Goal: Task Accomplishment & Management: Manage account settings

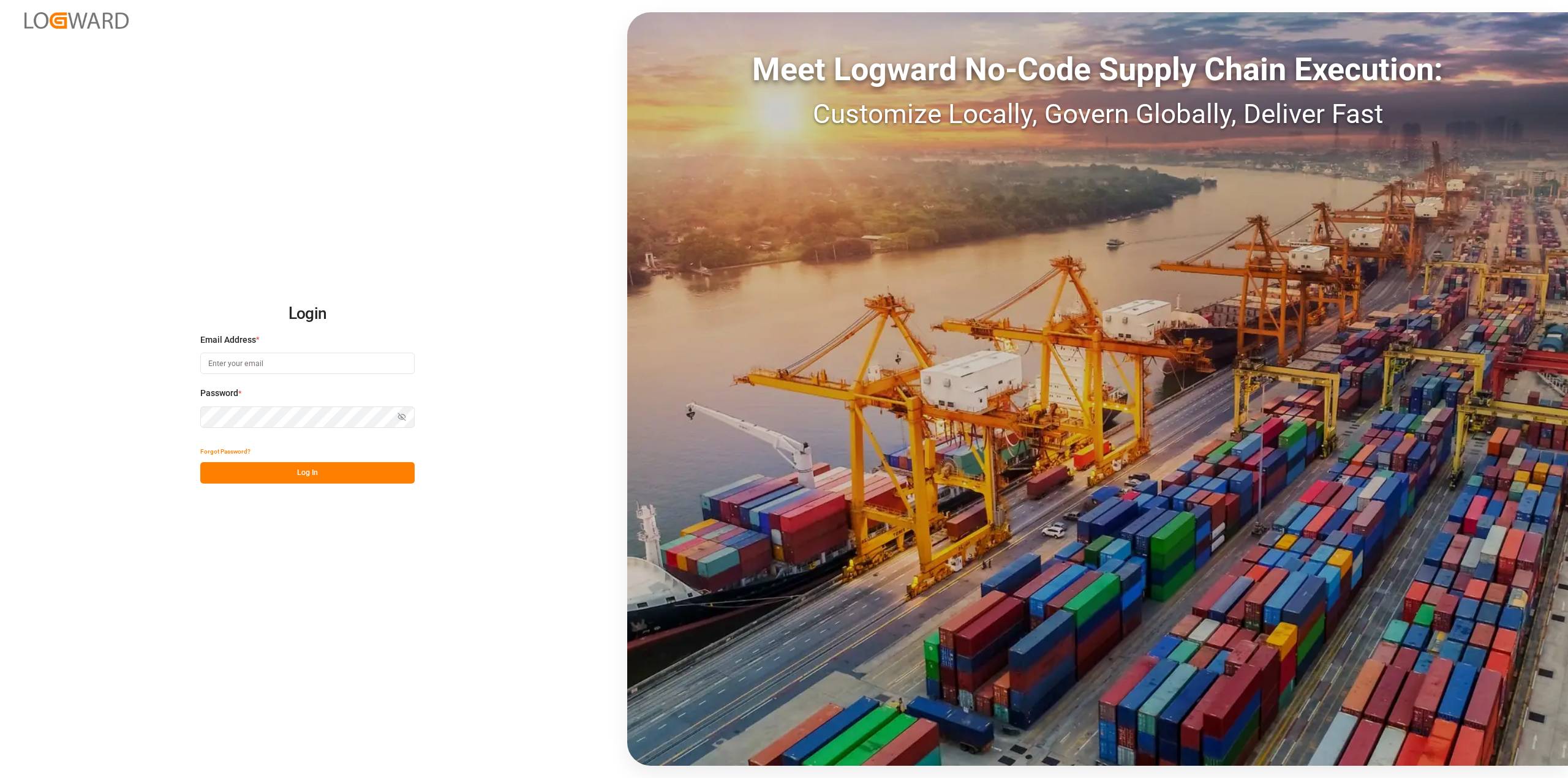
click at [243, 356] on input at bounding box center [307, 363] width 215 height 21
type input "Michael.ziegler@compo-expert.com"
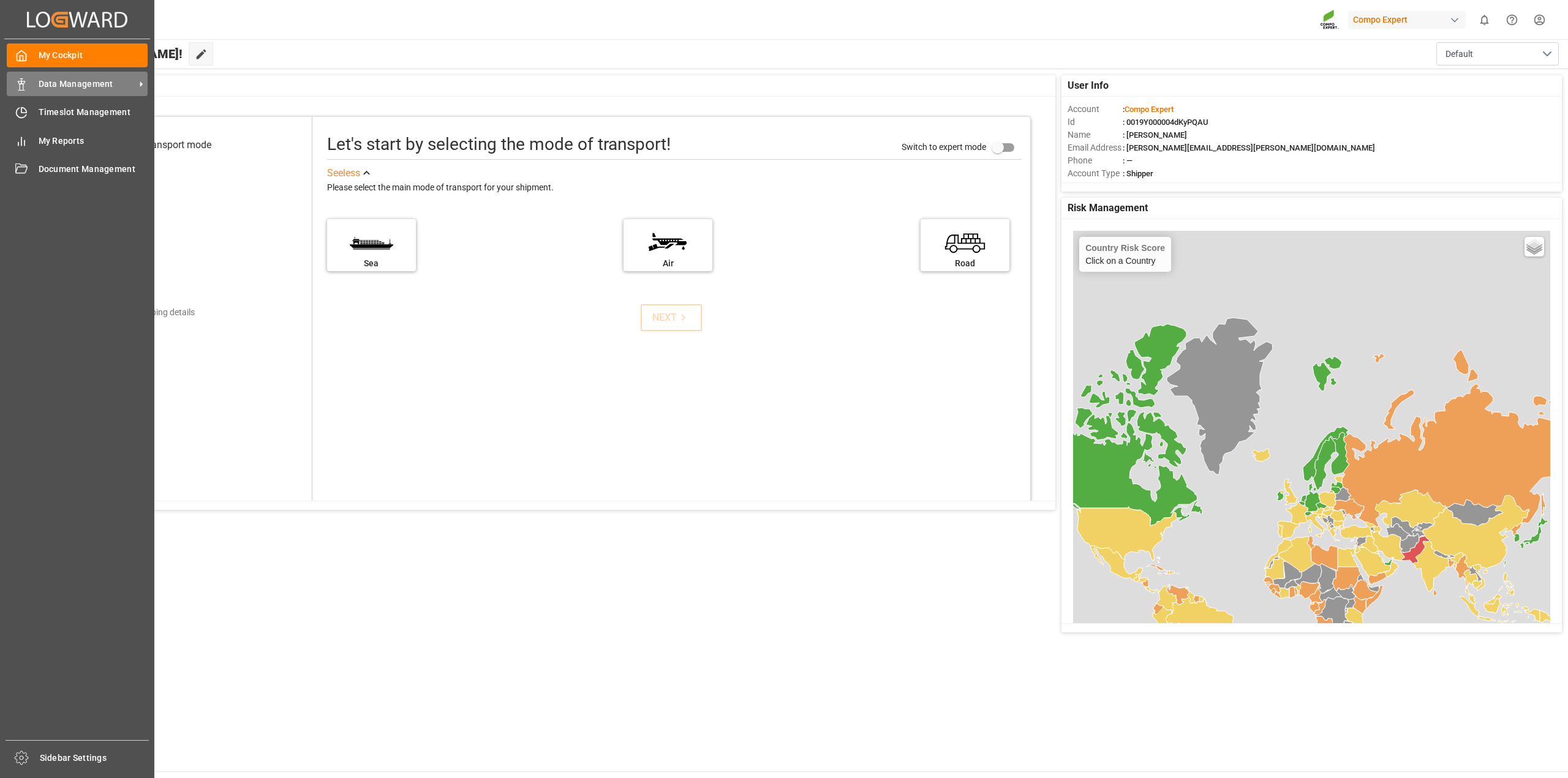
click at [66, 87] on span "Data Management" at bounding box center [87, 84] width 96 height 13
click at [75, 89] on span "Data Management" at bounding box center [87, 84] width 96 height 13
click at [102, 86] on span "Data Management" at bounding box center [87, 84] width 96 height 13
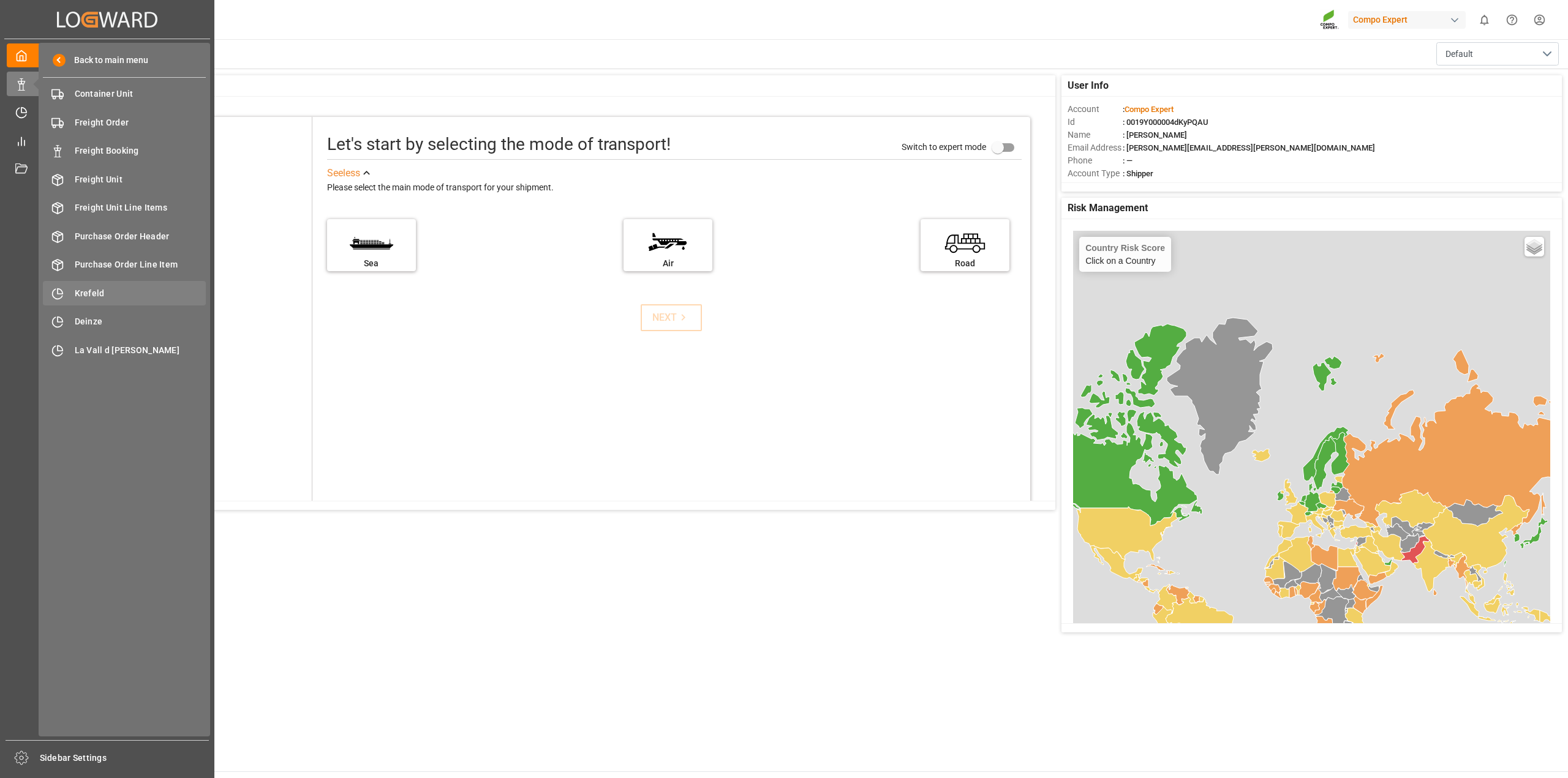
click at [101, 292] on span "Krefeld" at bounding box center [140, 294] width 132 height 13
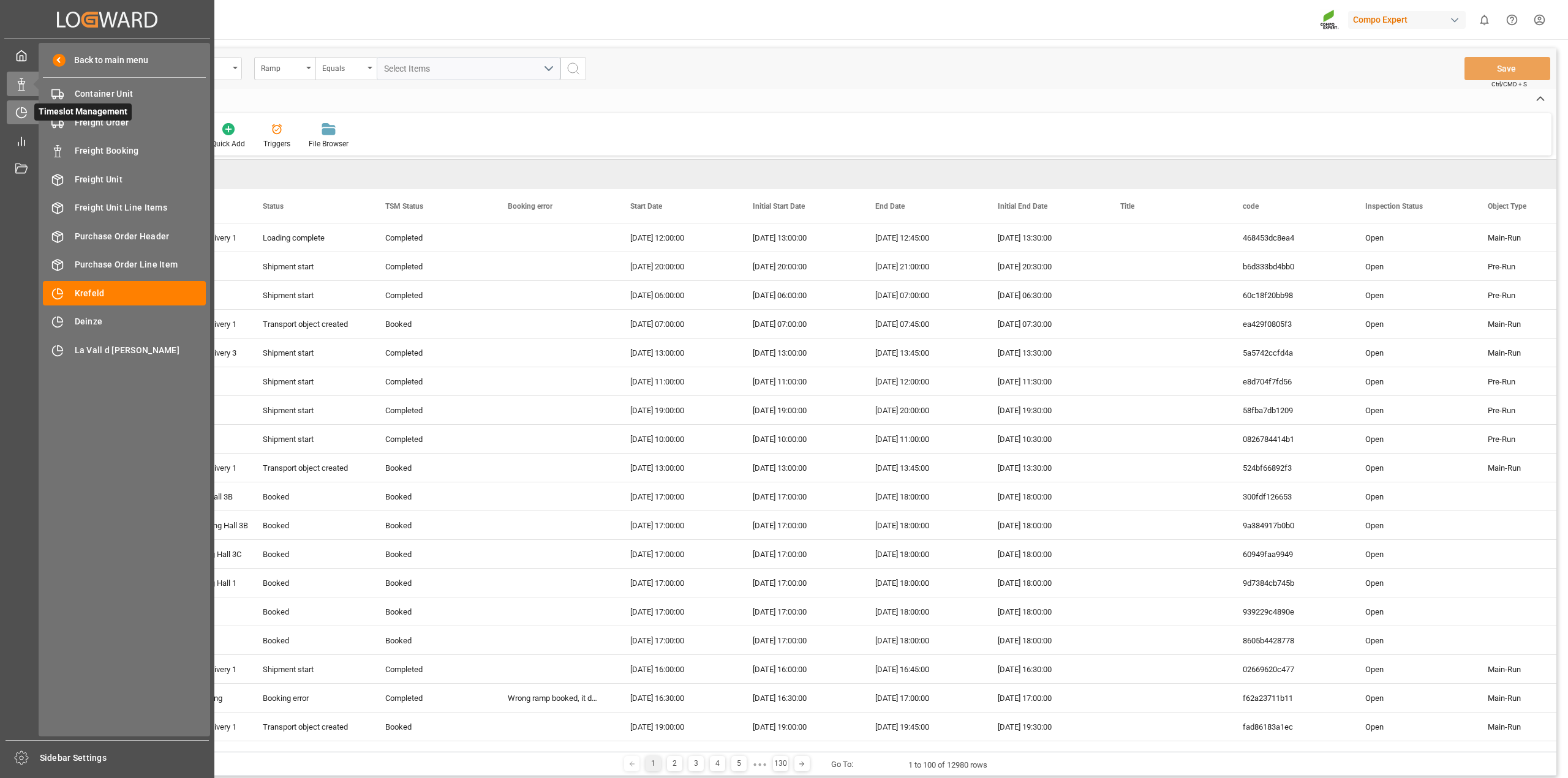
click at [19, 112] on icon at bounding box center [21, 113] width 12 height 12
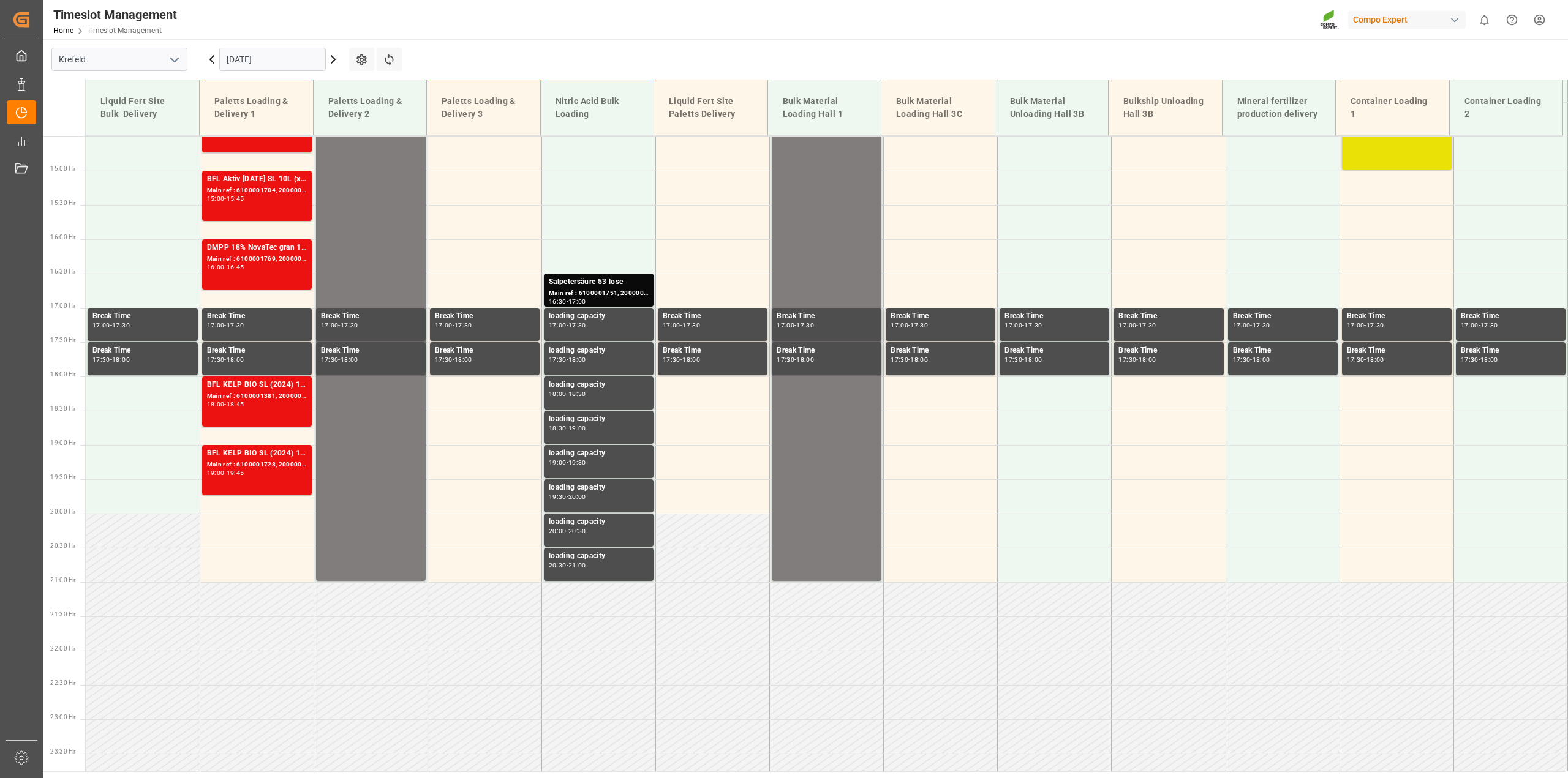
scroll to position [1010, 0]
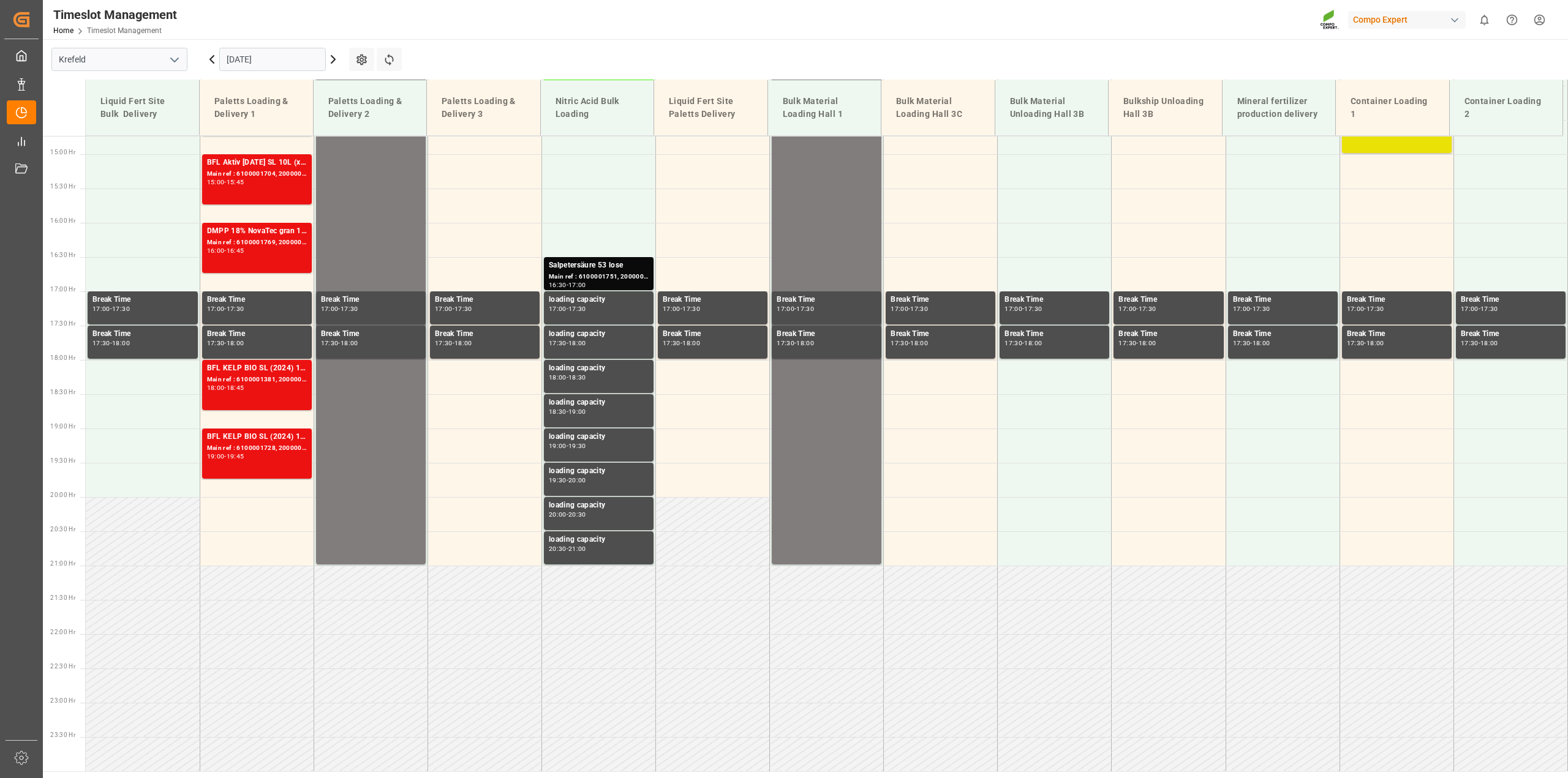
click at [242, 58] on input "[DATE]" at bounding box center [273, 59] width 107 height 23
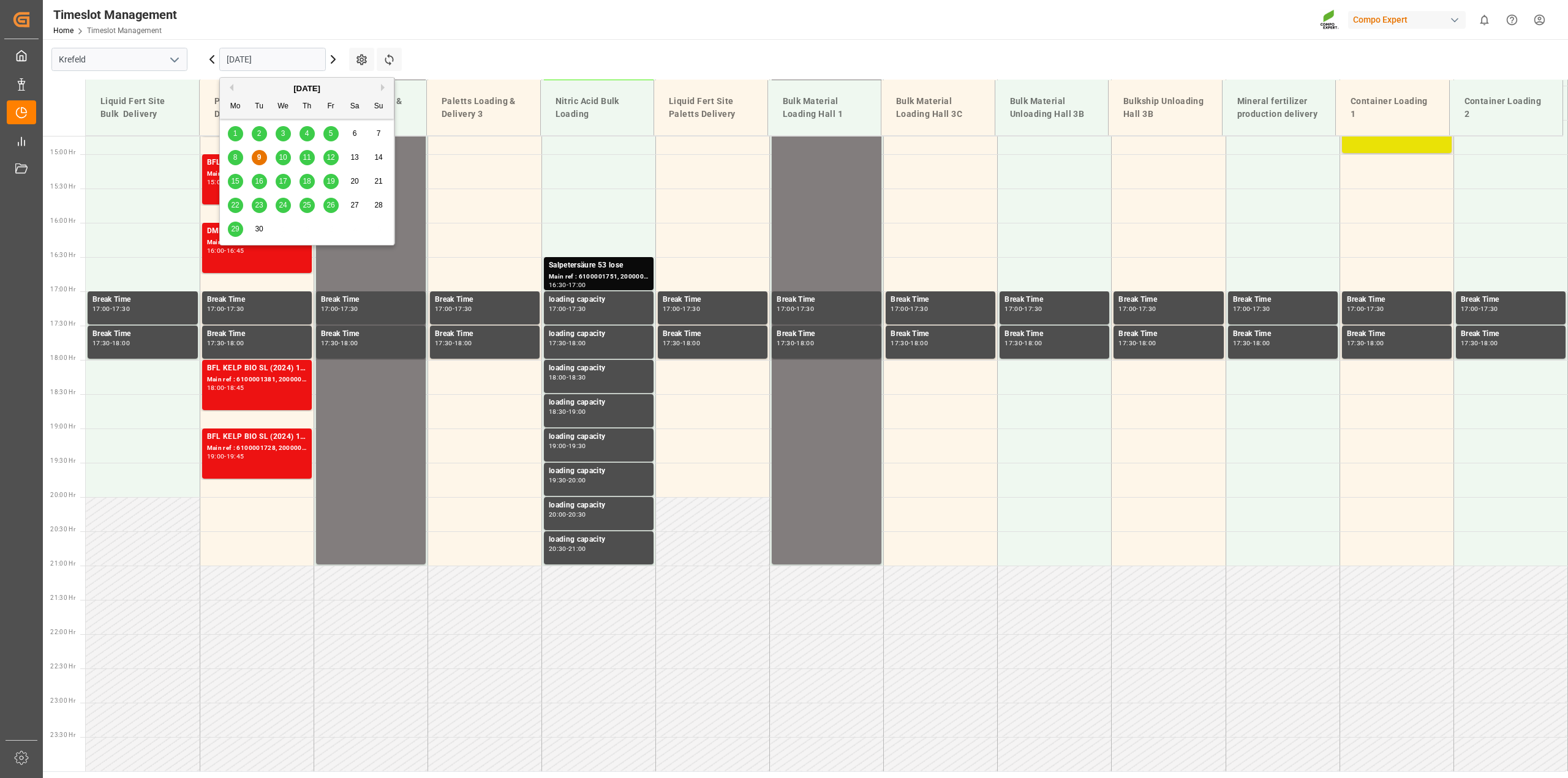
click at [232, 87] on button "Previous Month" at bounding box center [229, 87] width 7 height 7
click at [334, 130] on div "1" at bounding box center [330, 134] width 15 height 15
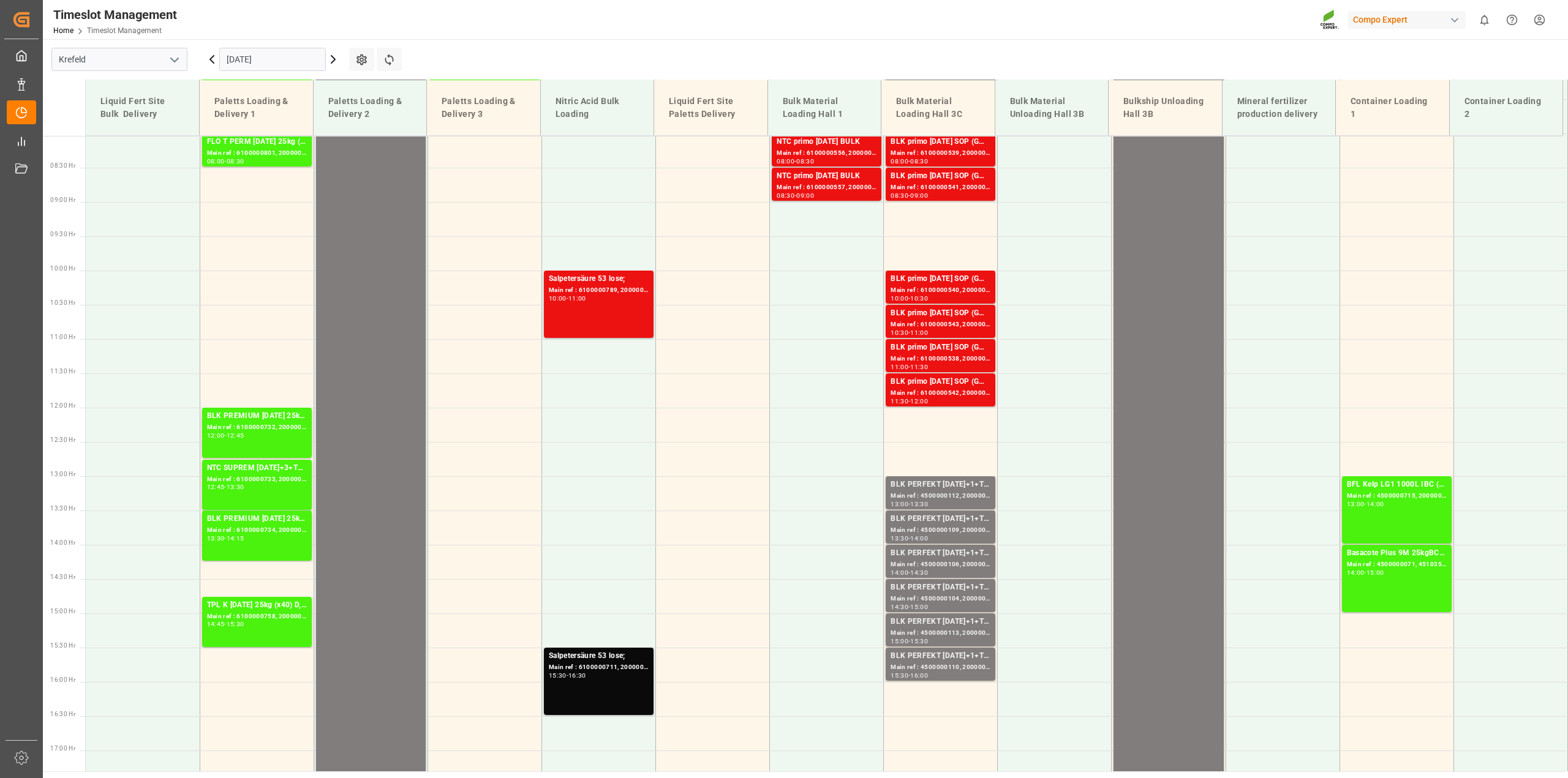
scroll to position [244, 0]
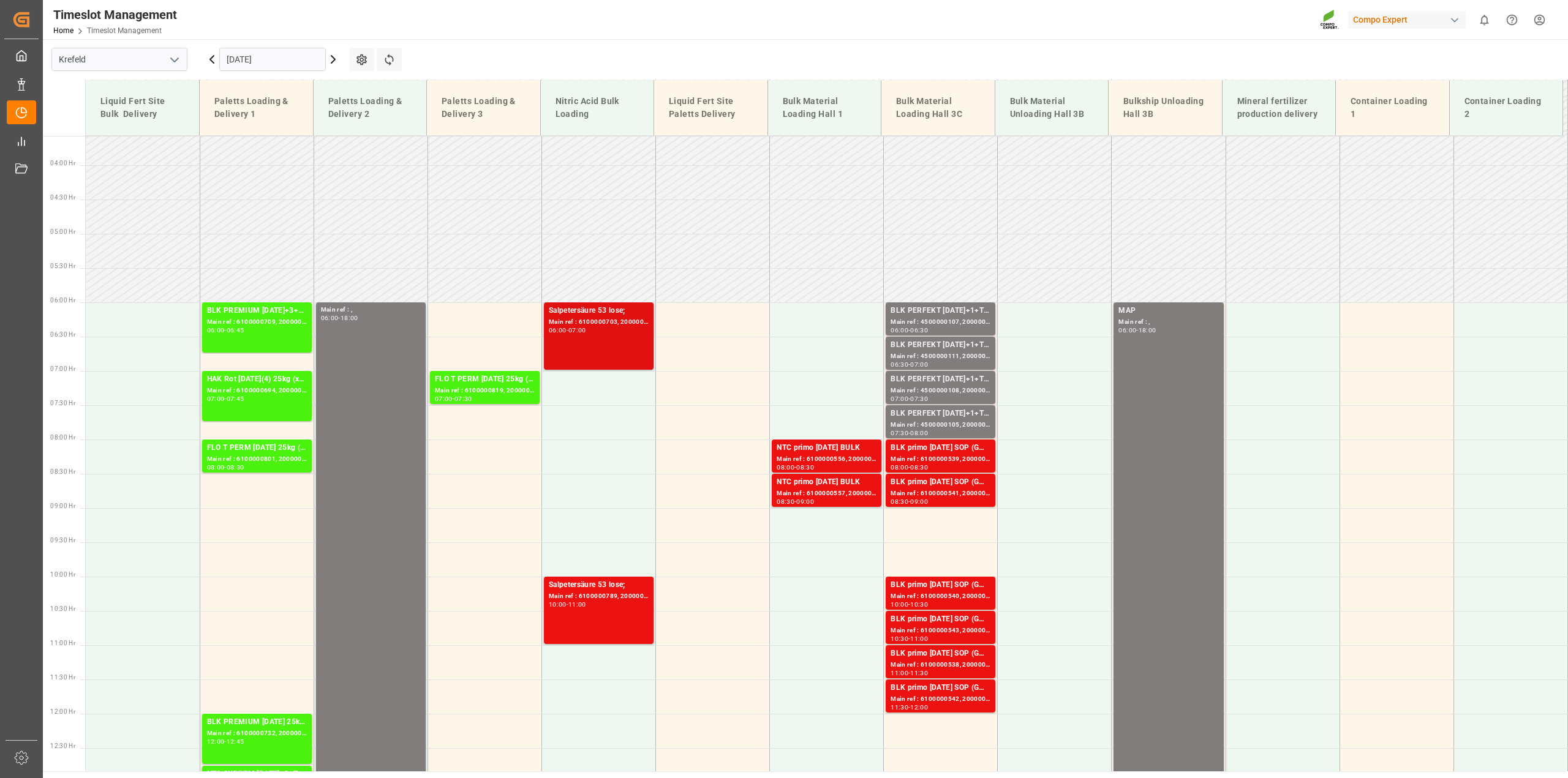
click at [586, 340] on div "Salpetersäure 53 lose; Main ref : 6100000703, 2000000820; 06:00 - 07:00" at bounding box center [598, 336] width 100 height 62
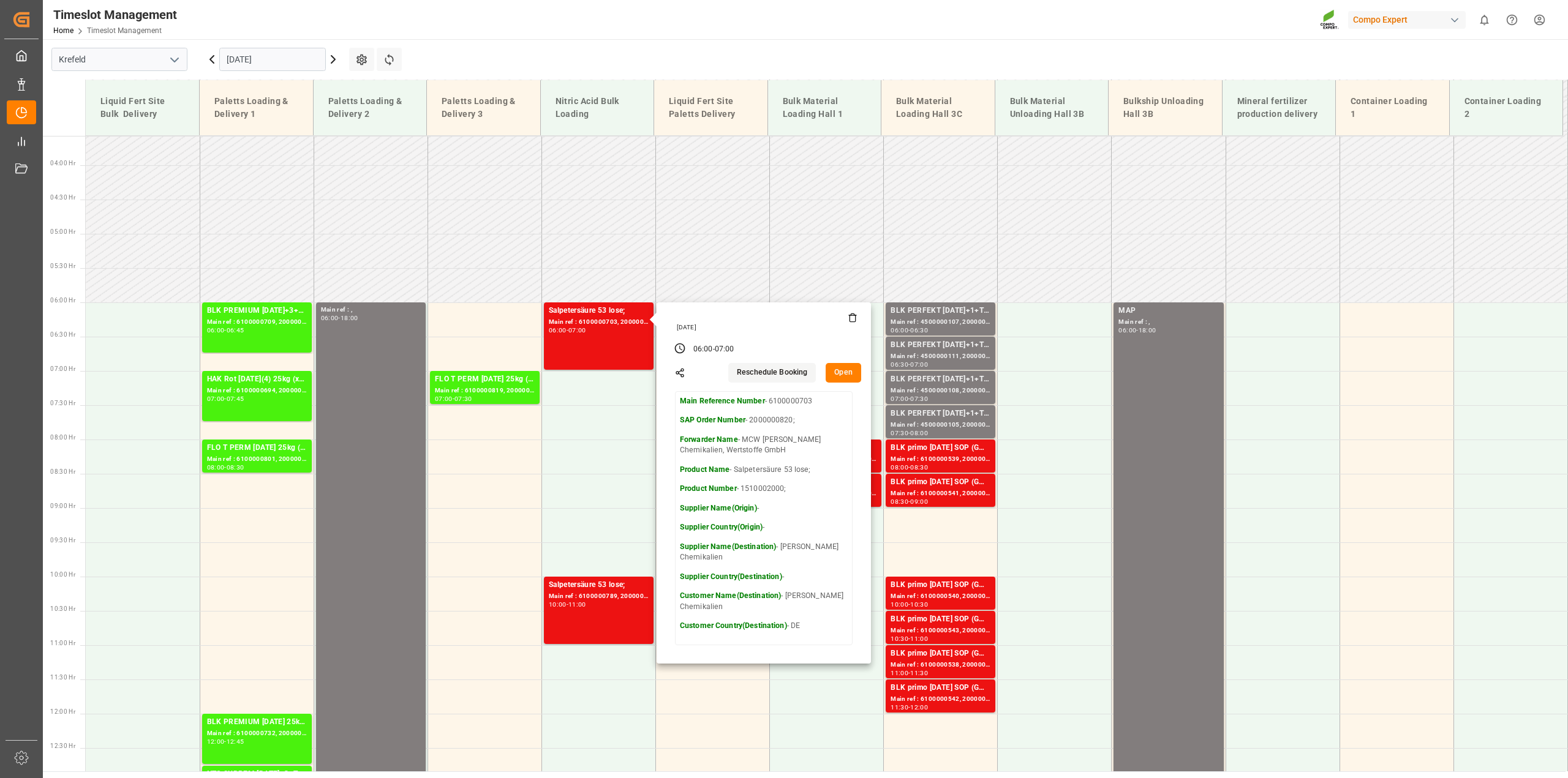
click at [844, 376] on button "Open" at bounding box center [843, 372] width 36 height 19
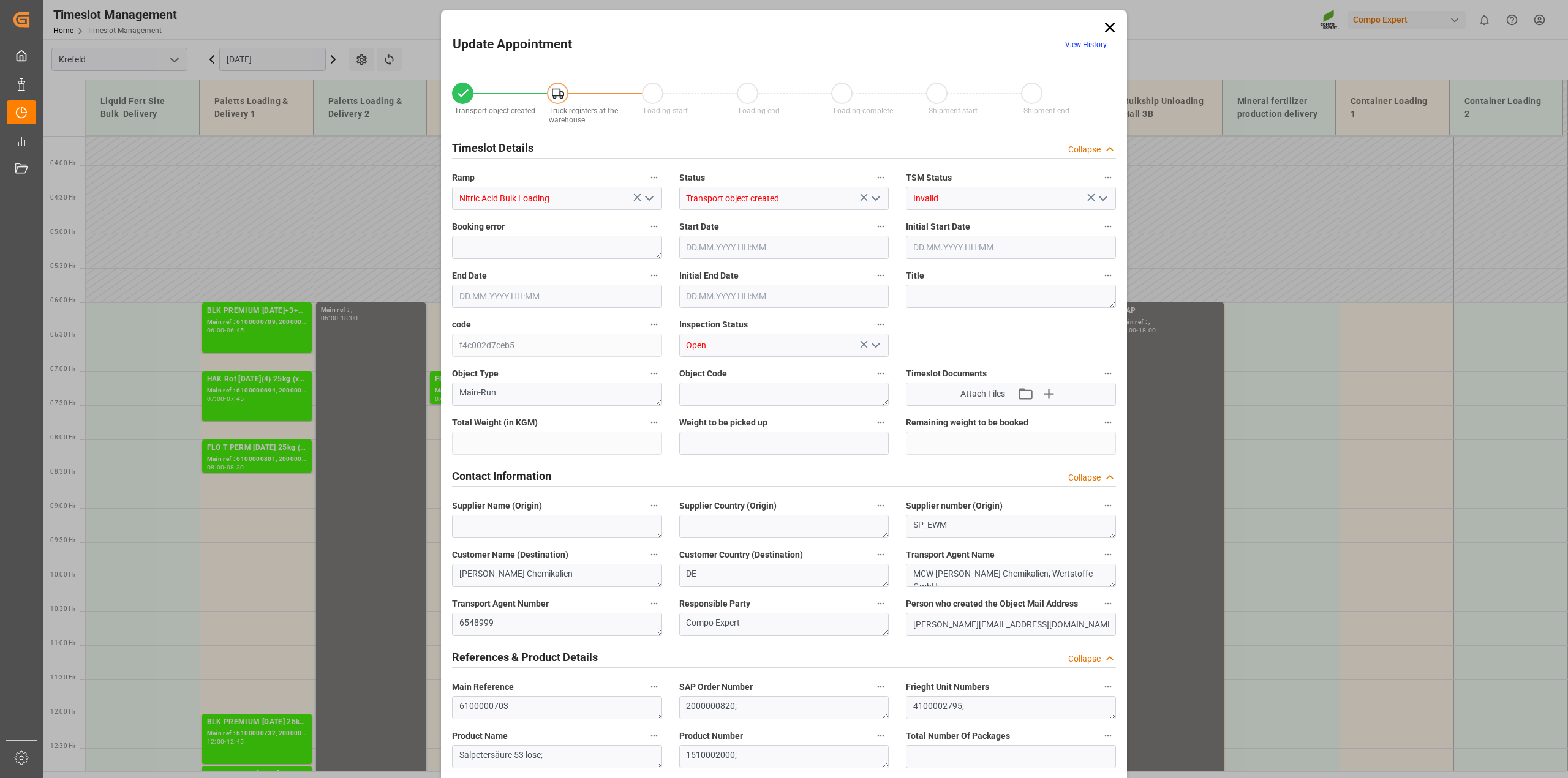
type input "4940"
type input "7000"
type input "-2060"
type input "0"
type input "01.08.2025 06:00"
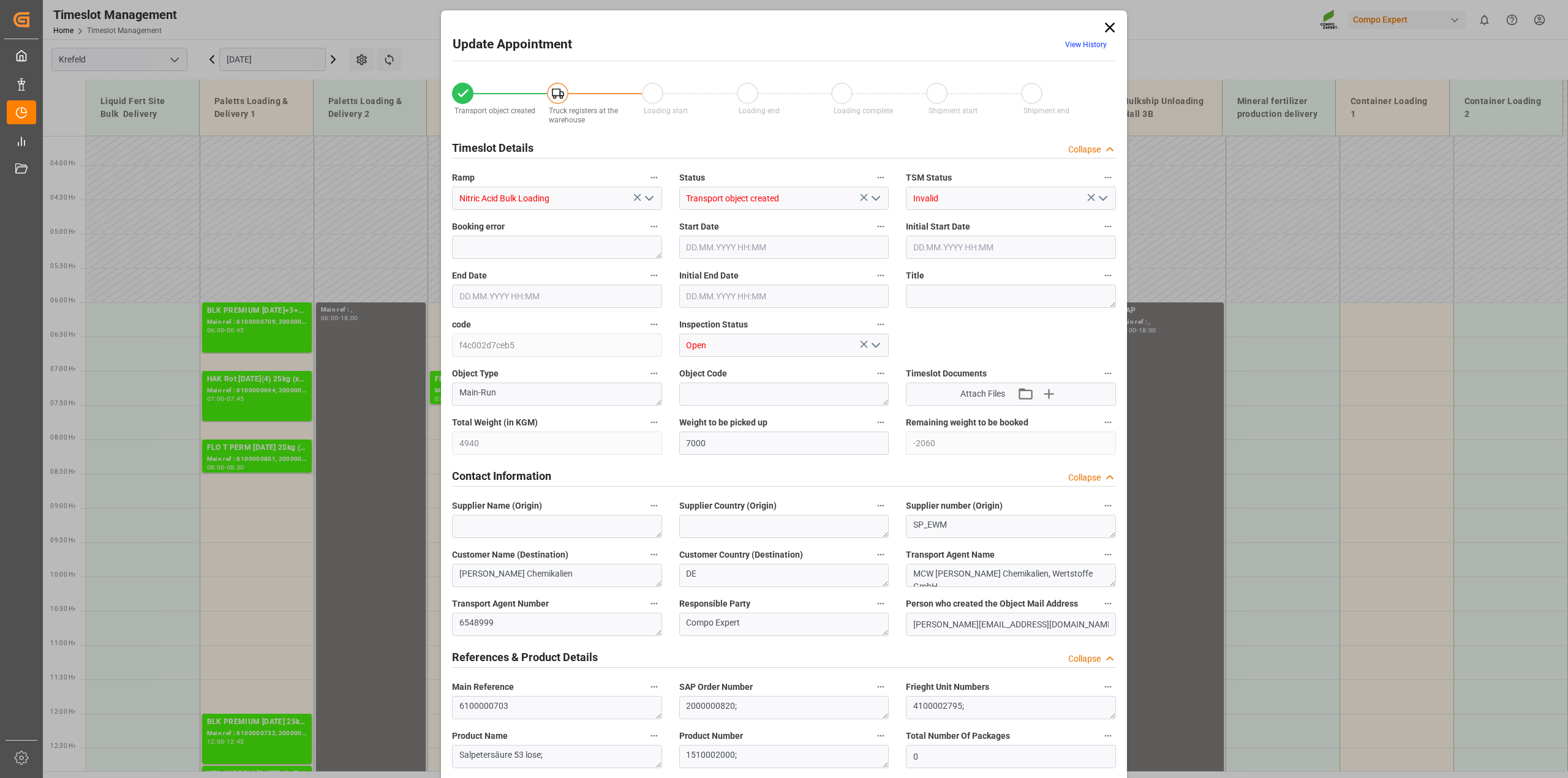
type input "01.08.2025 06:00"
type input "01.08.2025 07:00"
type input "01.08.2025 06:30"
type input "29.07.2025 11:13"
type input "29.07.2025 09:48"
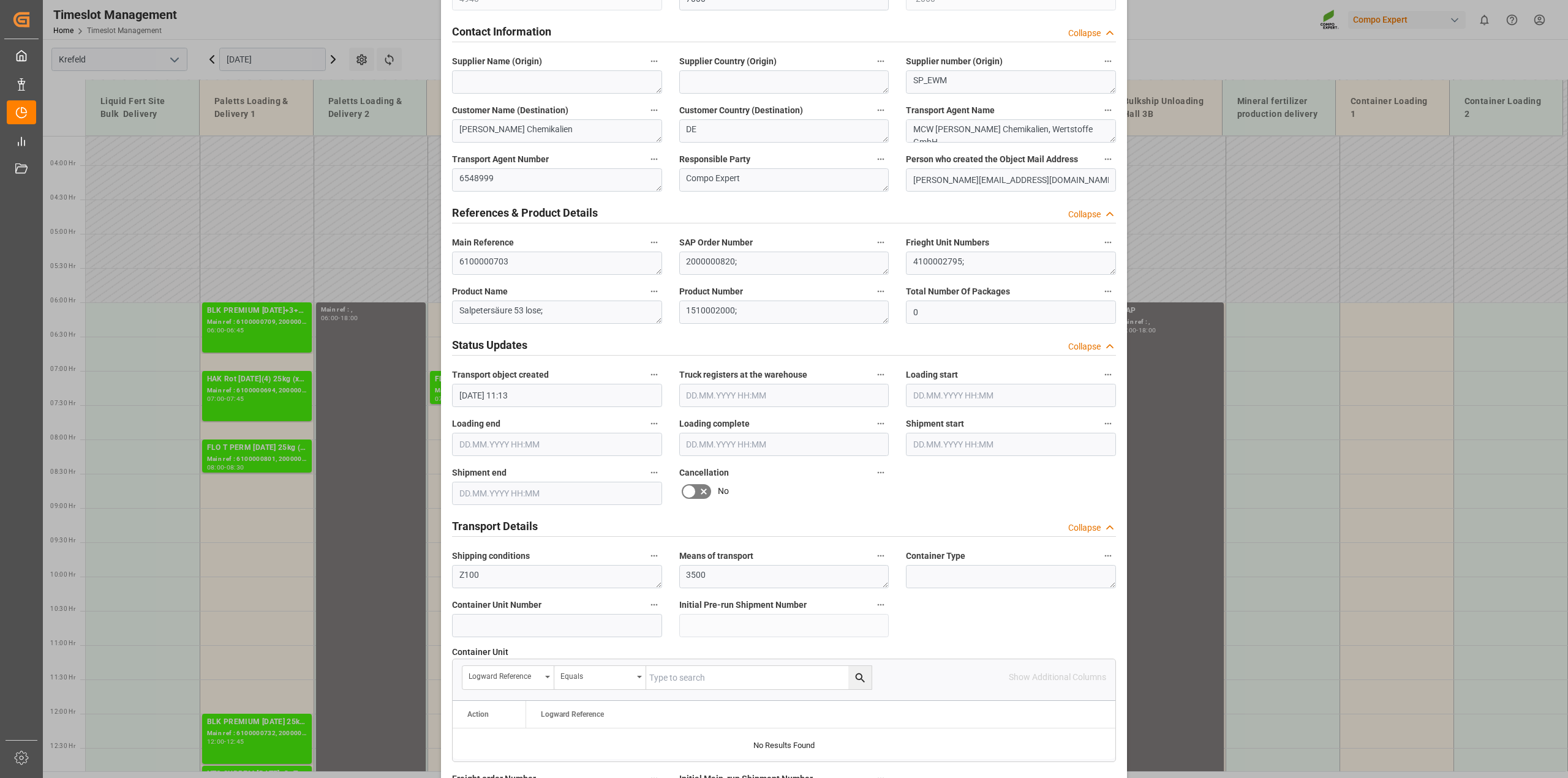
scroll to position [536, 0]
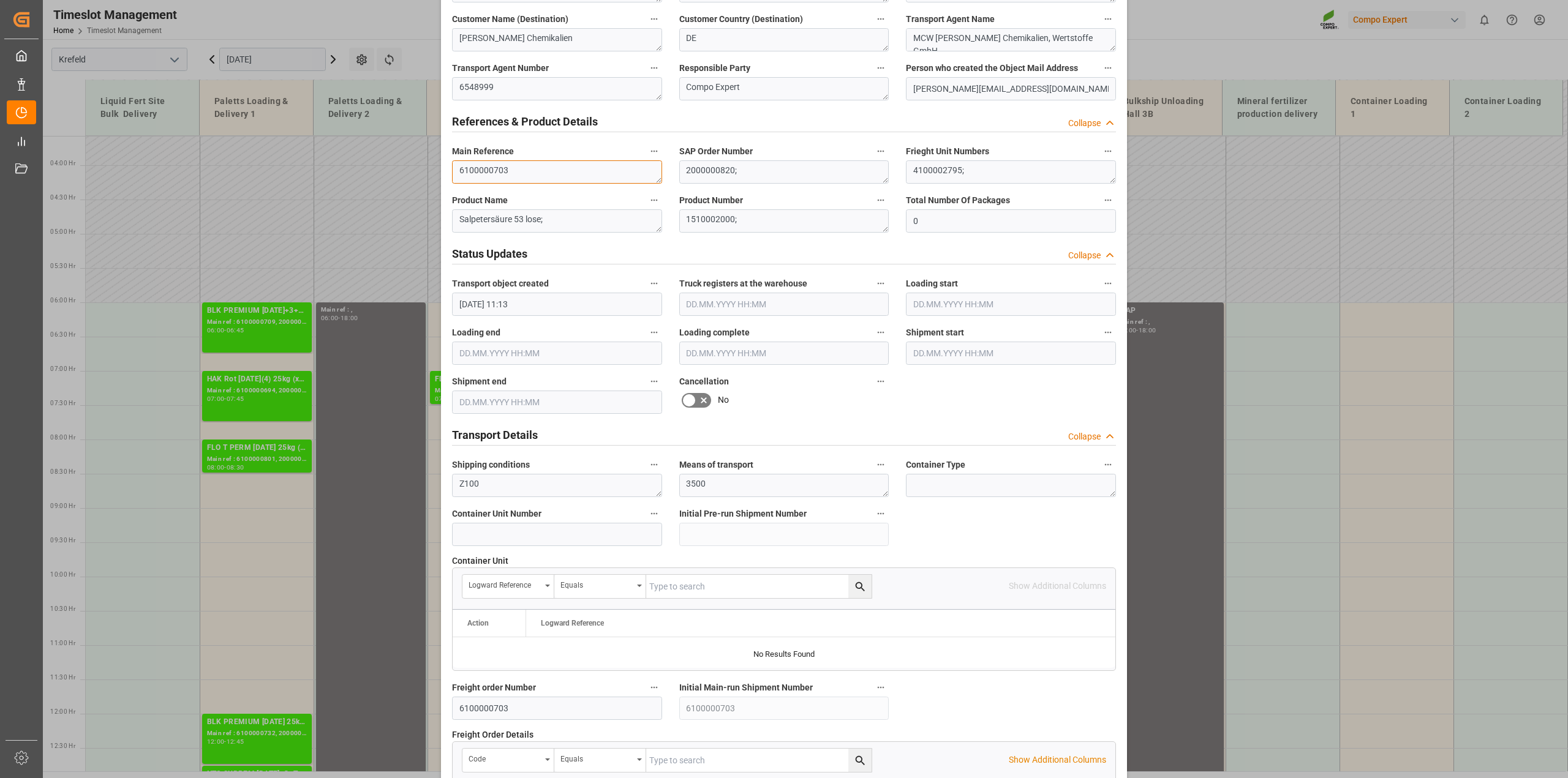
drag, startPoint x: 523, startPoint y: 170, endPoint x: 333, endPoint y: 191, distance: 191.2
click at [271, 164] on div "Update Appointment View History Transport object created Truck registers at the…" at bounding box center [784, 389] width 1568 height 778
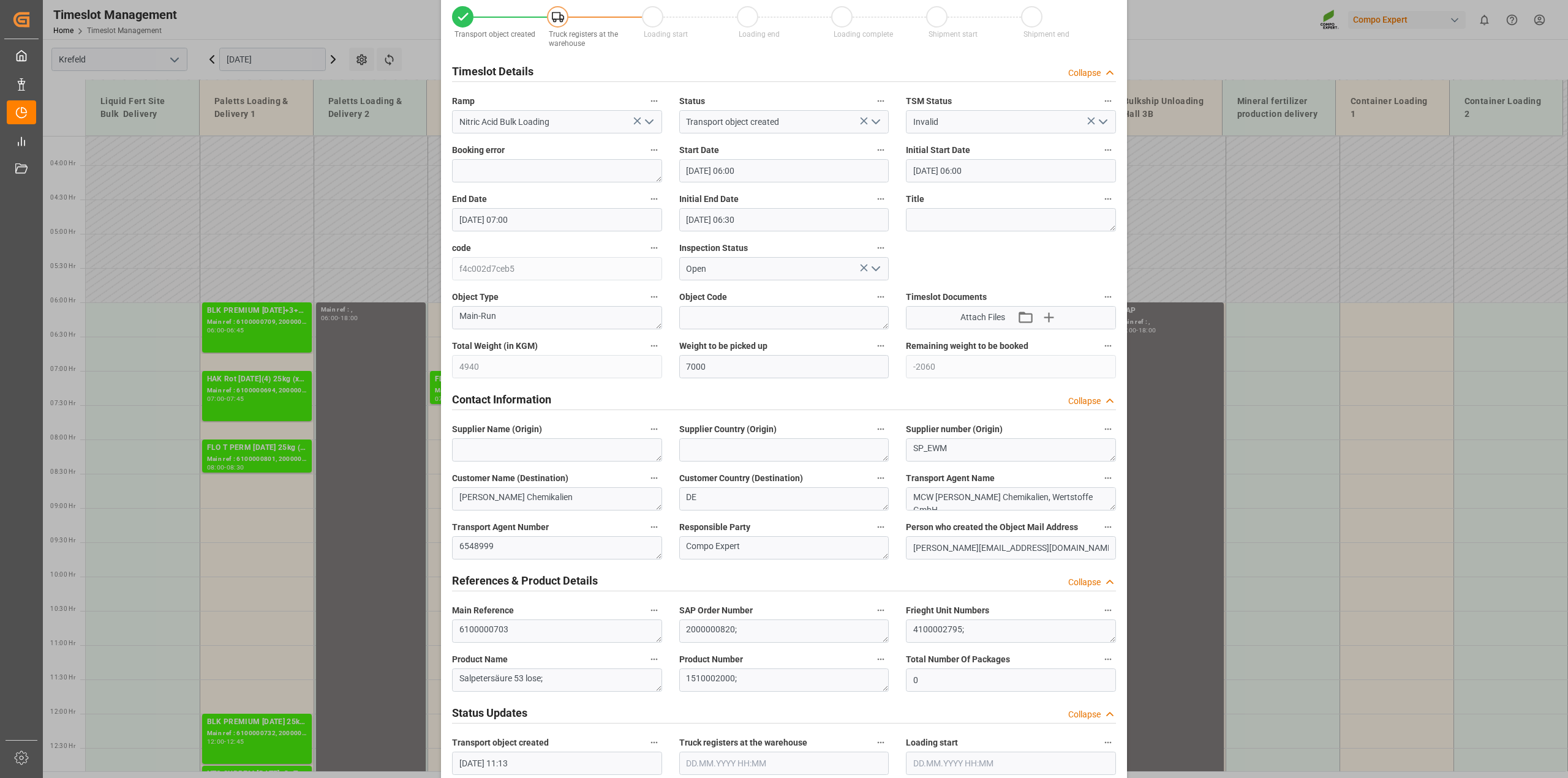
scroll to position [0, 0]
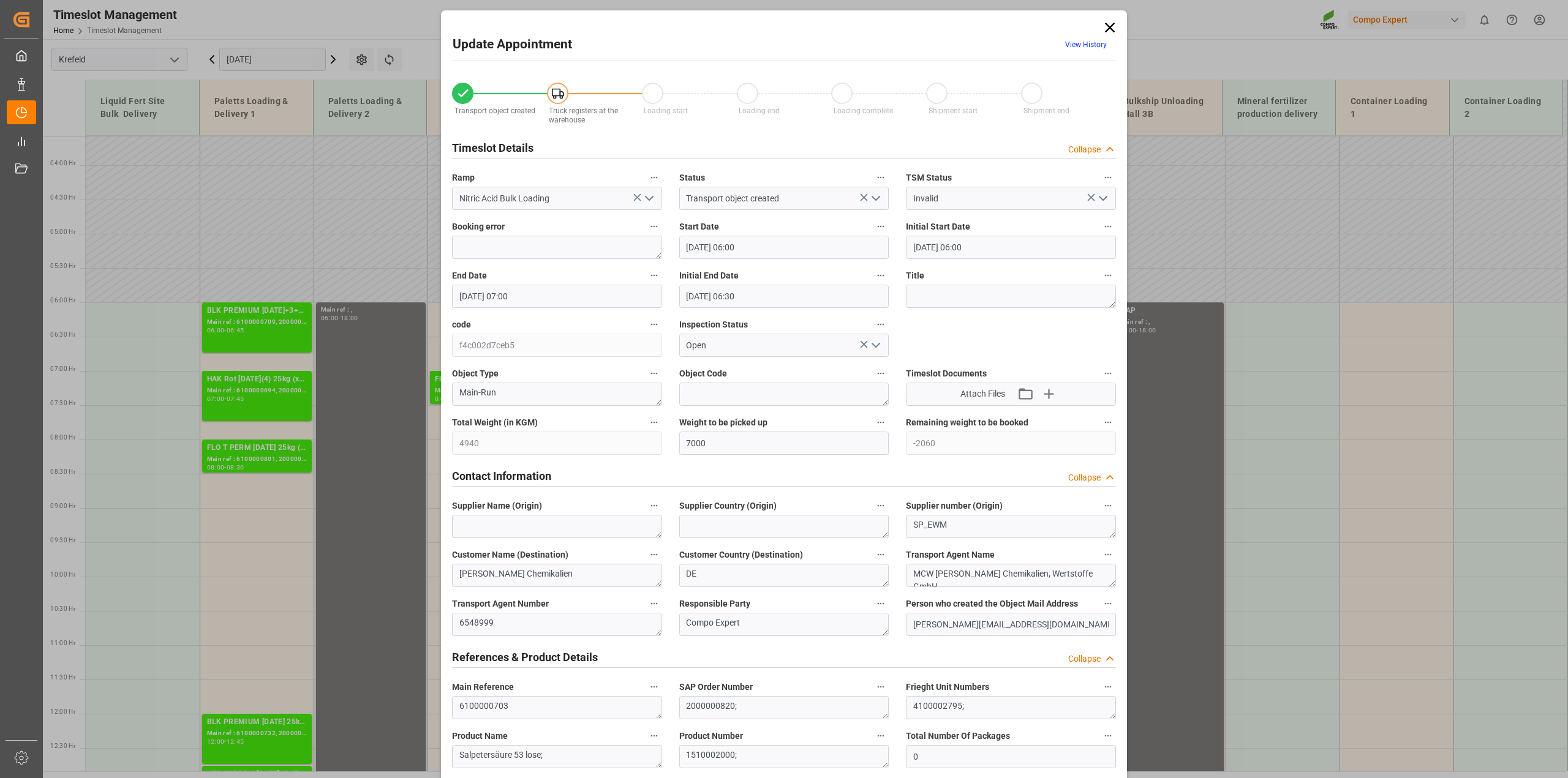
click at [1109, 26] on icon at bounding box center [1110, 28] width 10 height 10
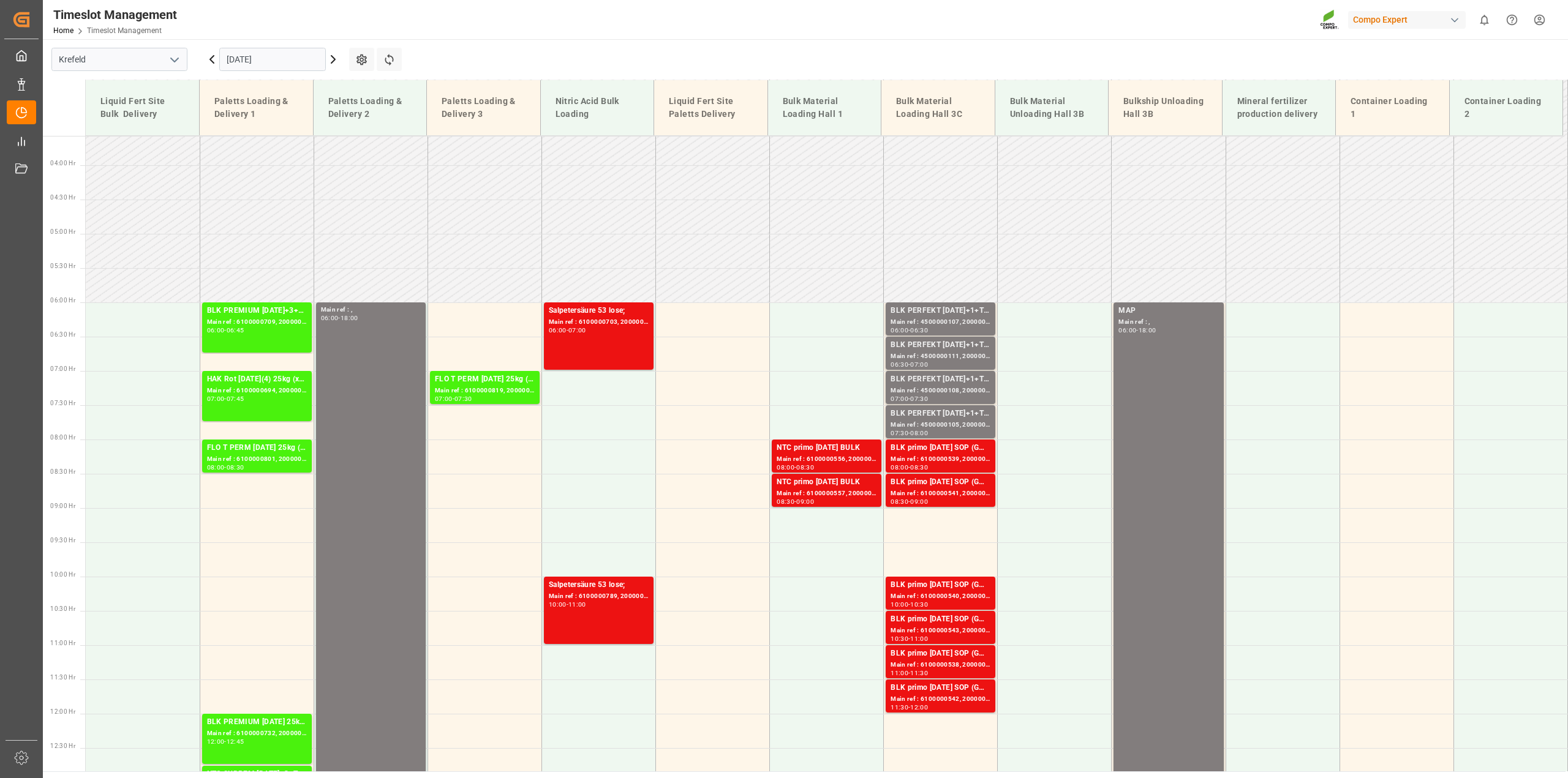
click at [236, 56] on input "01.08.2025" at bounding box center [273, 59] width 107 height 23
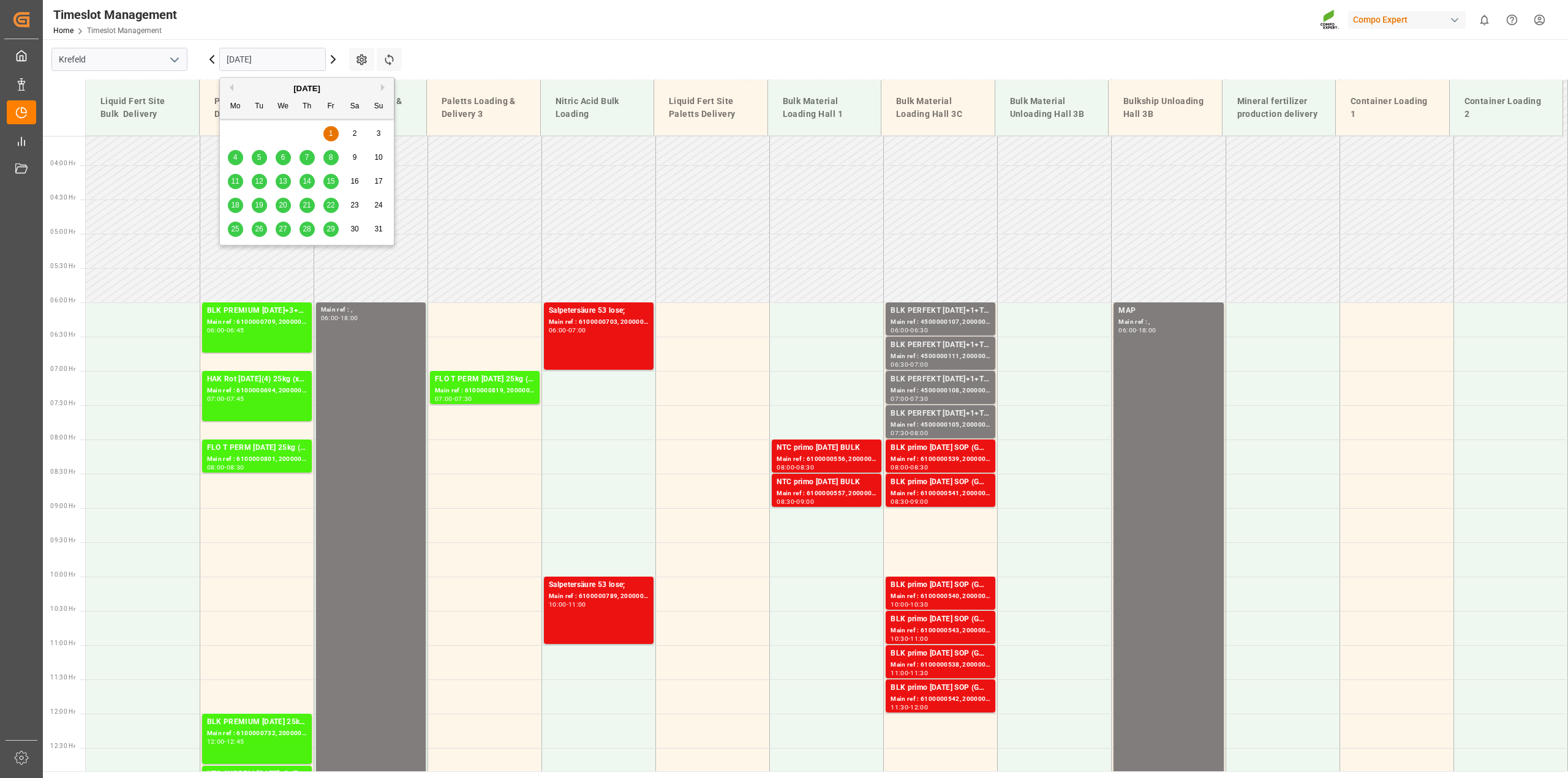
click at [211, 59] on icon at bounding box center [212, 59] width 15 height 15
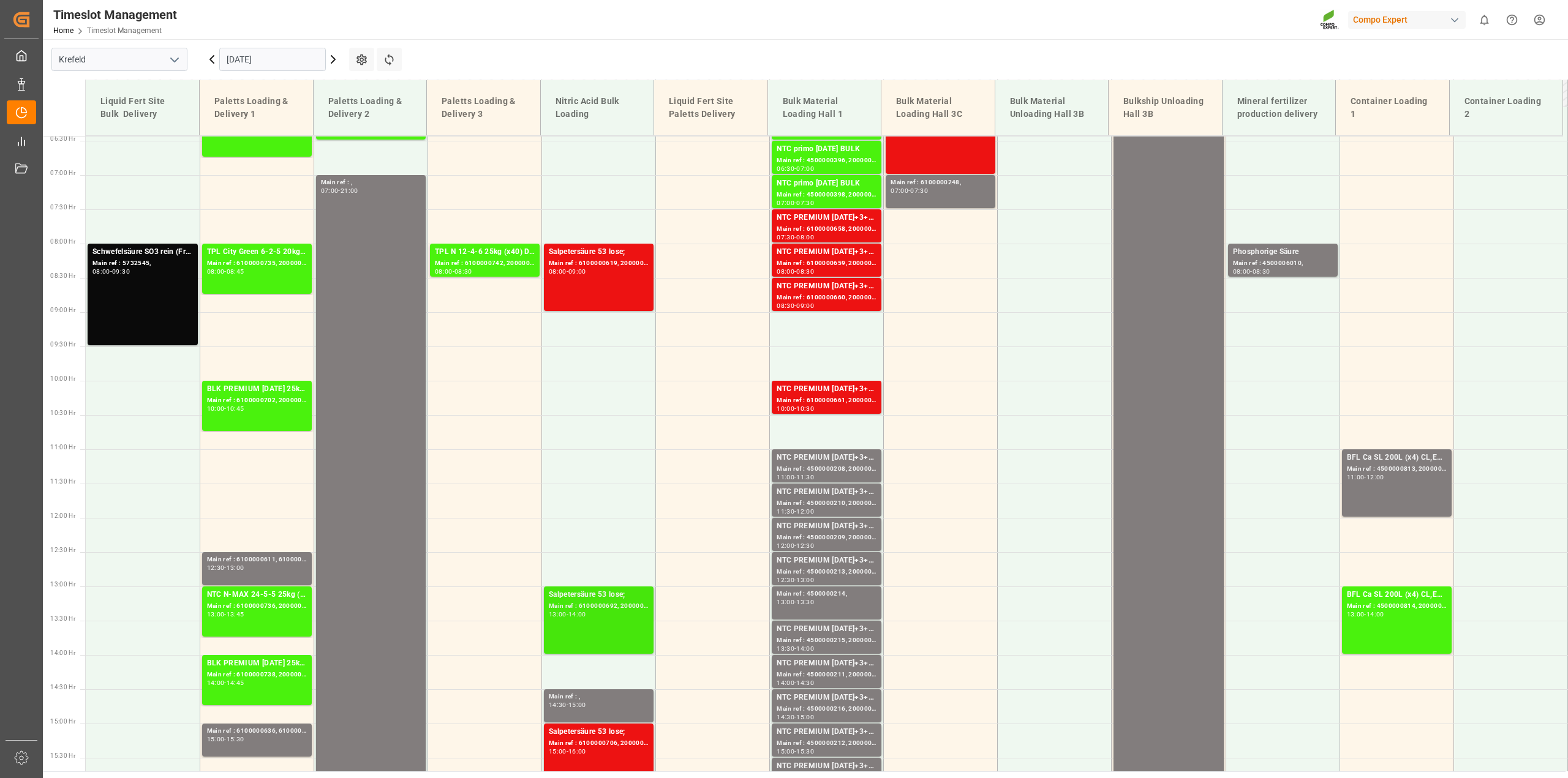
scroll to position [398, 0]
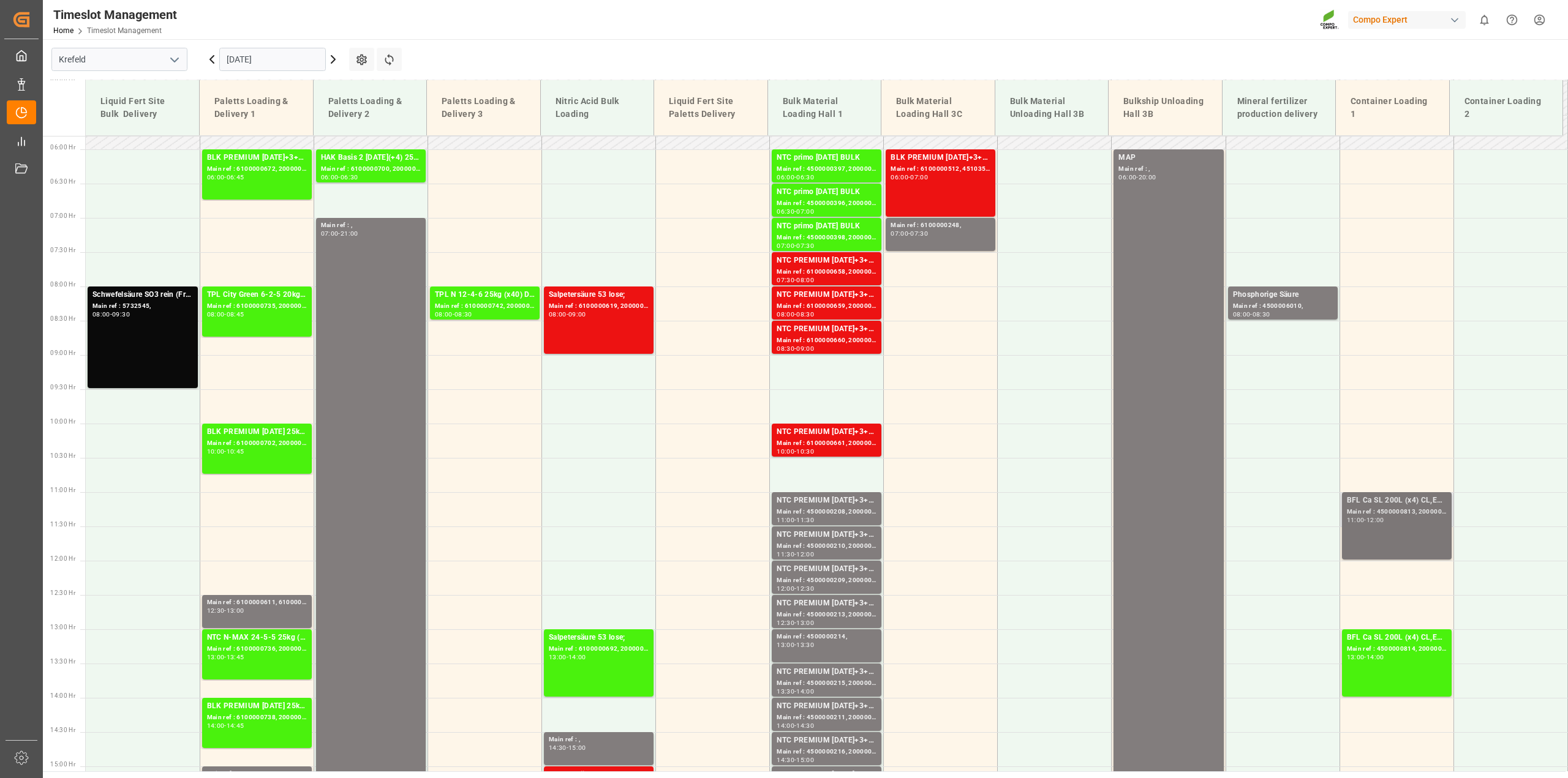
click at [1390, 517] on div "11:00 - 12:00" at bounding box center [1396, 521] width 100 height 6
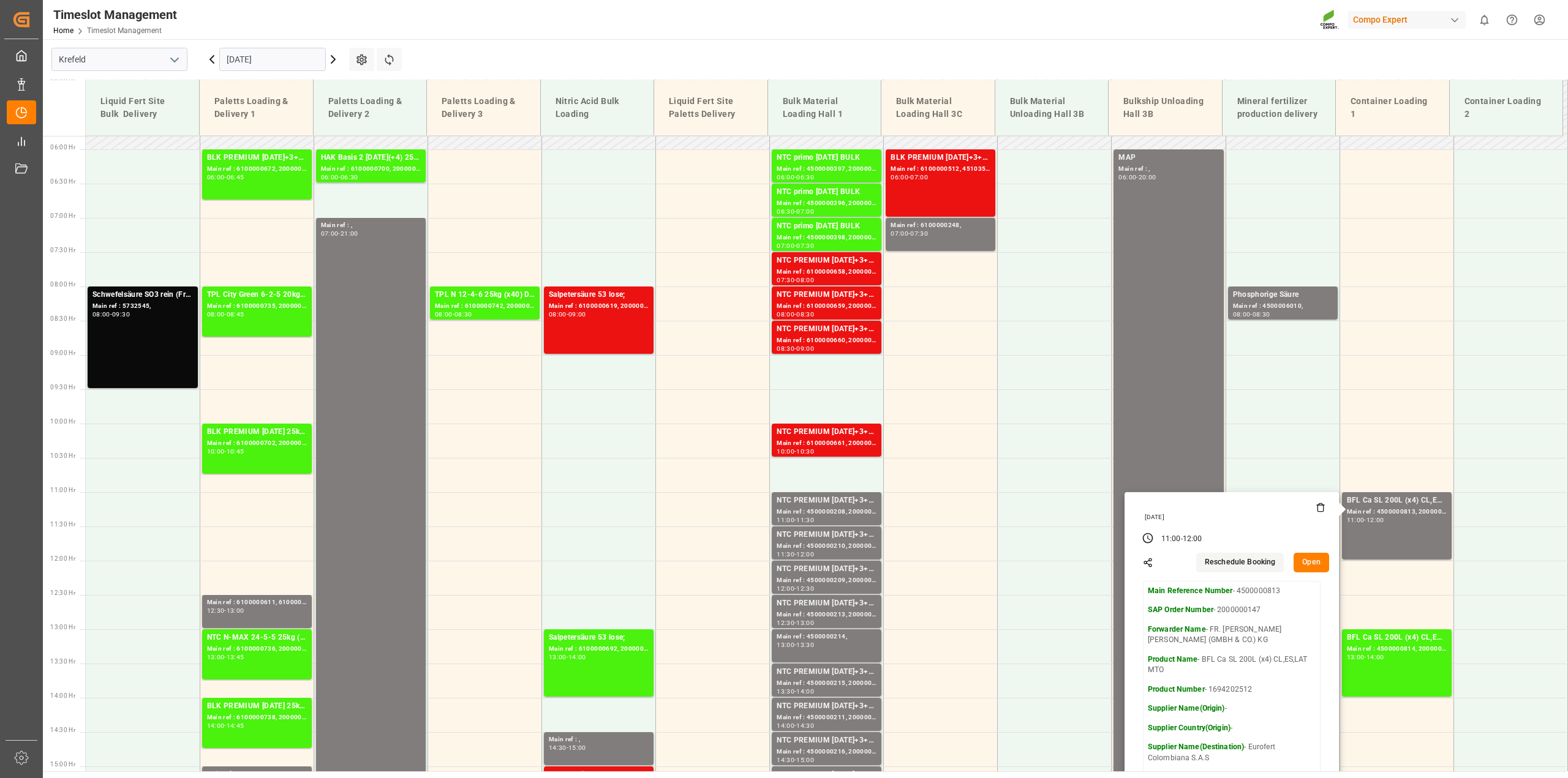
click at [1042, 34] on div "Timeslot Management Home Timeslot Management Compo Expert 0 Notifications Only …" at bounding box center [800, 19] width 1533 height 39
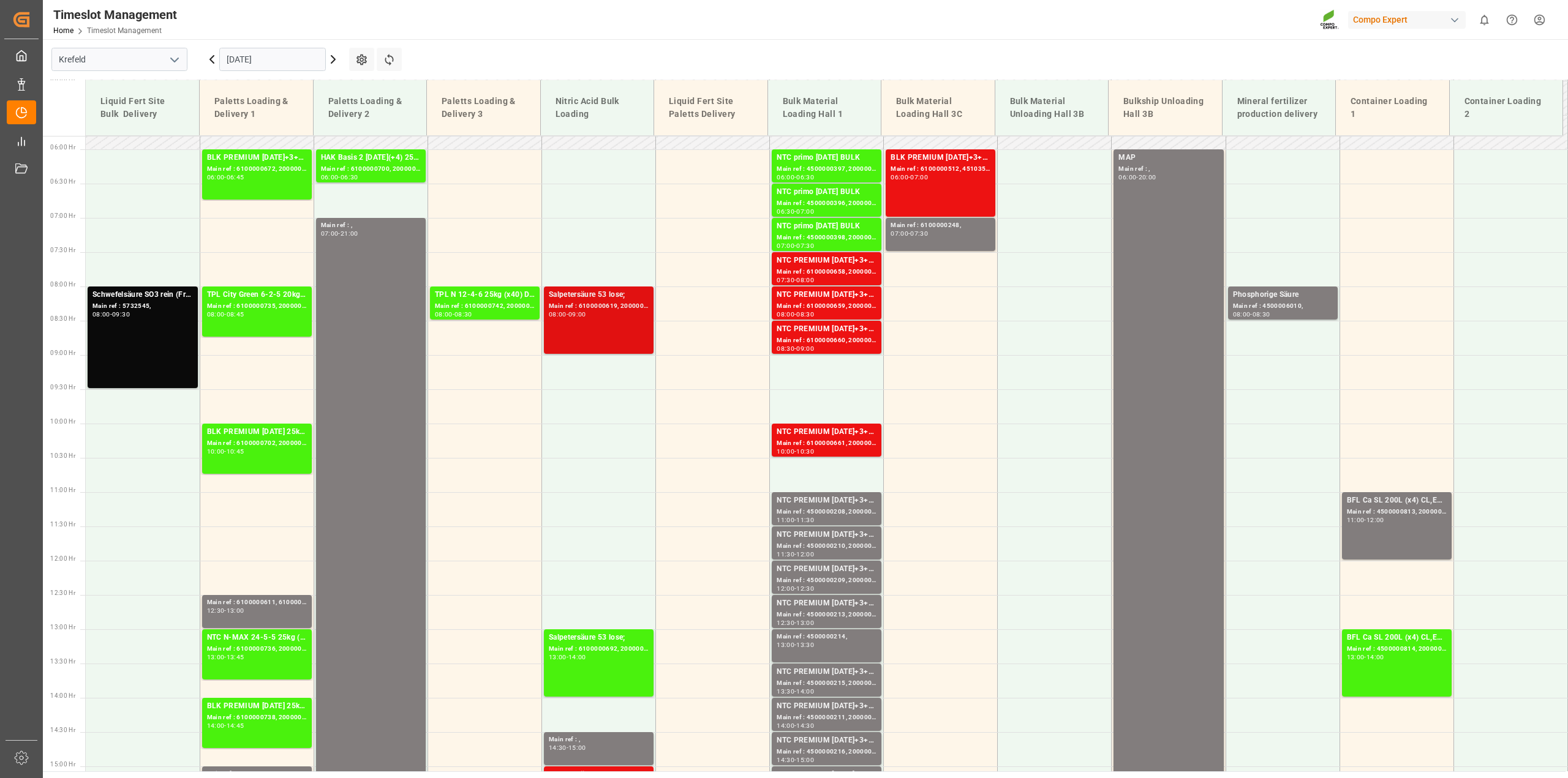
click at [626, 325] on div "Salpetersäure 53 lose; Main ref : 6100000619, 2000000740; 08:00 - 09:00" at bounding box center [598, 320] width 100 height 62
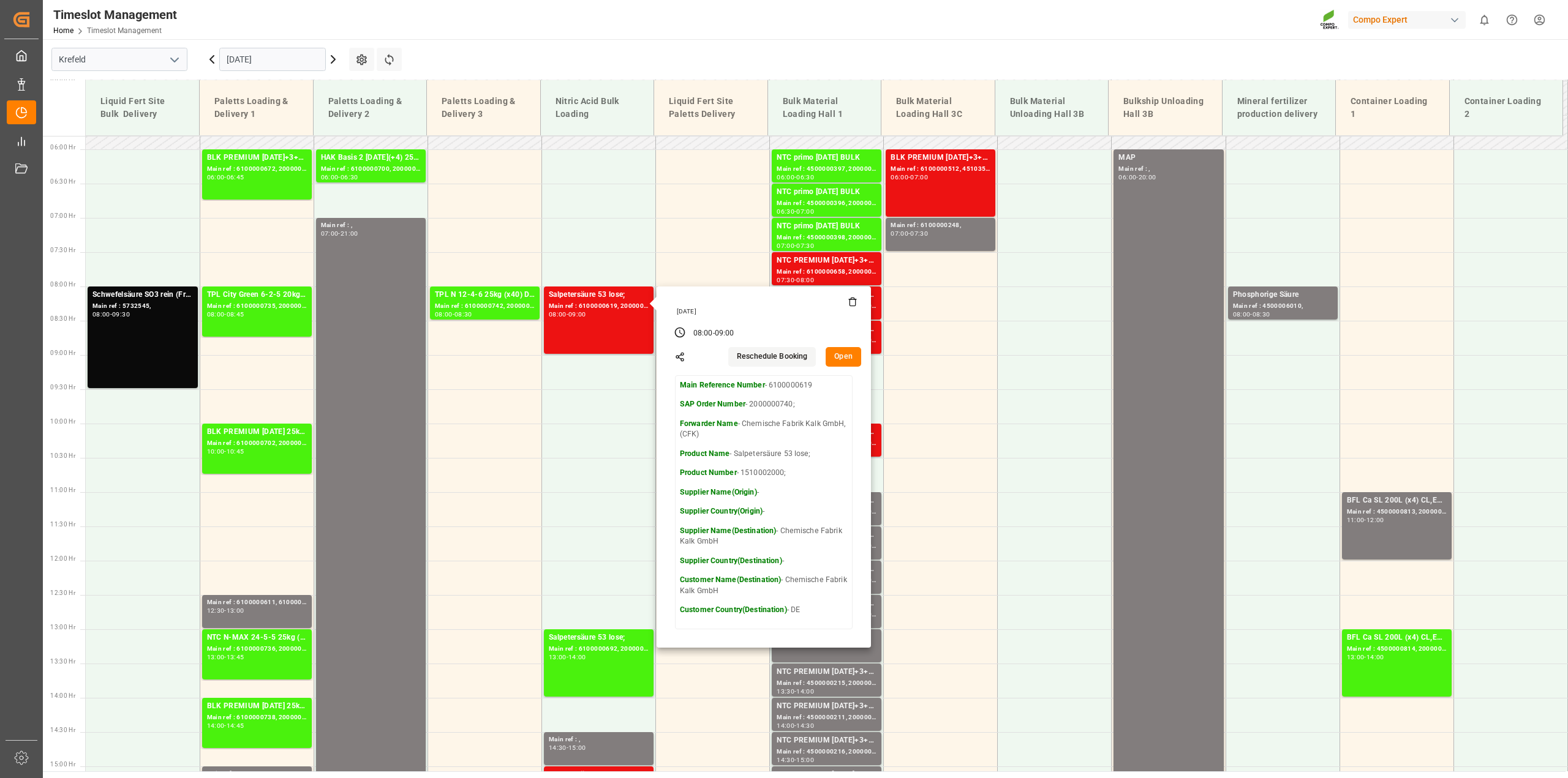
click at [846, 355] on button "Open" at bounding box center [843, 357] width 36 height 19
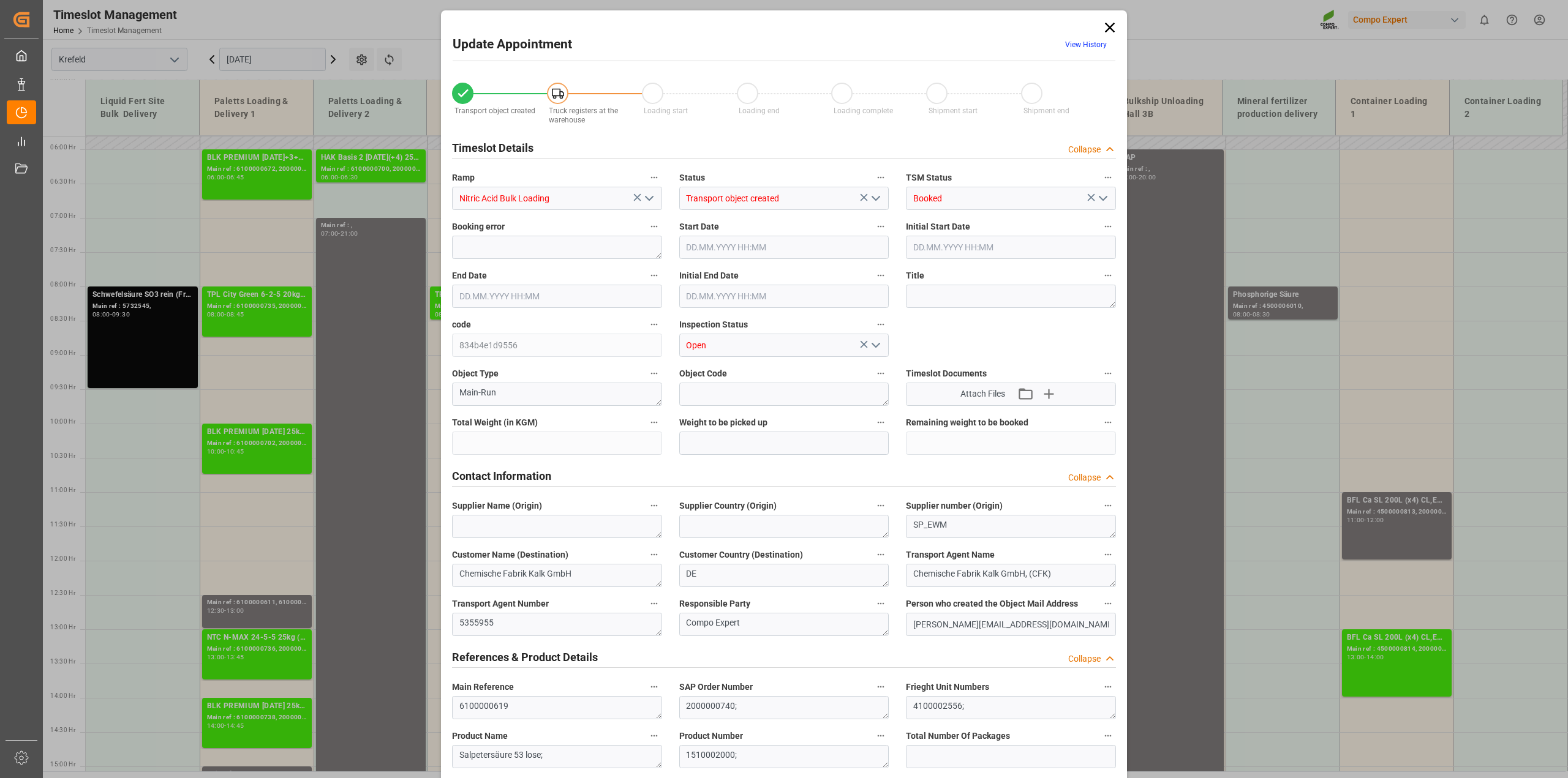
type input "24680"
type input "0"
type input "31.07.2025 08:00"
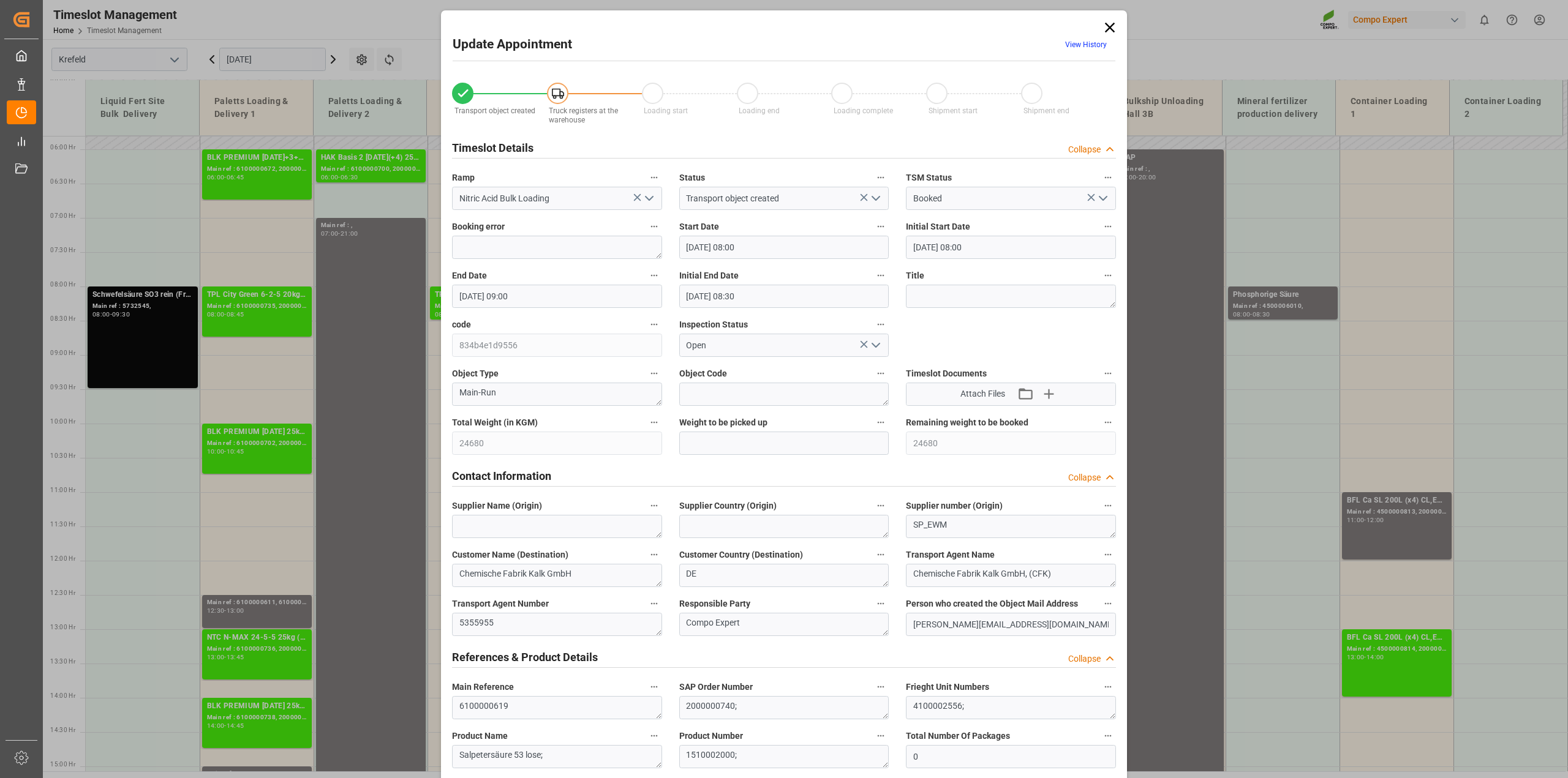
type input "31.07.2025 09:00"
type input "31.07.2025 08:30"
type input "24.07.2025 07:43"
type input "29.07.2025 15:09"
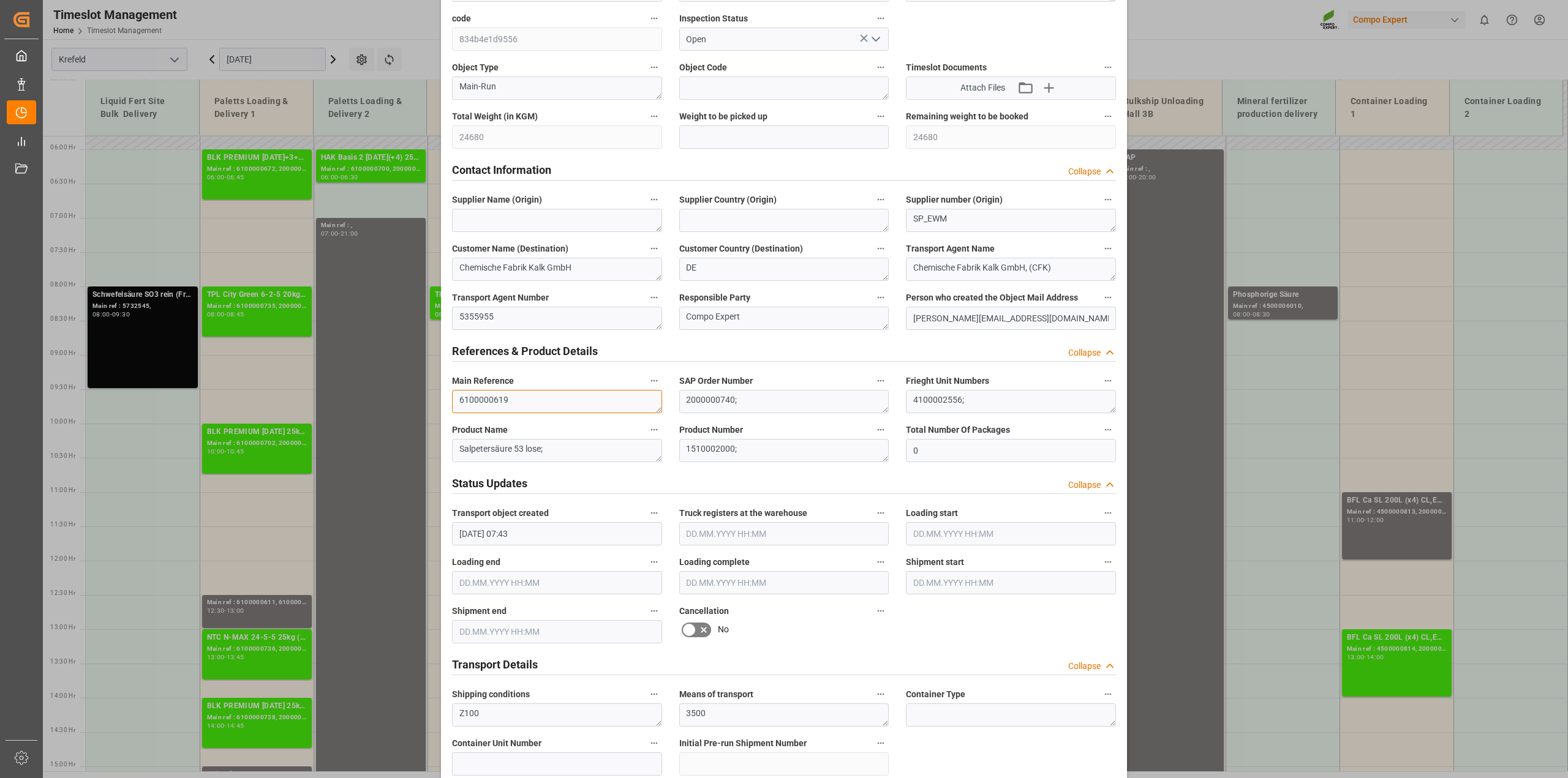
drag, startPoint x: 528, startPoint y: 401, endPoint x: 341, endPoint y: 402, distance: 187.0
click at [297, 402] on div "Update Appointment View History Transport object created Truck registers at the…" at bounding box center [784, 389] width 1568 height 778
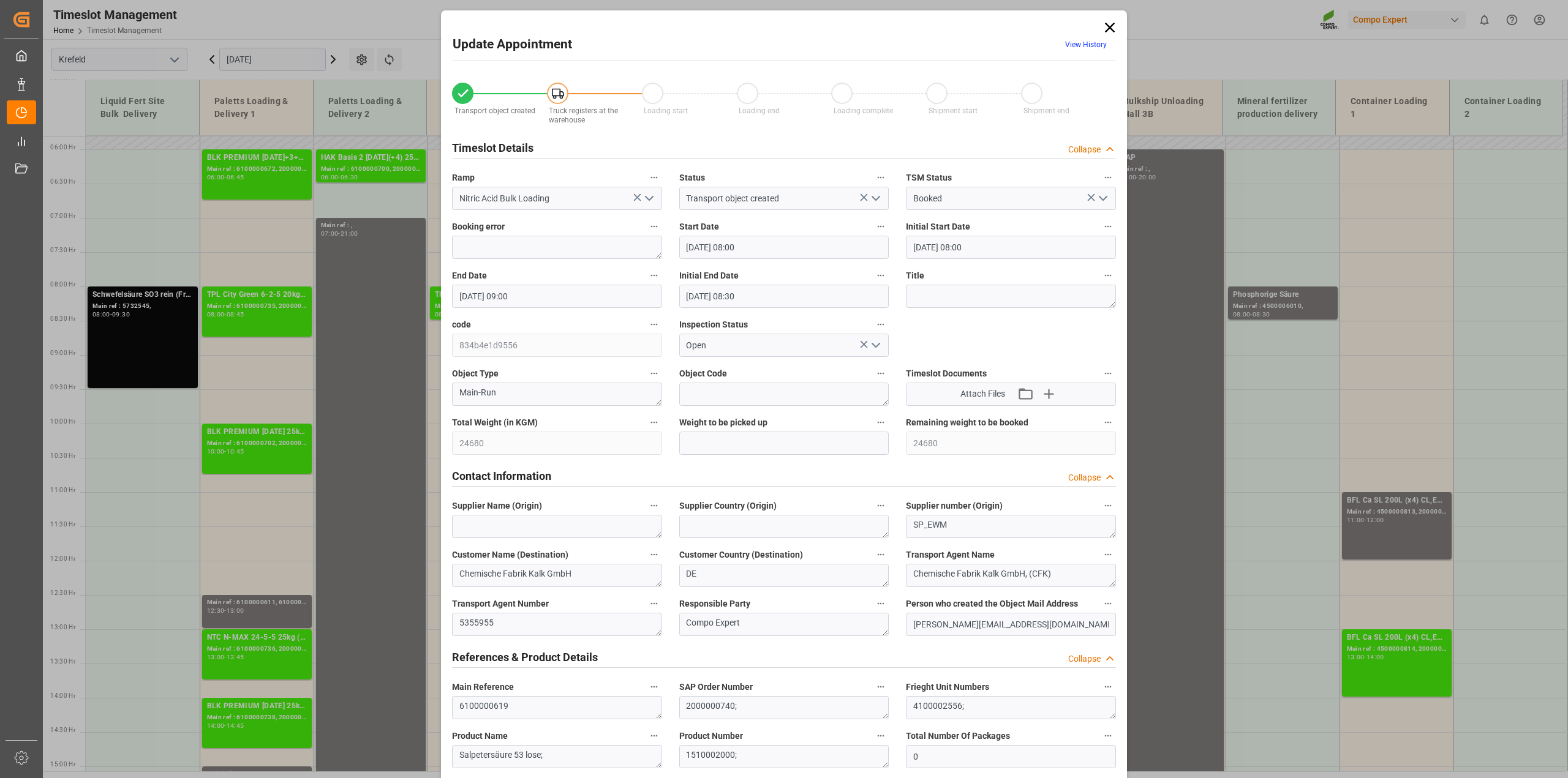
click at [1109, 23] on icon at bounding box center [1109, 27] width 17 height 17
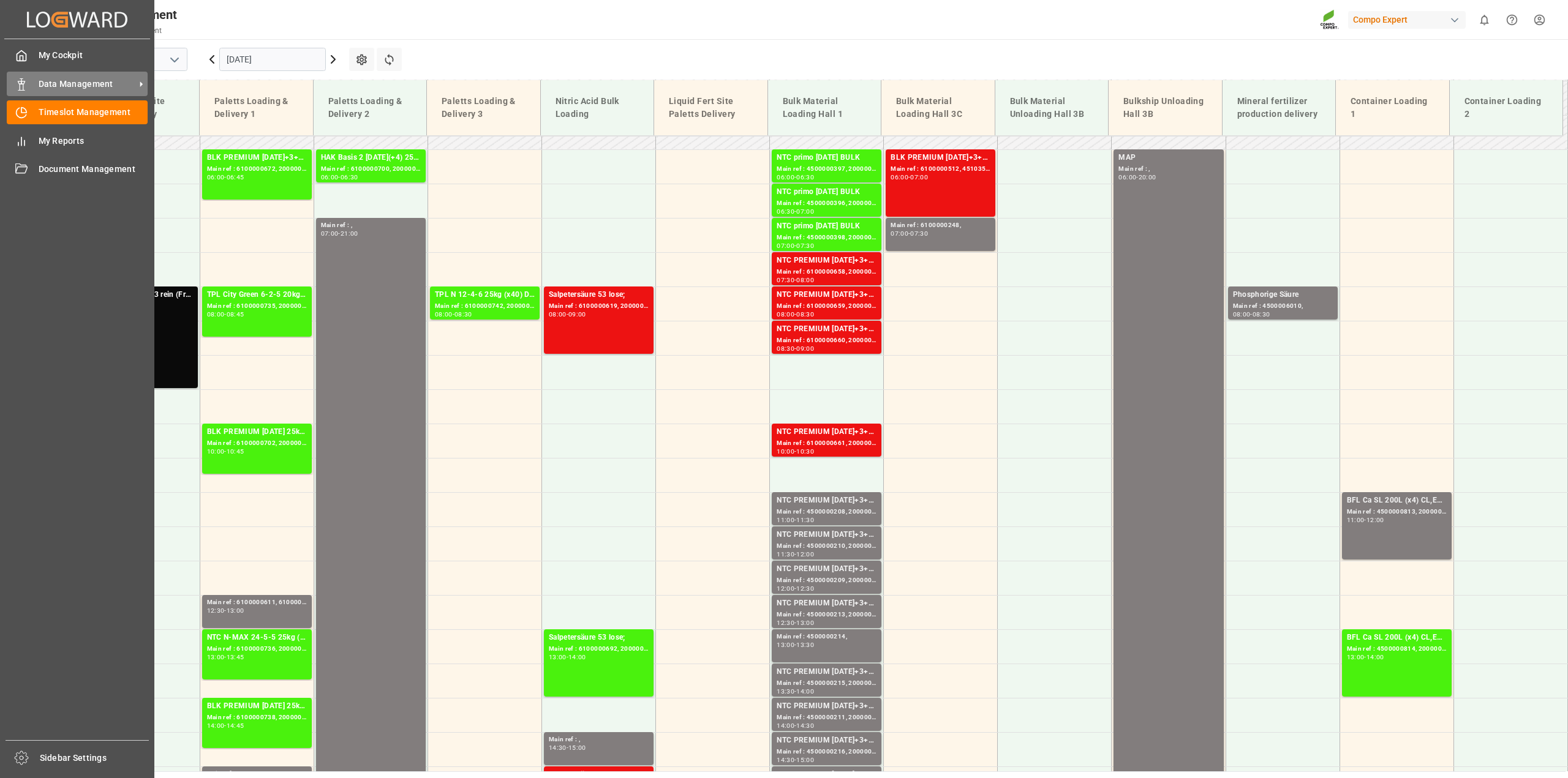
click at [66, 84] on span "Data Management" at bounding box center [87, 84] width 96 height 13
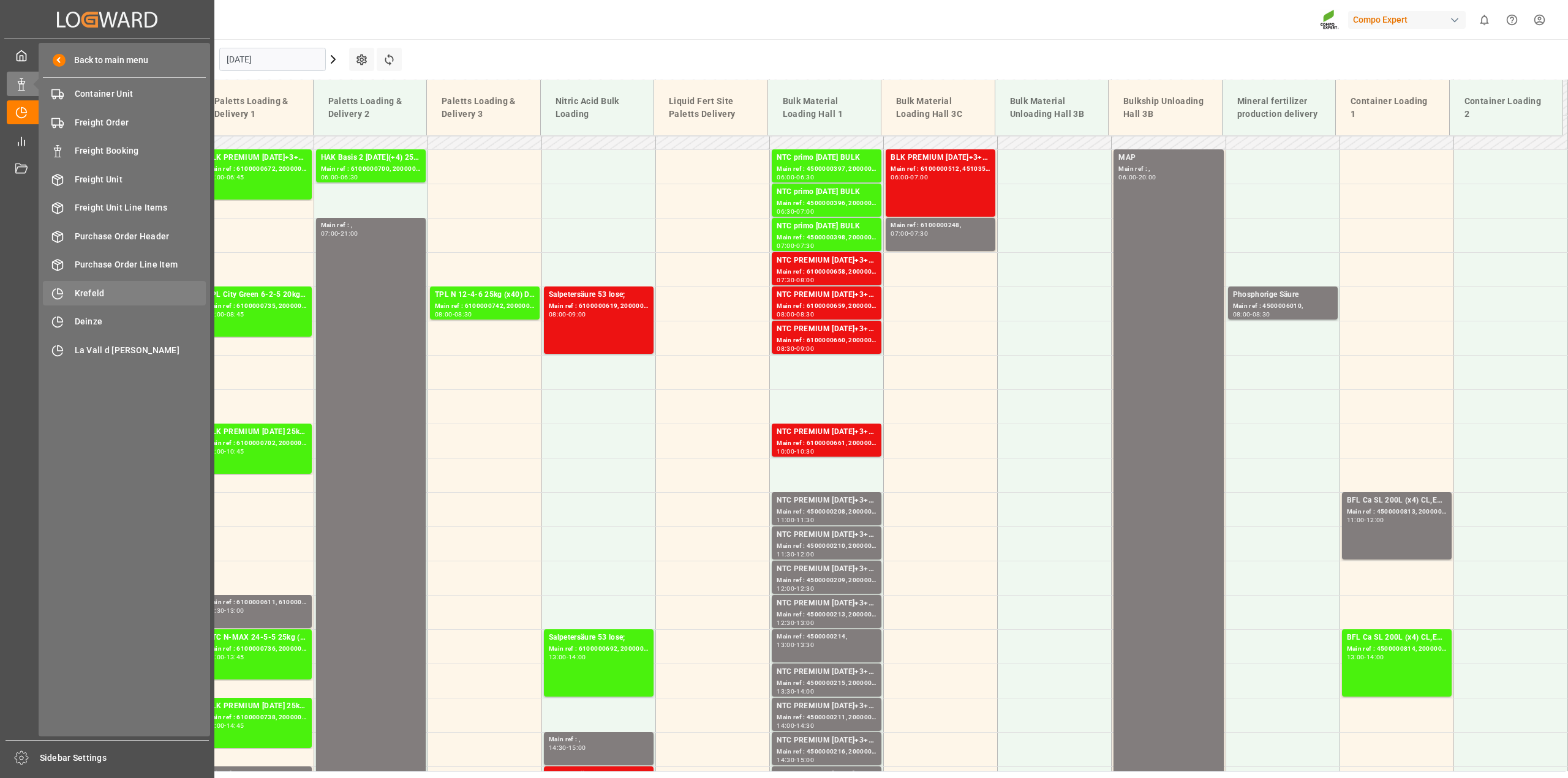
click at [94, 300] on div "Krefeld Krefeld" at bounding box center [124, 292] width 163 height 23
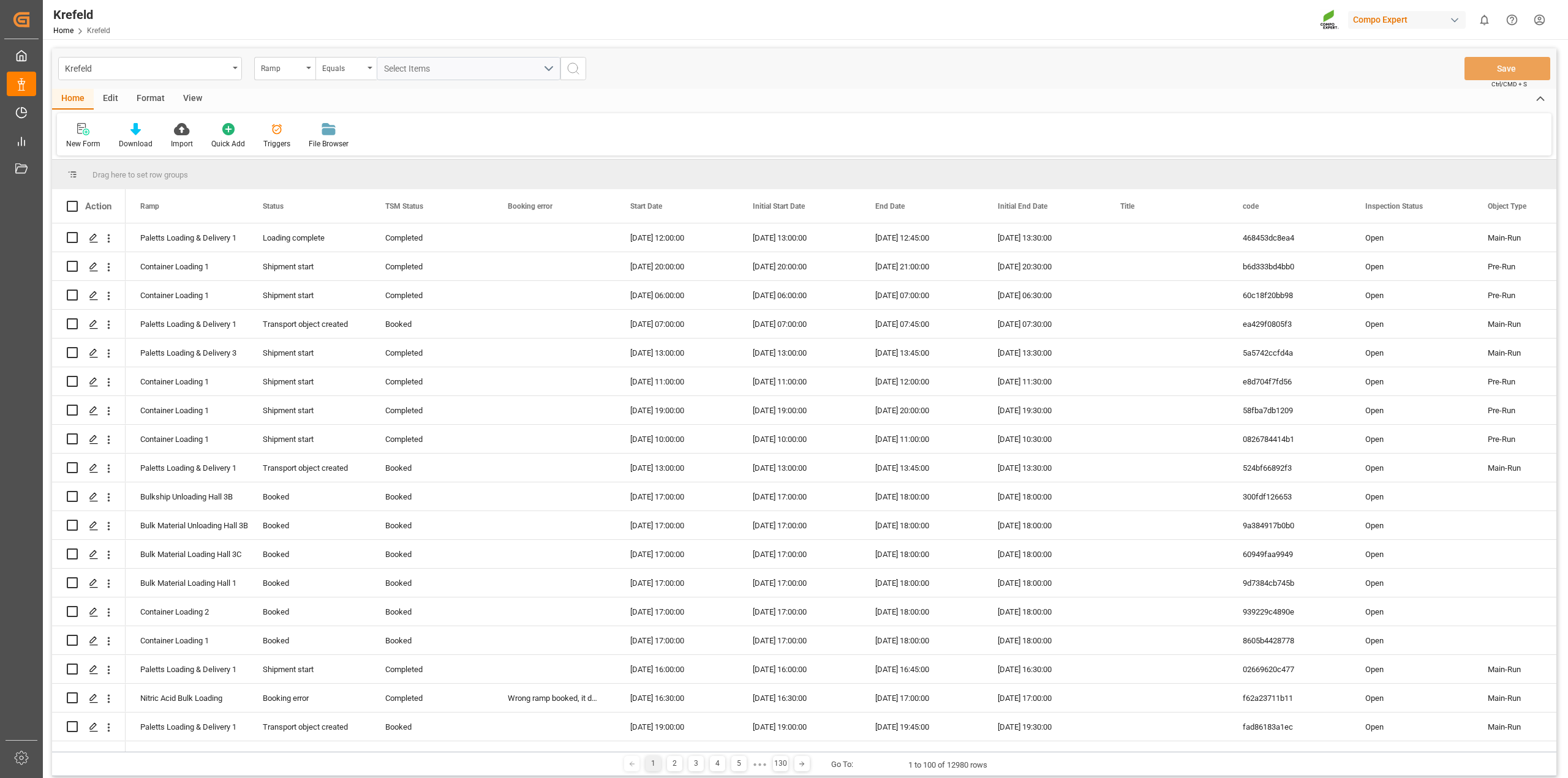
click at [194, 104] on div "View" at bounding box center [193, 100] width 37 height 21
click at [146, 96] on div "Format" at bounding box center [150, 100] width 46 height 21
click at [109, 98] on div "Edit" at bounding box center [111, 100] width 34 height 21
drag, startPoint x: 77, startPoint y: 98, endPoint x: 87, endPoint y: 99, distance: 10.0
click at [77, 96] on div "Home" at bounding box center [72, 100] width 41 height 21
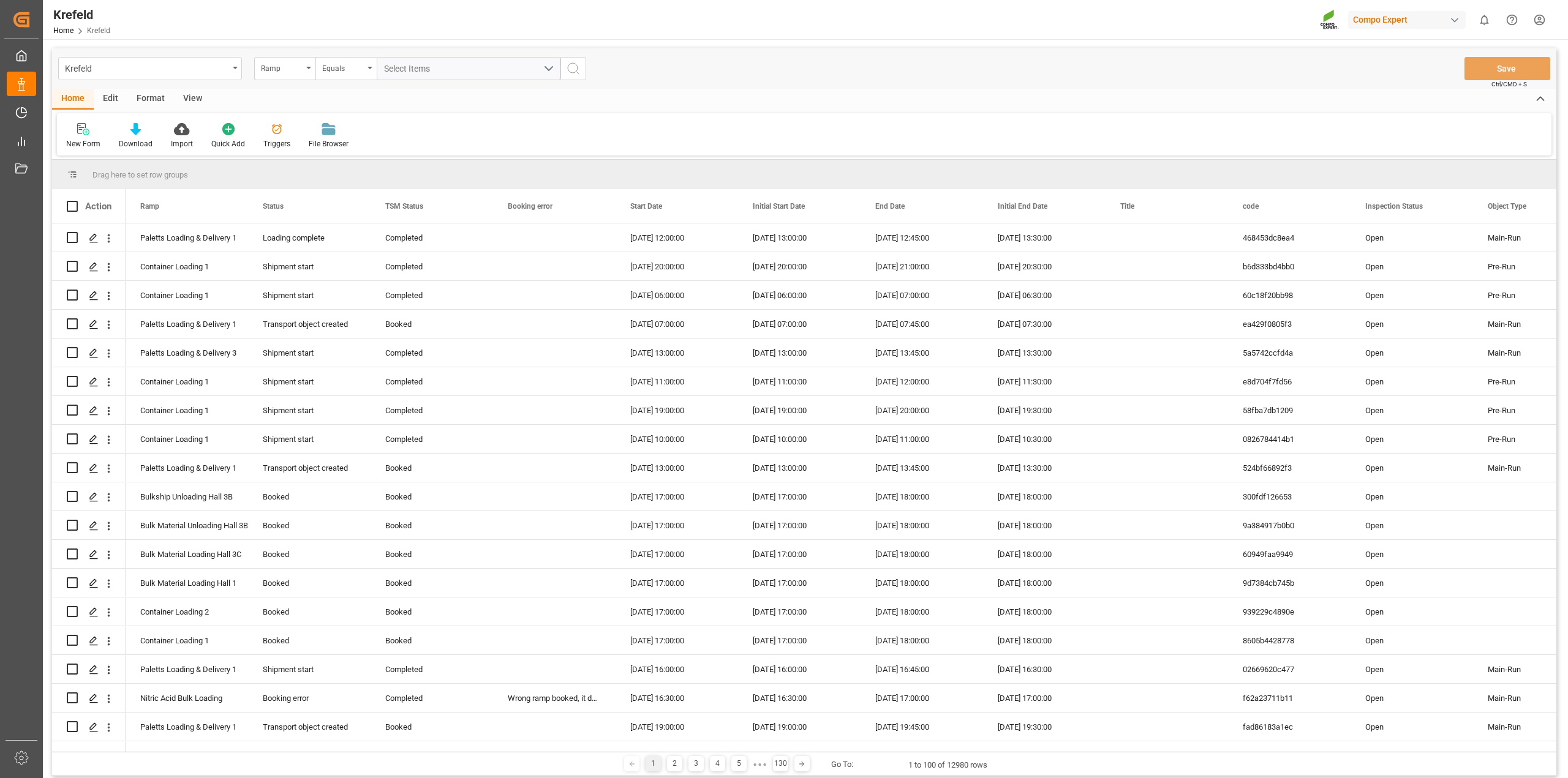
click at [193, 95] on div "View" at bounding box center [193, 100] width 37 height 21
click at [107, 95] on div "Edit" at bounding box center [111, 100] width 34 height 21
click at [148, 98] on div "Format" at bounding box center [150, 100] width 46 height 21
click at [77, 99] on div "Home" at bounding box center [72, 100] width 41 height 21
click at [194, 96] on div "View" at bounding box center [193, 100] width 37 height 21
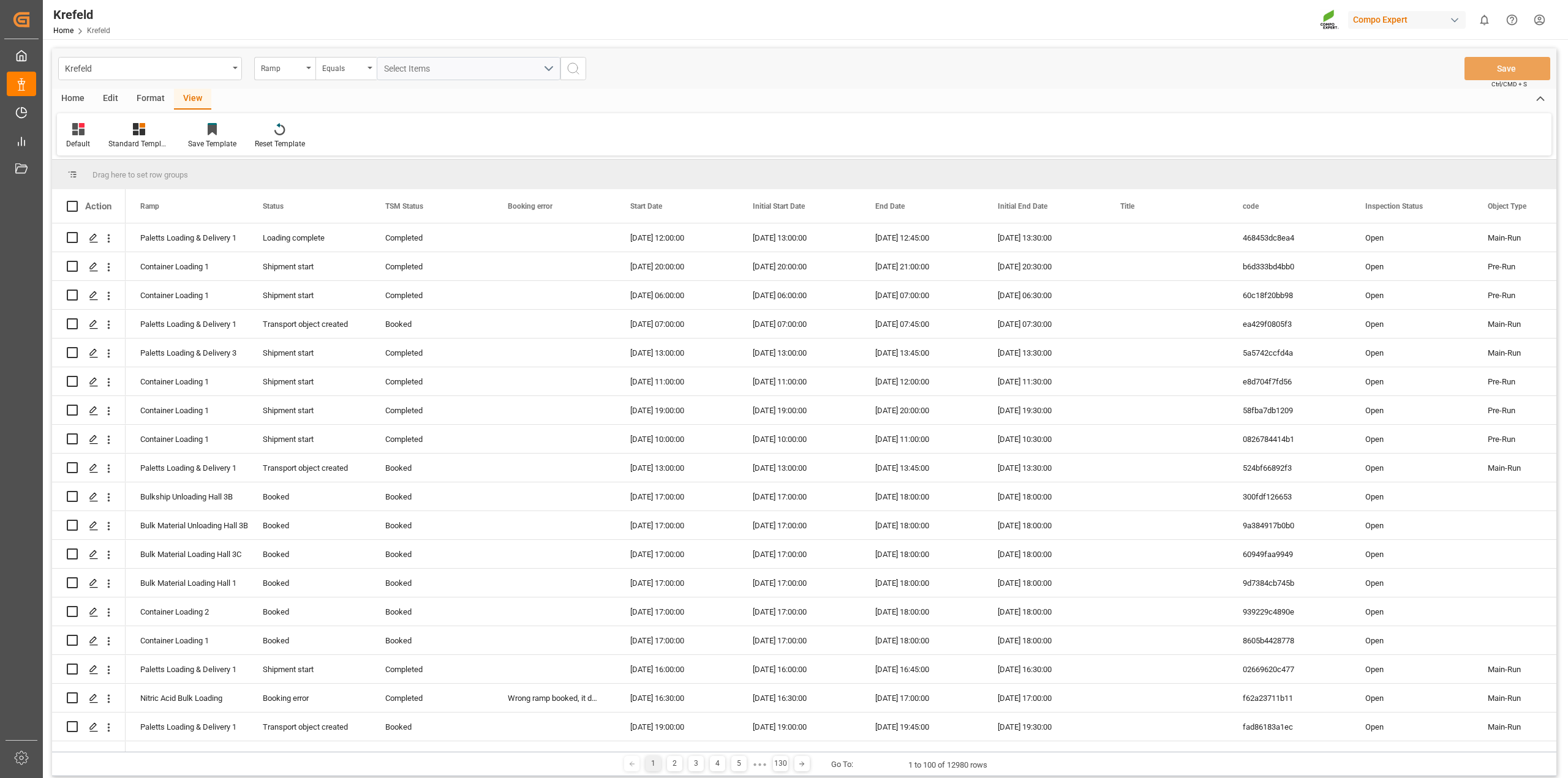
click at [155, 99] on div "Format" at bounding box center [150, 100] width 46 height 21
click at [84, 98] on div "Home" at bounding box center [72, 100] width 41 height 21
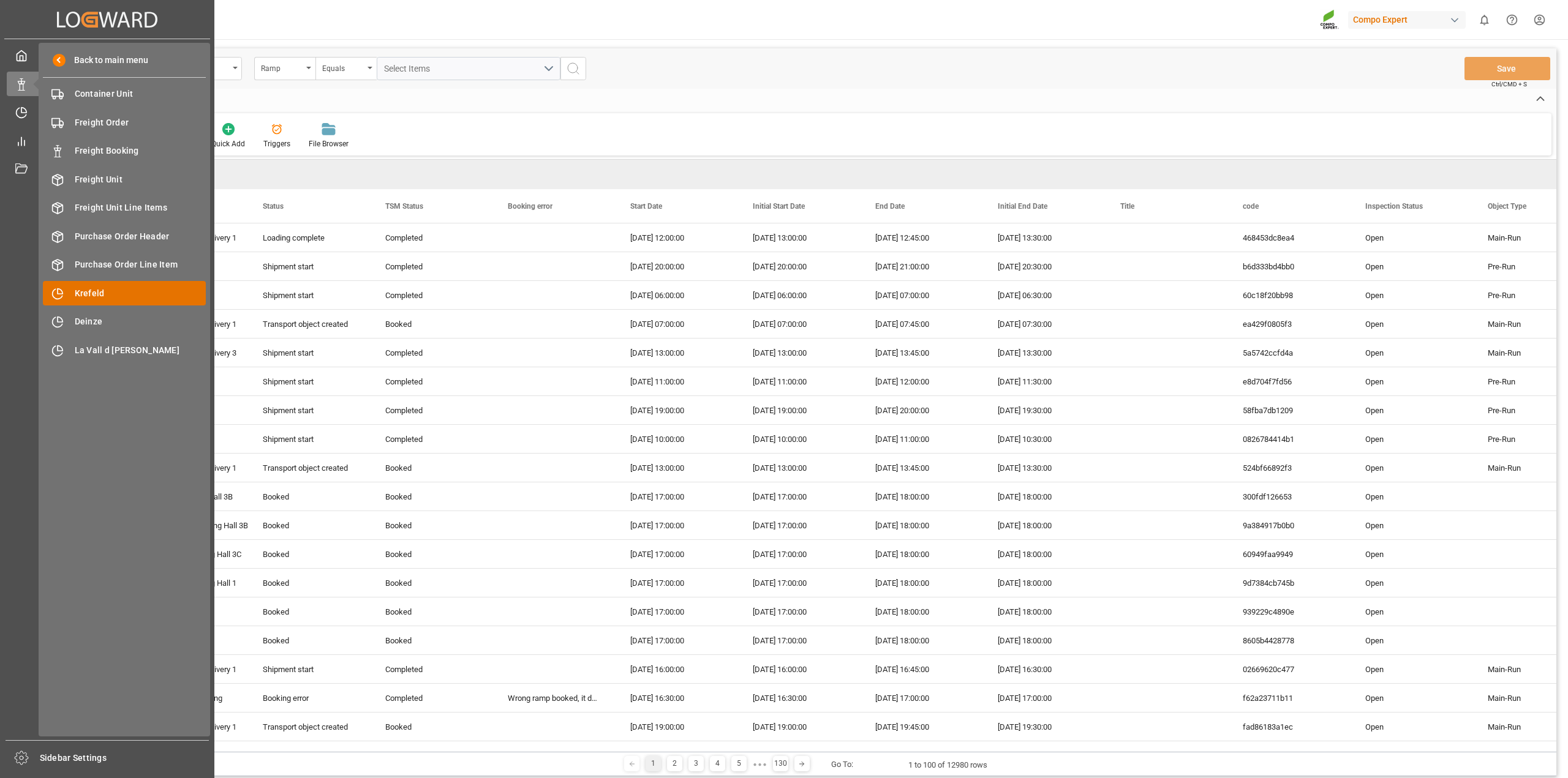
click at [108, 292] on span "Krefeld" at bounding box center [140, 294] width 132 height 13
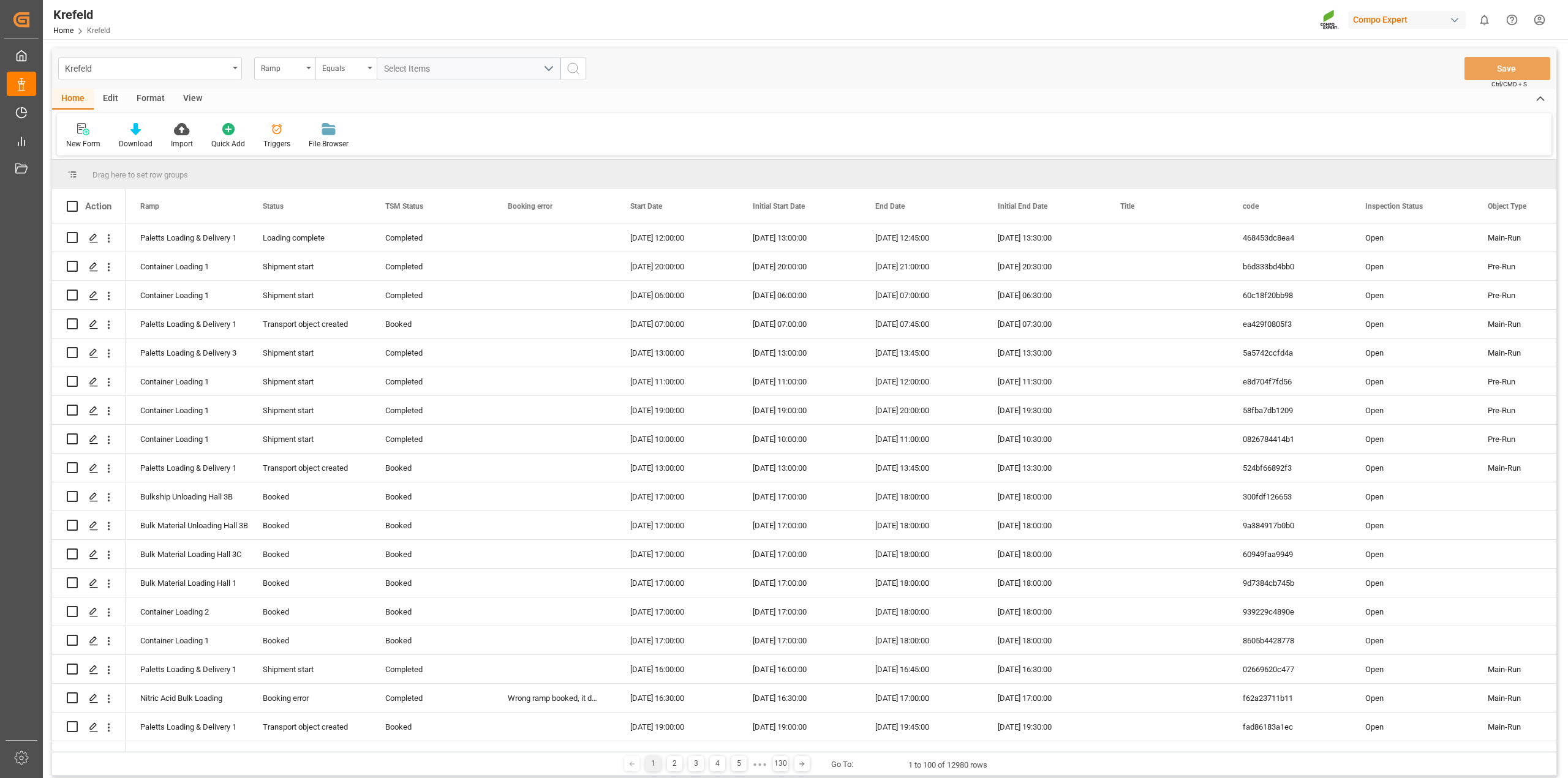
click at [115, 96] on div "Edit" at bounding box center [111, 100] width 34 height 21
click at [141, 90] on div "Format" at bounding box center [150, 100] width 46 height 21
click at [83, 139] on div "Filter Rows" at bounding box center [84, 144] width 36 height 11
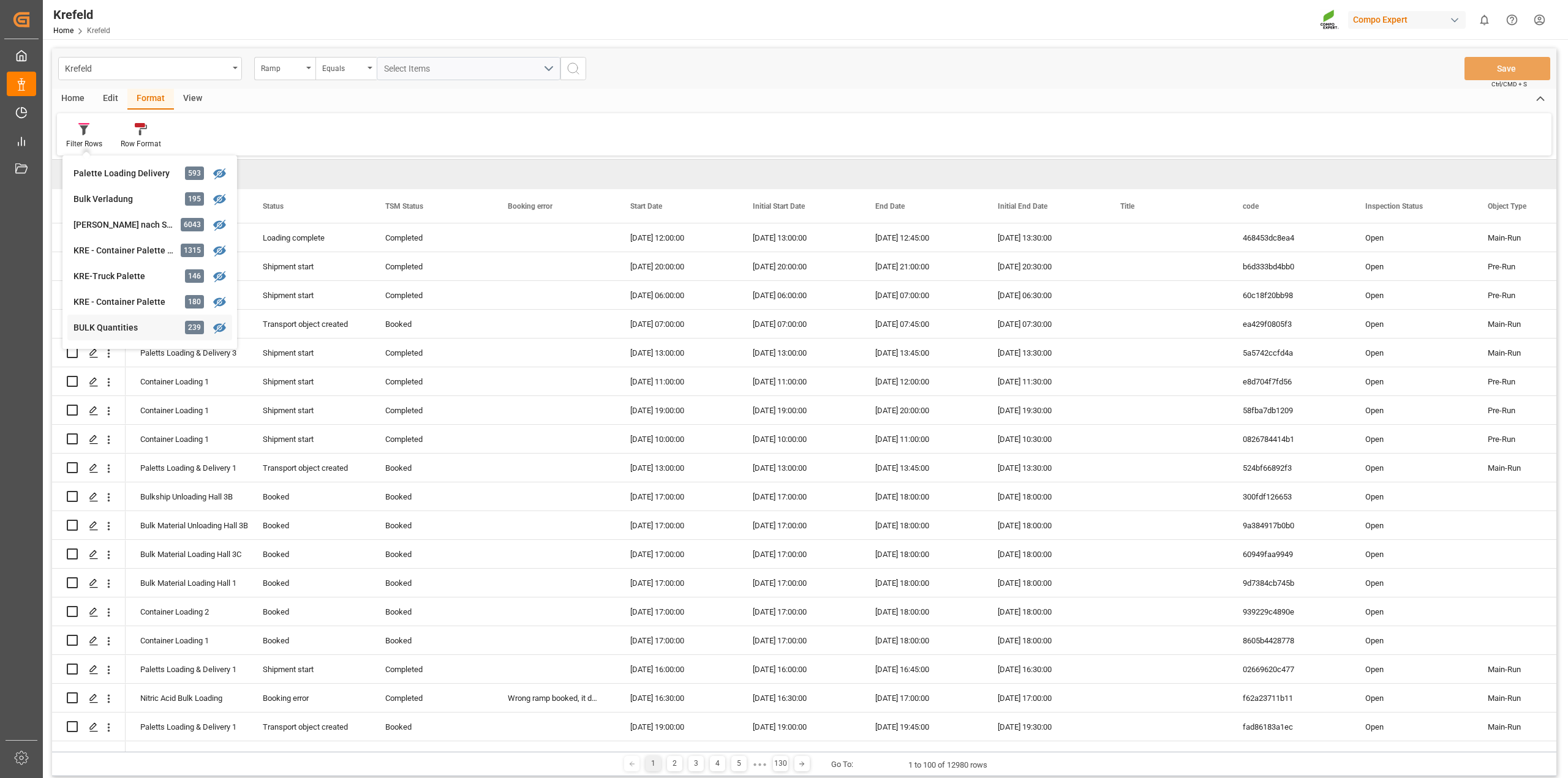
click at [126, 326] on div "BULK Quantities" at bounding box center [127, 328] width 107 height 13
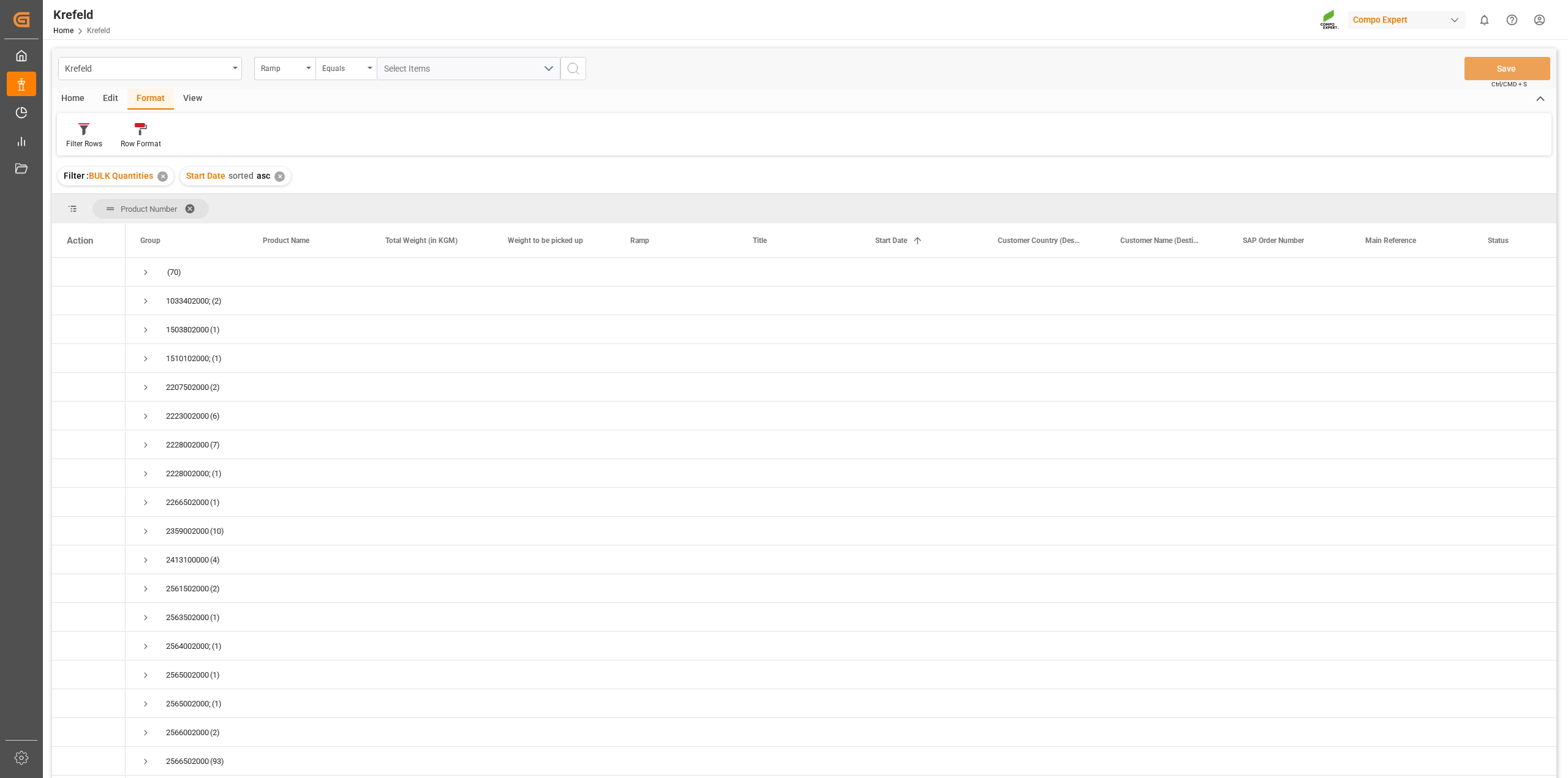
click at [191, 206] on span at bounding box center [194, 209] width 19 height 11
click at [192, 205] on span at bounding box center [194, 209] width 19 height 11
click at [911, 236] on div "Start Date 1" at bounding box center [915, 240] width 82 height 34
click at [160, 173] on div "✕" at bounding box center [162, 176] width 11 height 11
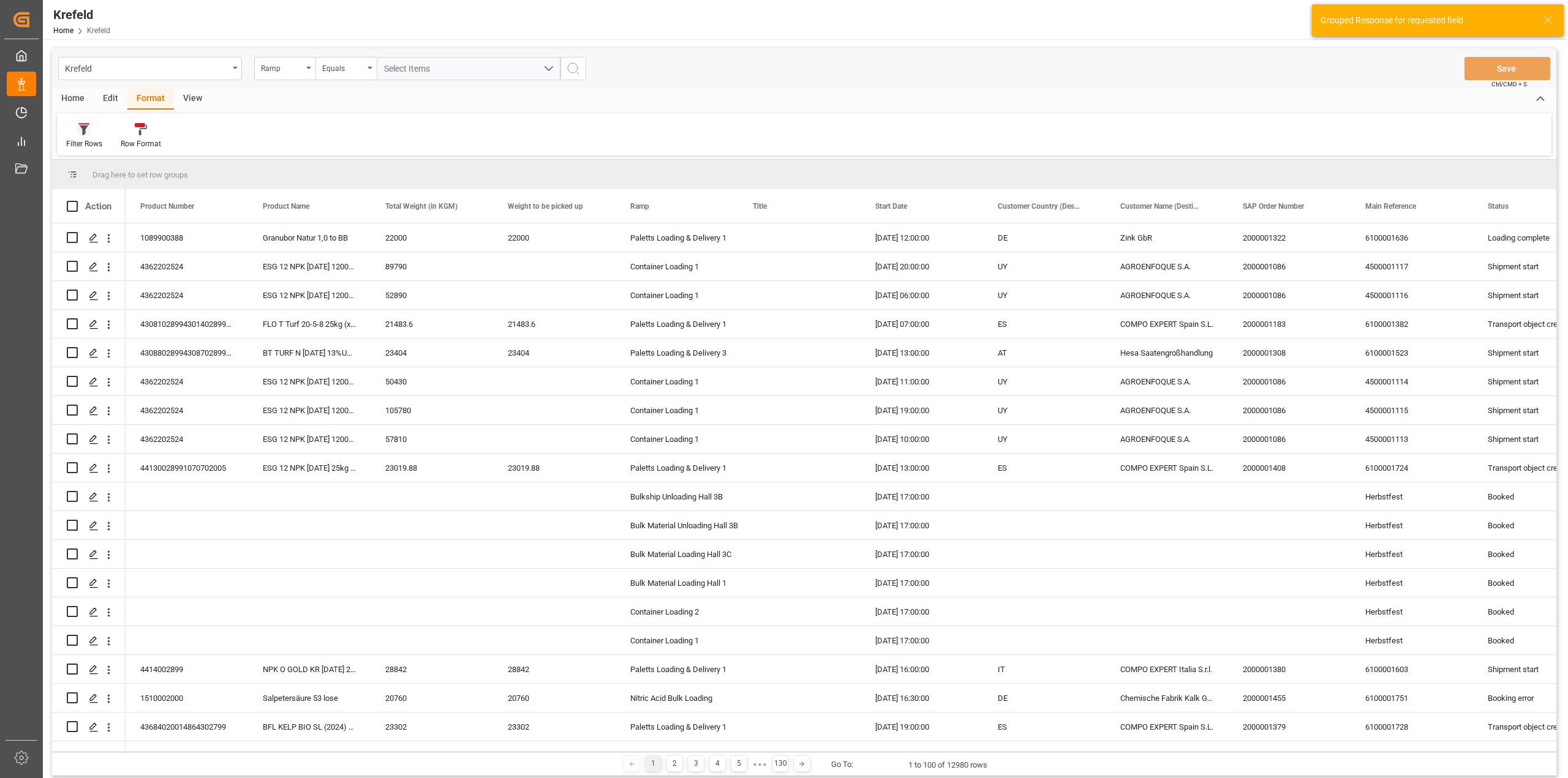
click at [84, 130] on icon at bounding box center [83, 130] width 9 height 10
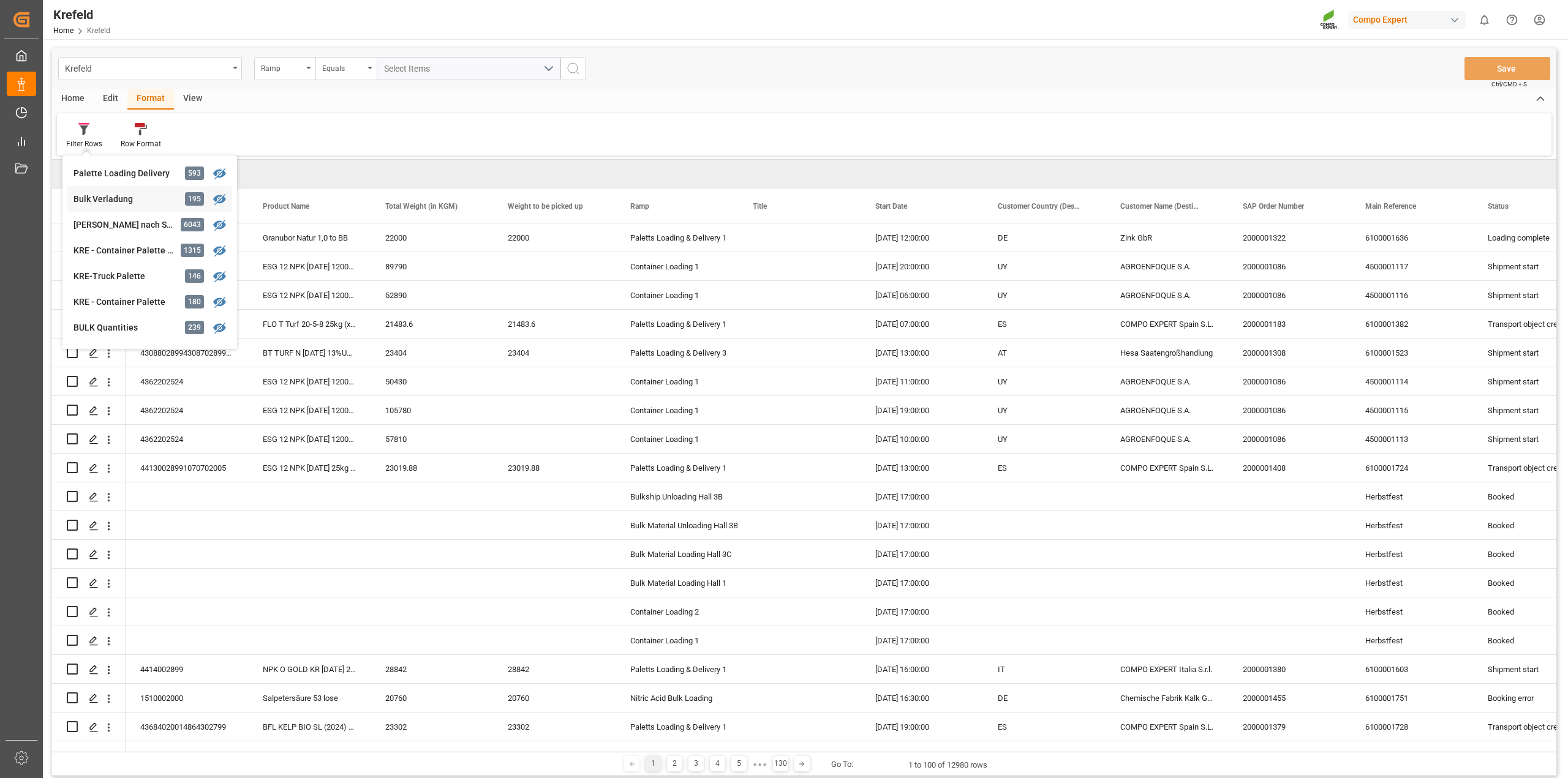
click at [144, 205] on div "Bulk Verladung" at bounding box center [127, 199] width 107 height 13
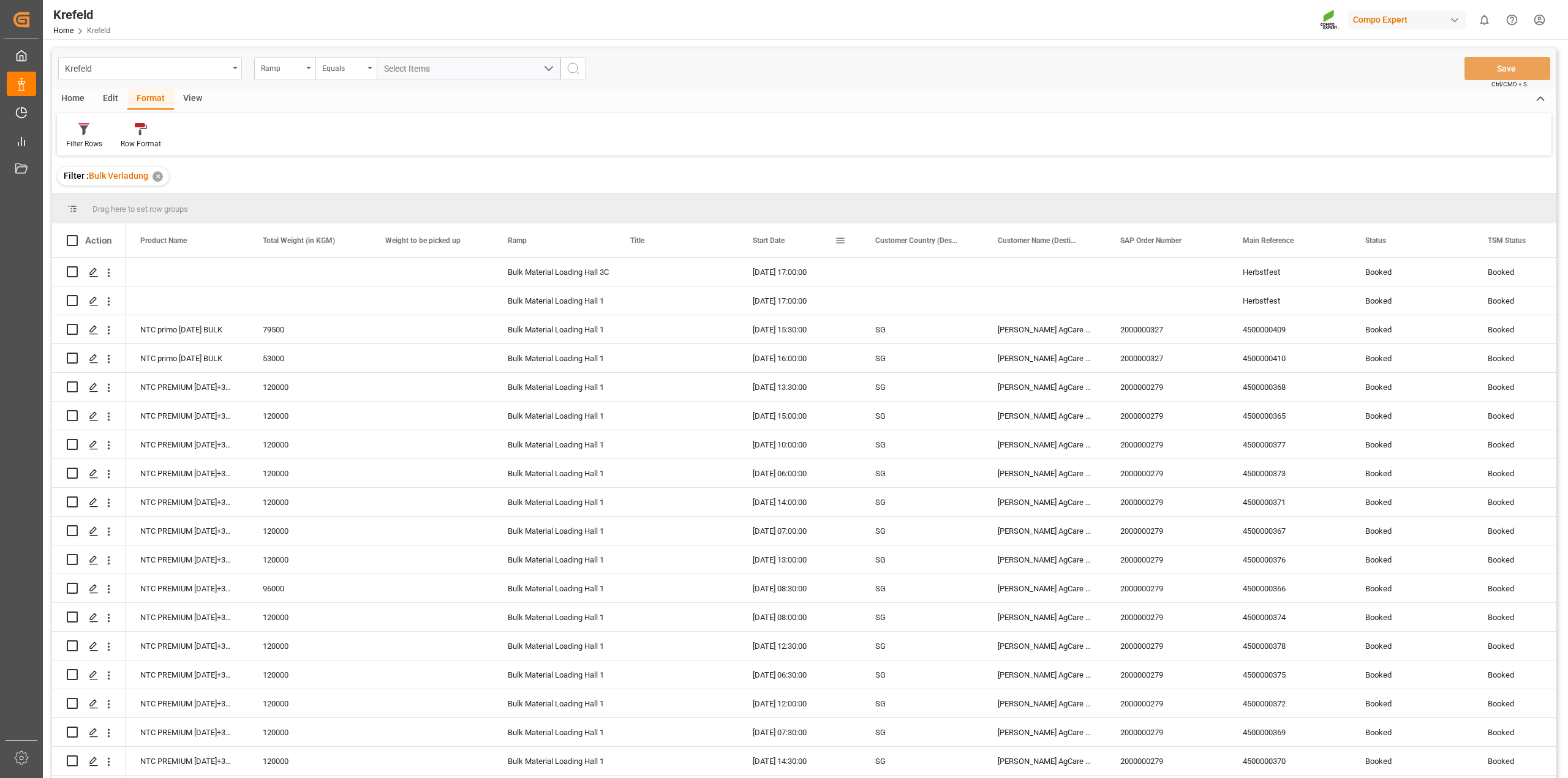
click at [776, 247] on div "Start Date" at bounding box center [793, 240] width 82 height 34
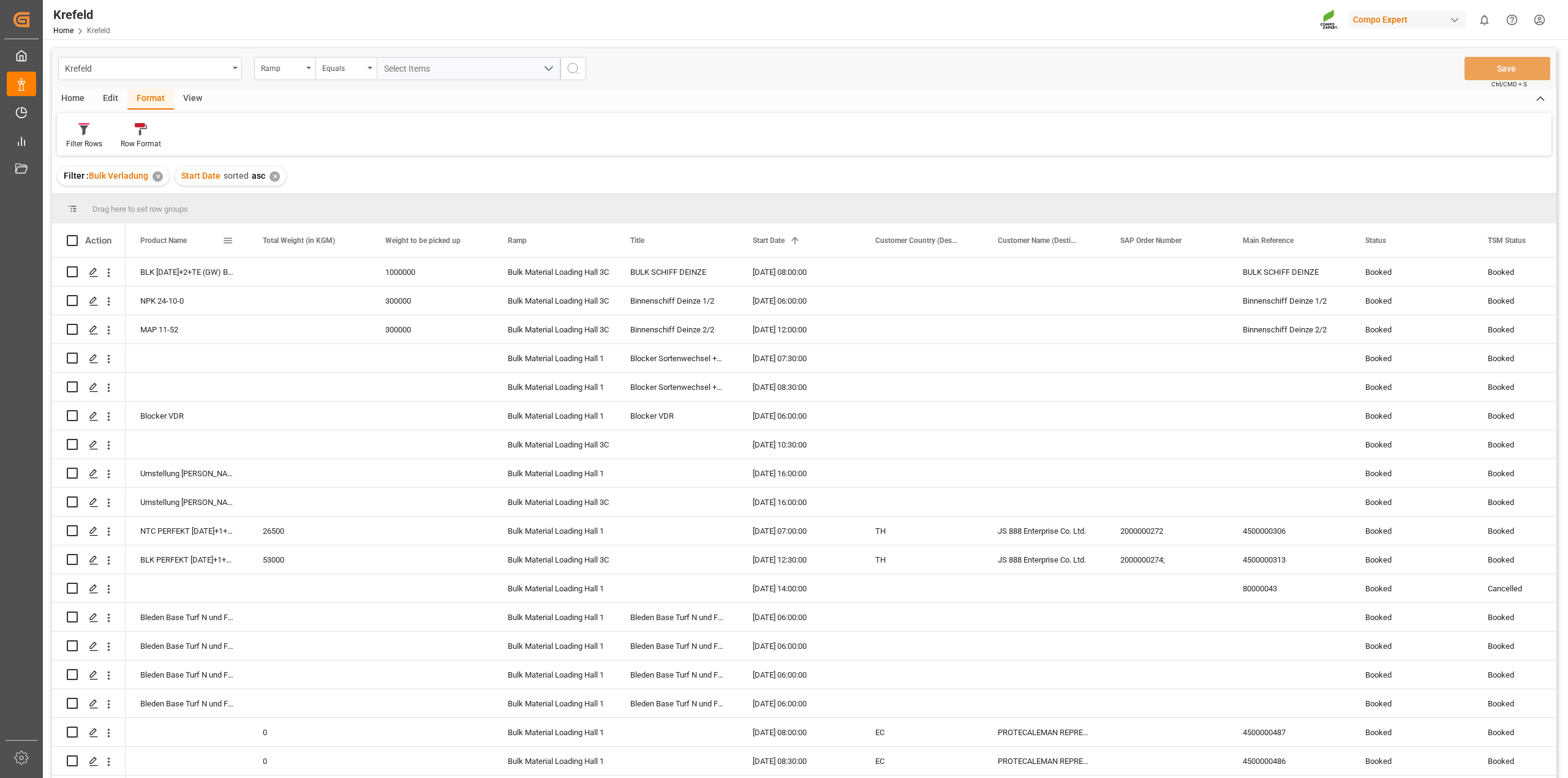
click at [228, 240] on span at bounding box center [228, 240] width 11 height 11
click at [330, 240] on span "columns" at bounding box center [336, 243] width 48 height 22
click at [288, 240] on span "filter" at bounding box center [284, 243] width 11 height 11
click at [244, 242] on span "general" at bounding box center [240, 243] width 11 height 11
click at [294, 242] on span "filter" at bounding box center [288, 243] width 11 height 11
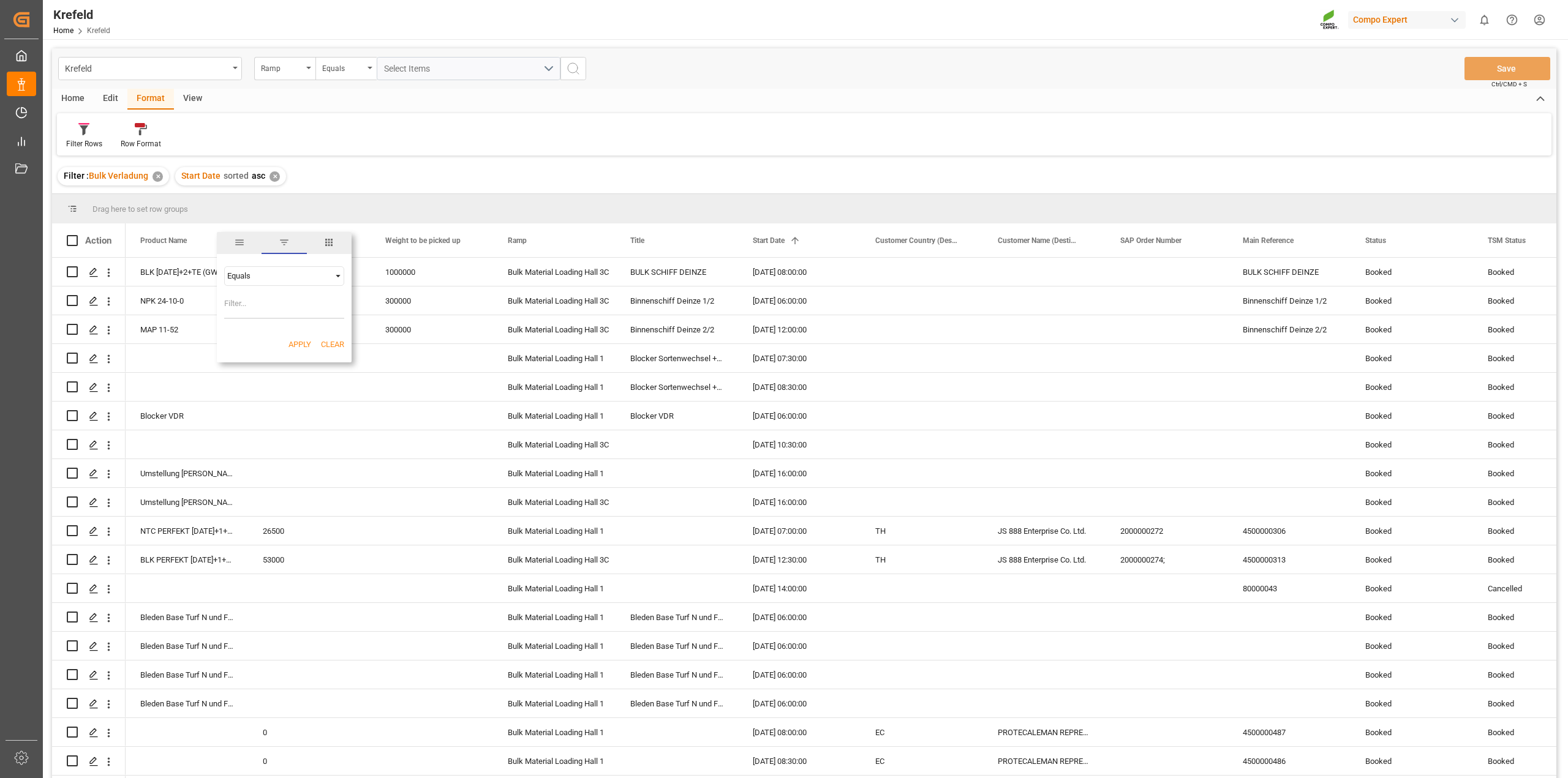
click at [340, 239] on span "columns" at bounding box center [329, 243] width 45 height 22
click at [279, 273] on input "Filter Columns Input" at bounding box center [293, 273] width 102 height 24
type input "statu"
checkbox input "true"
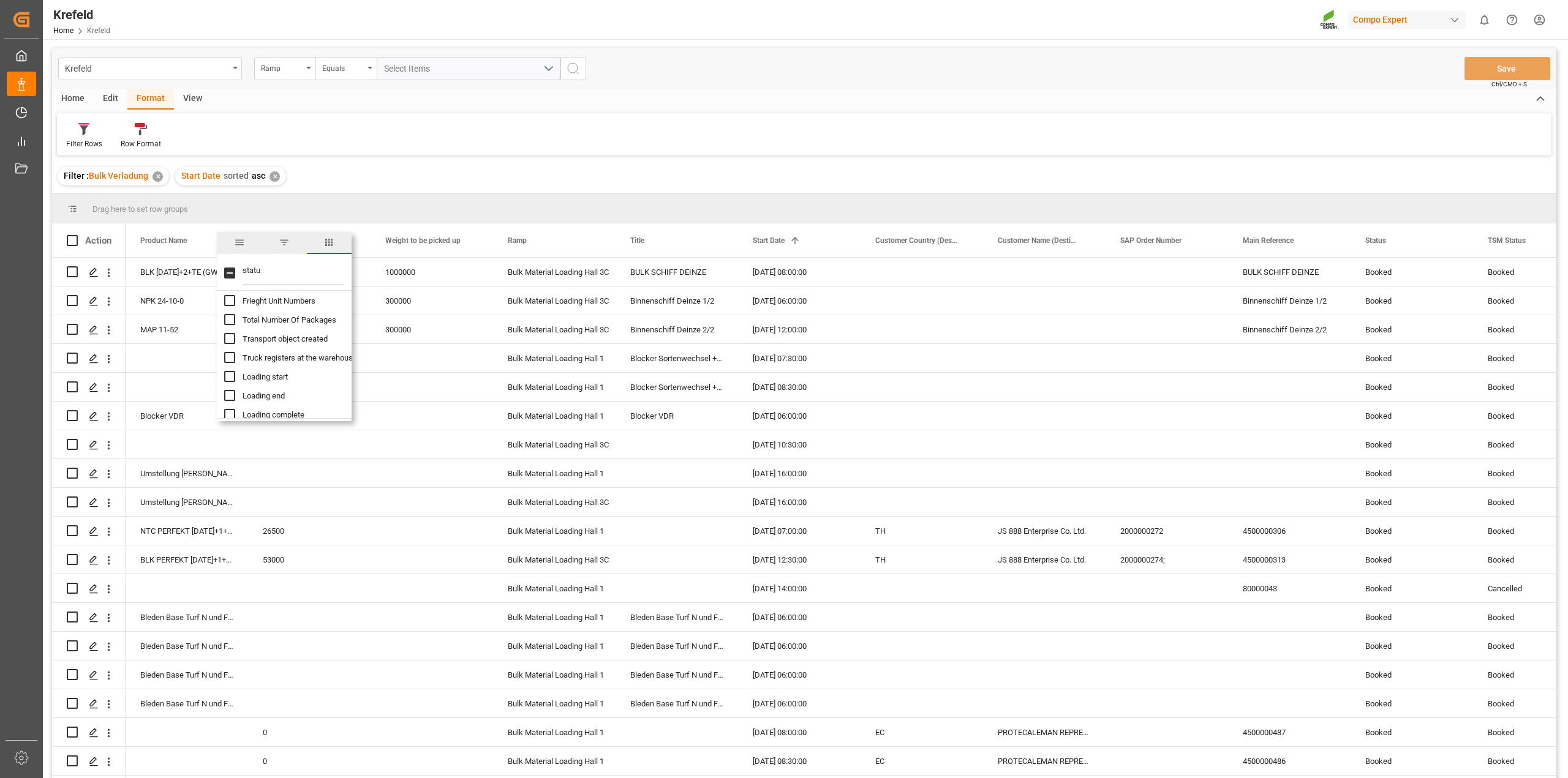
scroll to position [0, 0]
click at [577, 278] on div "Bulk Material Loading Hall 3C" at bounding box center [554, 272] width 93 height 28
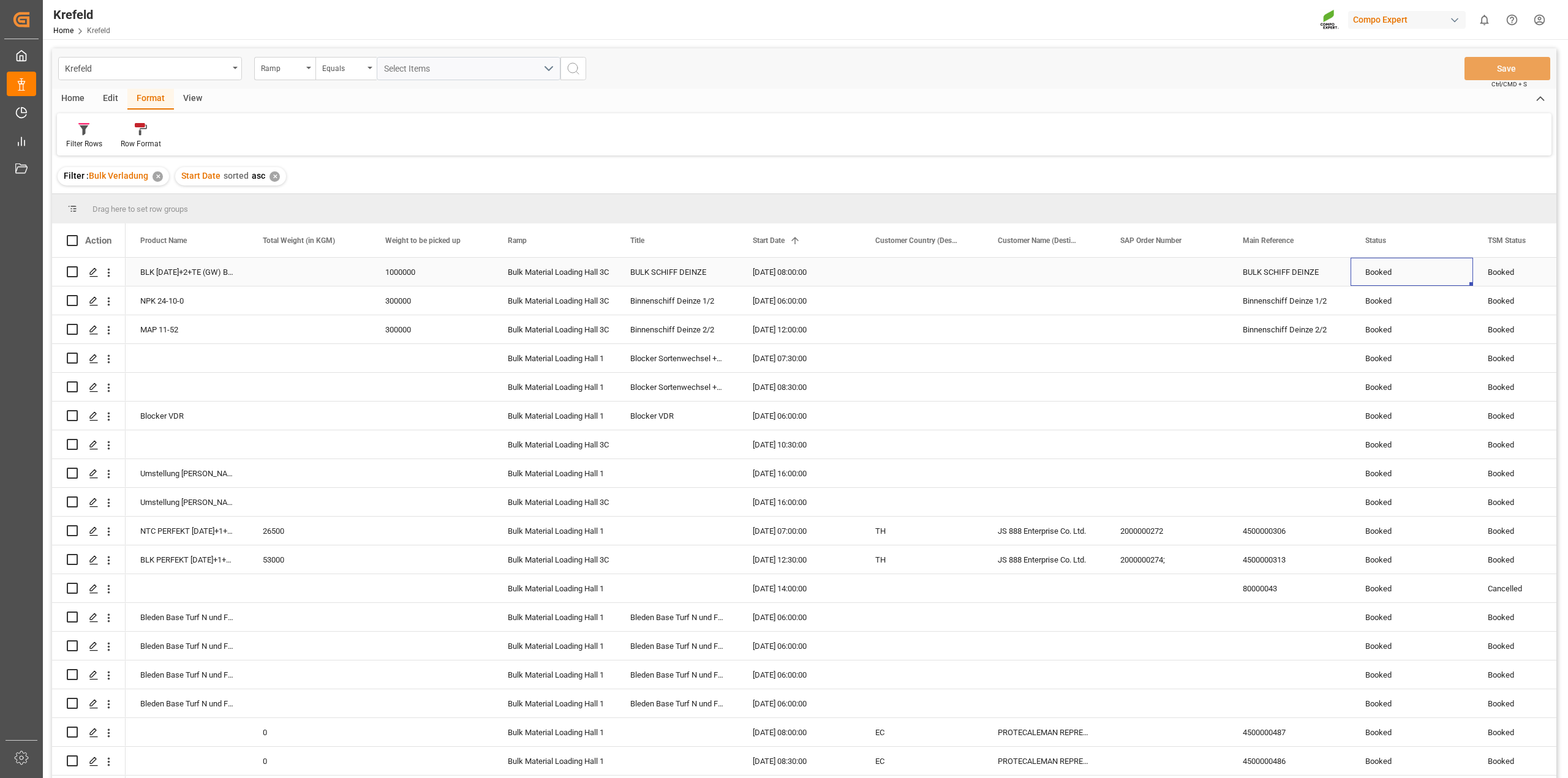
click at [1377, 271] on div "Booked" at bounding box center [1411, 272] width 93 height 28
click at [1395, 271] on div "Booked" at bounding box center [1411, 272] width 93 height 28
click at [1455, 278] on icon "open menu" at bounding box center [1450, 279] width 15 height 15
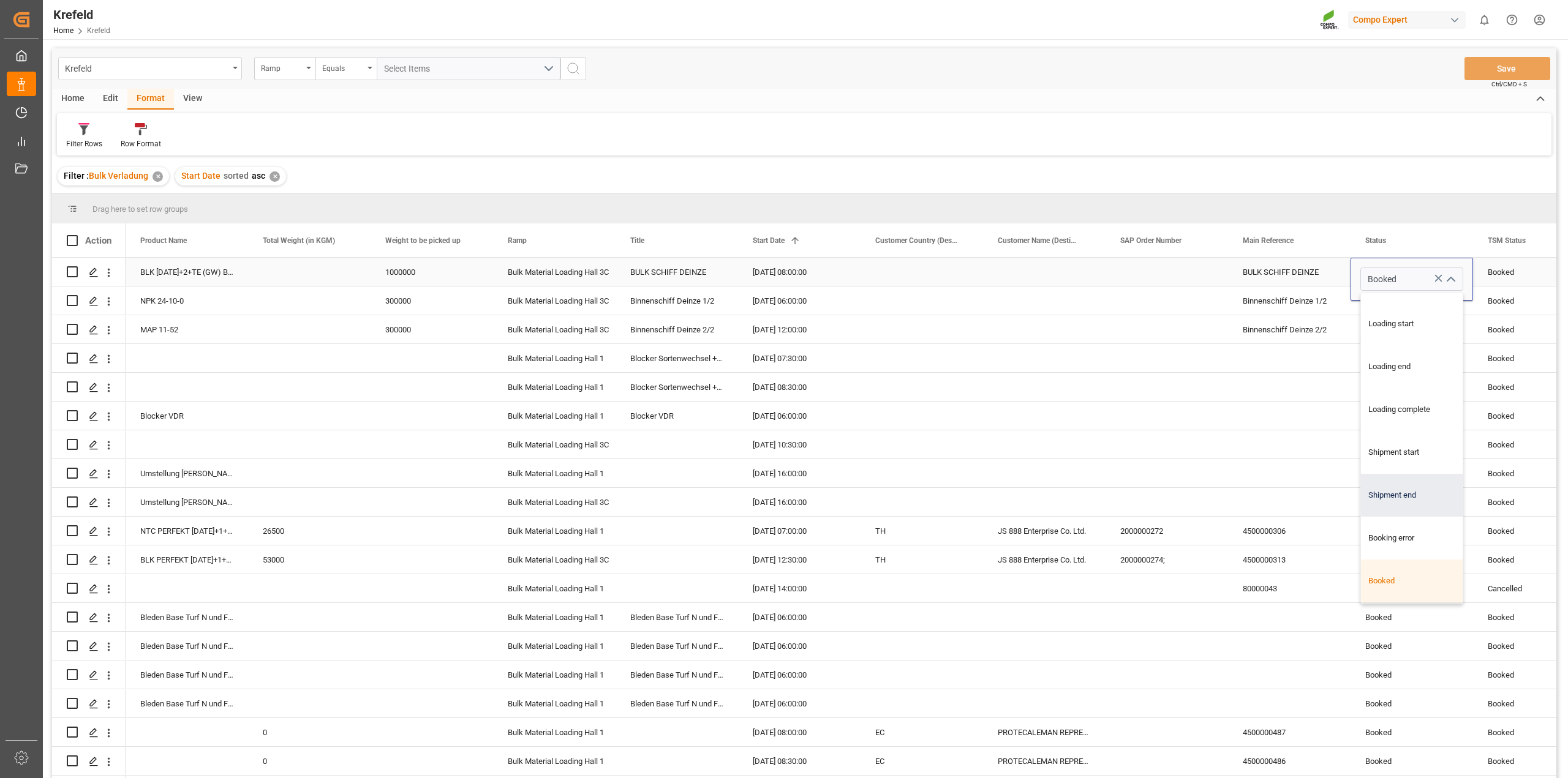
click at [1408, 491] on div "Shipment end" at bounding box center [1425, 495] width 130 height 43
type input "Shipment end"
click at [1382, 319] on div "Booked" at bounding box center [1411, 329] width 93 height 28
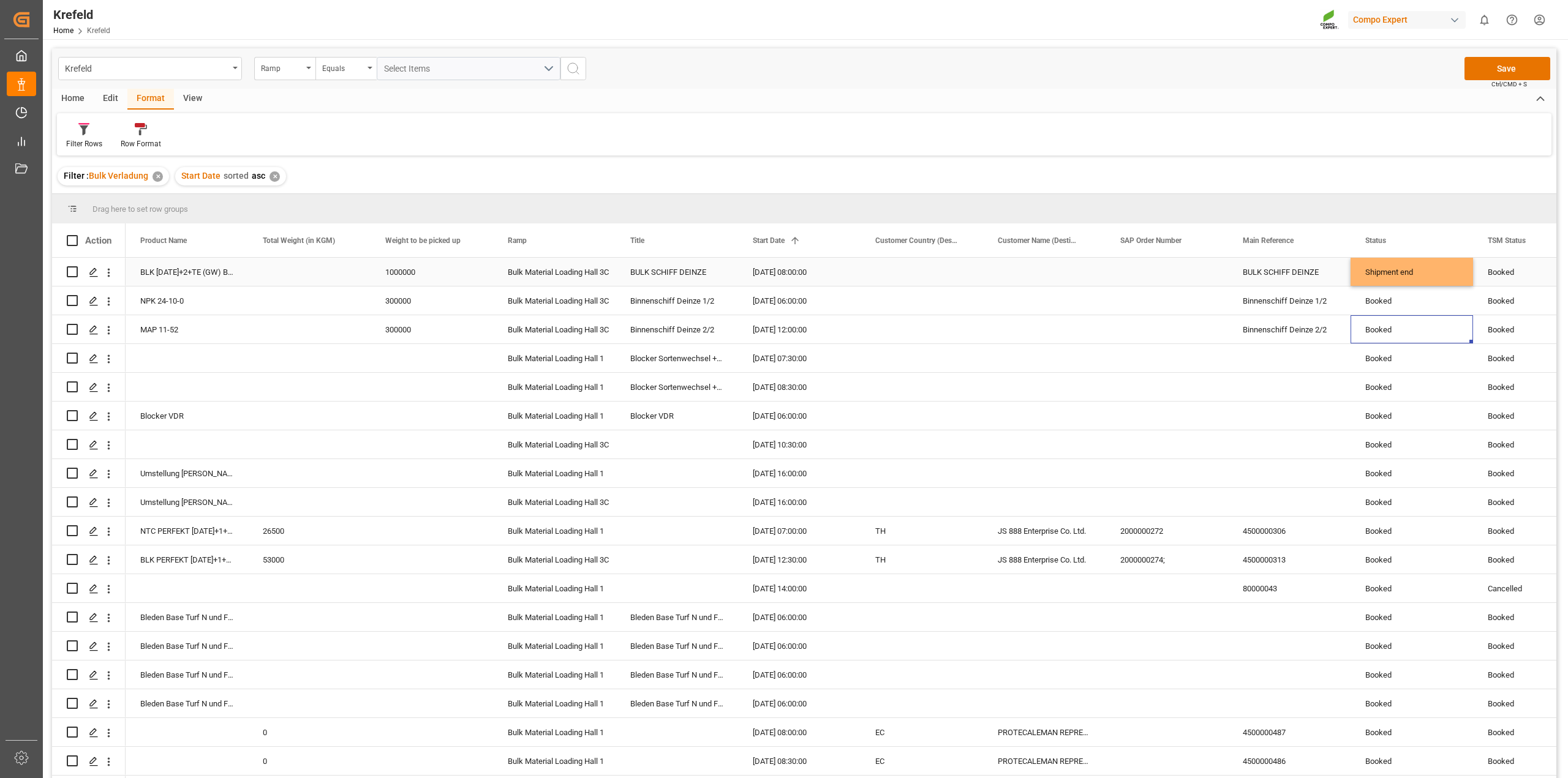
click at [1387, 273] on div "Shipment end" at bounding box center [1411, 272] width 93 height 28
drag, startPoint x: 1468, startPoint y: 283, endPoint x: 1448, endPoint y: 689, distance: 406.5
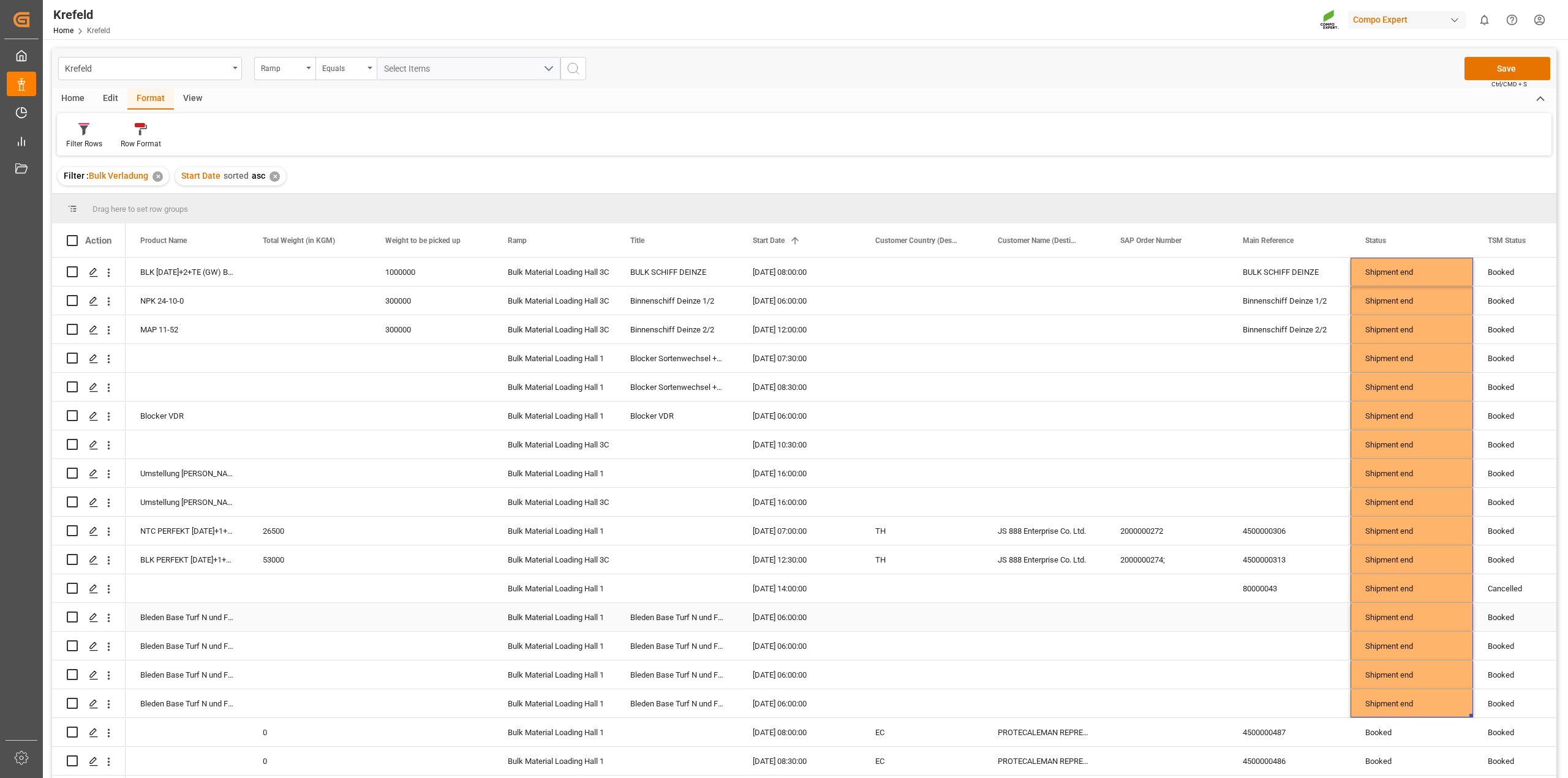
scroll to position [230, 0]
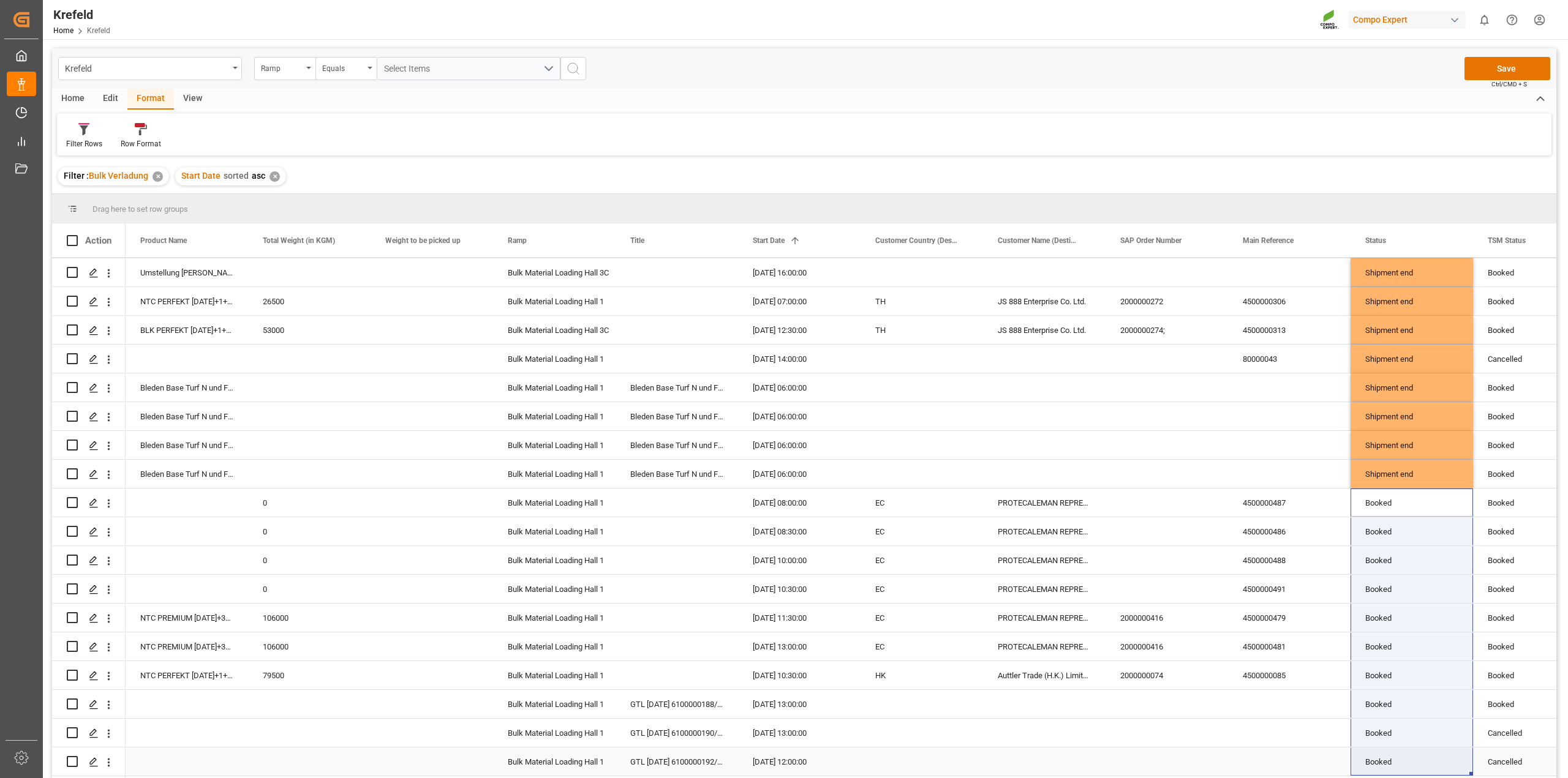
drag, startPoint x: 1468, startPoint y: 488, endPoint x: 1449, endPoint y: 763, distance: 275.7
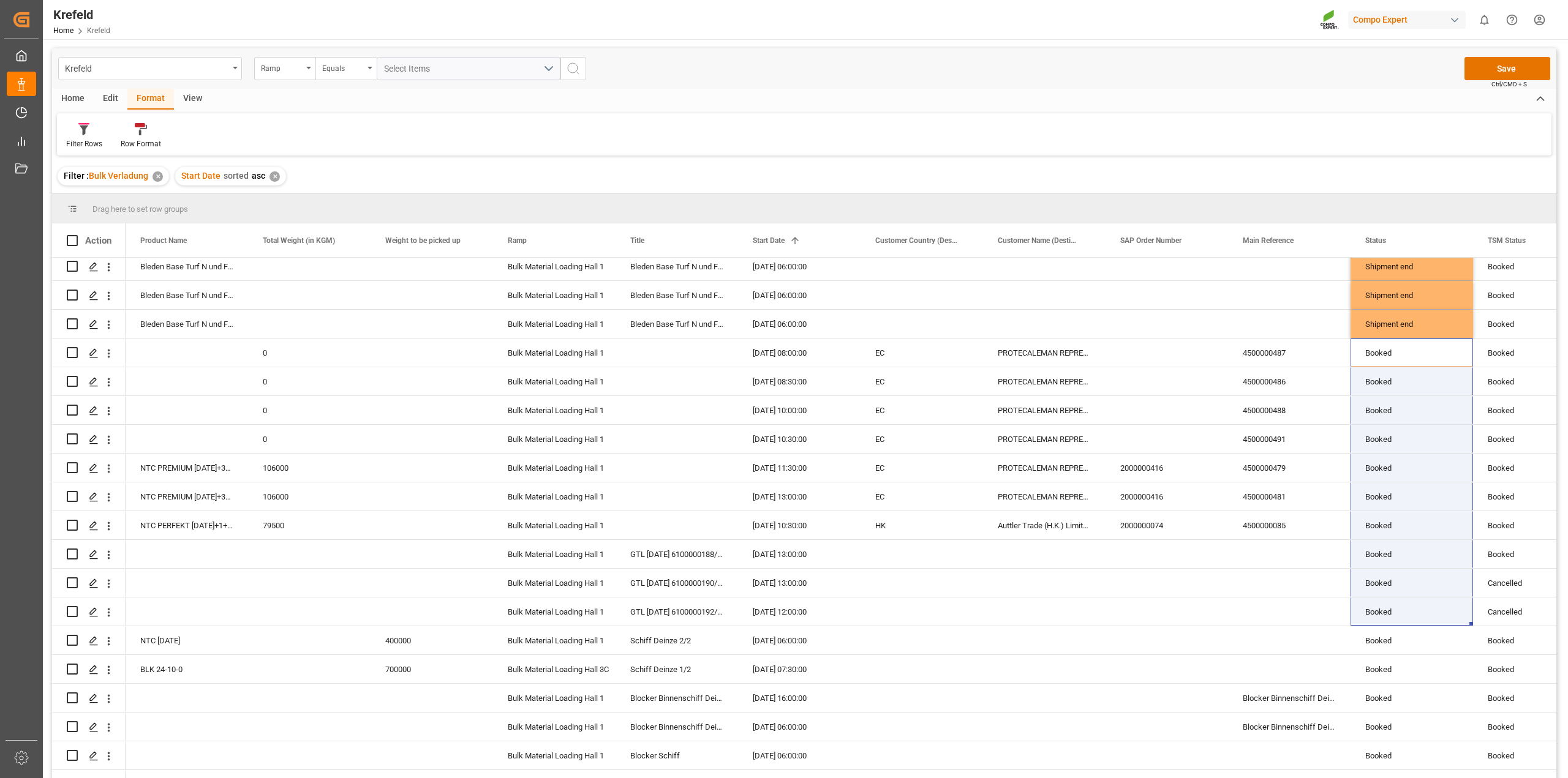
scroll to position [153, 0]
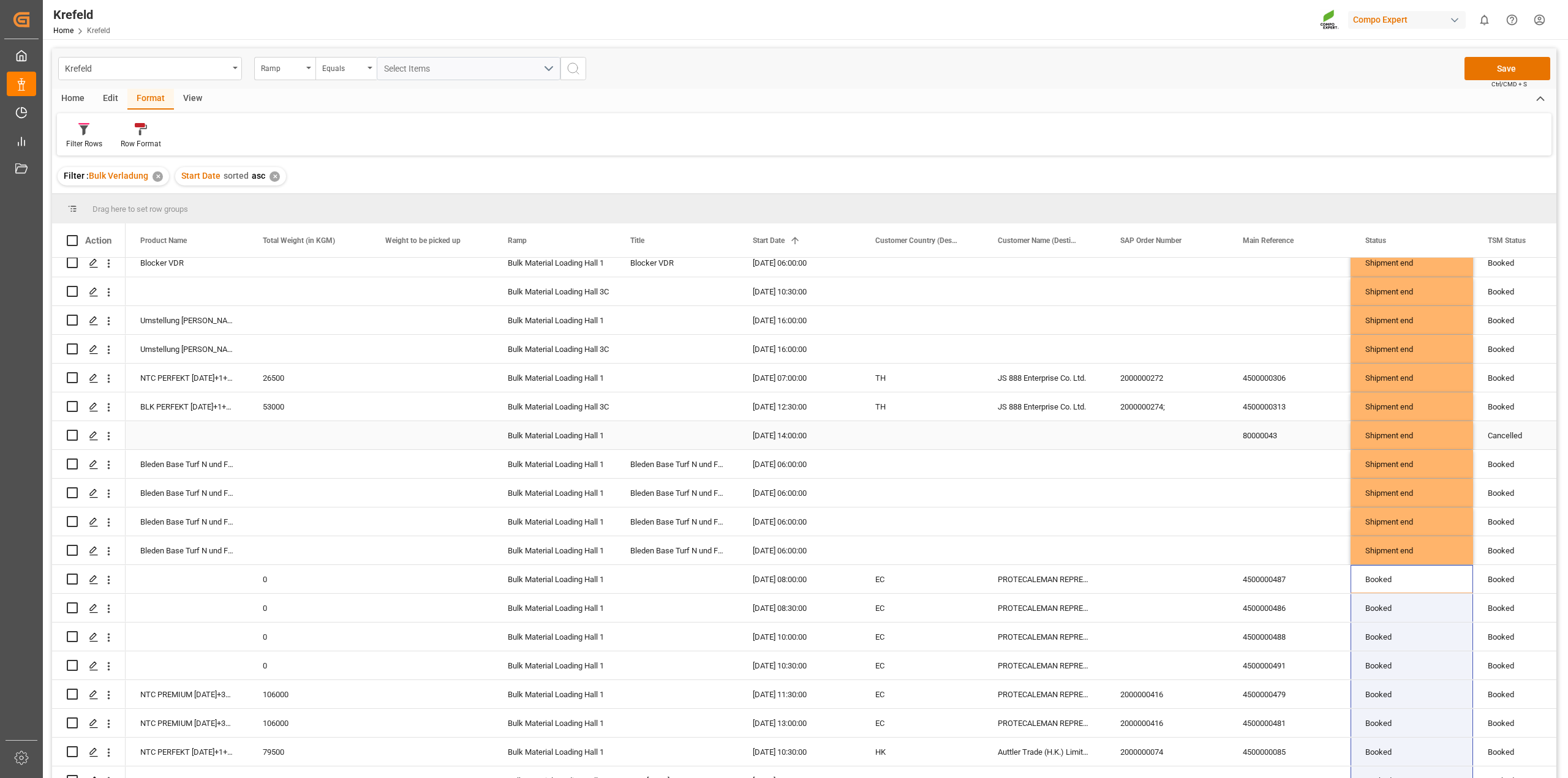
click at [1417, 475] on div "Shipment end" at bounding box center [1411, 464] width 93 height 28
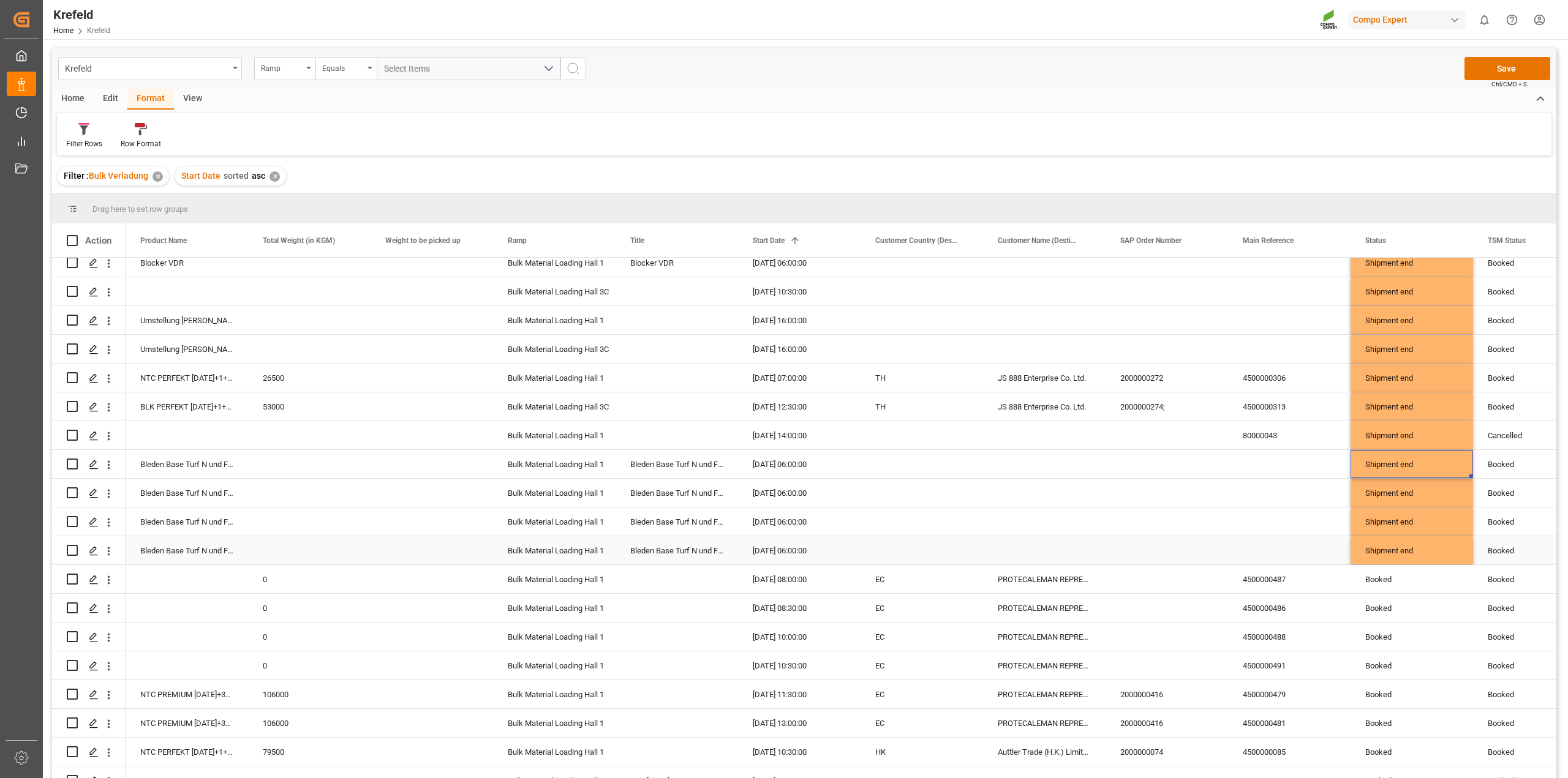
click at [1420, 545] on div "Shipment end" at bounding box center [1411, 551] width 93 height 28
drag, startPoint x: 1470, startPoint y: 561, endPoint x: 1463, endPoint y: 758, distance: 197.1
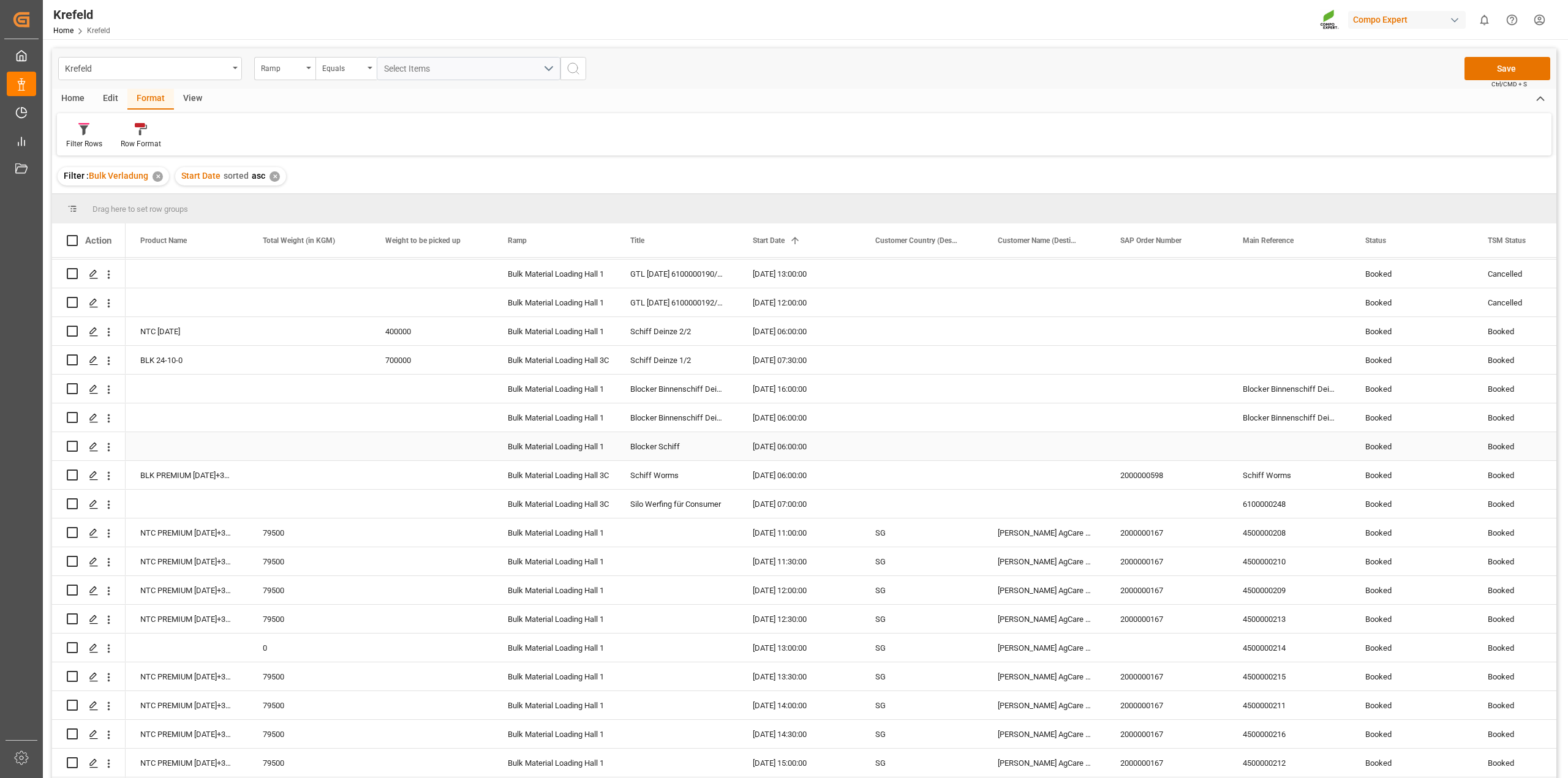
scroll to position [383, 0]
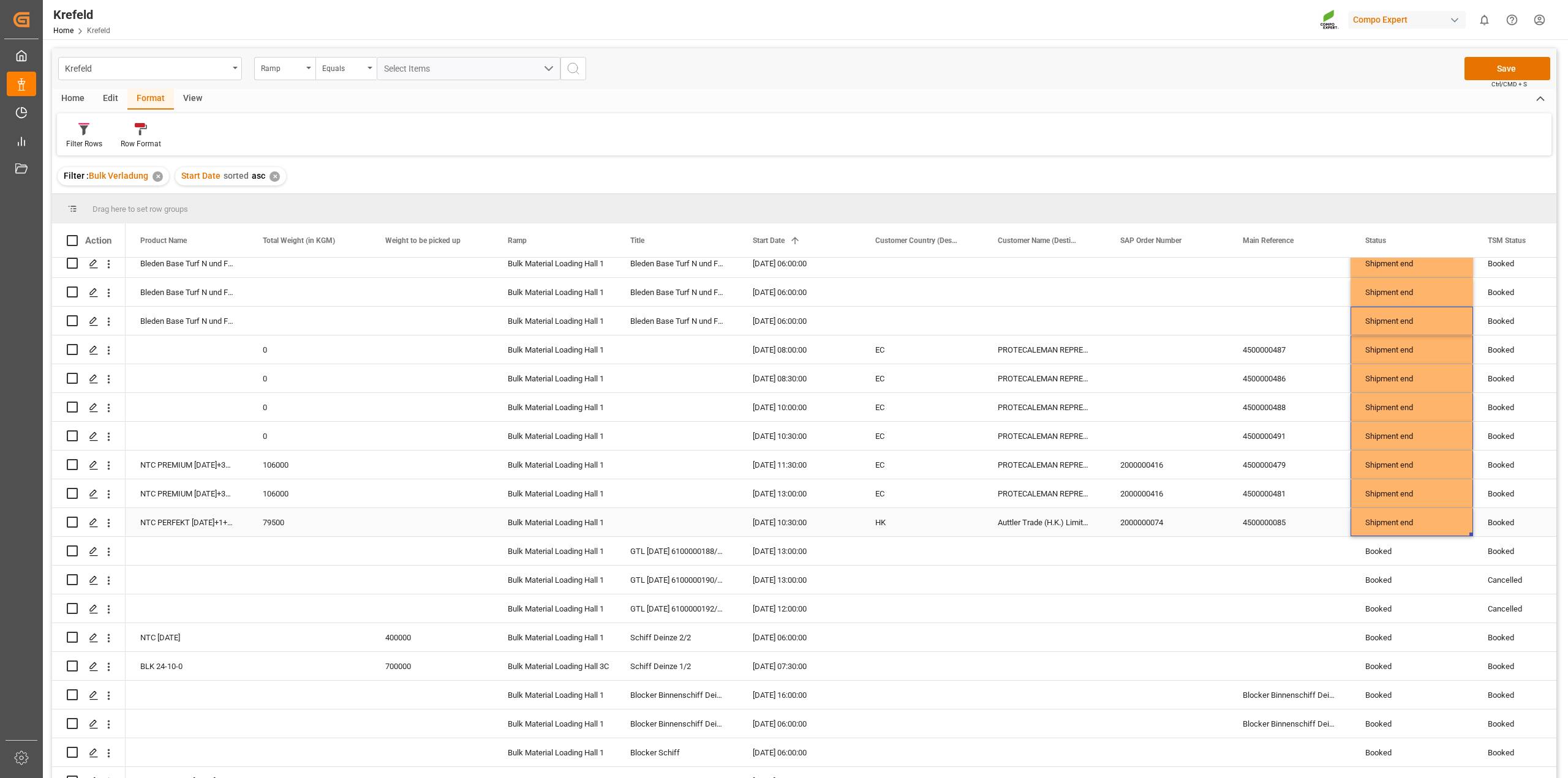
click at [1417, 518] on div "Shipment end" at bounding box center [1411, 522] width 93 height 28
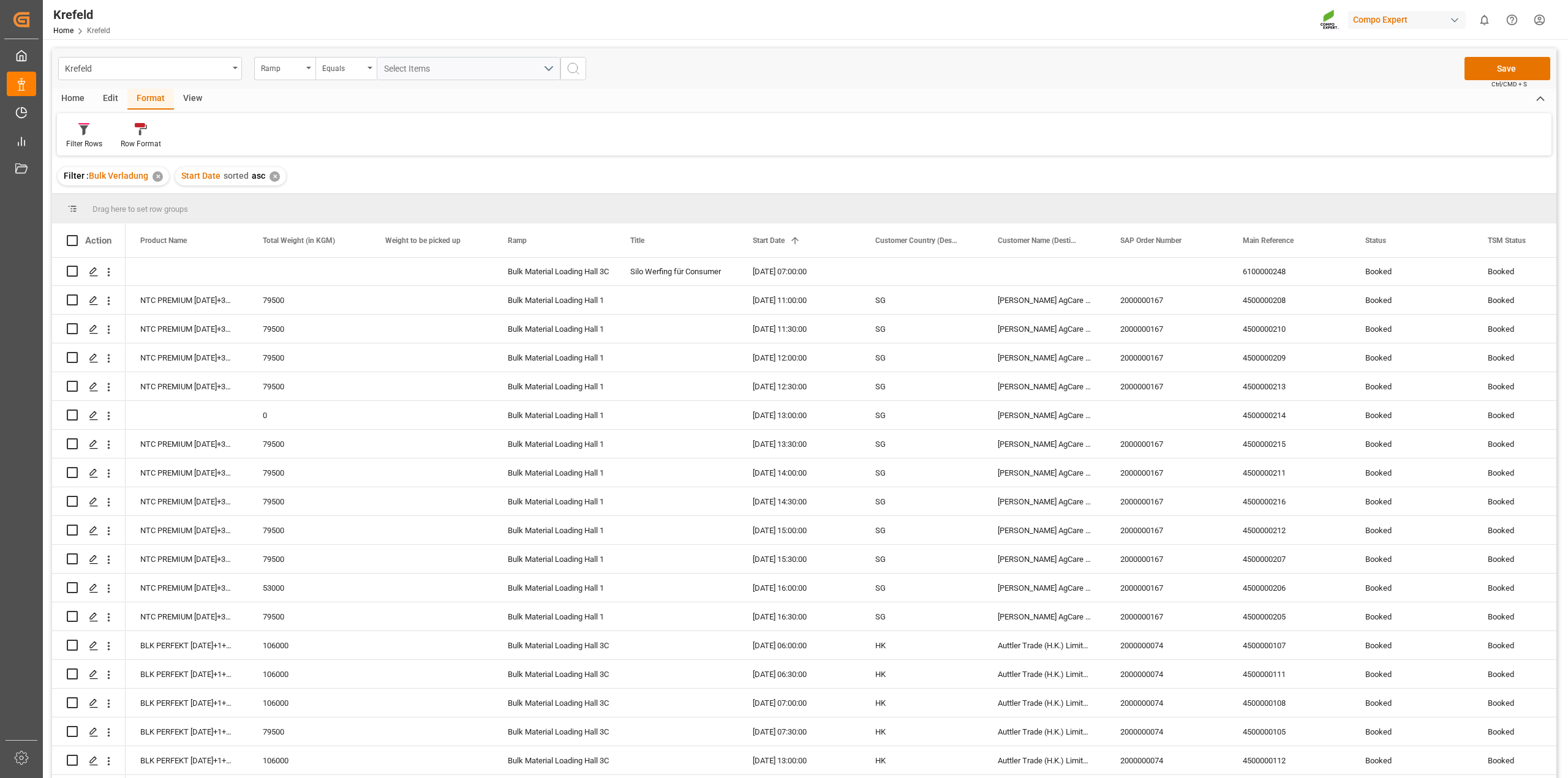
scroll to position [1019, 0]
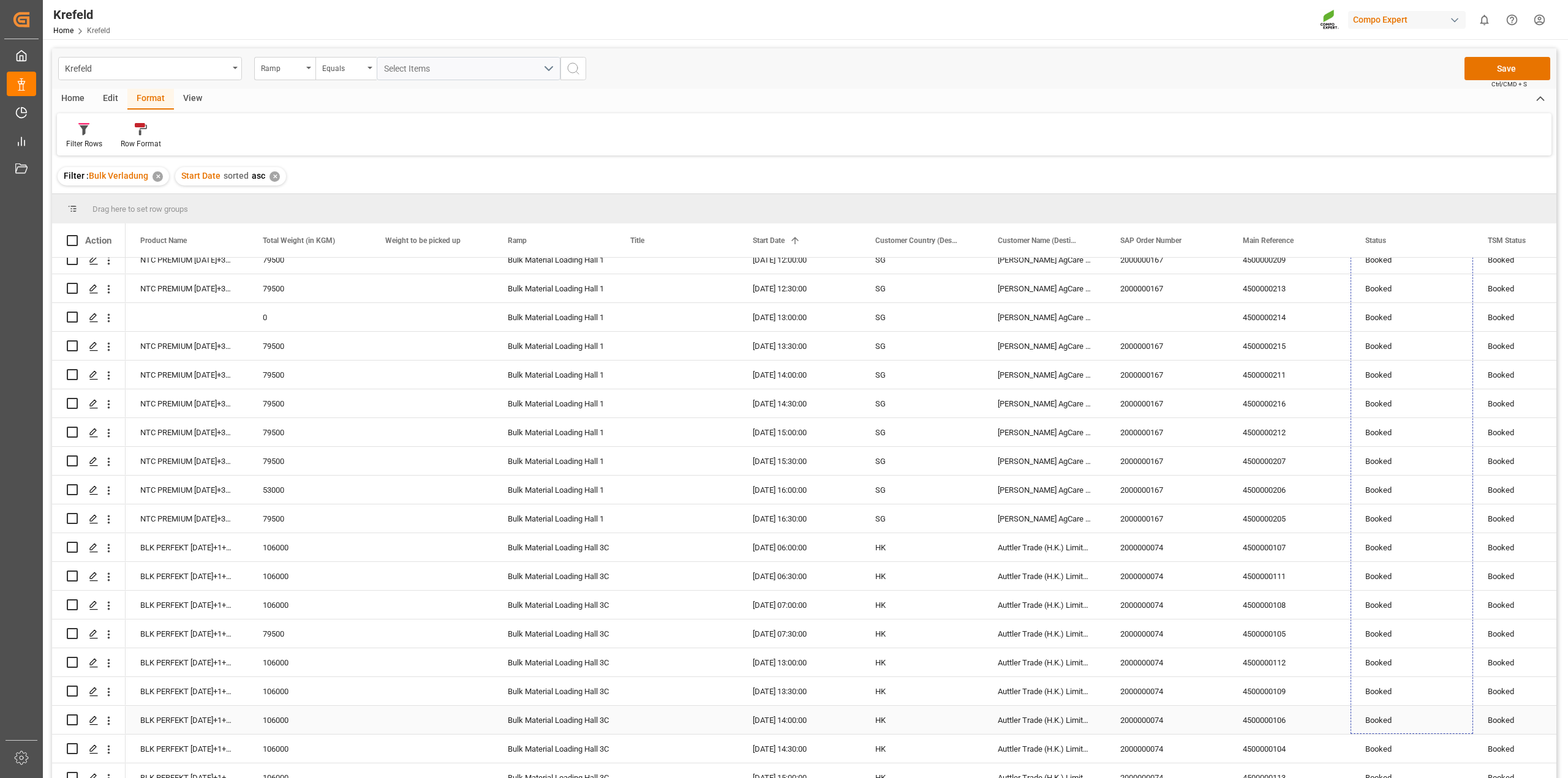
drag, startPoint x: 1470, startPoint y: 531, endPoint x: 1447, endPoint y: 726, distance: 196.4
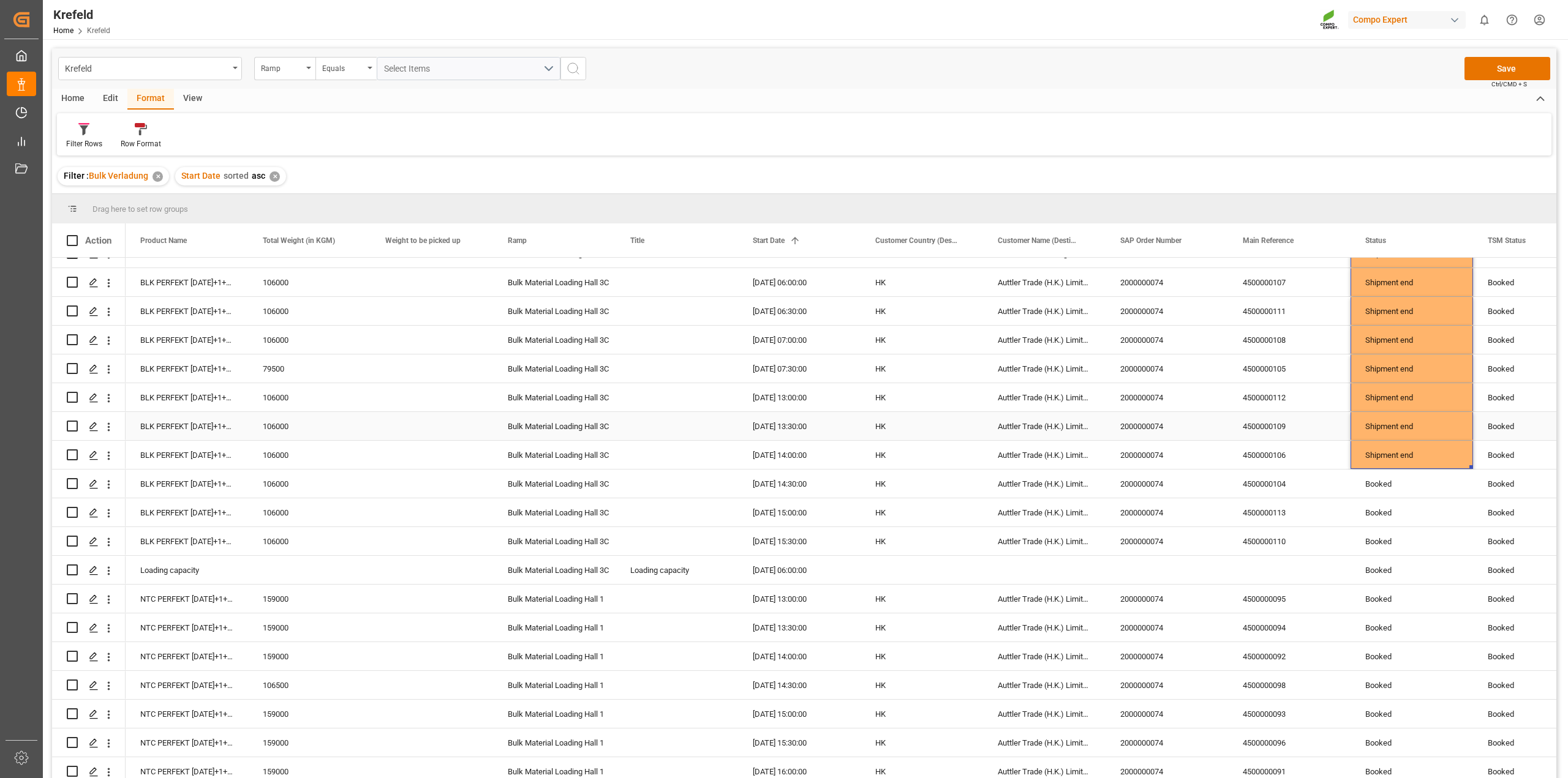
scroll to position [1325, 0]
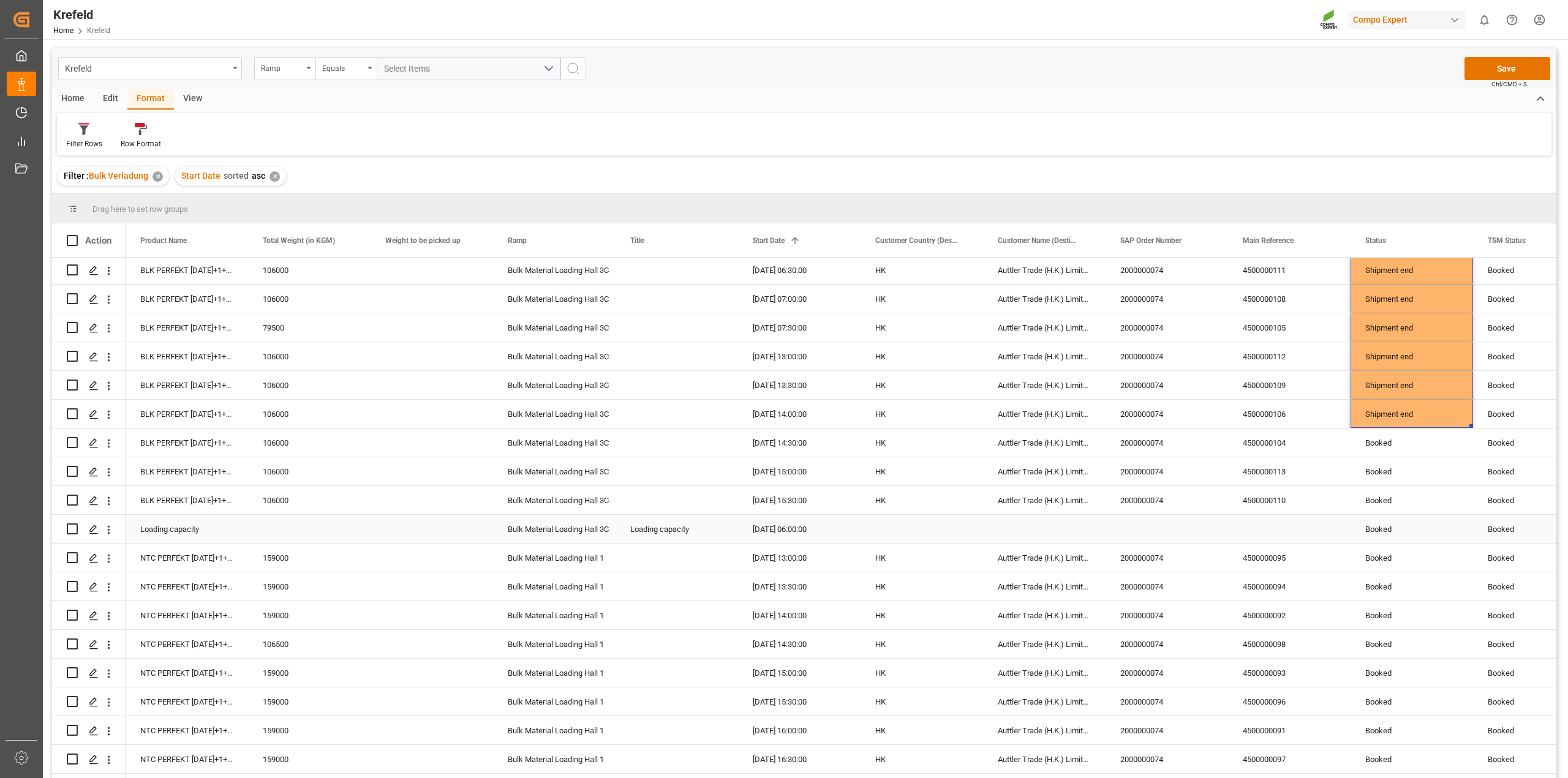
click at [1384, 481] on div "Booked" at bounding box center [1411, 472] width 93 height 28
click at [1404, 408] on div "Shipment end" at bounding box center [1411, 414] width 93 height 28
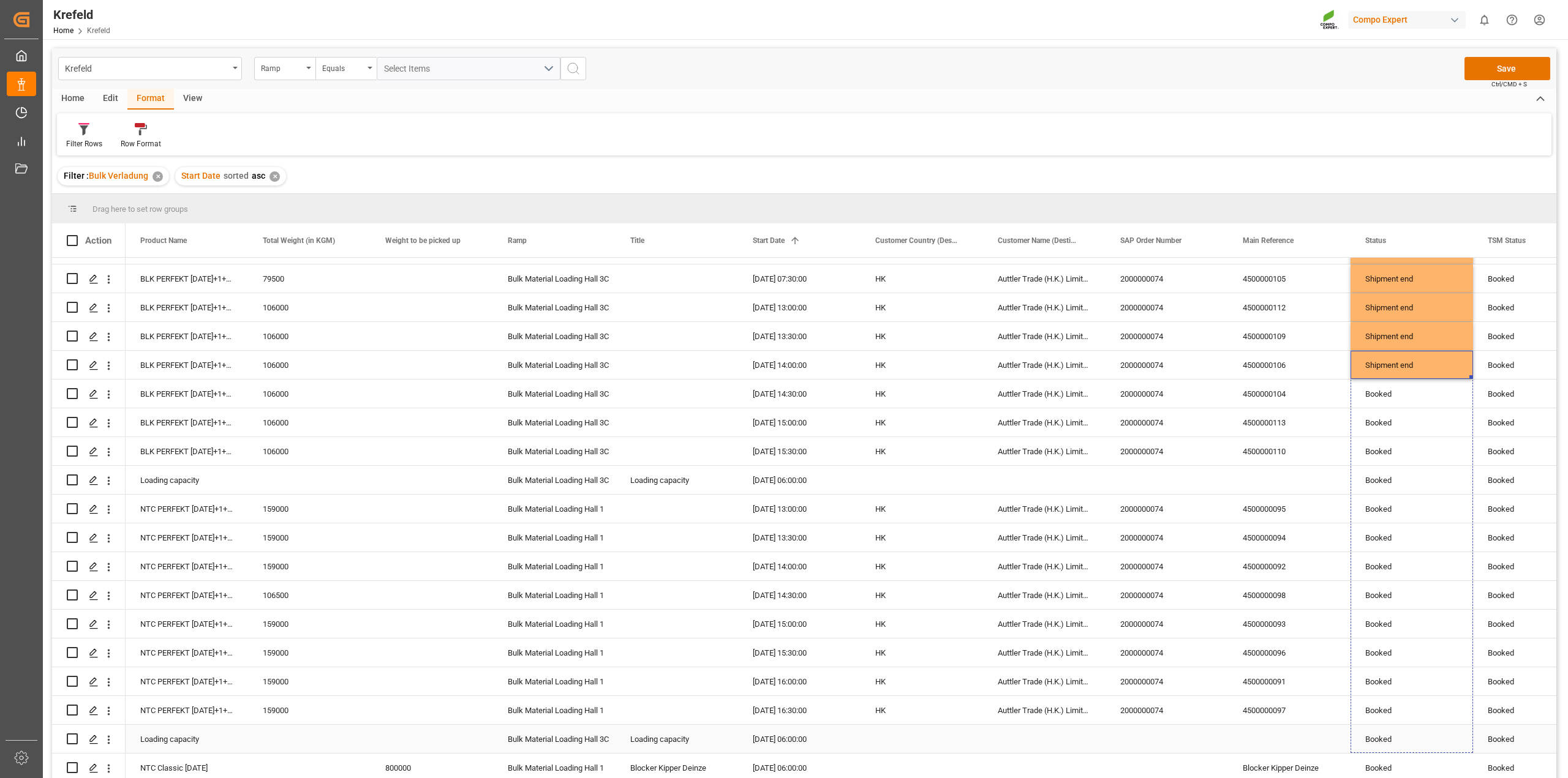
drag, startPoint x: 1470, startPoint y: 423, endPoint x: 1465, endPoint y: 774, distance: 351.0
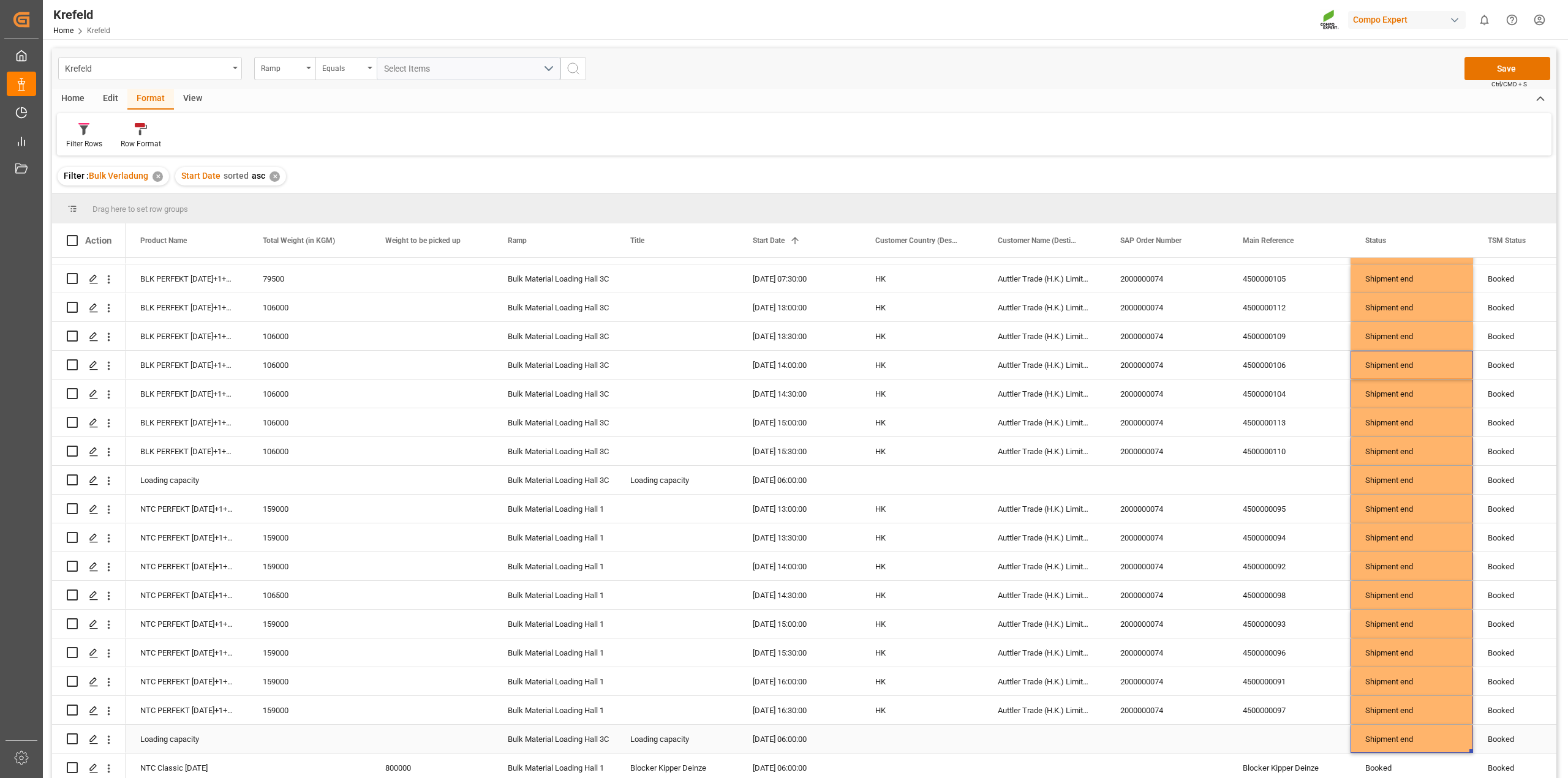
click at [1396, 732] on div "Shipment end" at bounding box center [1411, 739] width 93 height 28
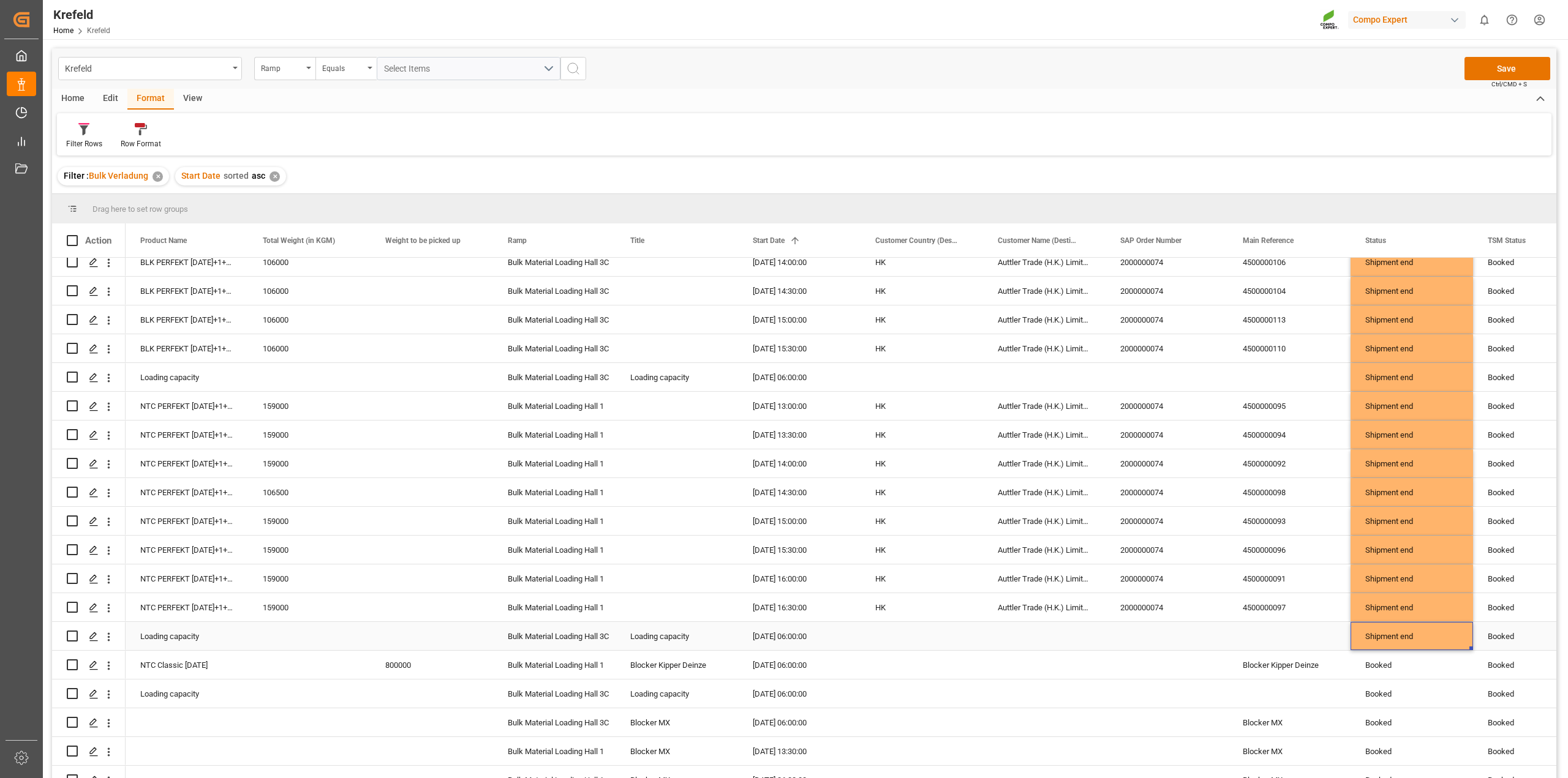
scroll to position [1757, 0]
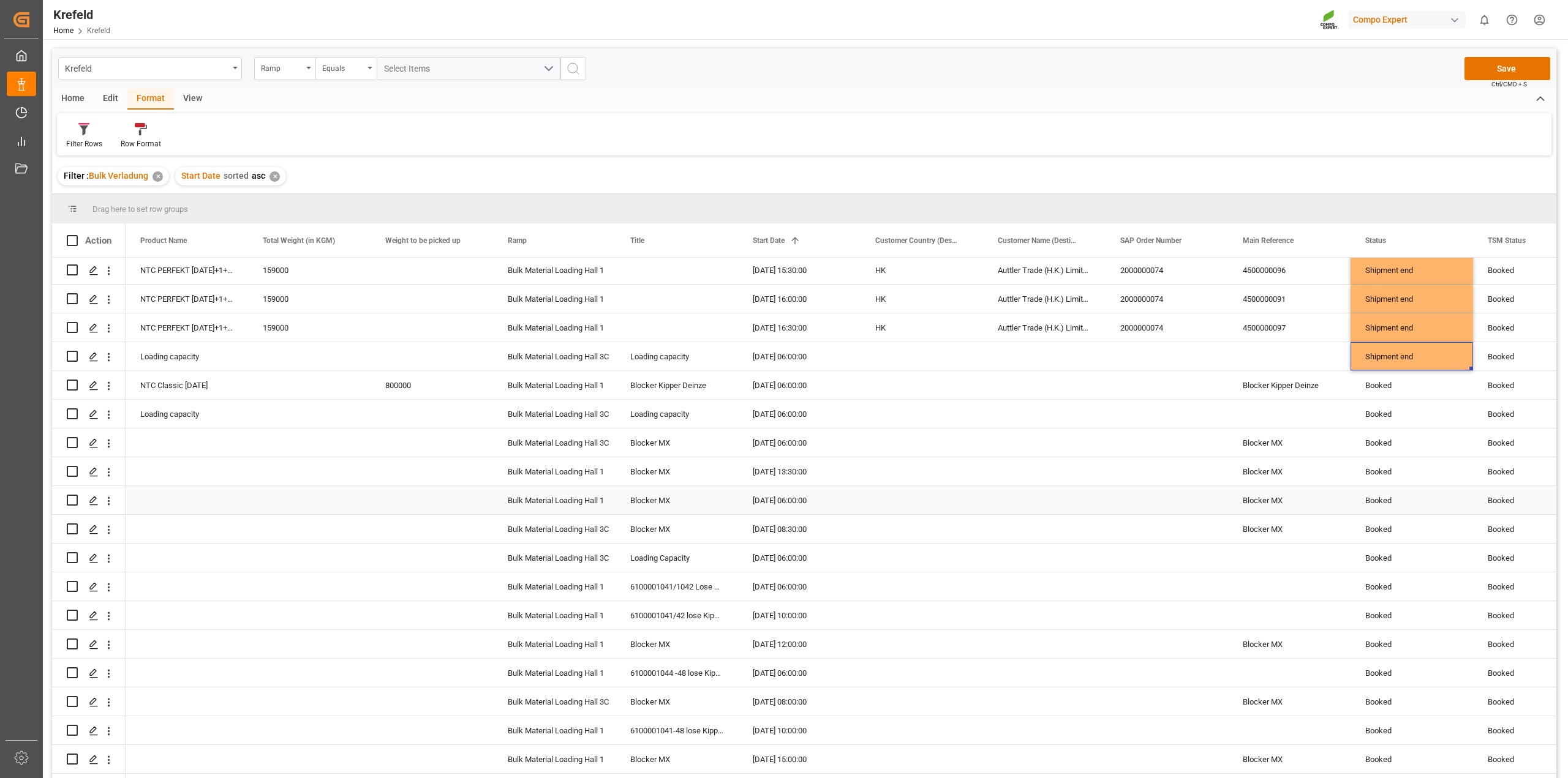
click at [1393, 439] on div "Booked" at bounding box center [1411, 443] width 93 height 28
click at [1409, 358] on div "Shipment end" at bounding box center [1411, 356] width 93 height 28
drag, startPoint x: 1471, startPoint y: 366, endPoint x: 1450, endPoint y: 745, distance: 379.6
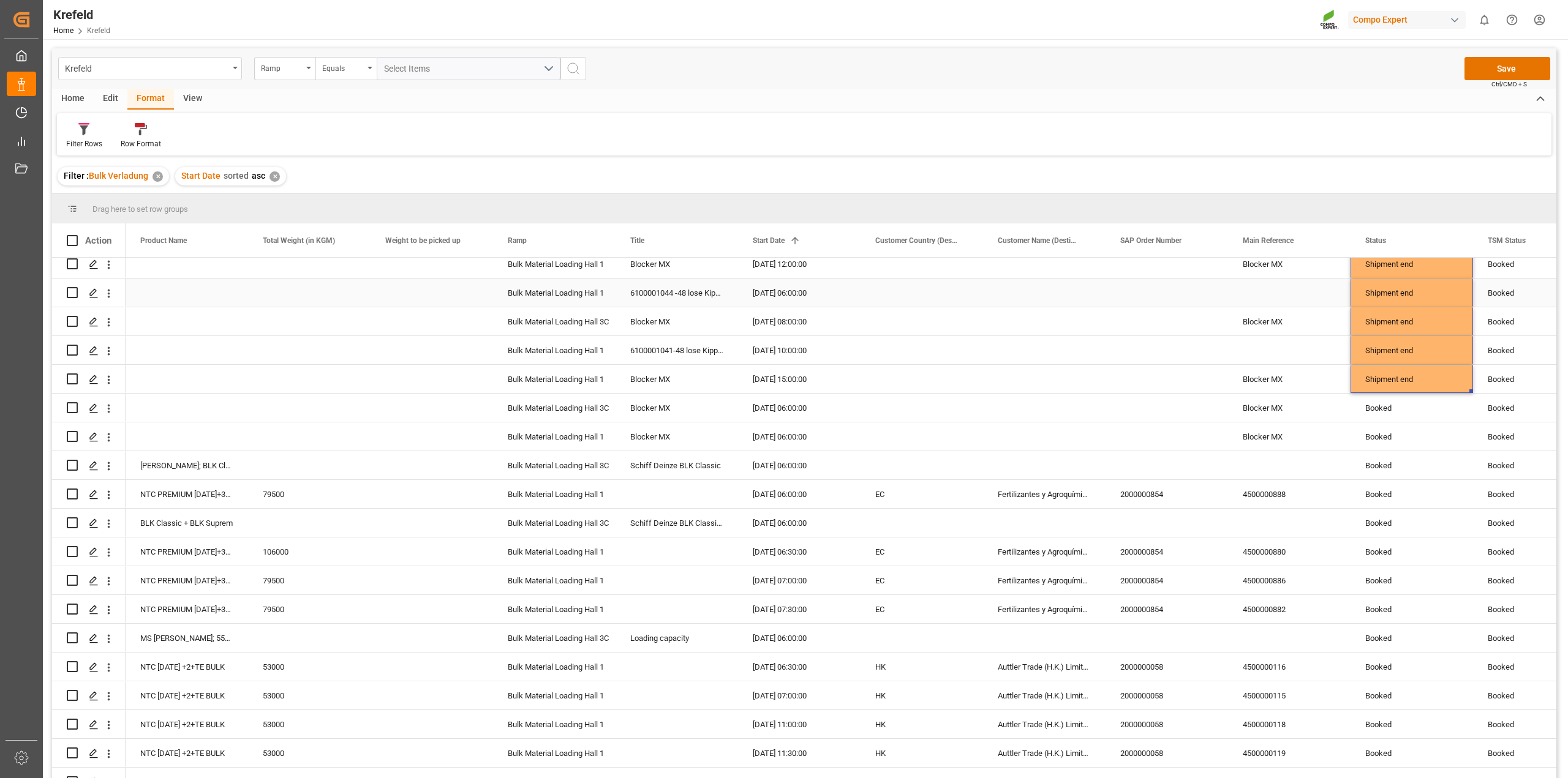
scroll to position [2139, 0]
click at [1439, 398] on div "Booked" at bounding box center [1411, 406] width 93 height 28
click at [1409, 372] on div "Shipment end" at bounding box center [1411, 376] width 93 height 28
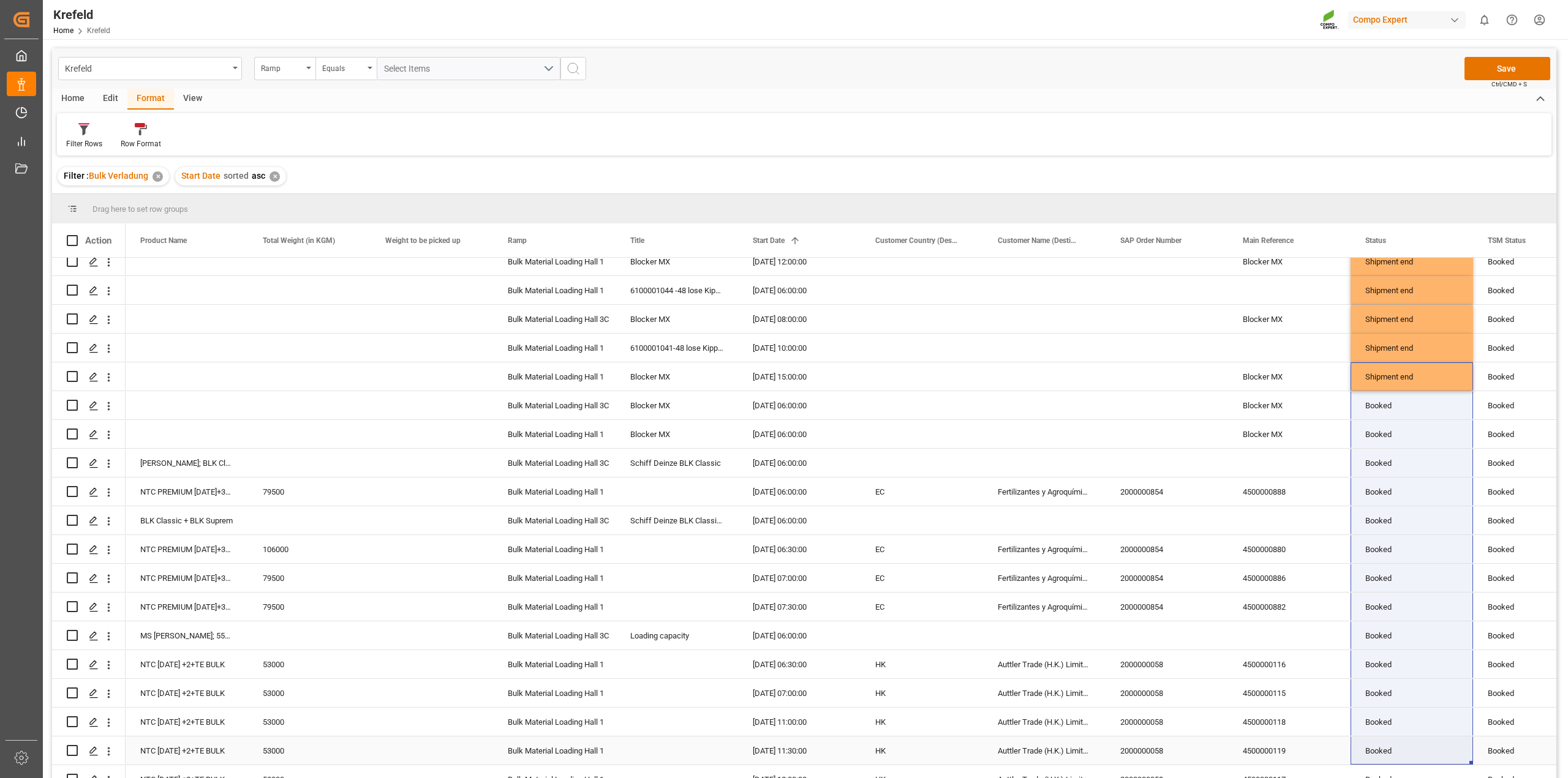
drag, startPoint x: 1472, startPoint y: 385, endPoint x: 1447, endPoint y: 747, distance: 362.9
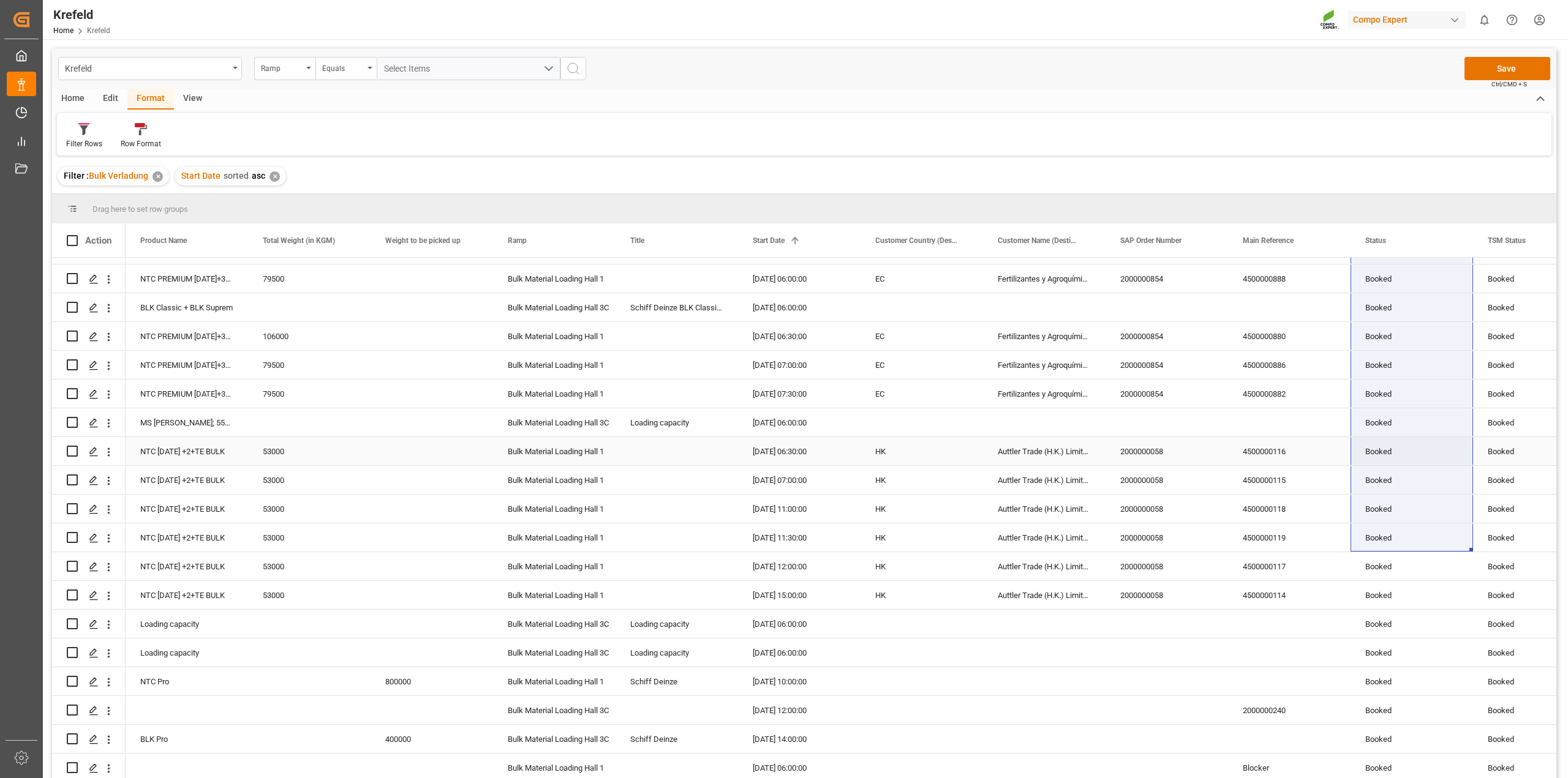
click at [1416, 458] on div "Booked" at bounding box center [1411, 452] width 93 height 28
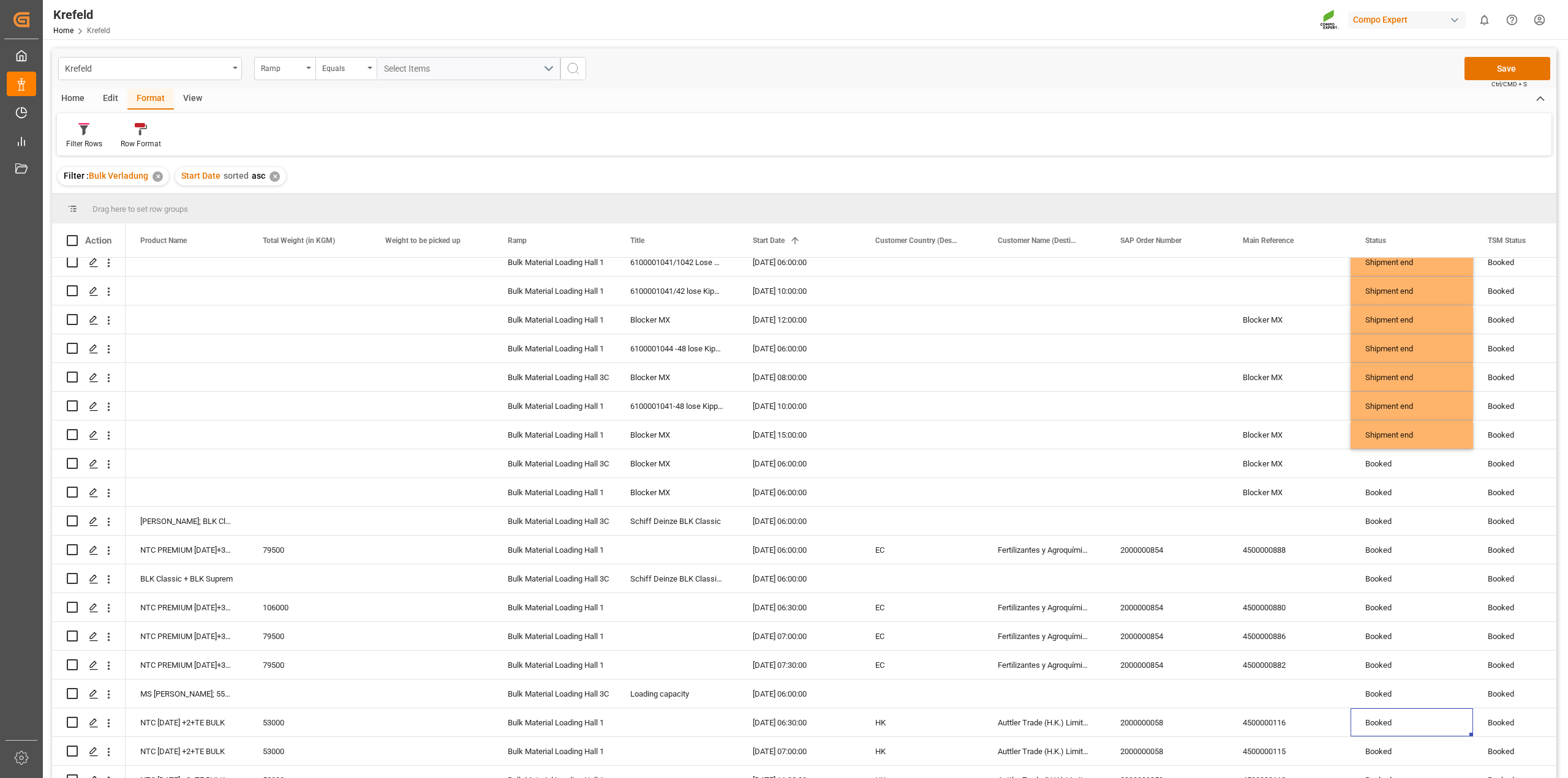
scroll to position [1896, 0]
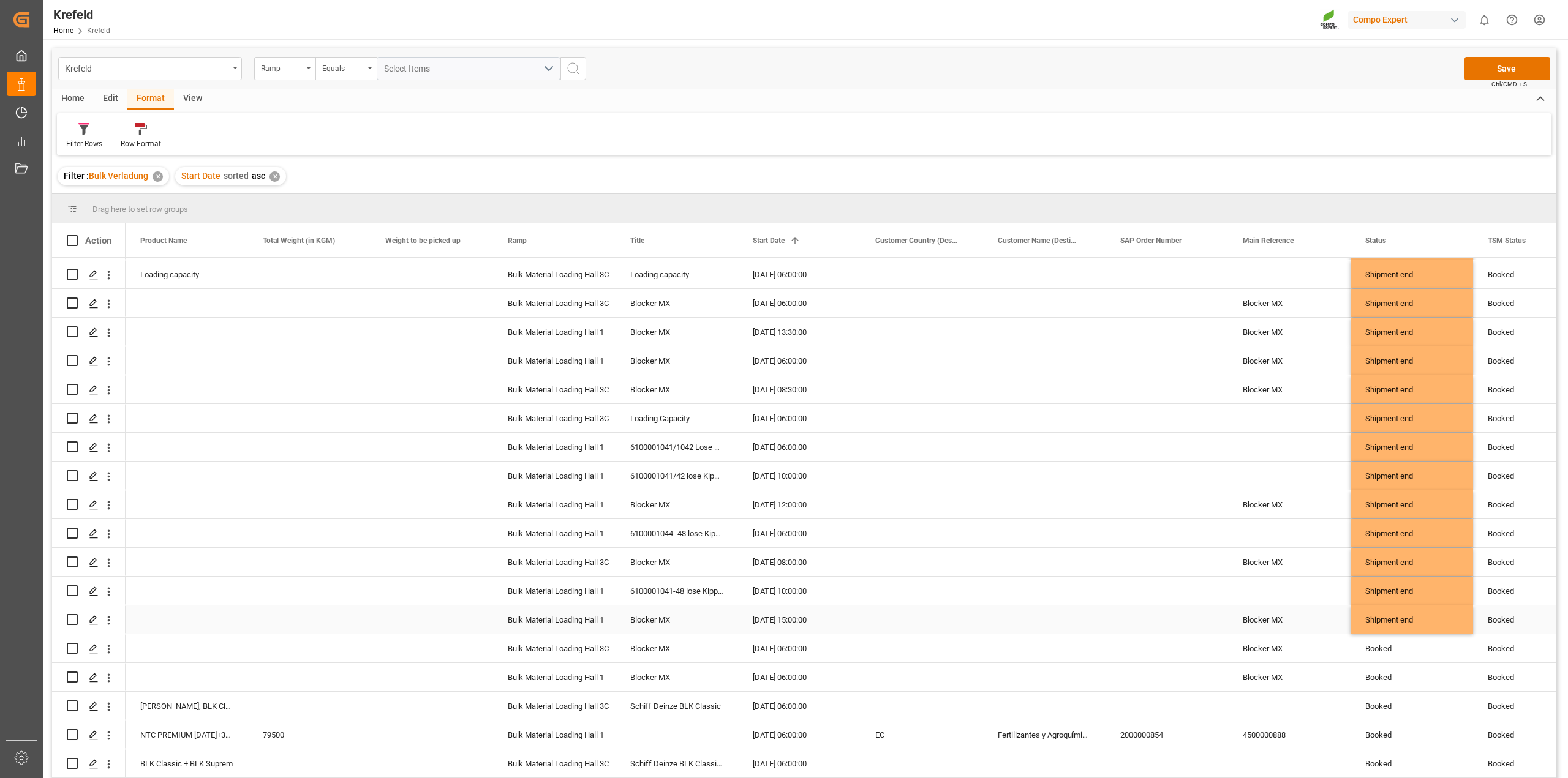
click at [1413, 616] on div "Shipment end" at bounding box center [1411, 620] width 93 height 28
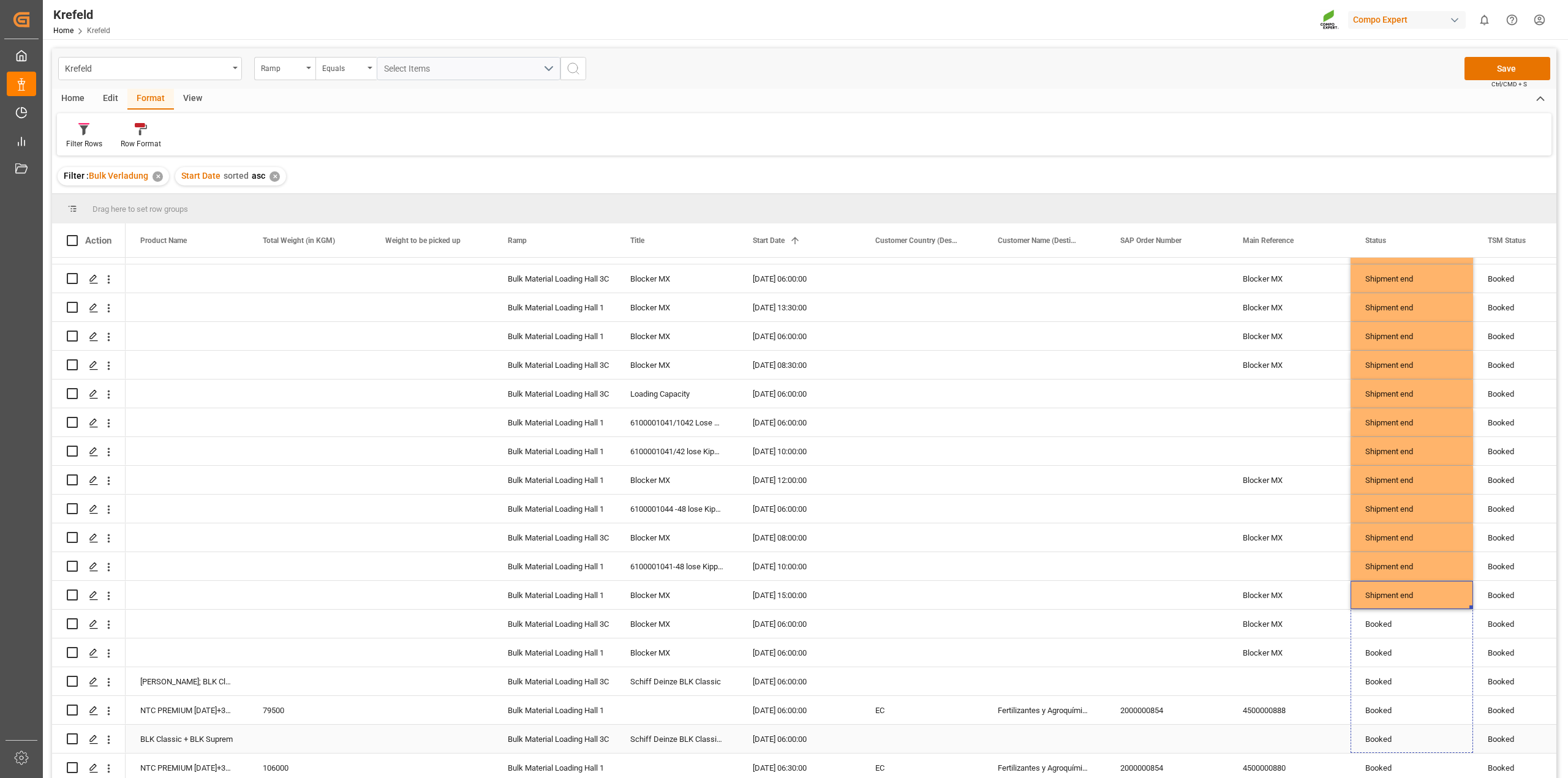
drag, startPoint x: 1470, startPoint y: 631, endPoint x: 1465, endPoint y: 793, distance: 162.1
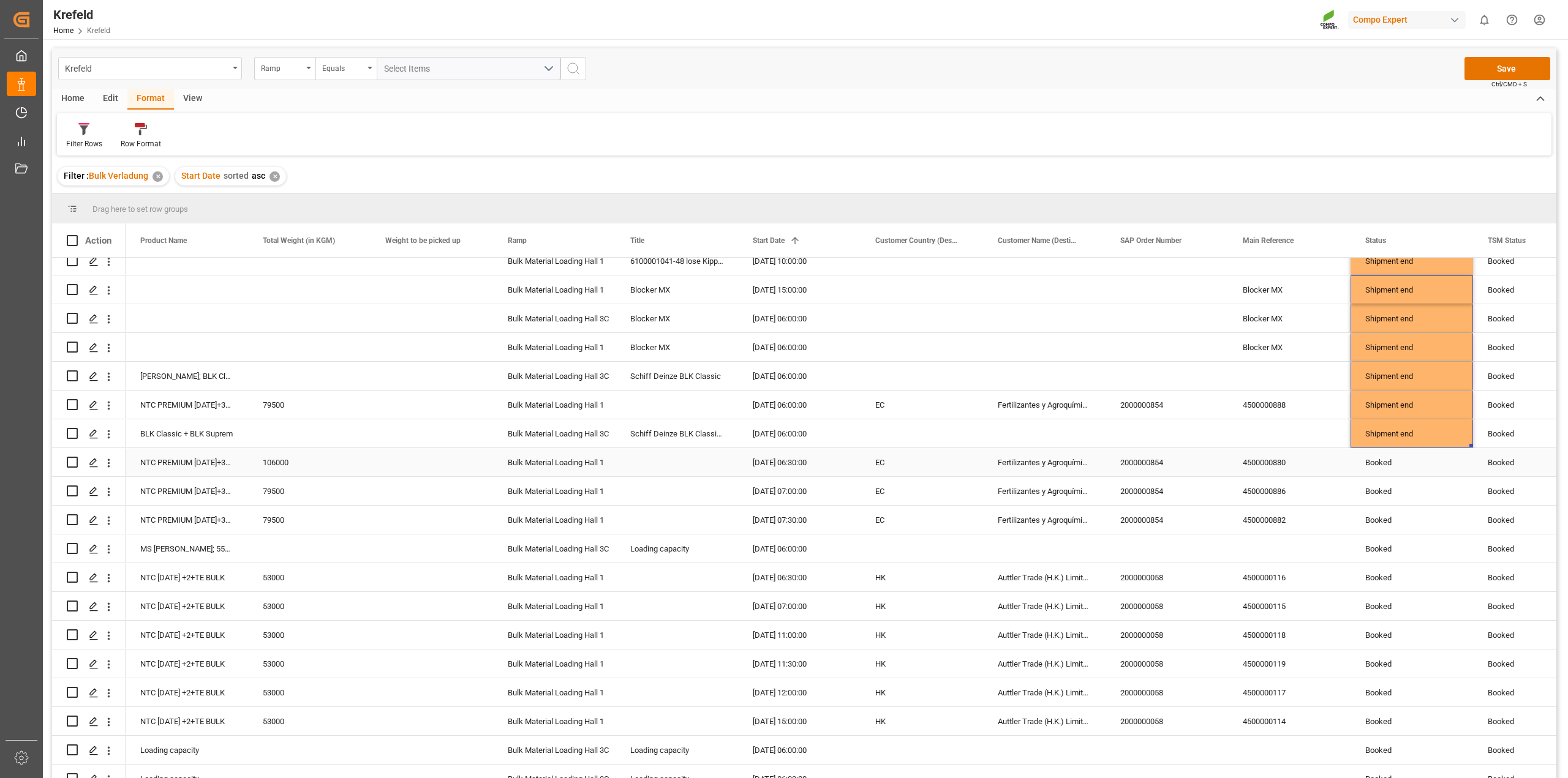
scroll to position [2355, 0]
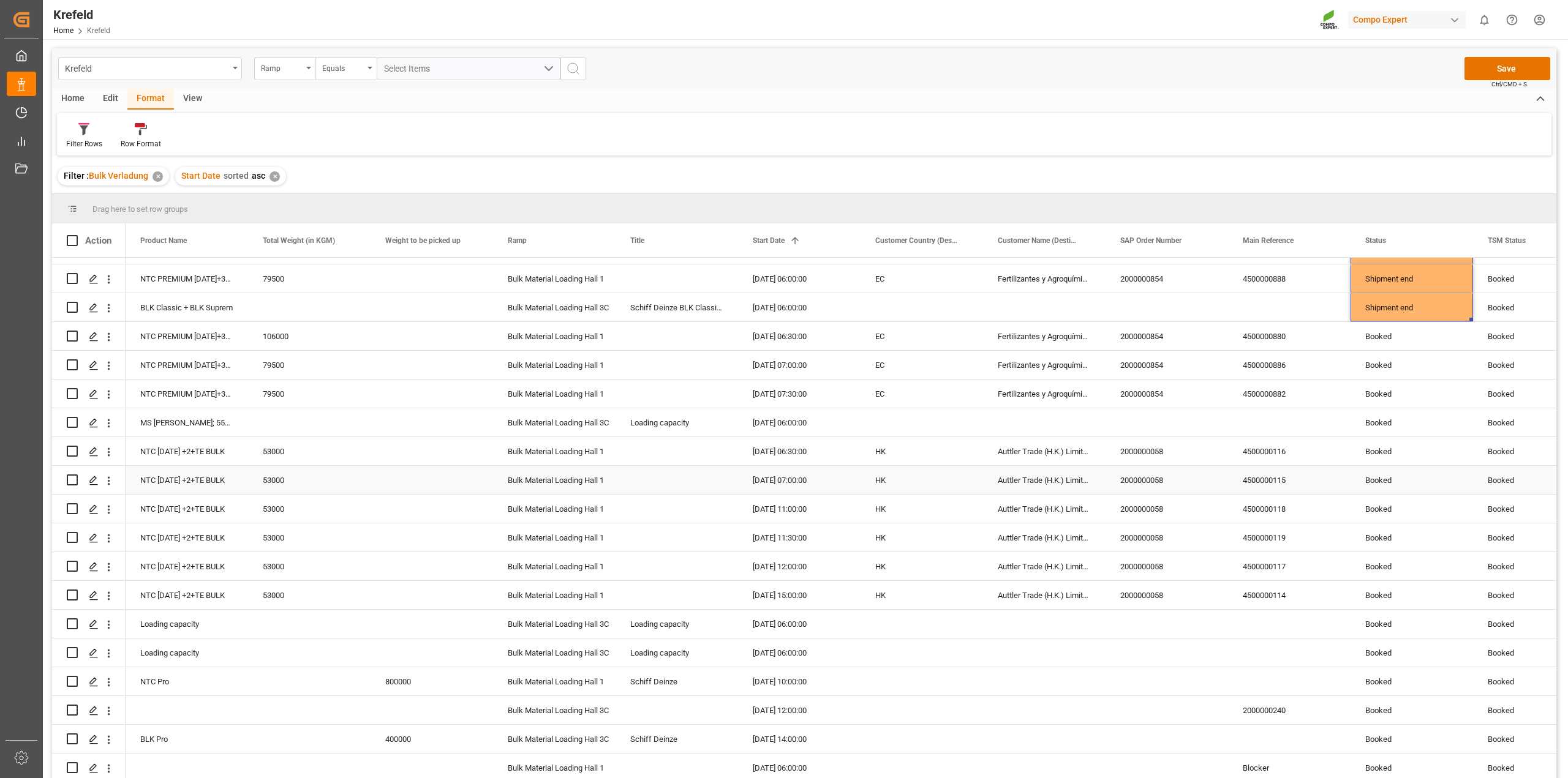
click at [1407, 452] on div "Booked" at bounding box center [1411, 452] width 93 height 28
click at [1418, 304] on div "Shipment end" at bounding box center [1411, 308] width 93 height 28
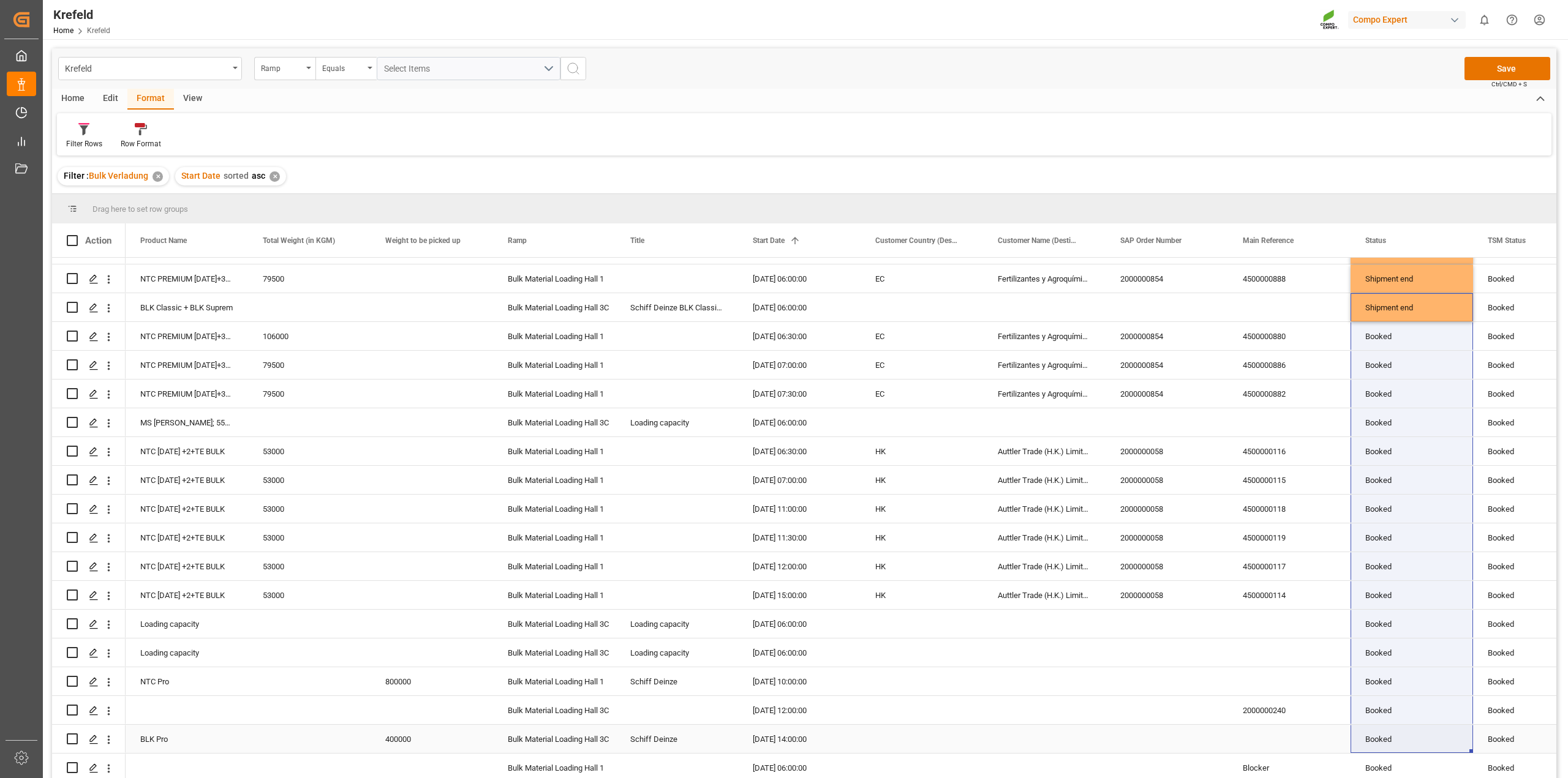
drag, startPoint x: 1468, startPoint y: 314, endPoint x: 1465, endPoint y: 742, distance: 428.0
click at [1413, 514] on div "Booked" at bounding box center [1411, 509] width 93 height 28
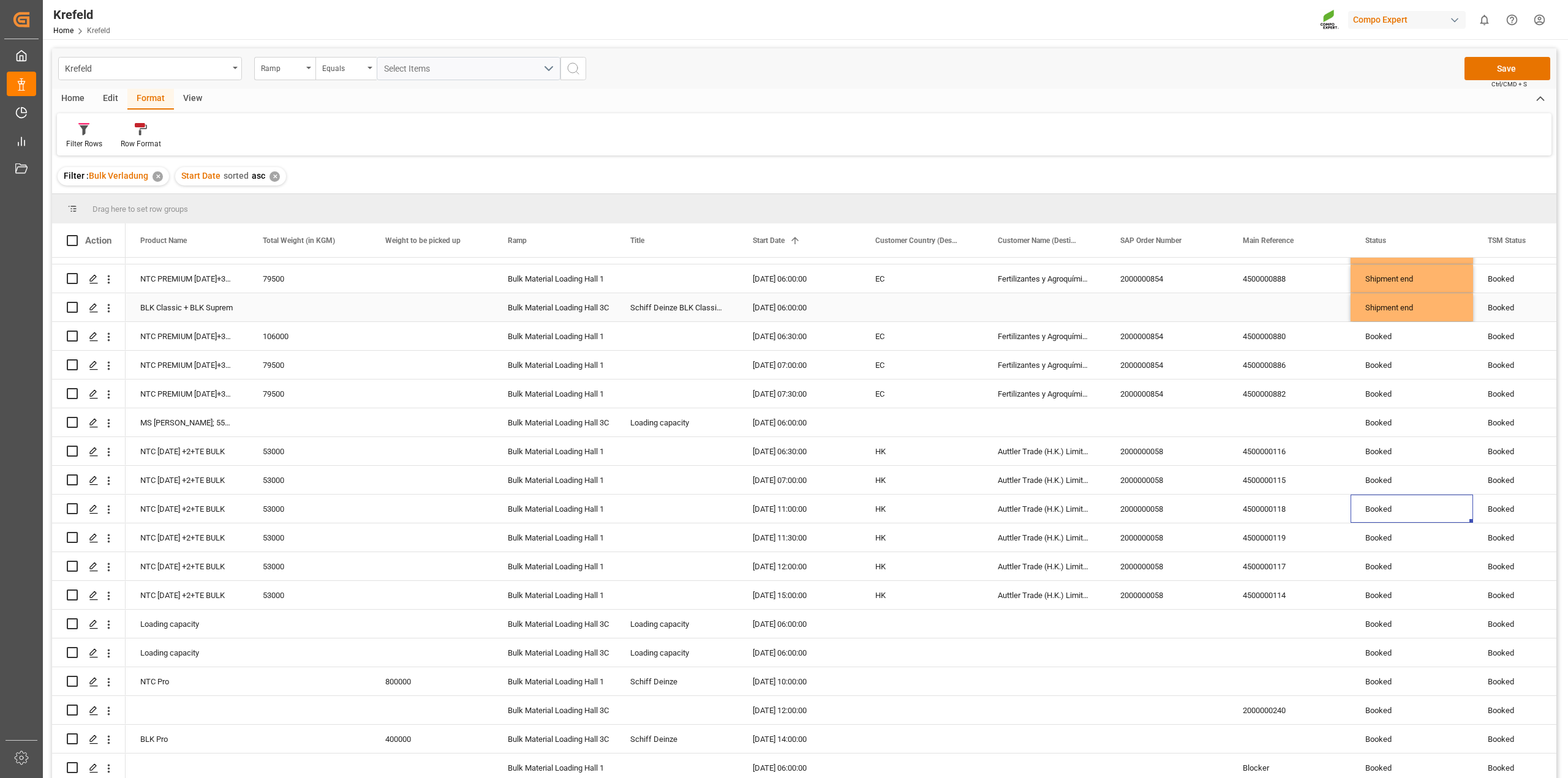
click at [1421, 304] on div "Shipment end" at bounding box center [1411, 308] width 93 height 28
drag, startPoint x: 1471, startPoint y: 315, endPoint x: 1436, endPoint y: 738, distance: 424.4
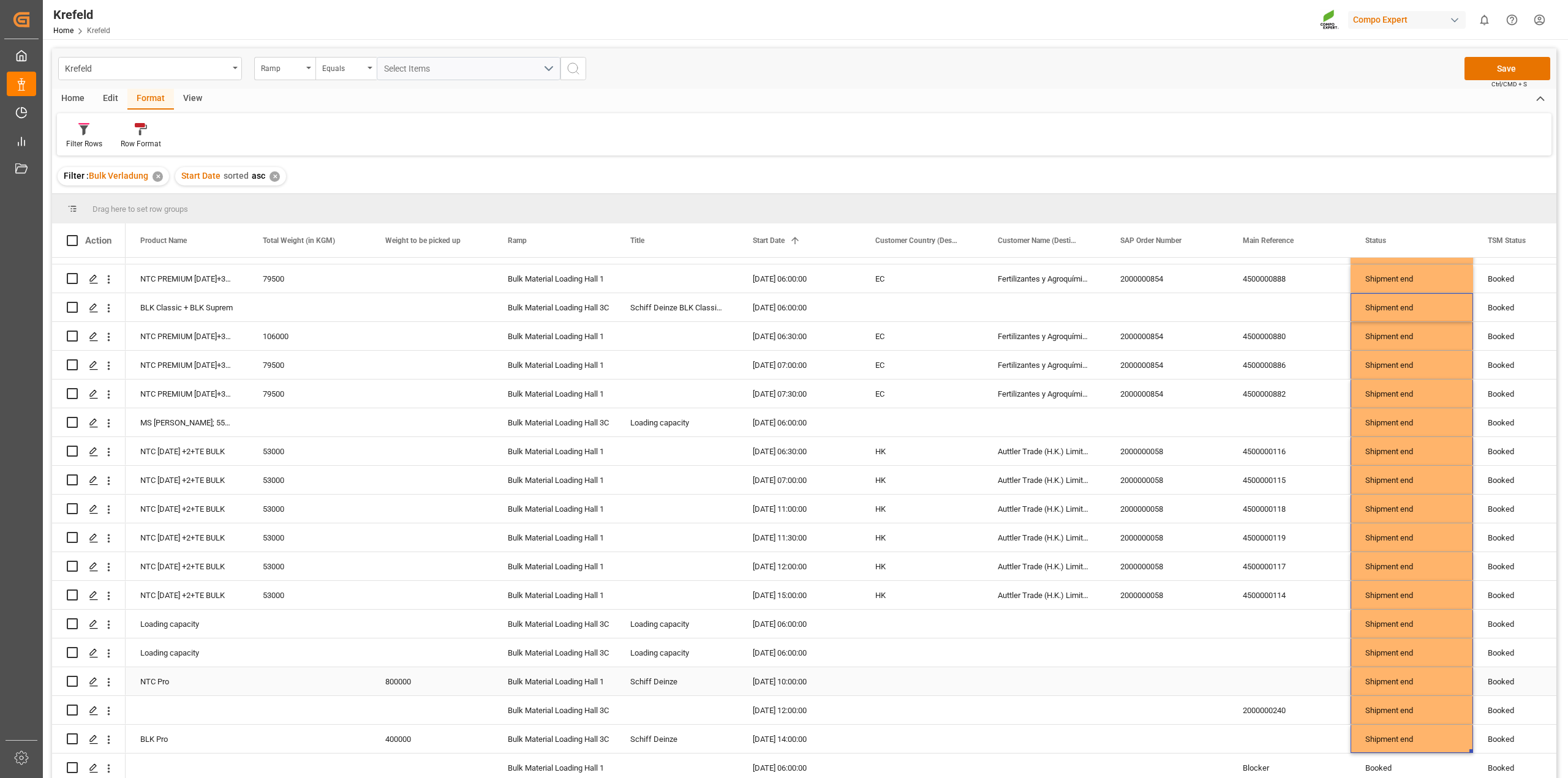
click at [1430, 674] on div "Shipment end" at bounding box center [1411, 682] width 93 height 28
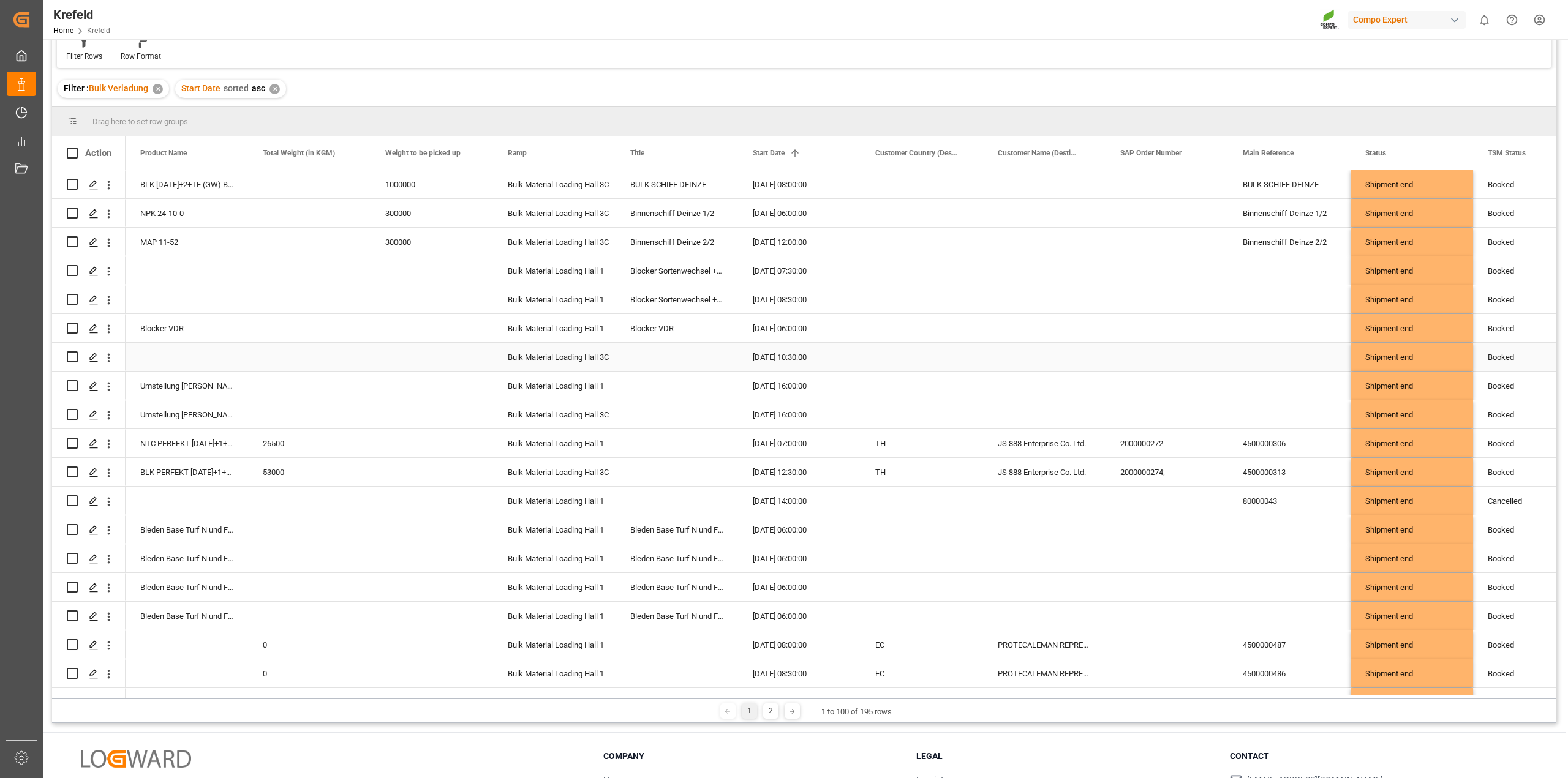
scroll to position [0, 0]
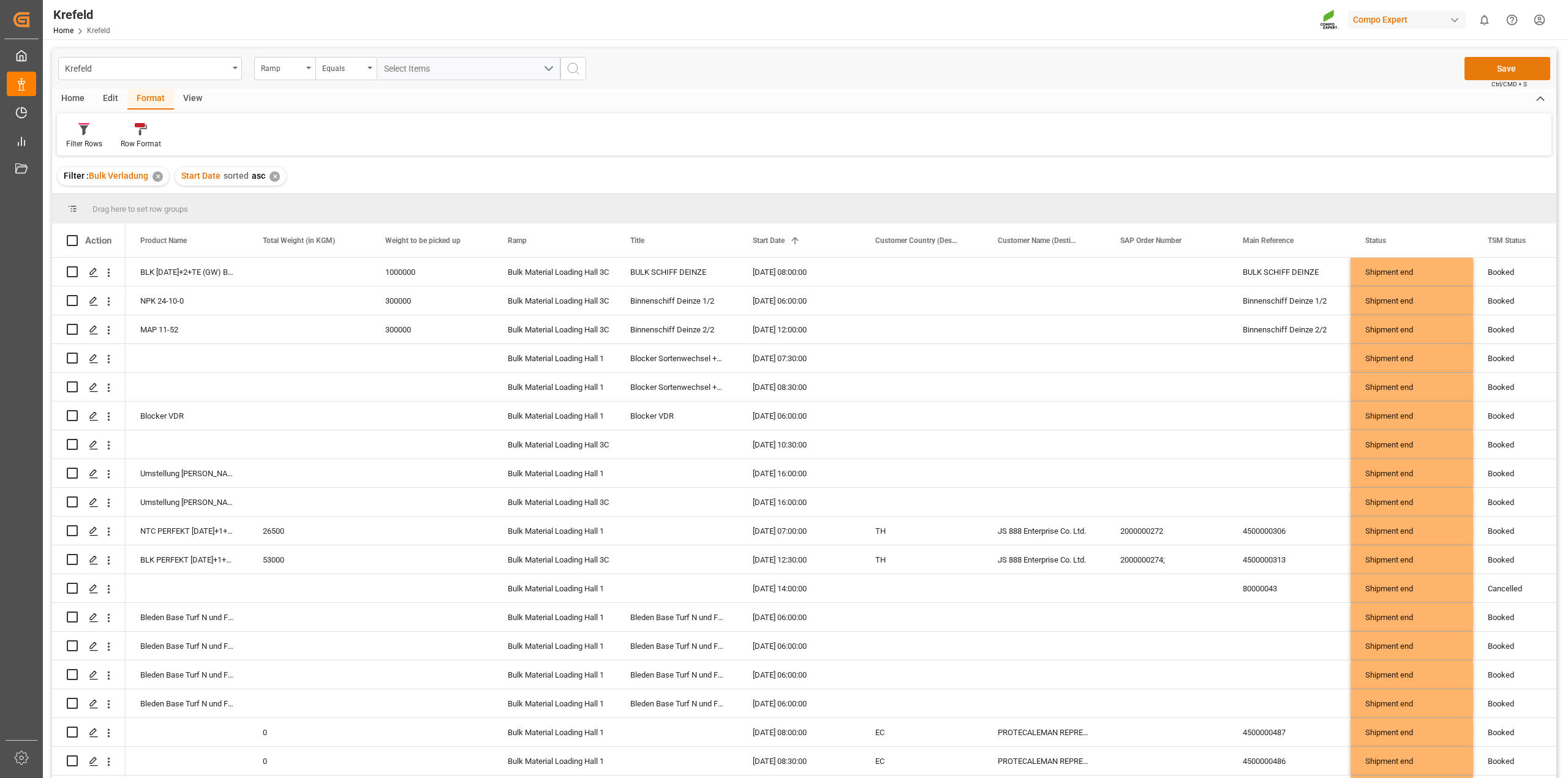
click at [1490, 68] on button "Save" at bounding box center [1507, 68] width 86 height 23
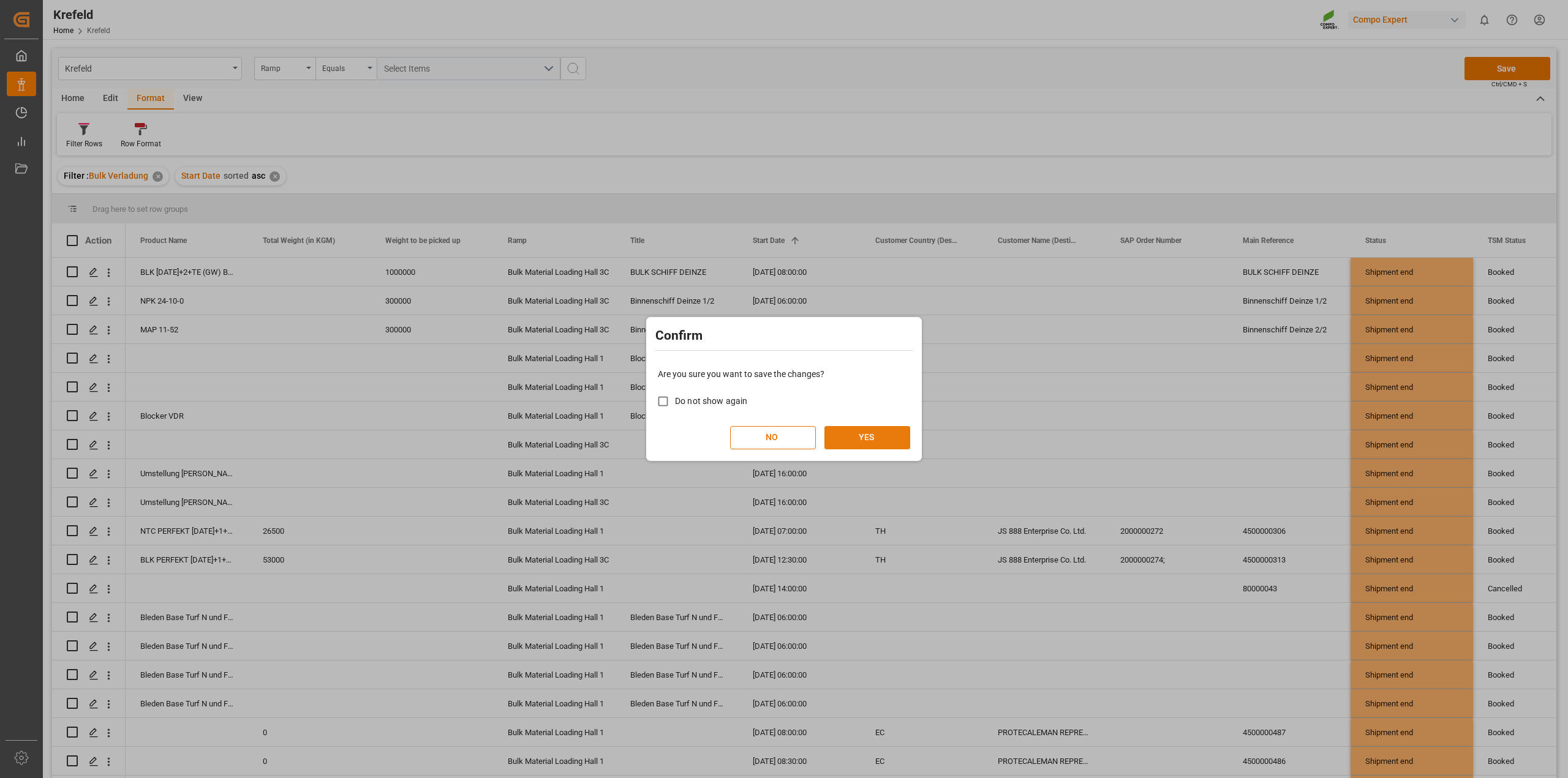
click at [886, 431] on button "YES" at bounding box center [867, 437] width 86 height 23
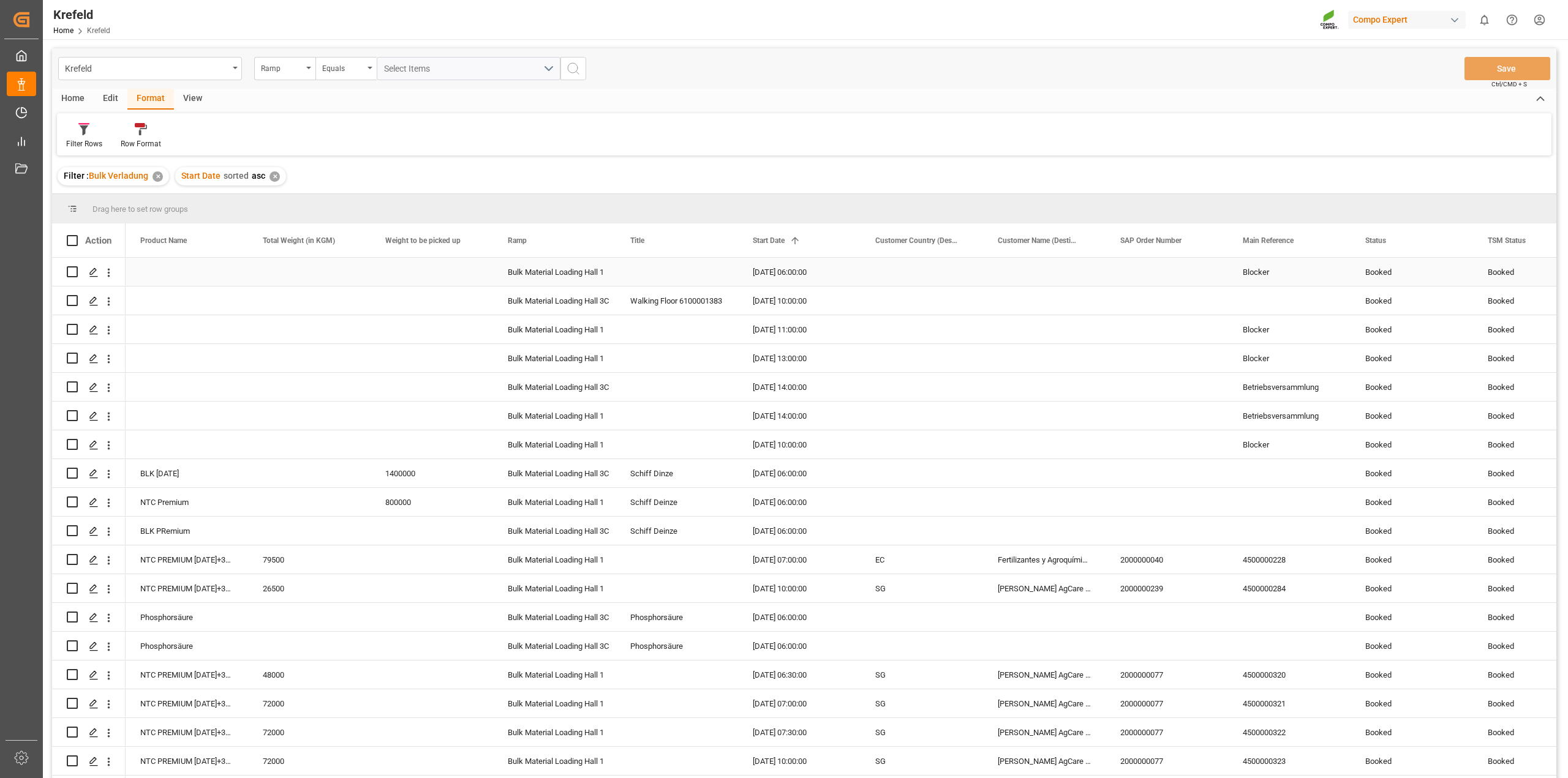
click at [1378, 275] on div "Booked" at bounding box center [1411, 272] width 93 height 28
drag, startPoint x: 1470, startPoint y: 283, endPoint x: 1465, endPoint y: 475, distance: 192.1
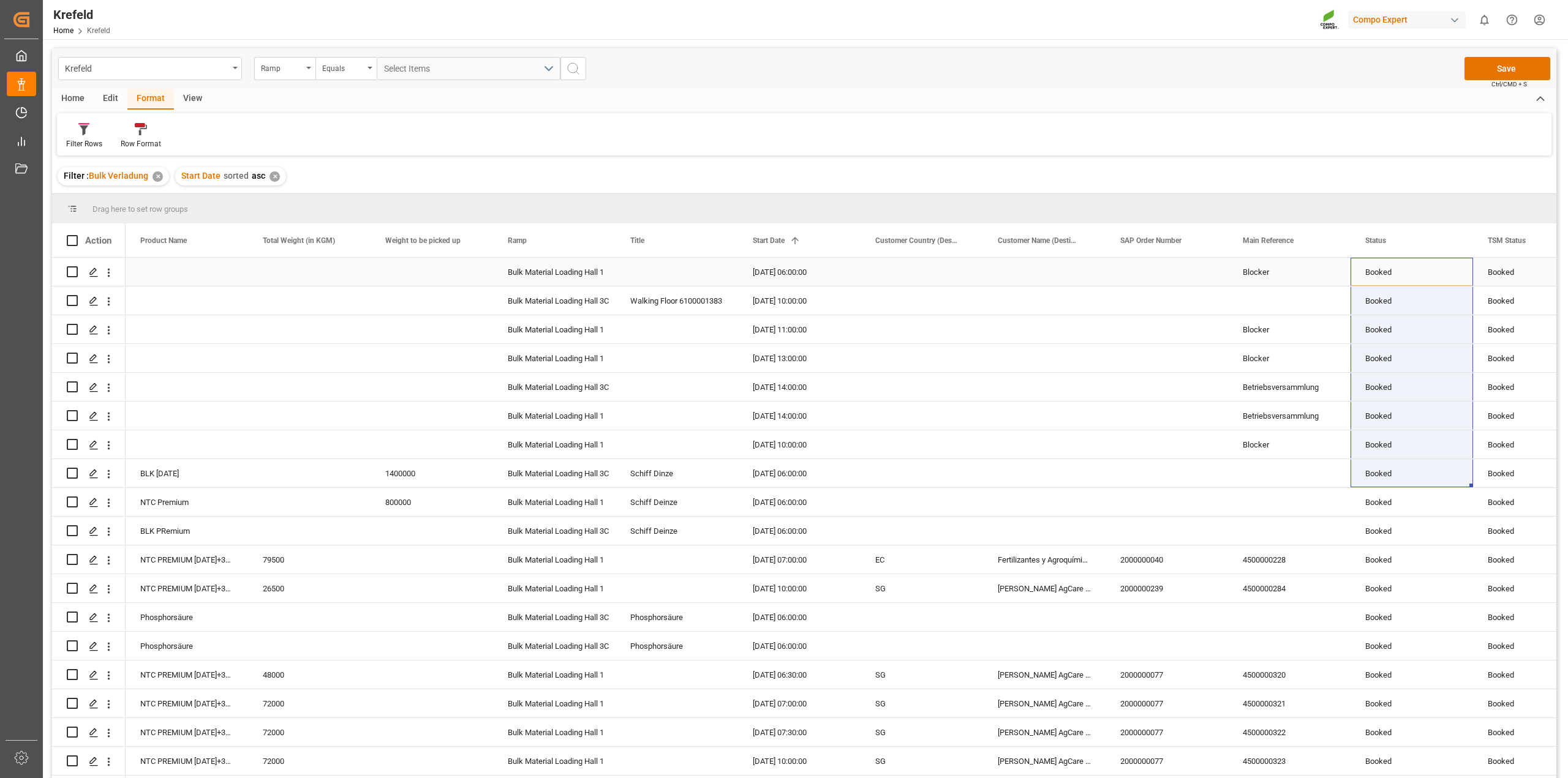
click at [1417, 273] on div "Booked" at bounding box center [1411, 272] width 93 height 28
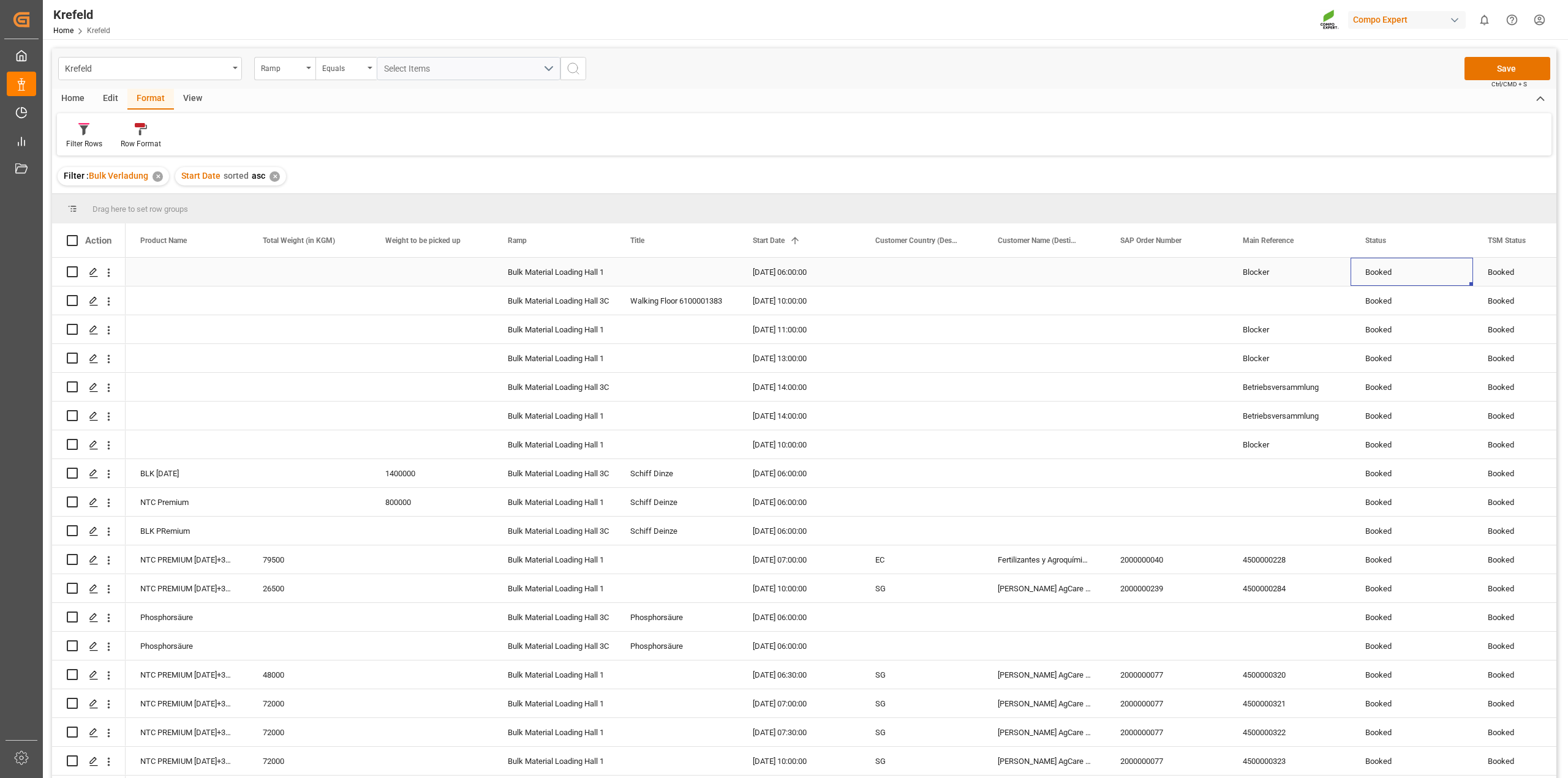
click at [1421, 267] on div "Booked" at bounding box center [1411, 272] width 93 height 28
click at [1453, 280] on icon "open menu" at bounding box center [1450, 279] width 15 height 15
drag, startPoint x: 1421, startPoint y: 491, endPoint x: 1421, endPoint y: 483, distance: 8.0
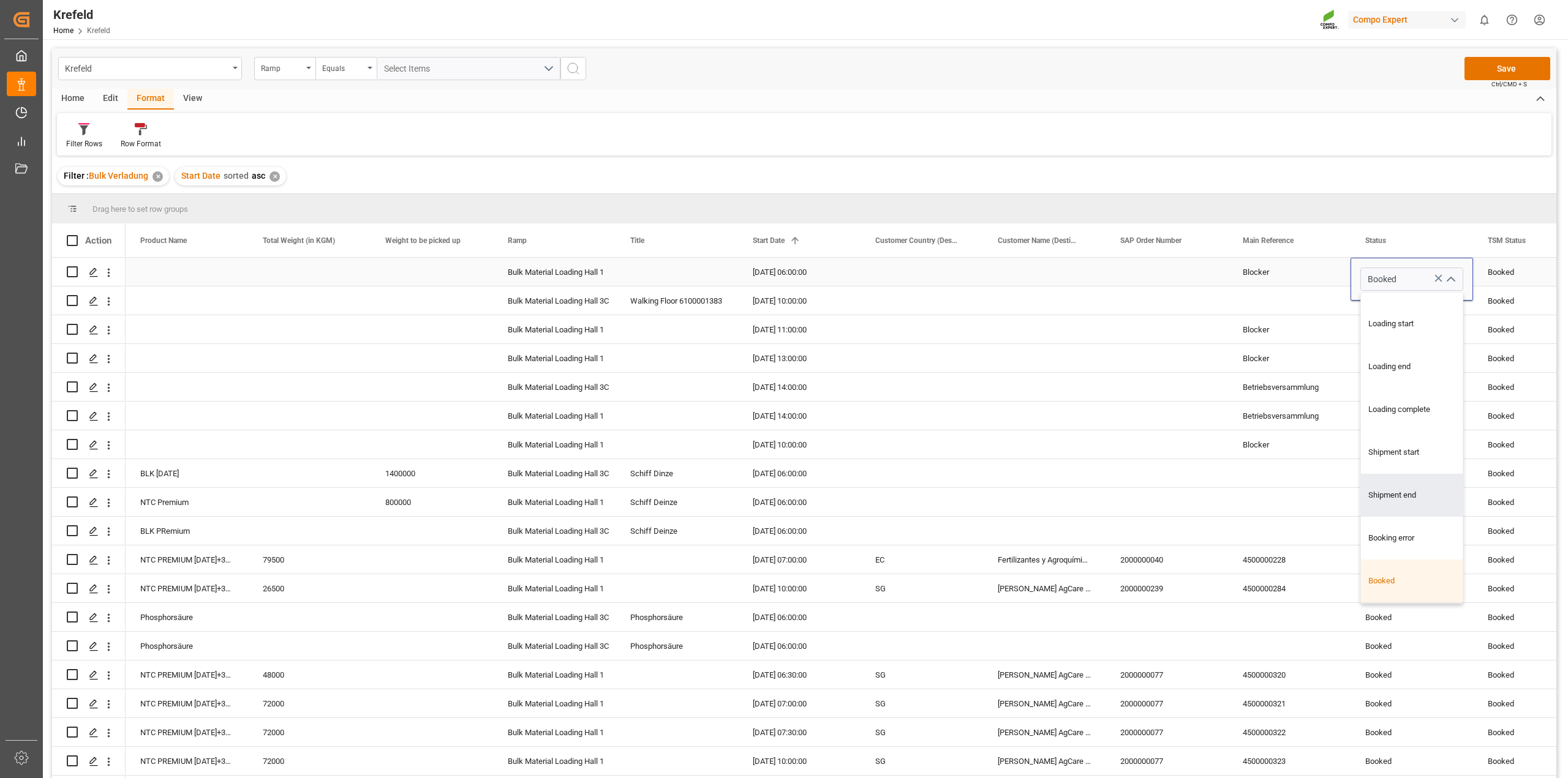
click at [1421, 491] on div "Shipment end" at bounding box center [1425, 495] width 130 height 43
type input "Shipment end"
click at [1407, 338] on div "Booked" at bounding box center [1411, 329] width 93 height 28
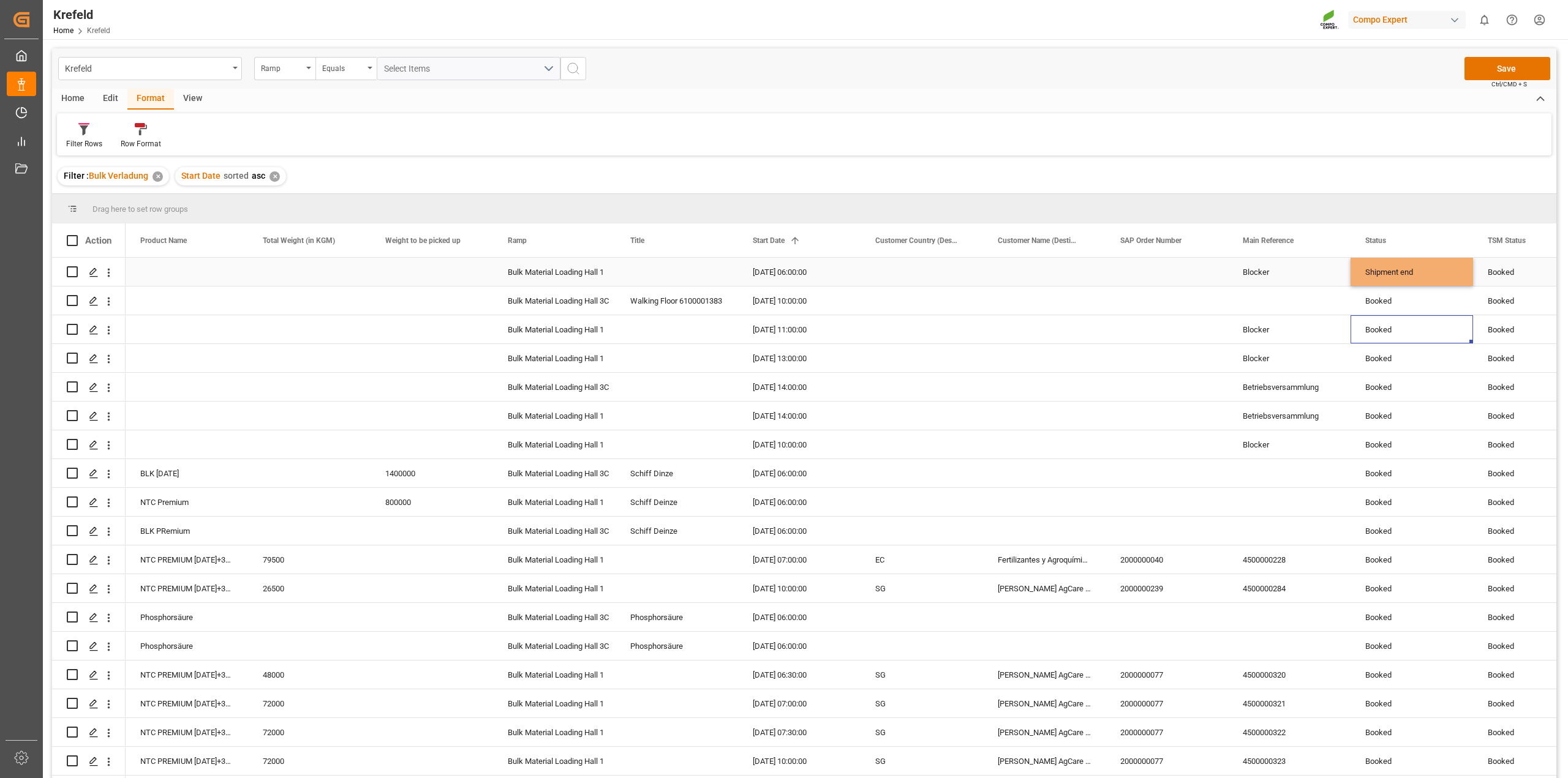
click at [1407, 273] on div "Shipment end" at bounding box center [1411, 272] width 93 height 28
drag, startPoint x: 1470, startPoint y: 282, endPoint x: 1445, endPoint y: 523, distance: 242.3
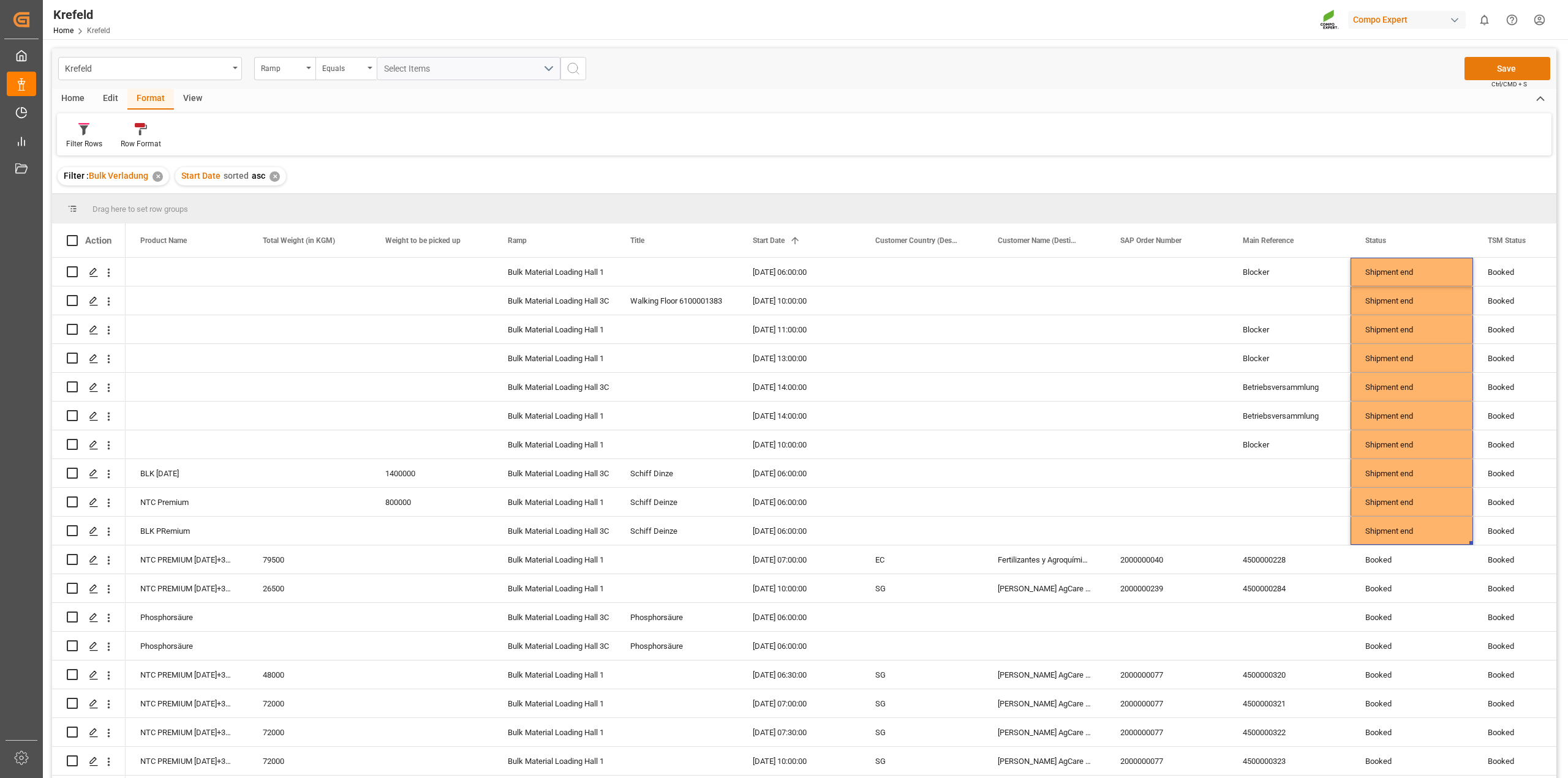
click at [1495, 66] on button "Save" at bounding box center [1507, 68] width 86 height 23
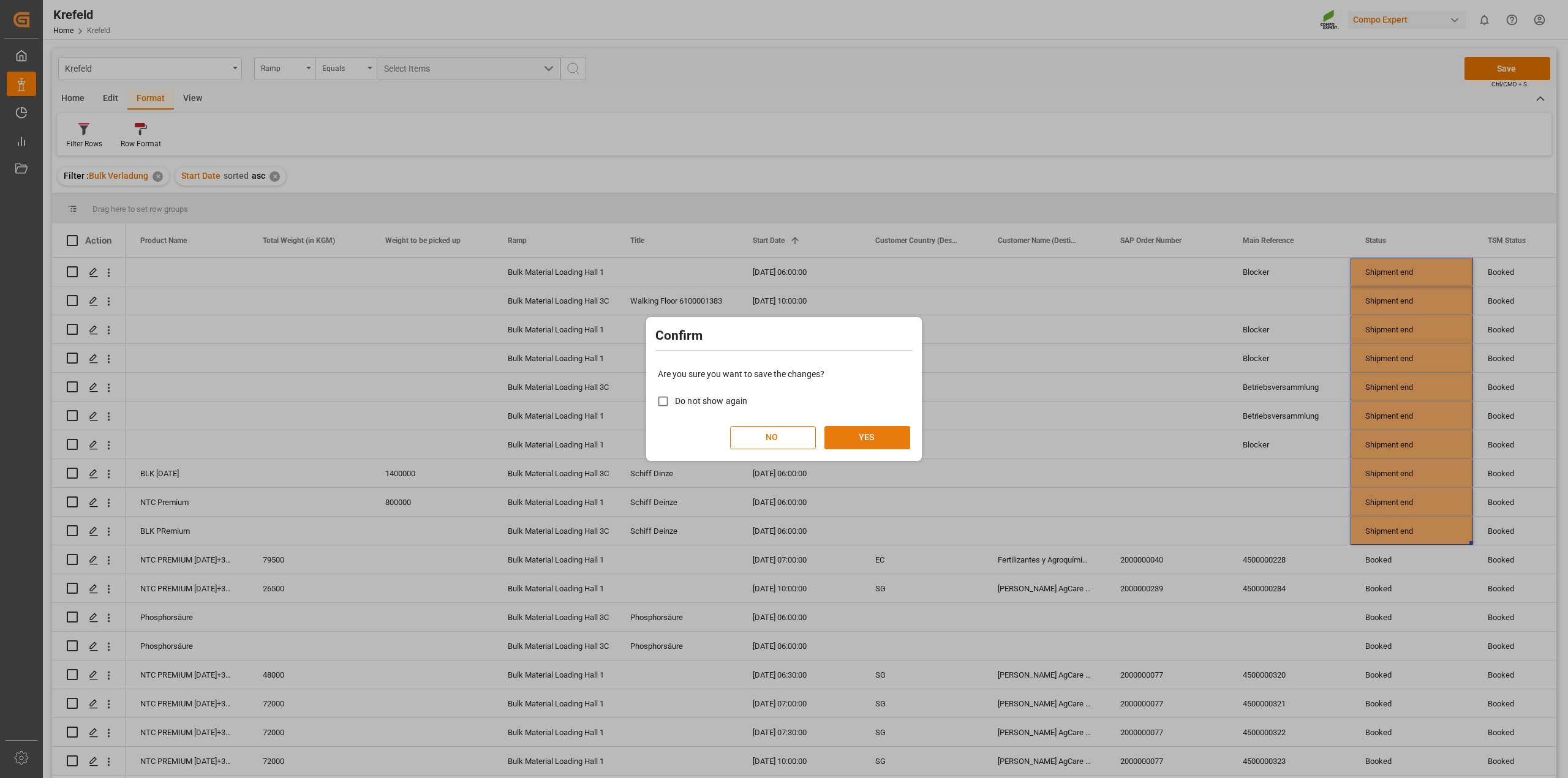
click at [882, 447] on button "YES" at bounding box center [867, 437] width 86 height 23
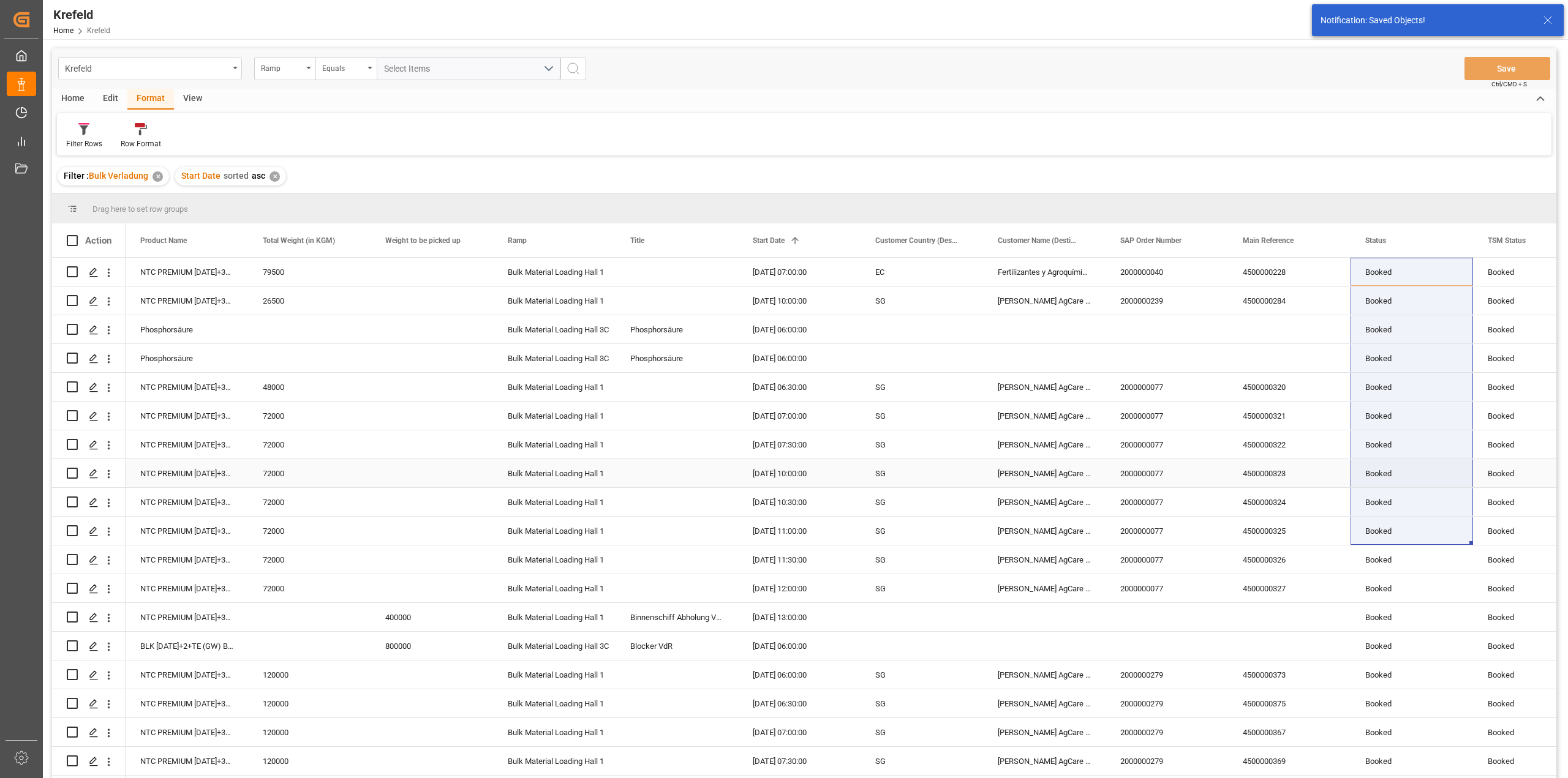
click at [1058, 457] on div "Behn Meyer AgCare LLP" at bounding box center [1044, 444] width 122 height 28
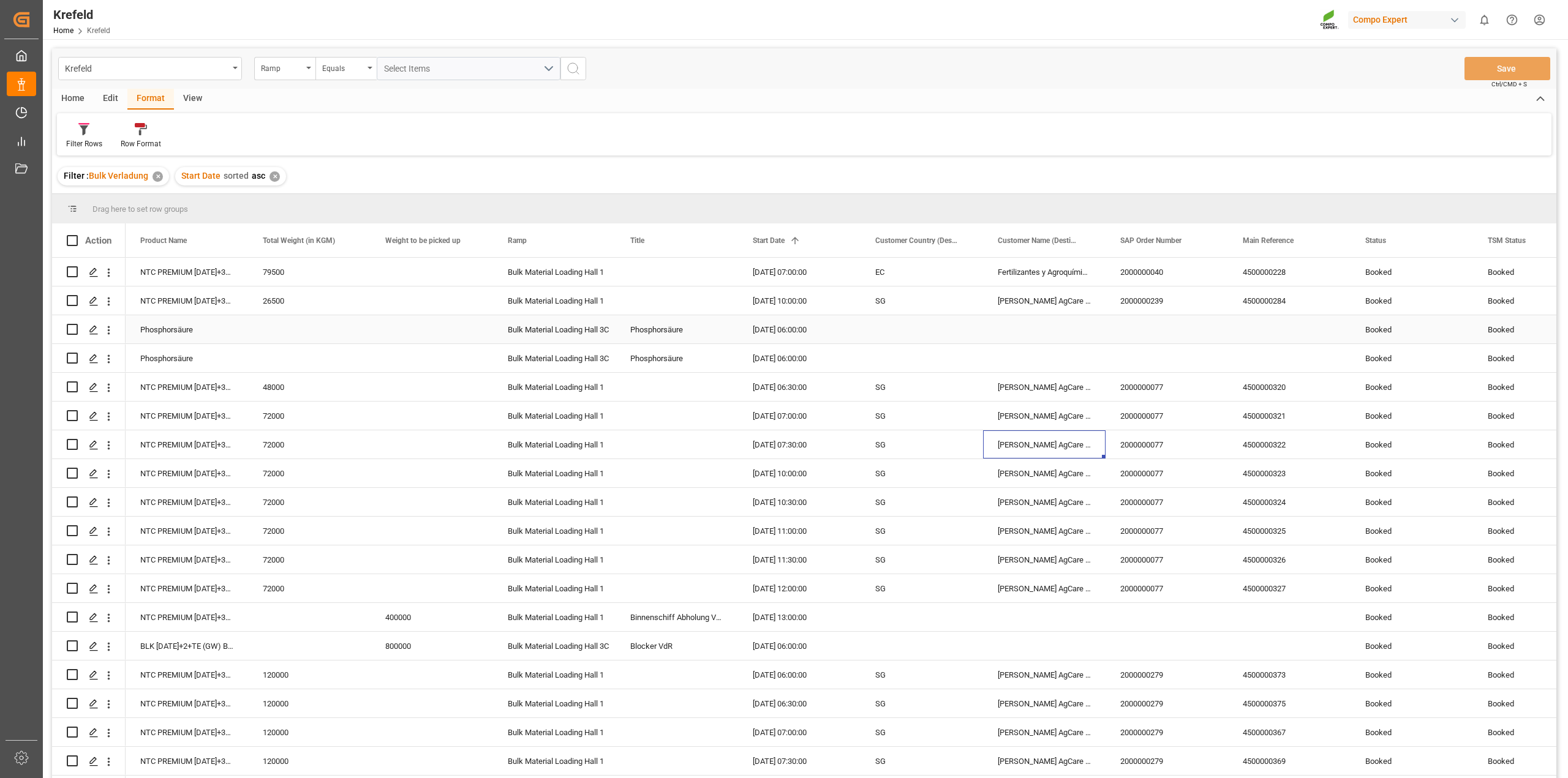
click at [1370, 322] on div "Booked" at bounding box center [1411, 329] width 93 height 28
click at [272, 175] on div "✕" at bounding box center [275, 176] width 11 height 11
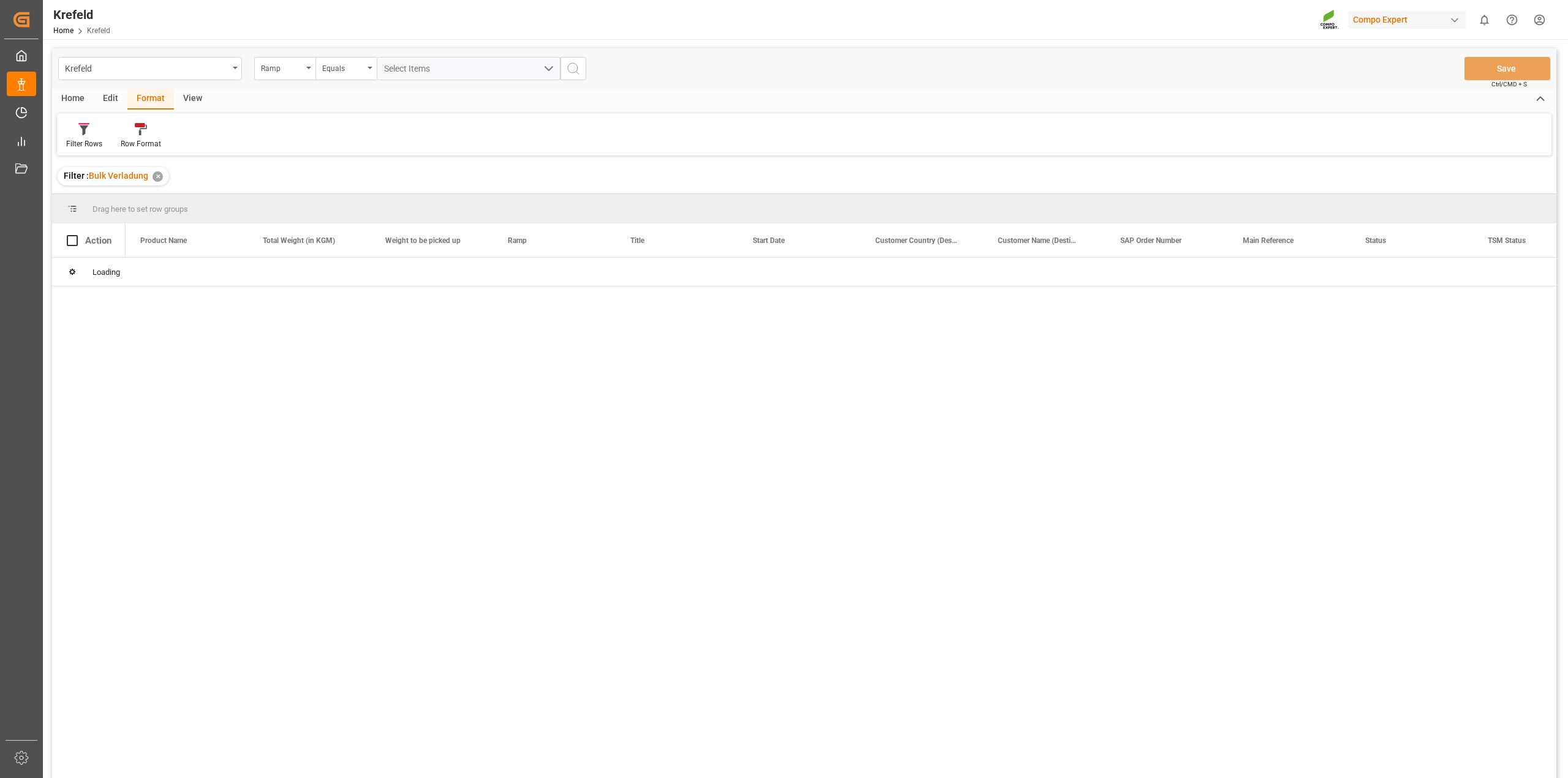
click at [155, 177] on div "✕" at bounding box center [157, 176] width 11 height 11
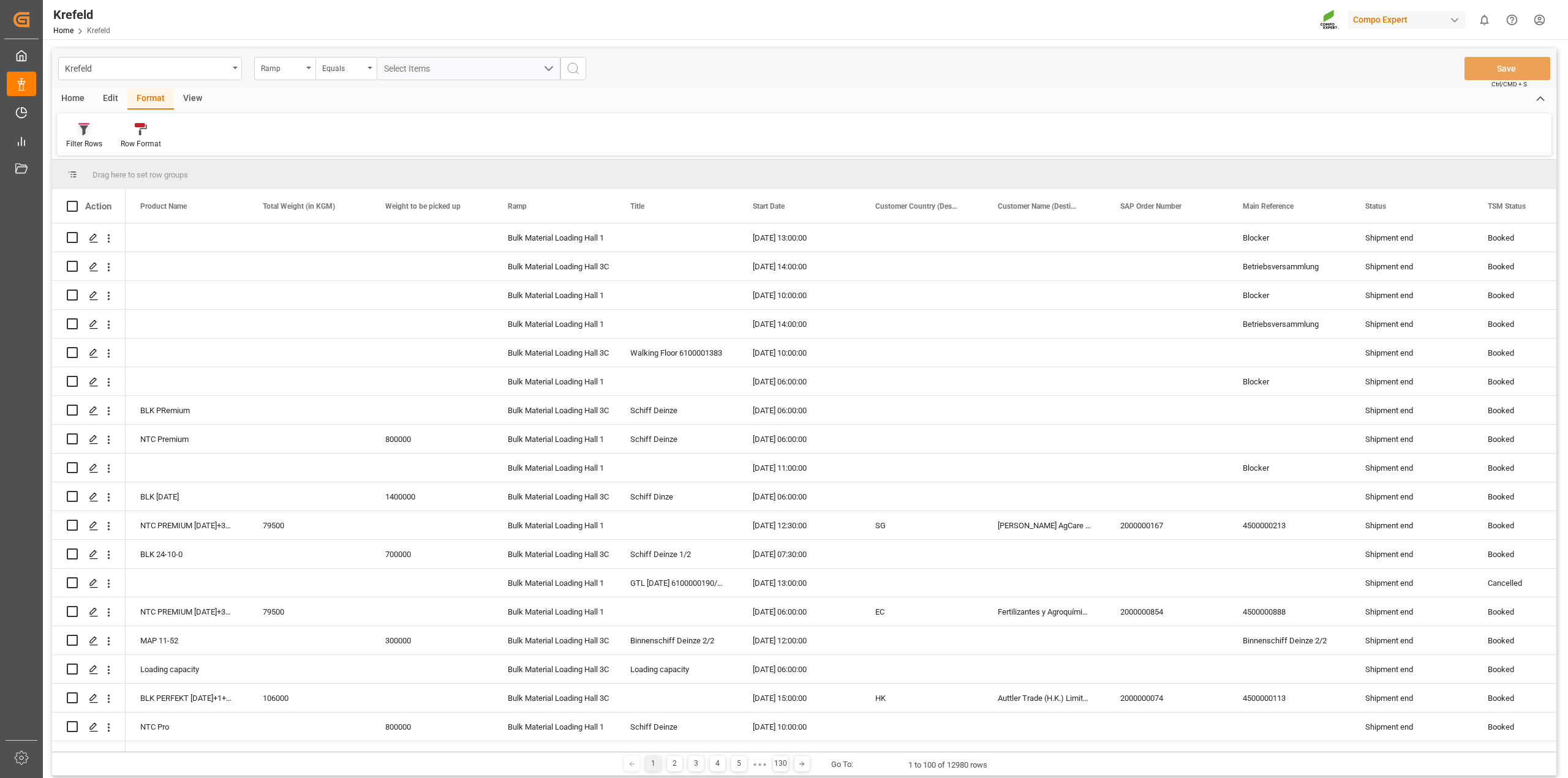
click at [86, 134] on icon at bounding box center [84, 129] width 11 height 12
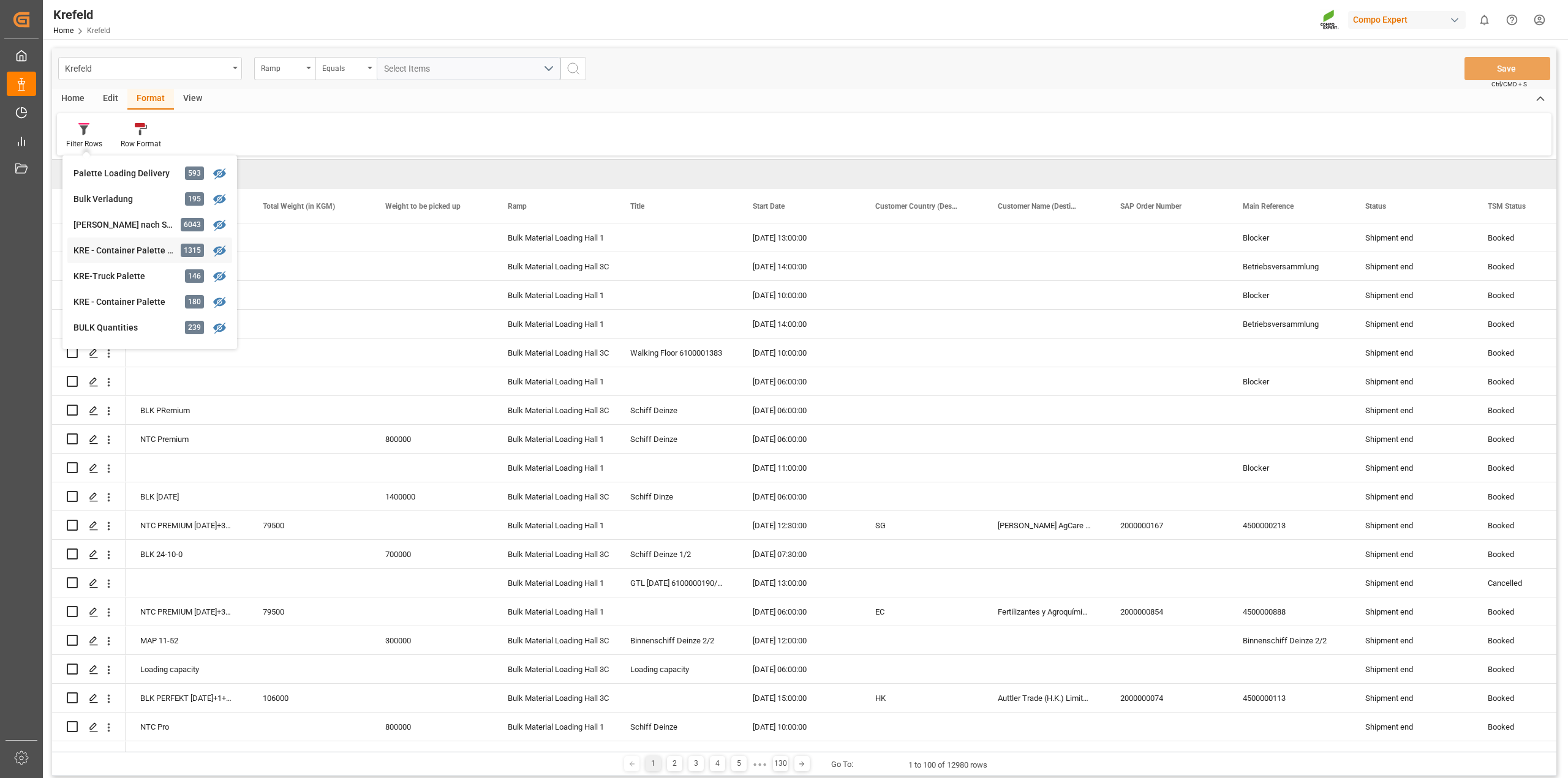
scroll to position [47, 0]
click at [127, 279] on div "BULK Quantities" at bounding box center [127, 281] width 107 height 13
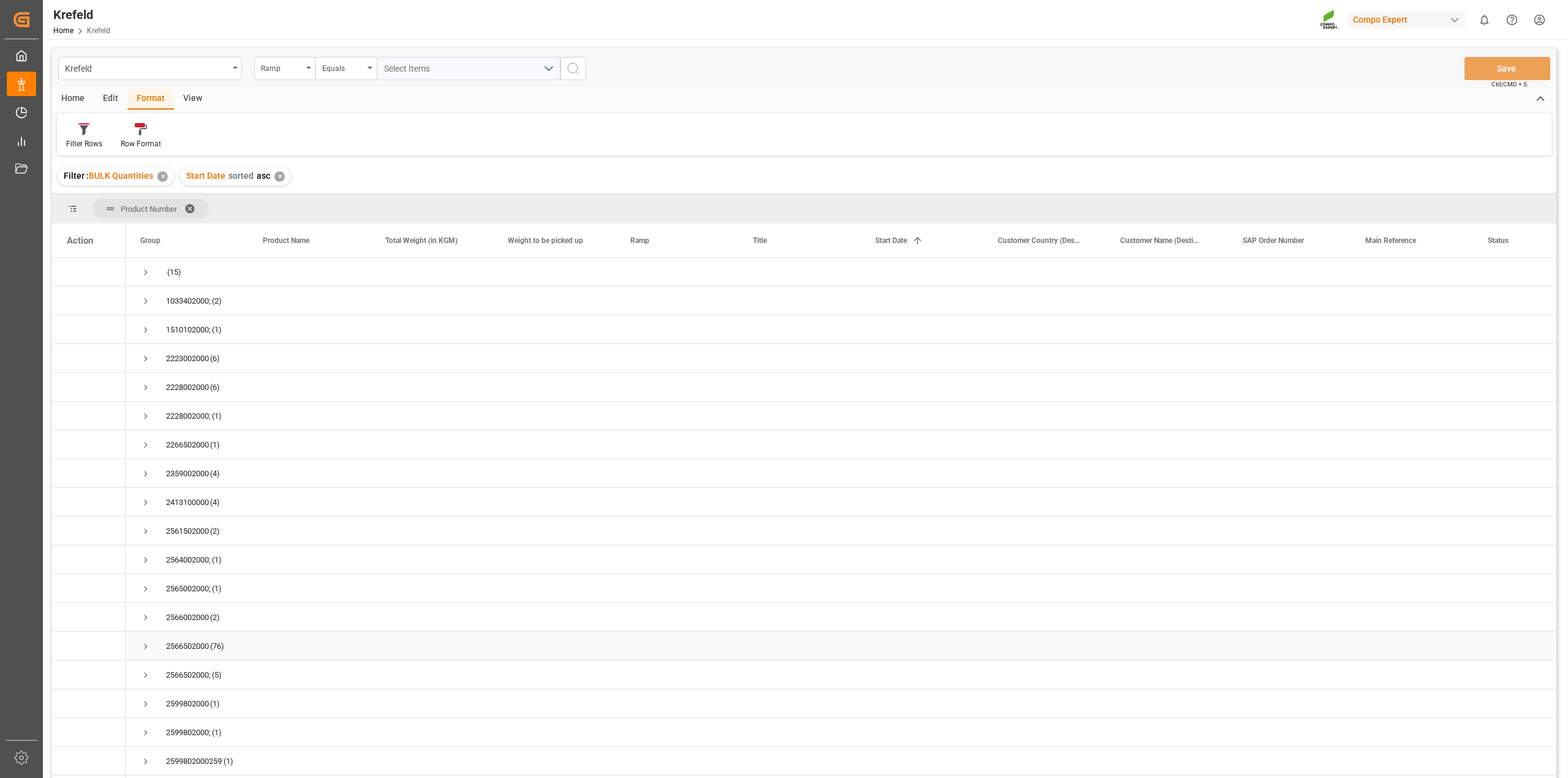
click at [149, 646] on span "Press SPACE to select this row." at bounding box center [146, 647] width 11 height 11
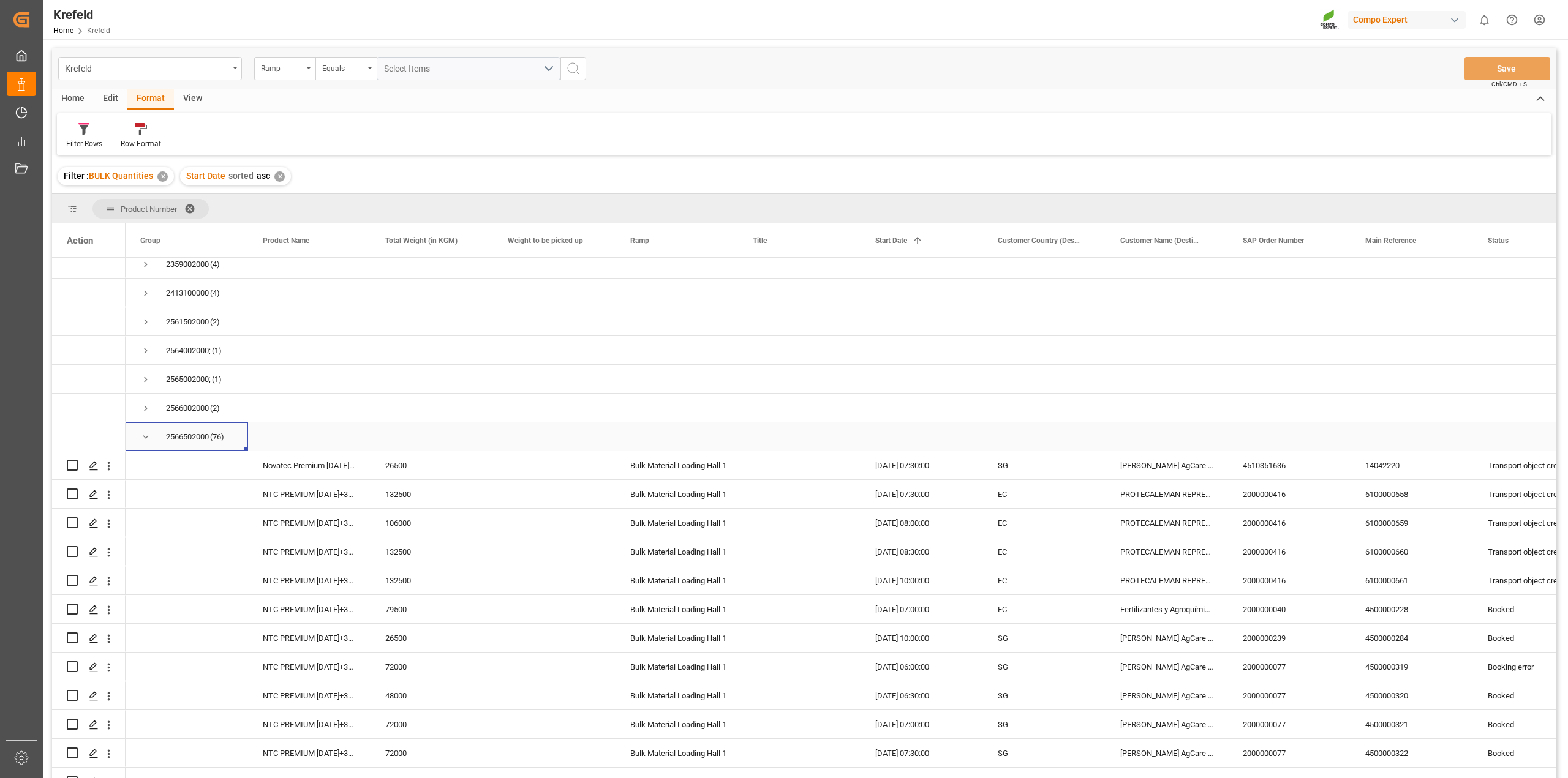
scroll to position [230, 0]
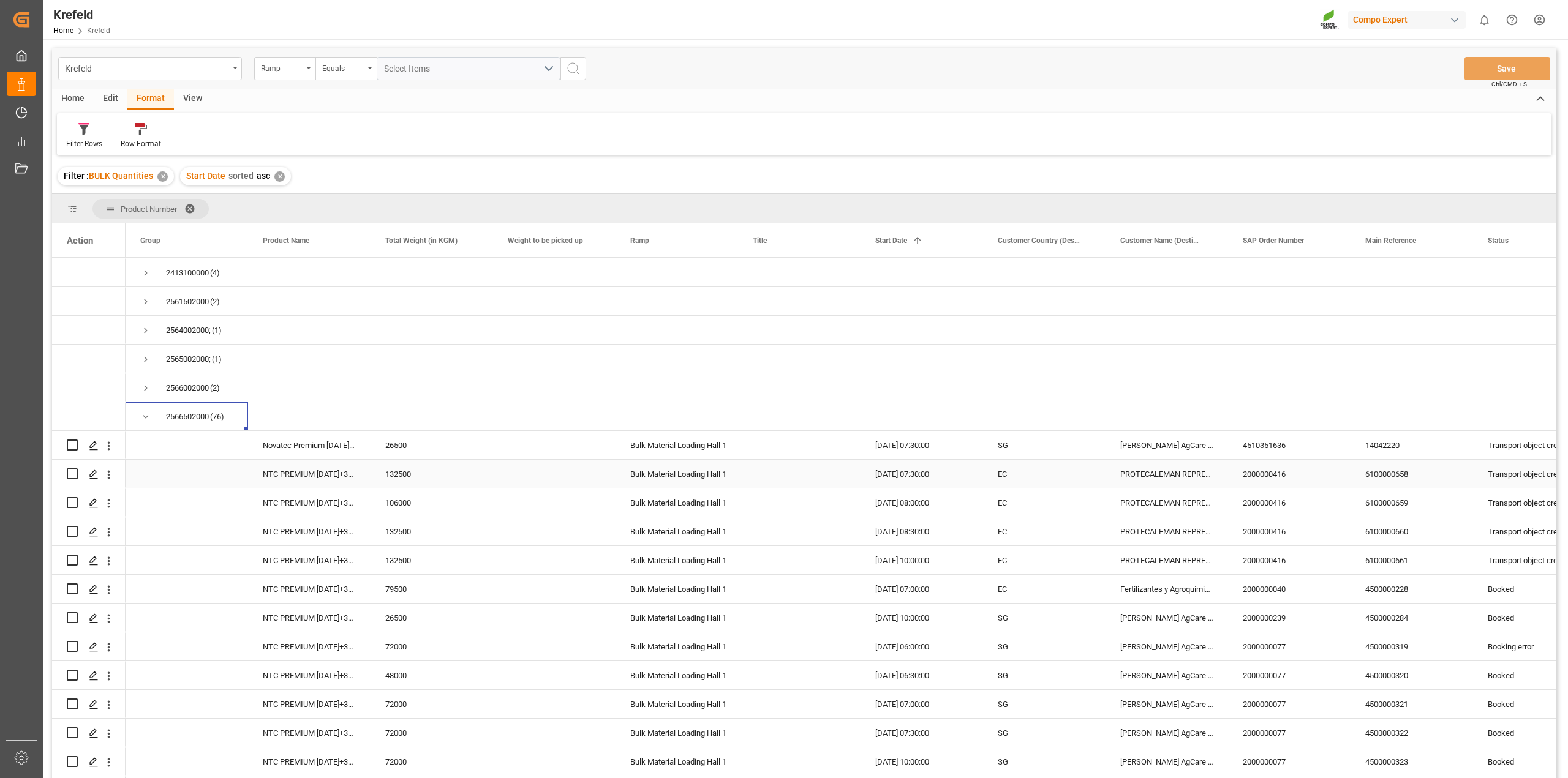
click at [1341, 460] on div "2000000416" at bounding box center [1289, 474] width 122 height 28
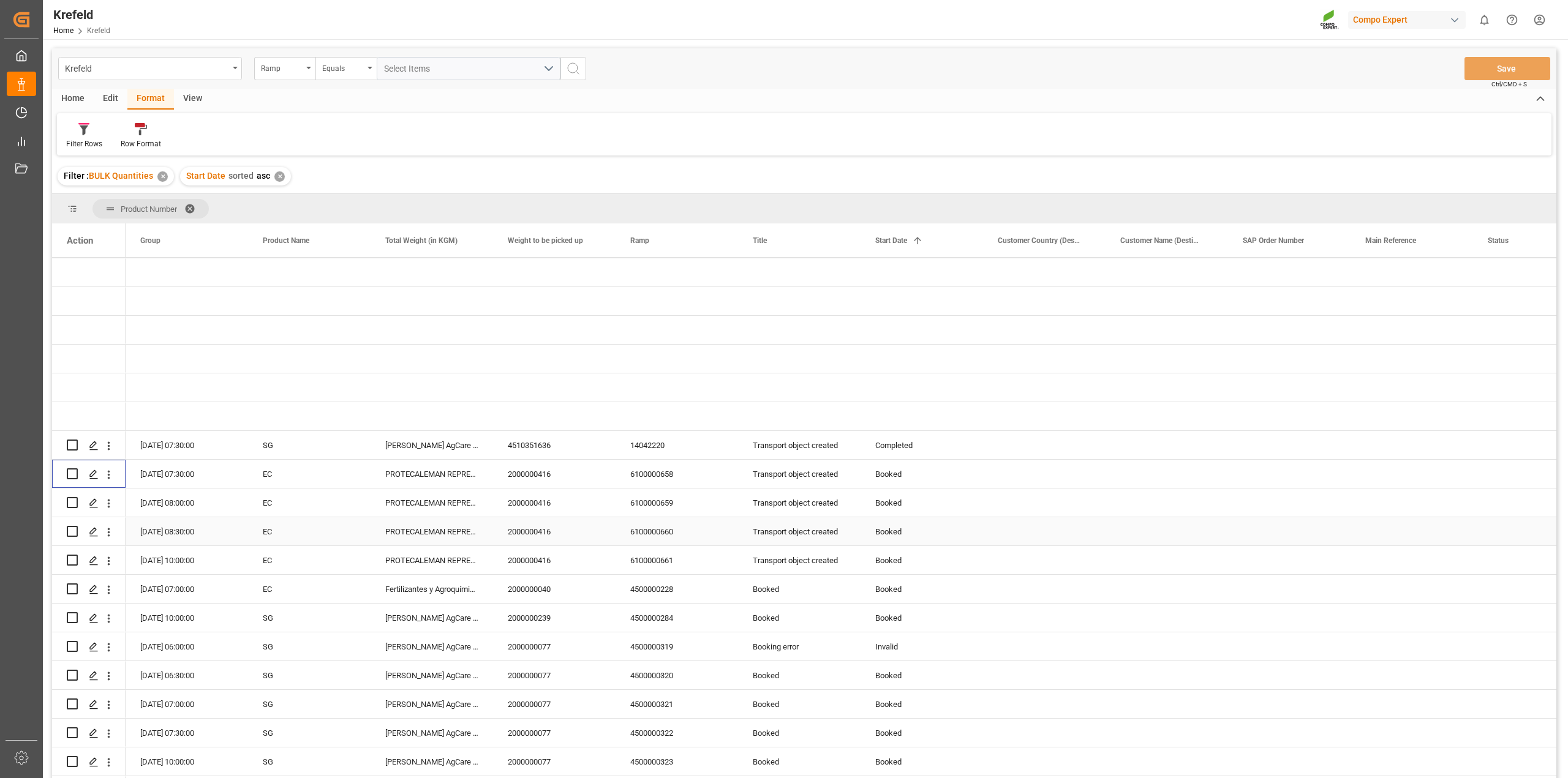
scroll to position [0, 0]
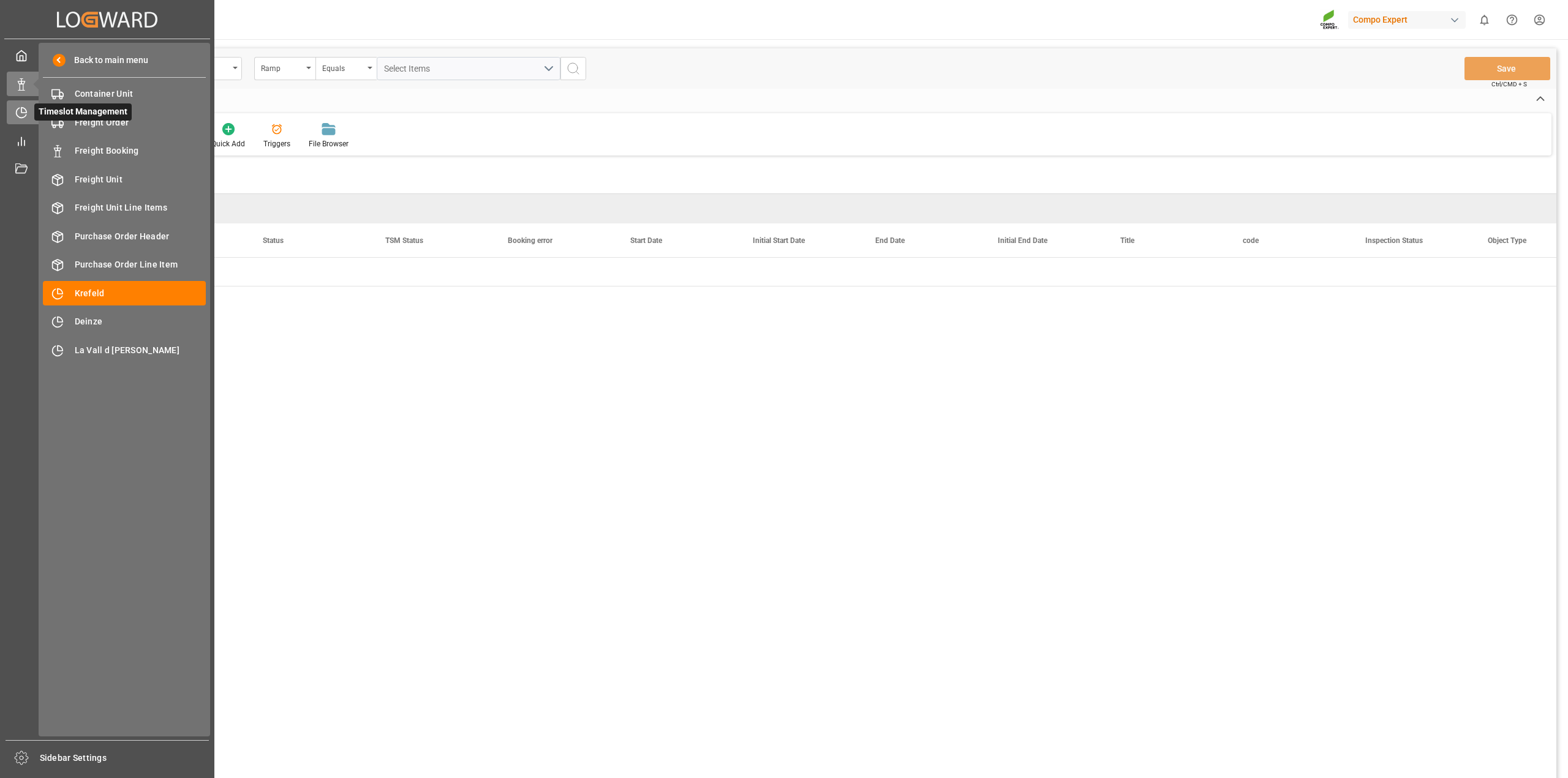
click at [22, 113] on icon at bounding box center [23, 110] width 5 height 5
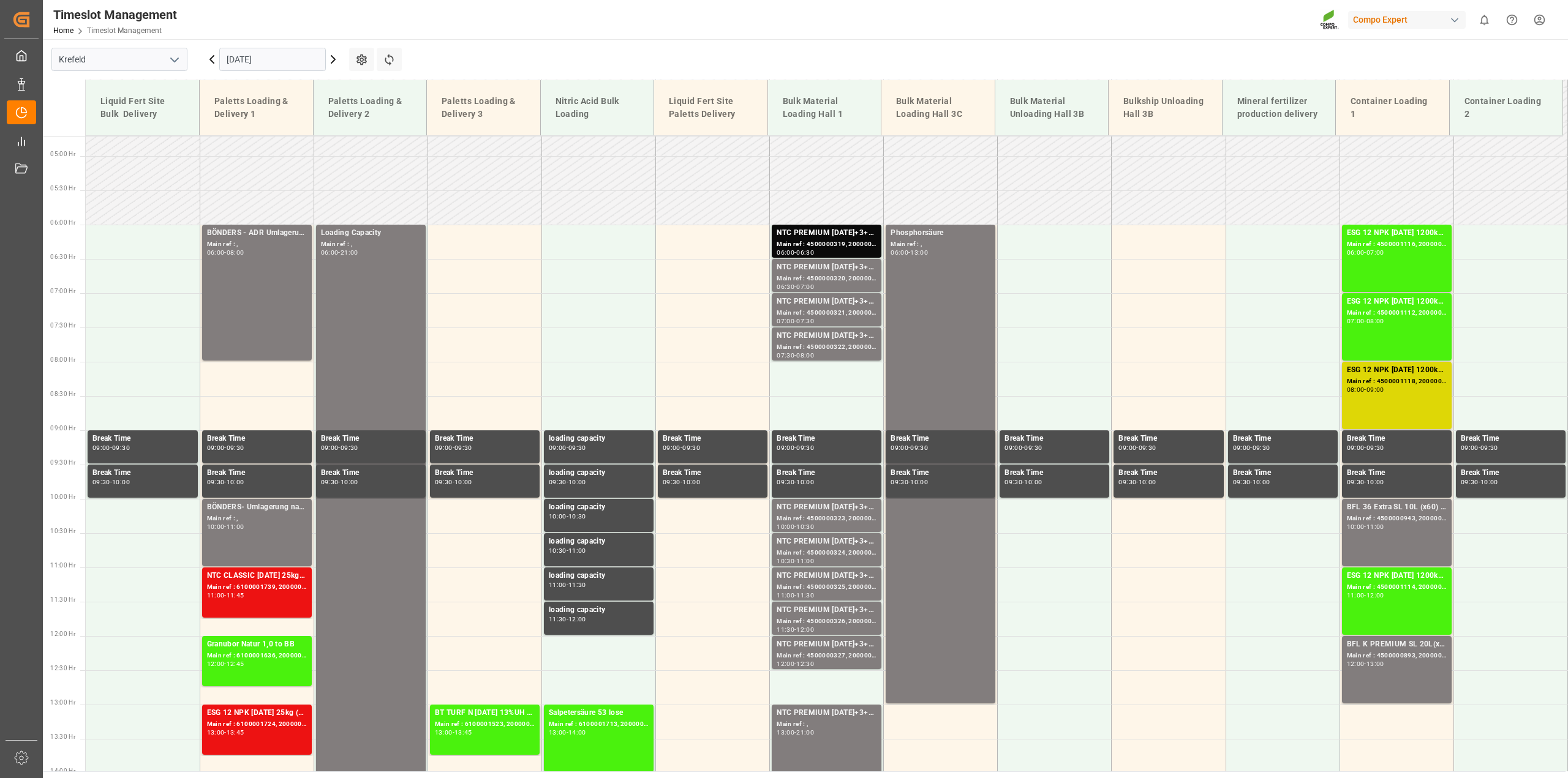
scroll to position [321, 0]
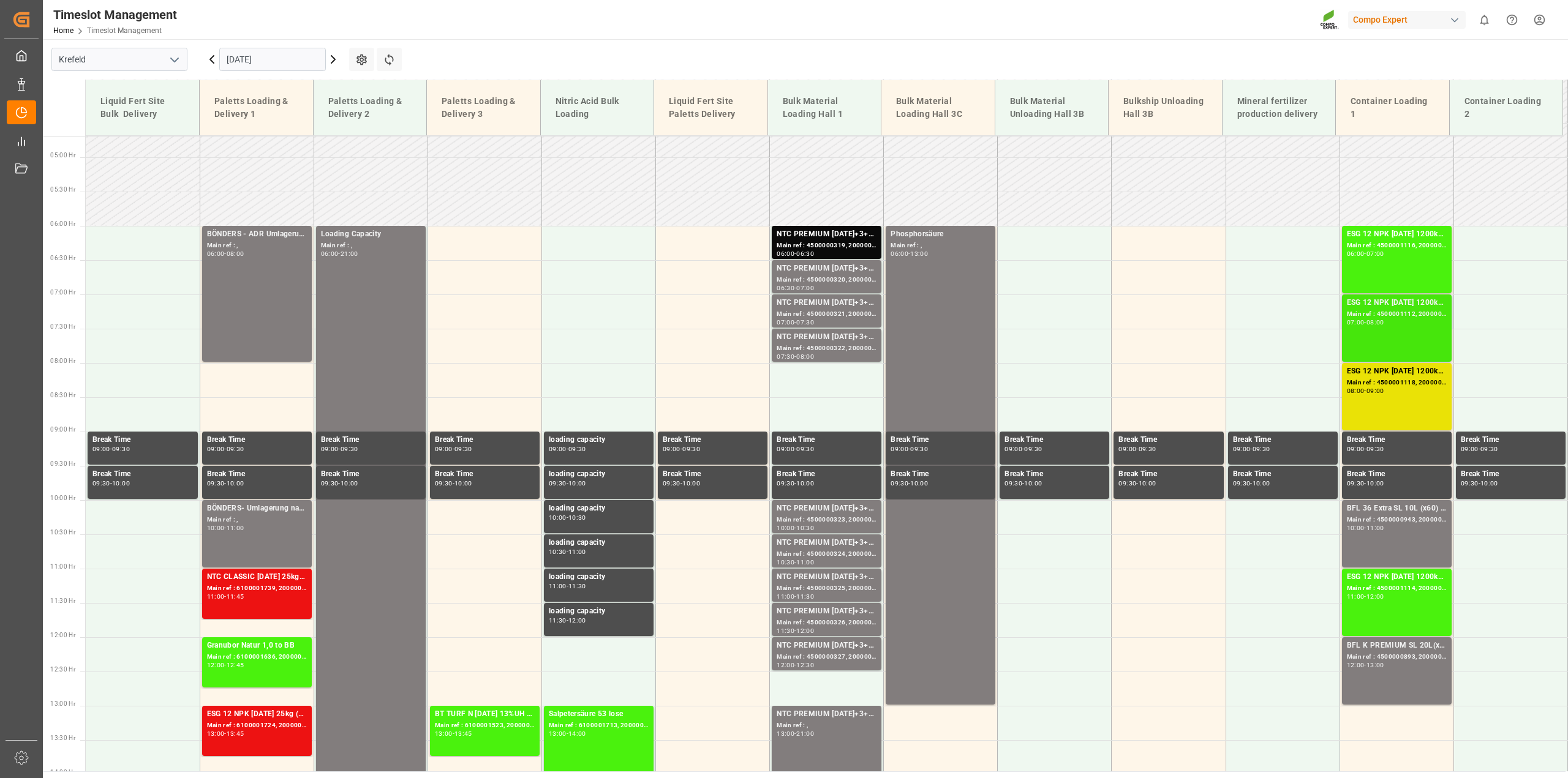
click at [1392, 334] on div "ESG 12 NPK [DATE] 1200kg BB Main ref : 4500001112, 2000001086 07:00 - 08:00" at bounding box center [1396, 328] width 100 height 62
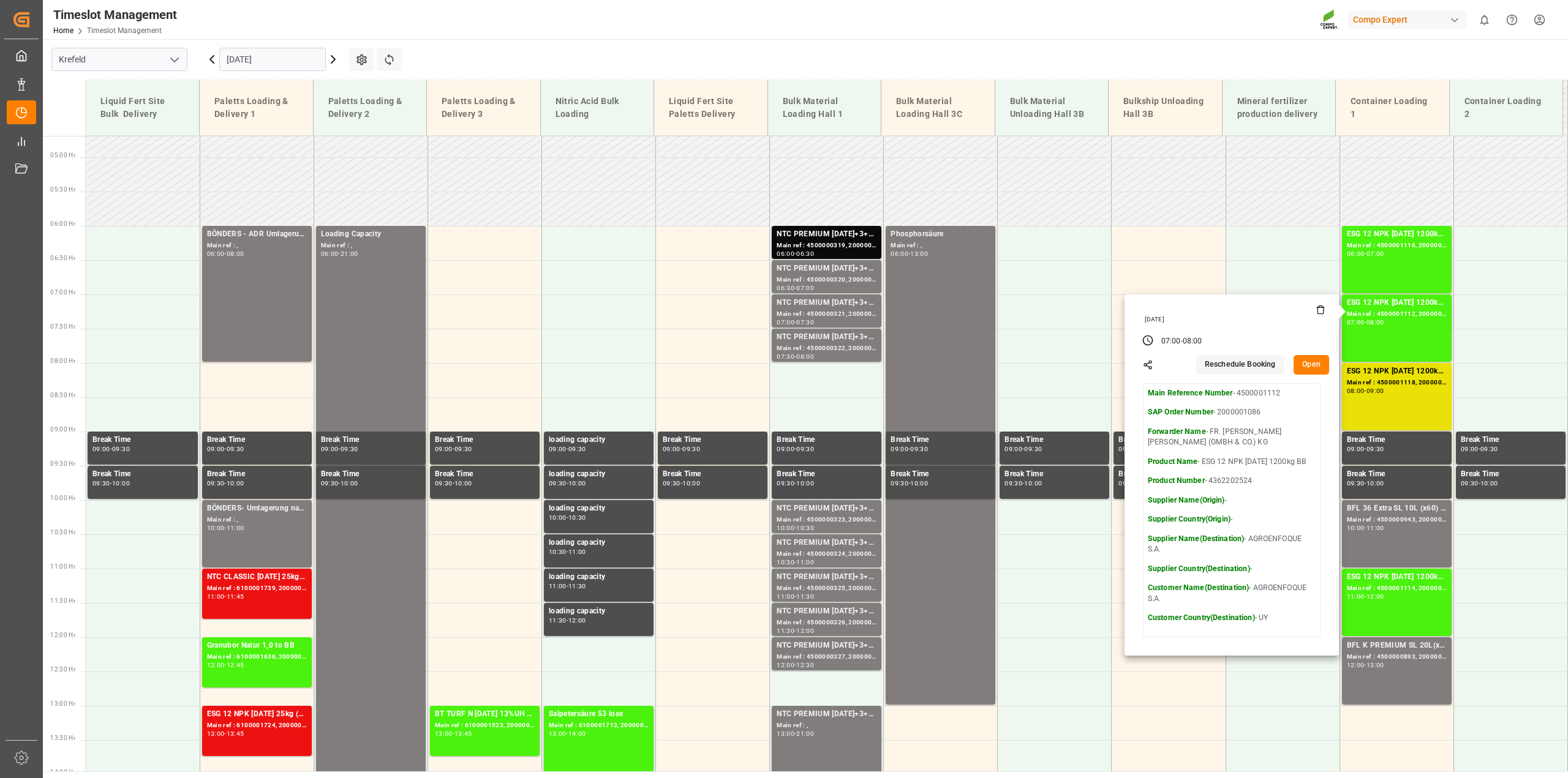
click at [1312, 361] on button "Open" at bounding box center [1311, 365] width 36 height 19
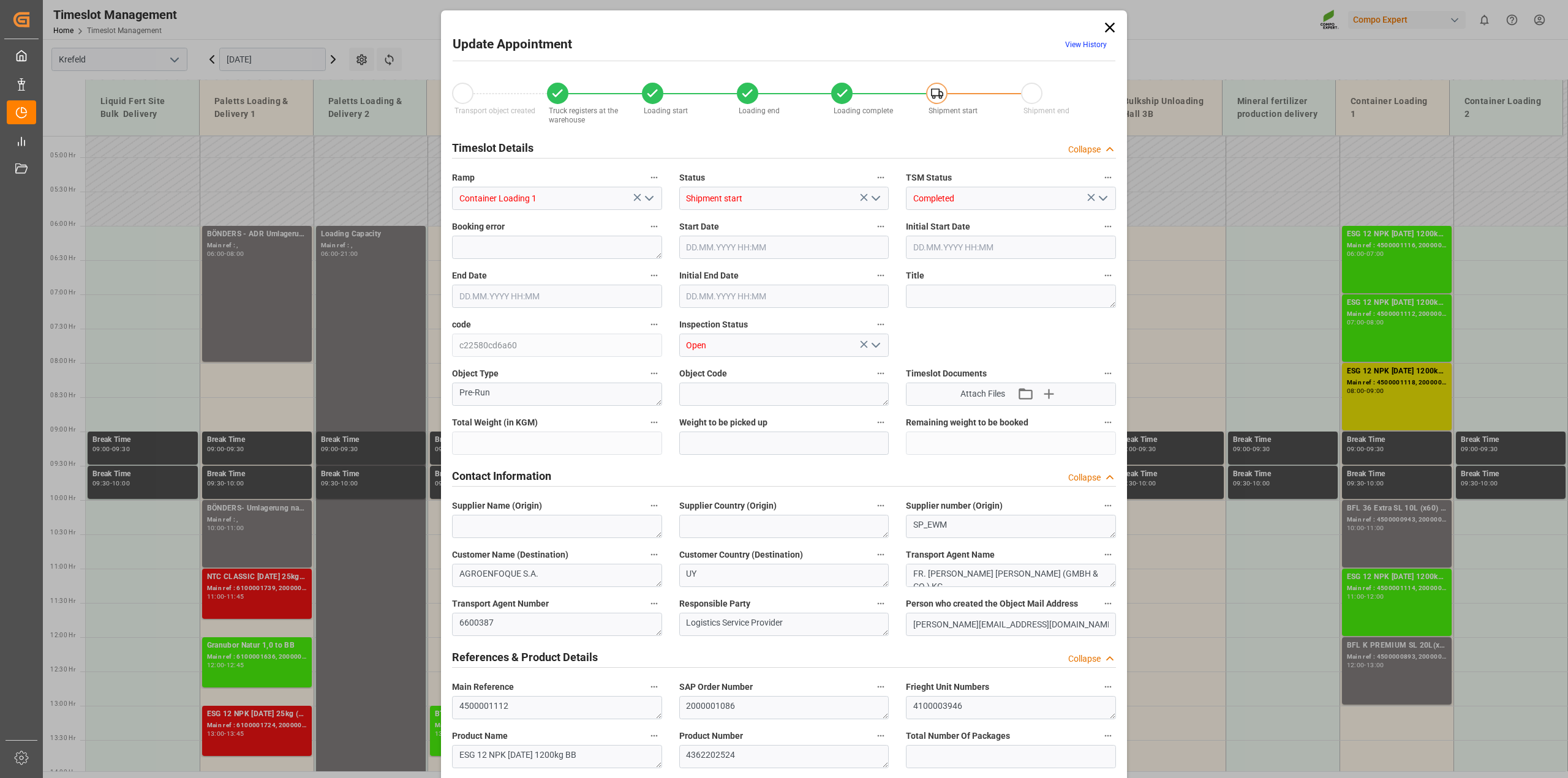
type input "59040"
type input "0"
type input "[DATE] 07:00"
type input "[DATE] 08:00"
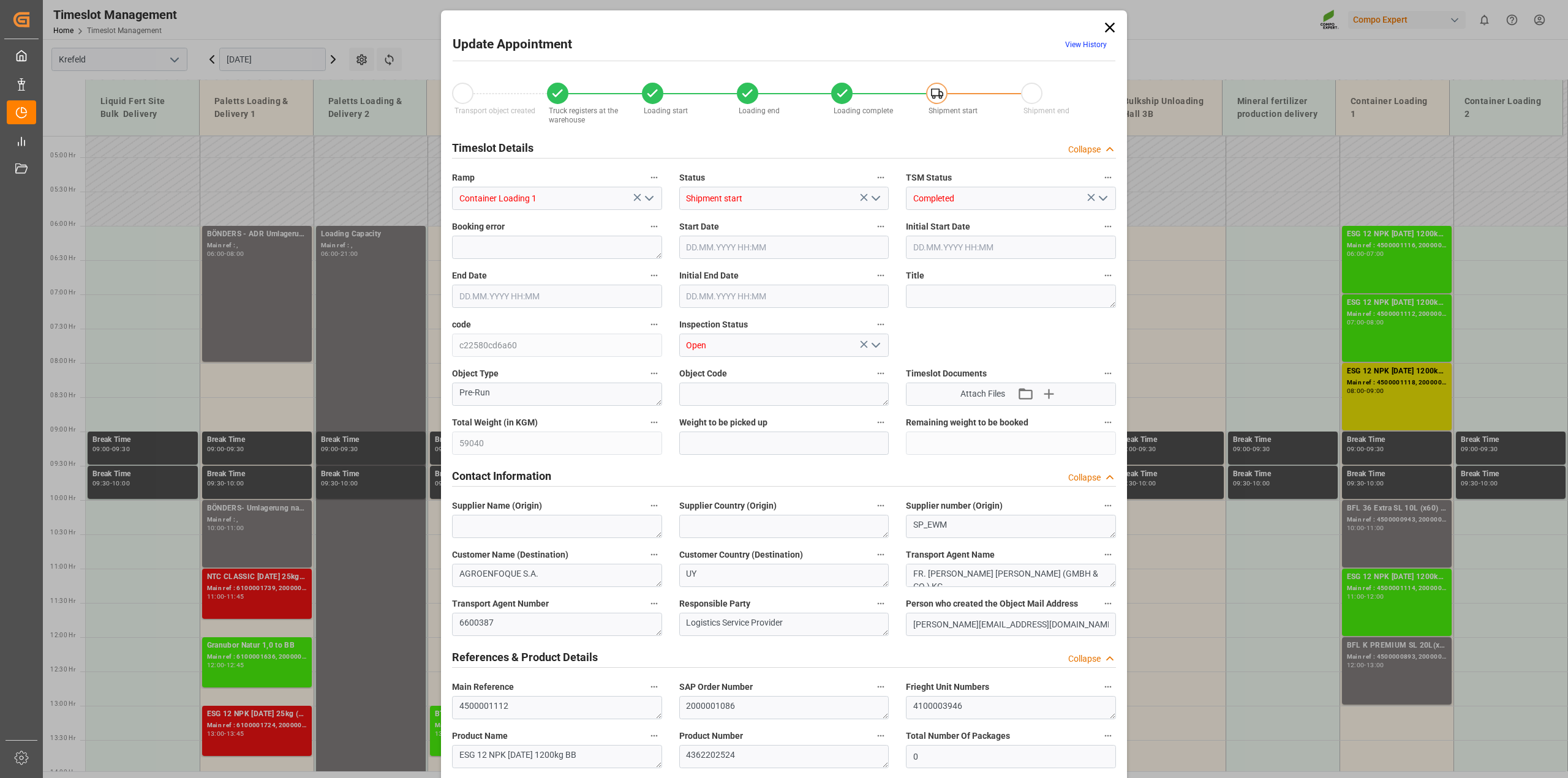
type input "[DATE] 07:30"
type input "[DATE] 14:39"
type input "[DATE] 09:42"
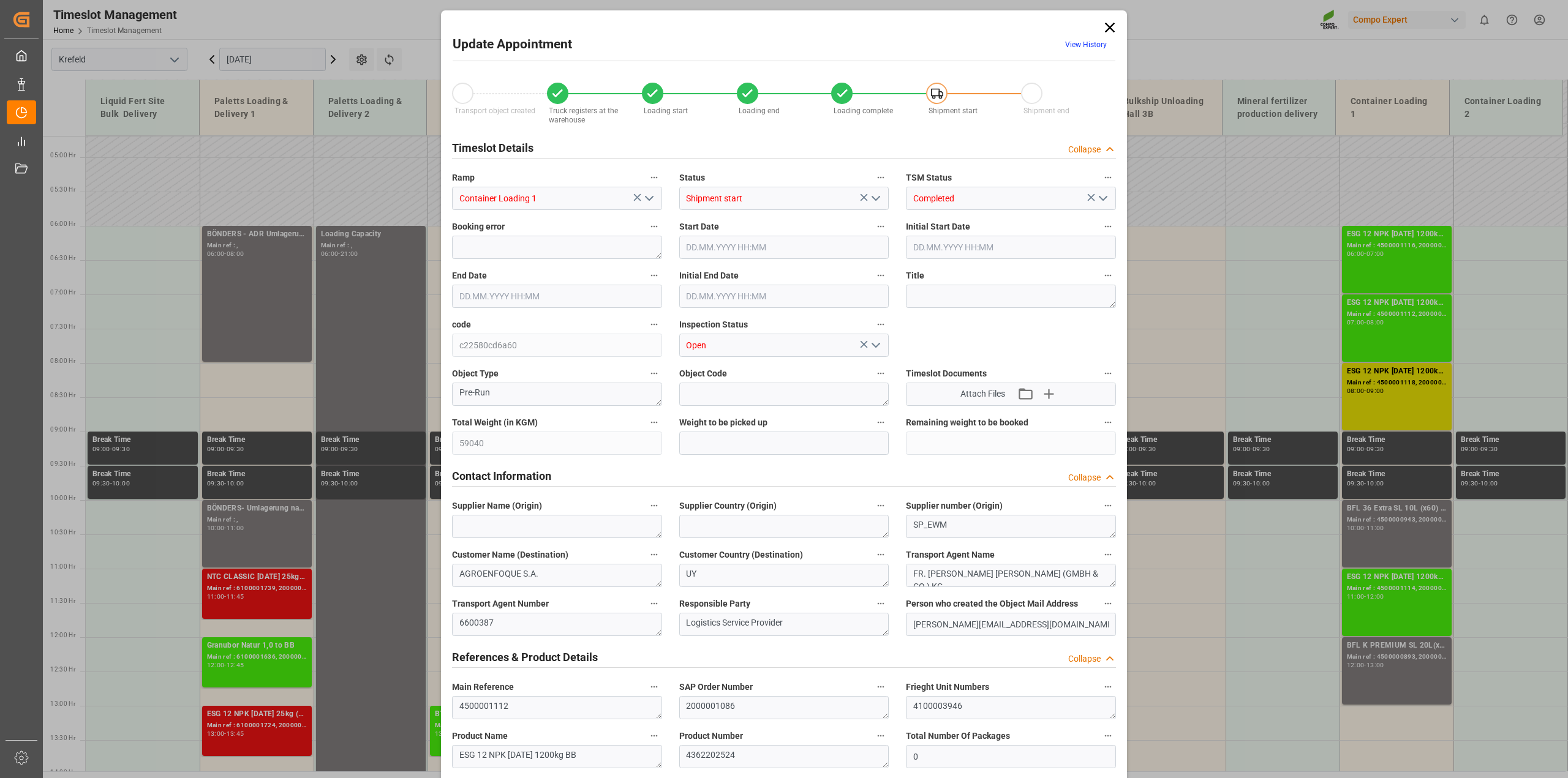
type input "[DATE] 09:42"
type input "[DATE] 10:45"
click at [1113, 29] on icon at bounding box center [1109, 27] width 17 height 17
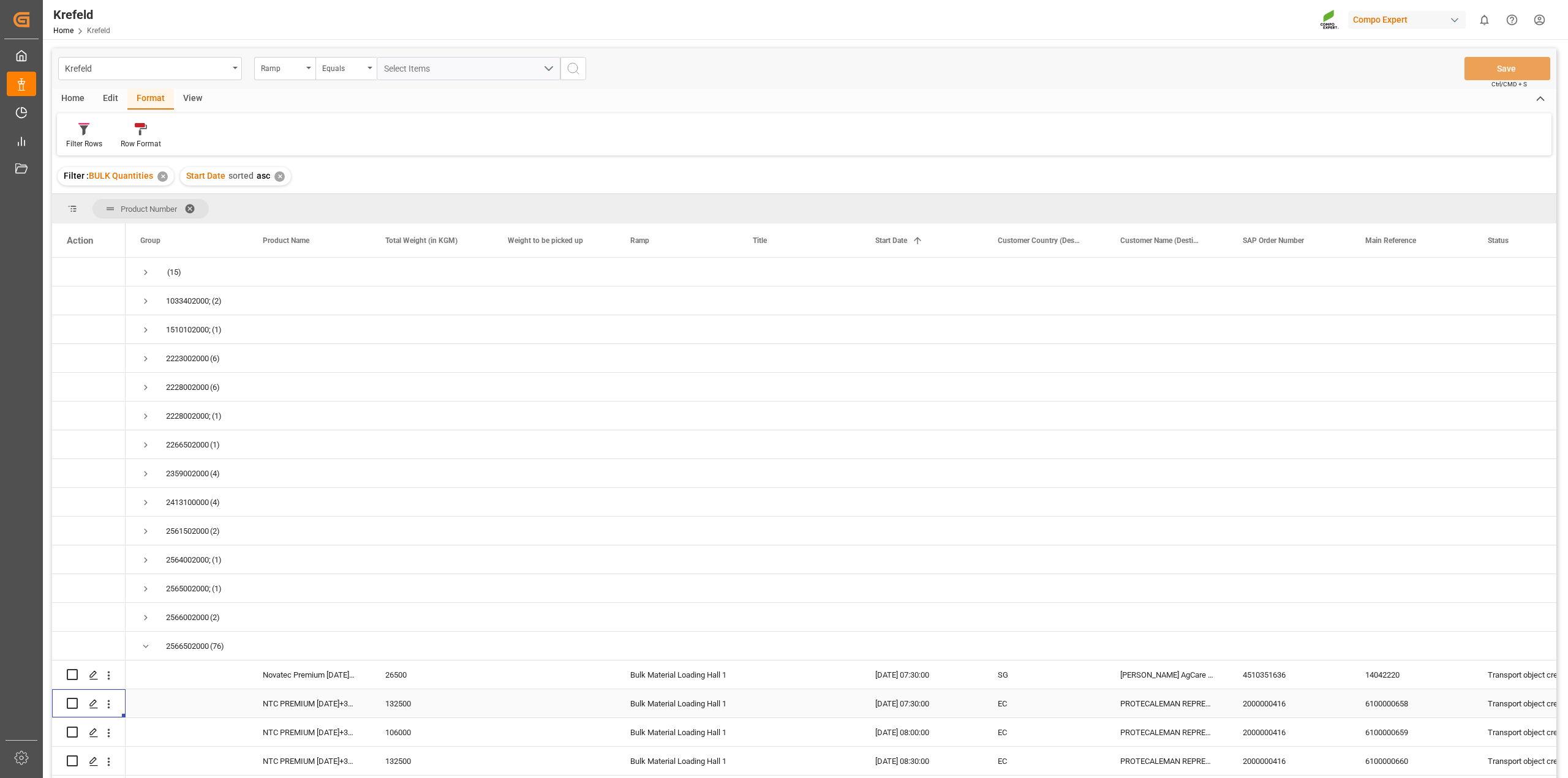
scroll to position [230, 0]
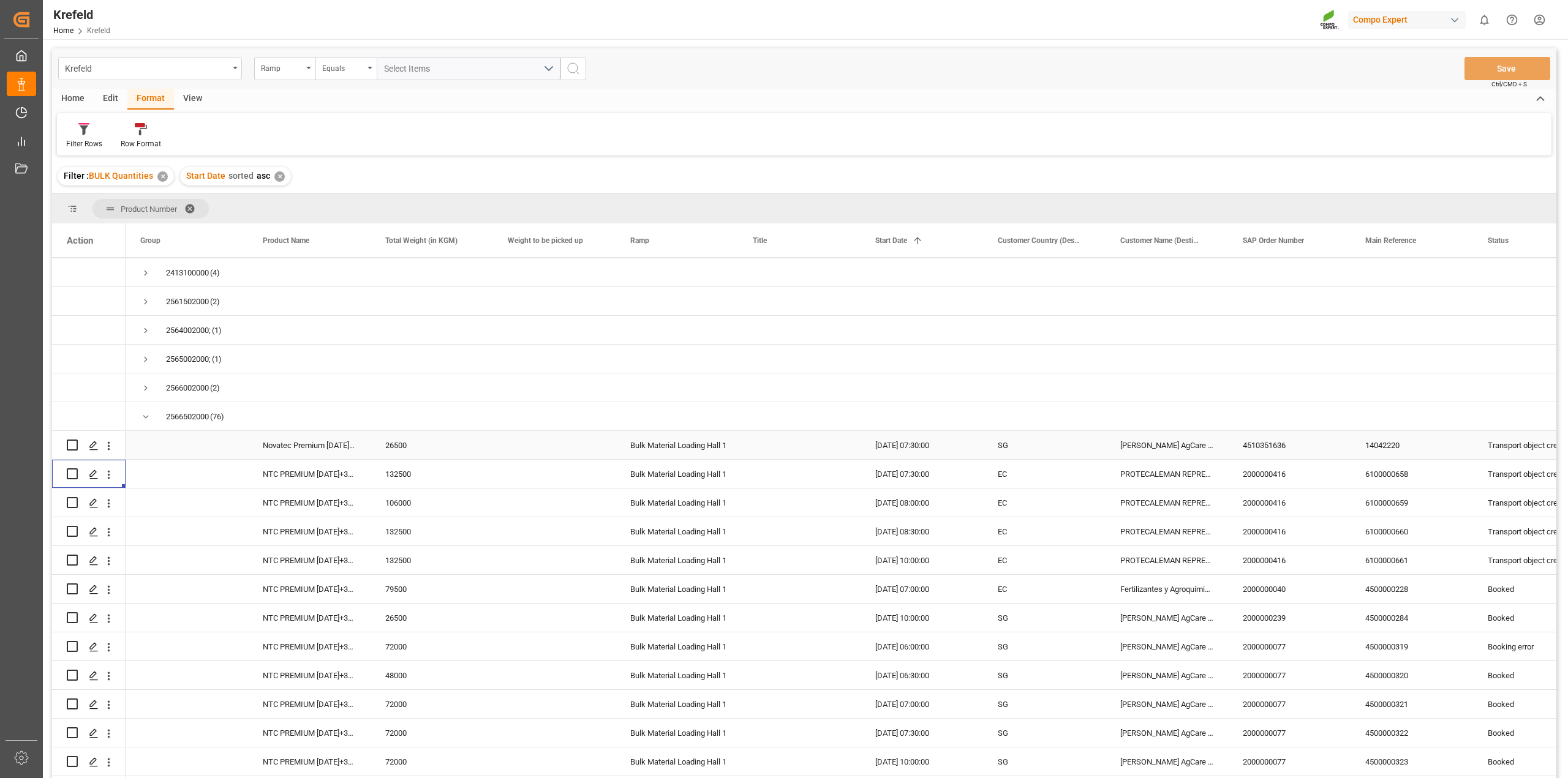
click at [466, 451] on div "26500" at bounding box center [431, 444] width 122 height 28
click at [206, 447] on span "Press SPACE to select this row." at bounding box center [186, 444] width 93 height 27
click at [313, 448] on div "Novatec Premium 15-3-20+1,2Mg+10S+TE" at bounding box center [309, 444] width 122 height 28
click at [591, 444] on div "Press SPACE to select this row." at bounding box center [554, 444] width 122 height 28
click at [109, 444] on icon "open menu" at bounding box center [109, 446] width 13 height 13
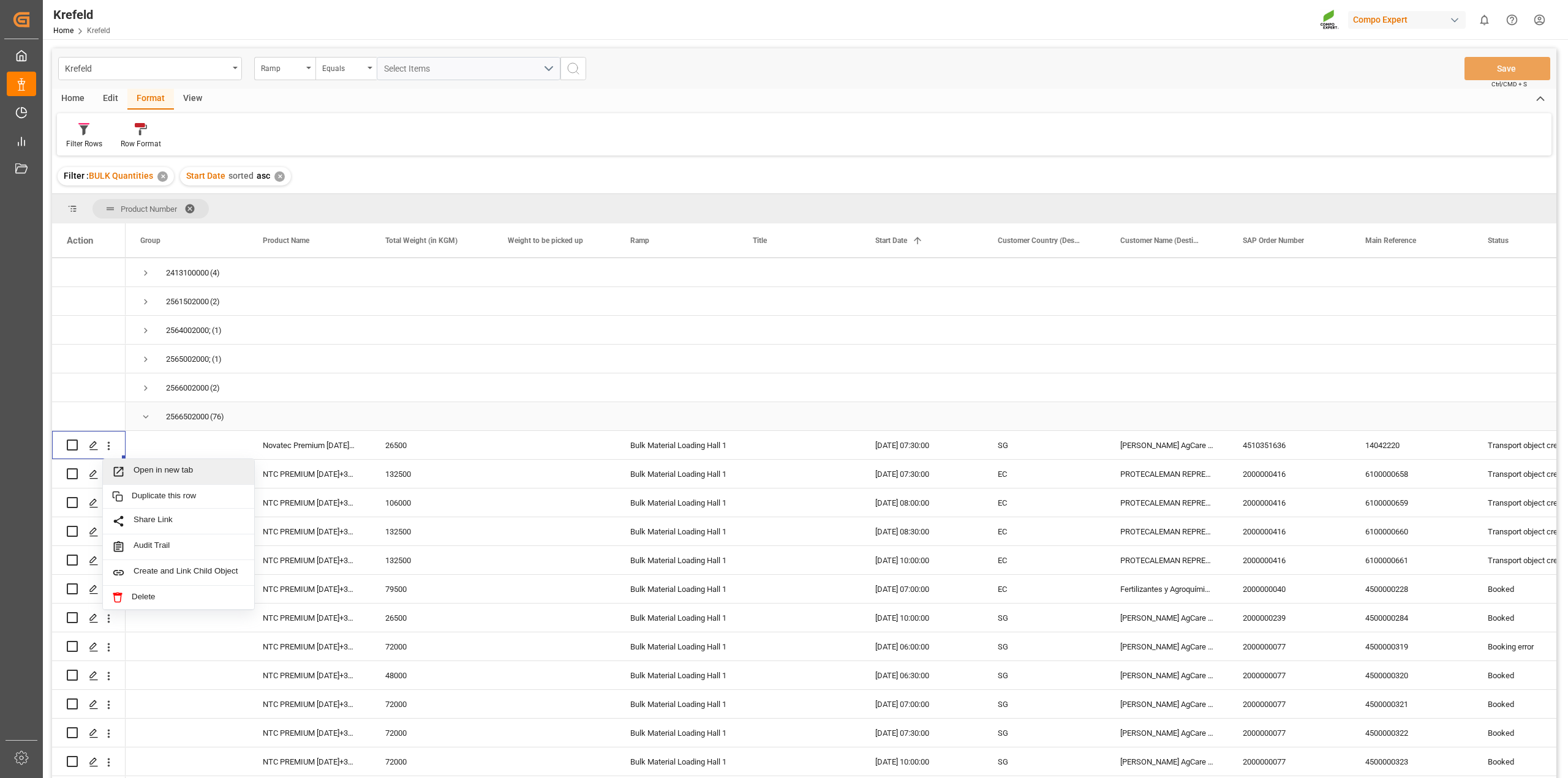
click at [582, 430] on div "Press SPACE to select this row." at bounding box center [554, 416] width 122 height 28
click at [173, 444] on span "Press SPACE to select this row." at bounding box center [186, 444] width 93 height 27
click at [720, 240] on span at bounding box center [718, 240] width 11 height 11
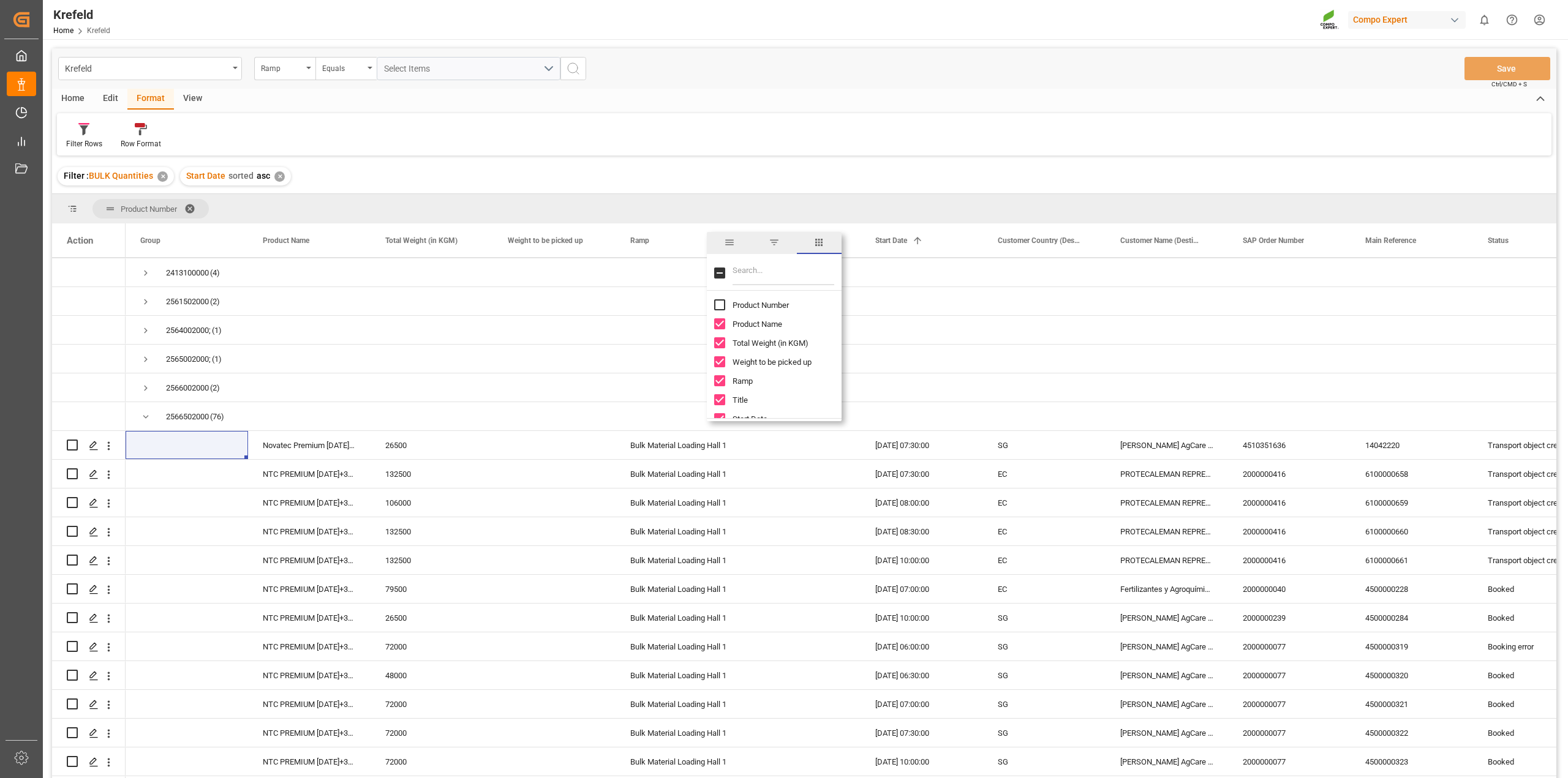
click at [766, 278] on input "Filter Columns Input" at bounding box center [783, 273] width 102 height 24
type input "statu"
checkbox input "true"
type input "status"
click at [306, 450] on div "Novatec Premium 15-3-20+1,2Mg+10S+TE" at bounding box center [309, 444] width 122 height 28
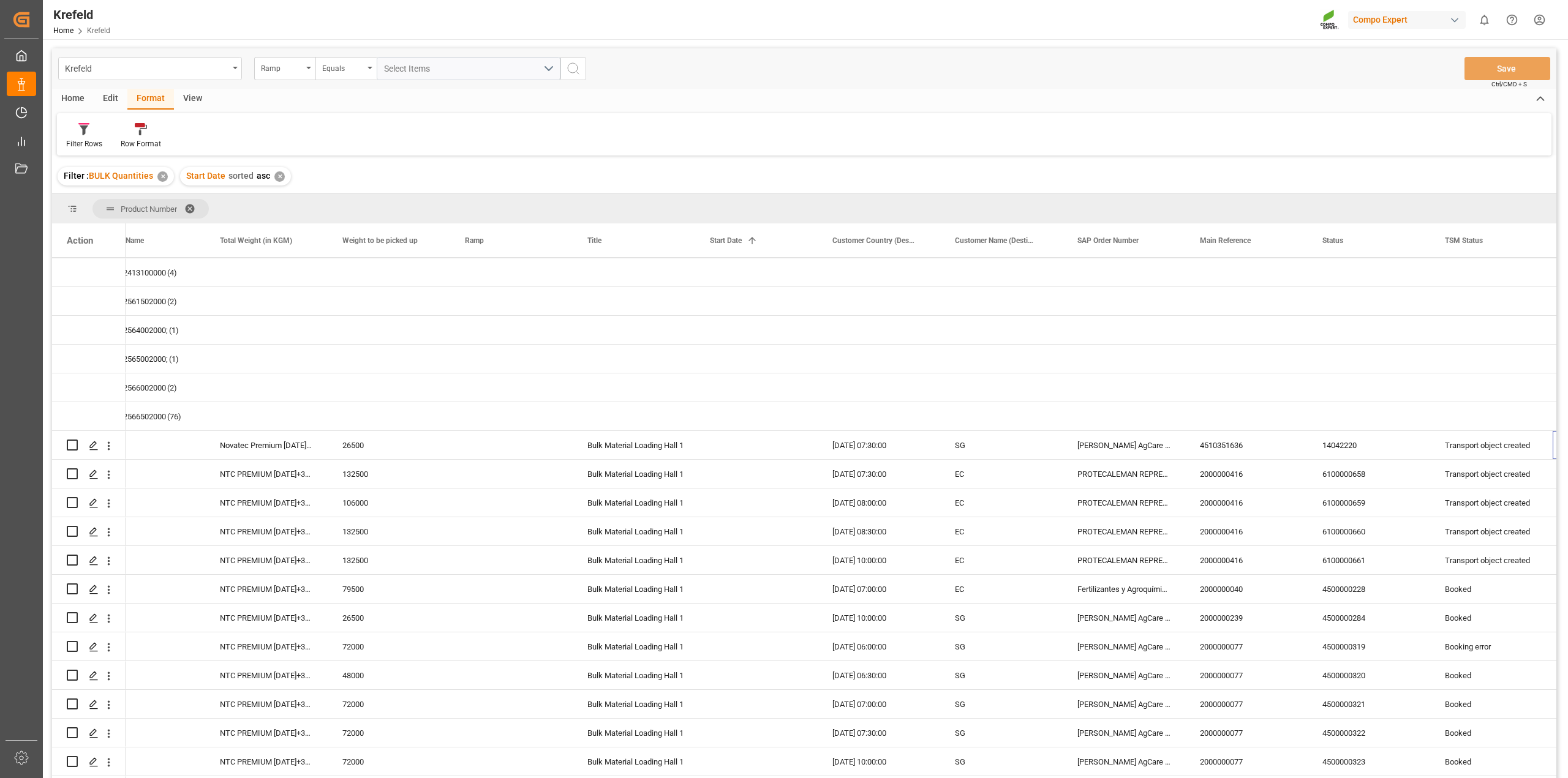
scroll to position [0, 165]
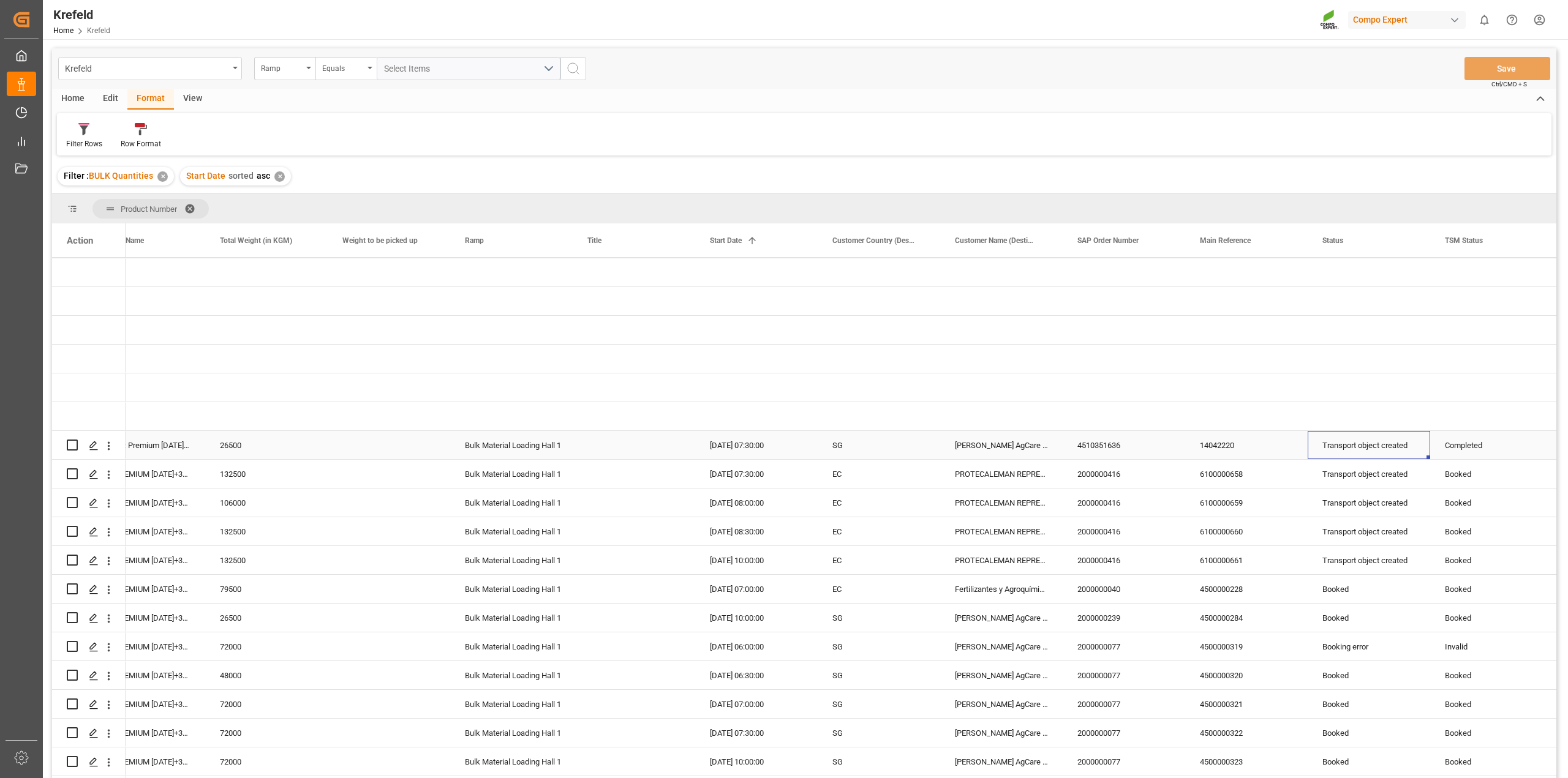
click at [1382, 448] on div "Transport object created" at bounding box center [1368, 445] width 93 height 28
click at [1388, 448] on div "Transport object created" at bounding box center [1368, 445] width 93 height 28
click at [1407, 451] on icon "open menu" at bounding box center [1407, 453] width 15 height 15
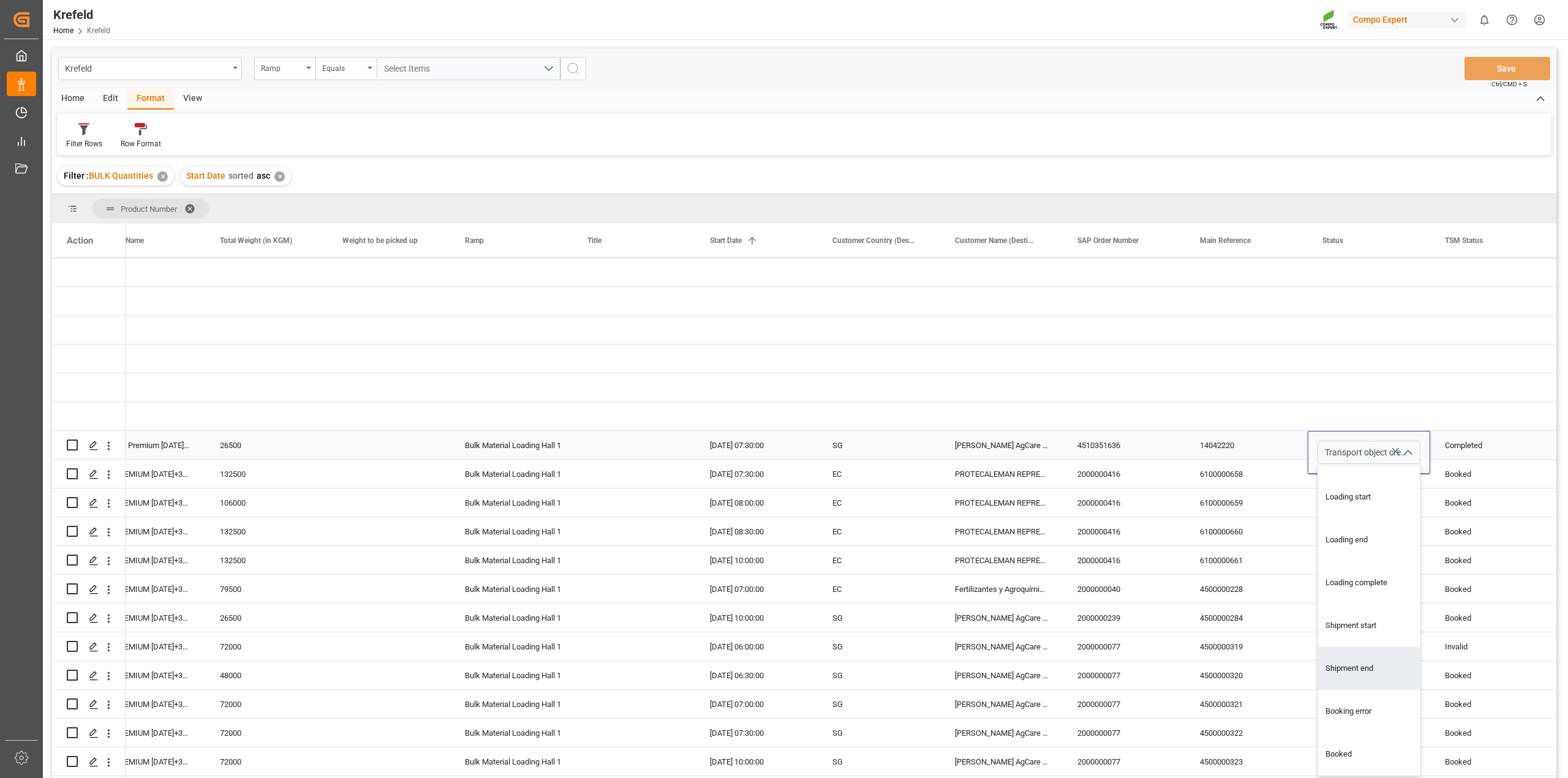
click at [1362, 671] on div "Shipment end" at bounding box center [1383, 668] width 130 height 43
type input "Shipment end"
click at [1359, 491] on div "Transport object created" at bounding box center [1368, 503] width 93 height 28
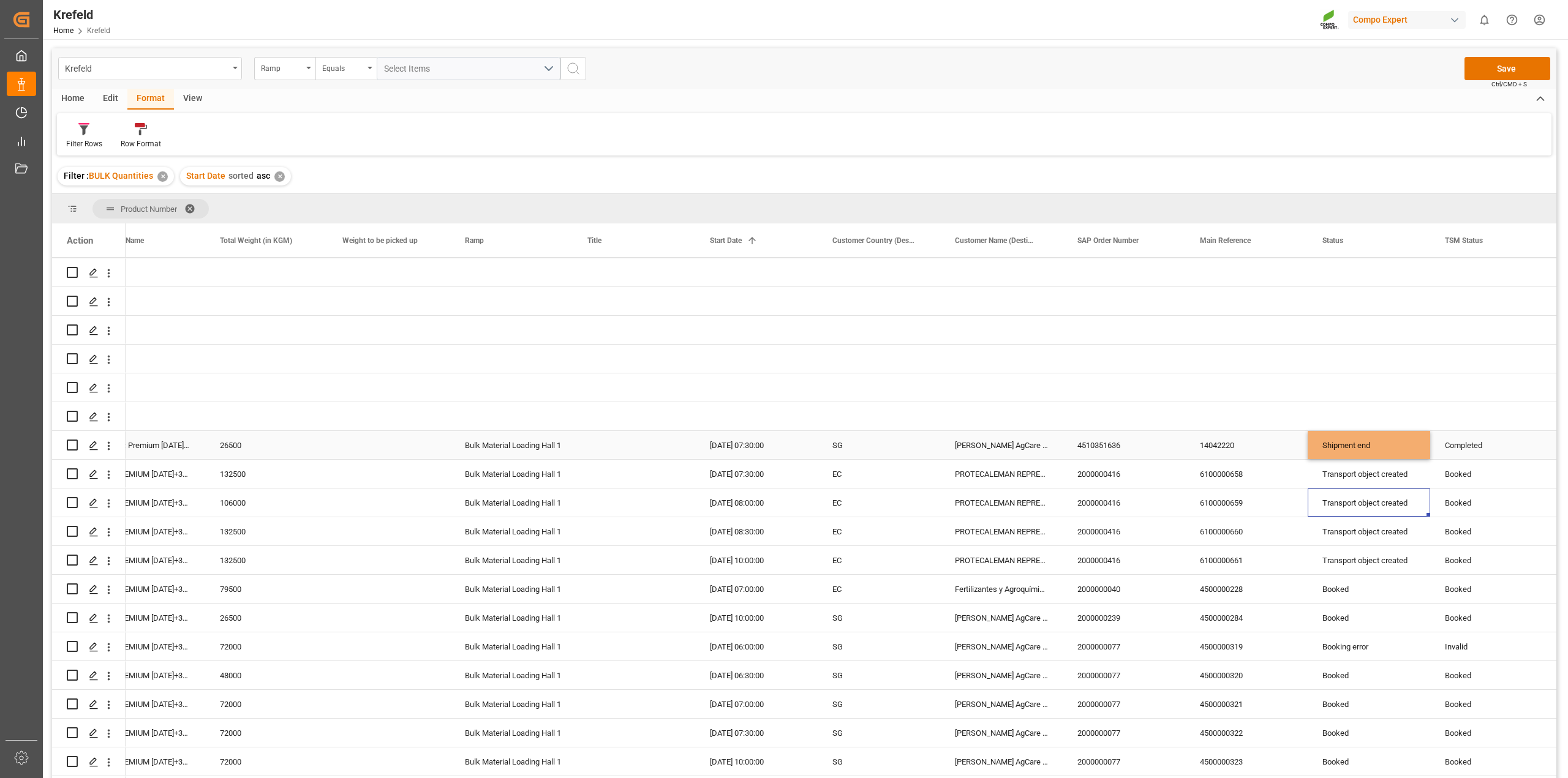
click at [1351, 444] on div "Shipment end" at bounding box center [1368, 445] width 93 height 28
drag, startPoint x: 1425, startPoint y: 456, endPoint x: 1425, endPoint y: 558, distance: 102.0
click at [1394, 493] on div "Transport object created" at bounding box center [1368, 503] width 93 height 28
click at [1400, 444] on div "Shipment end" at bounding box center [1368, 445] width 93 height 28
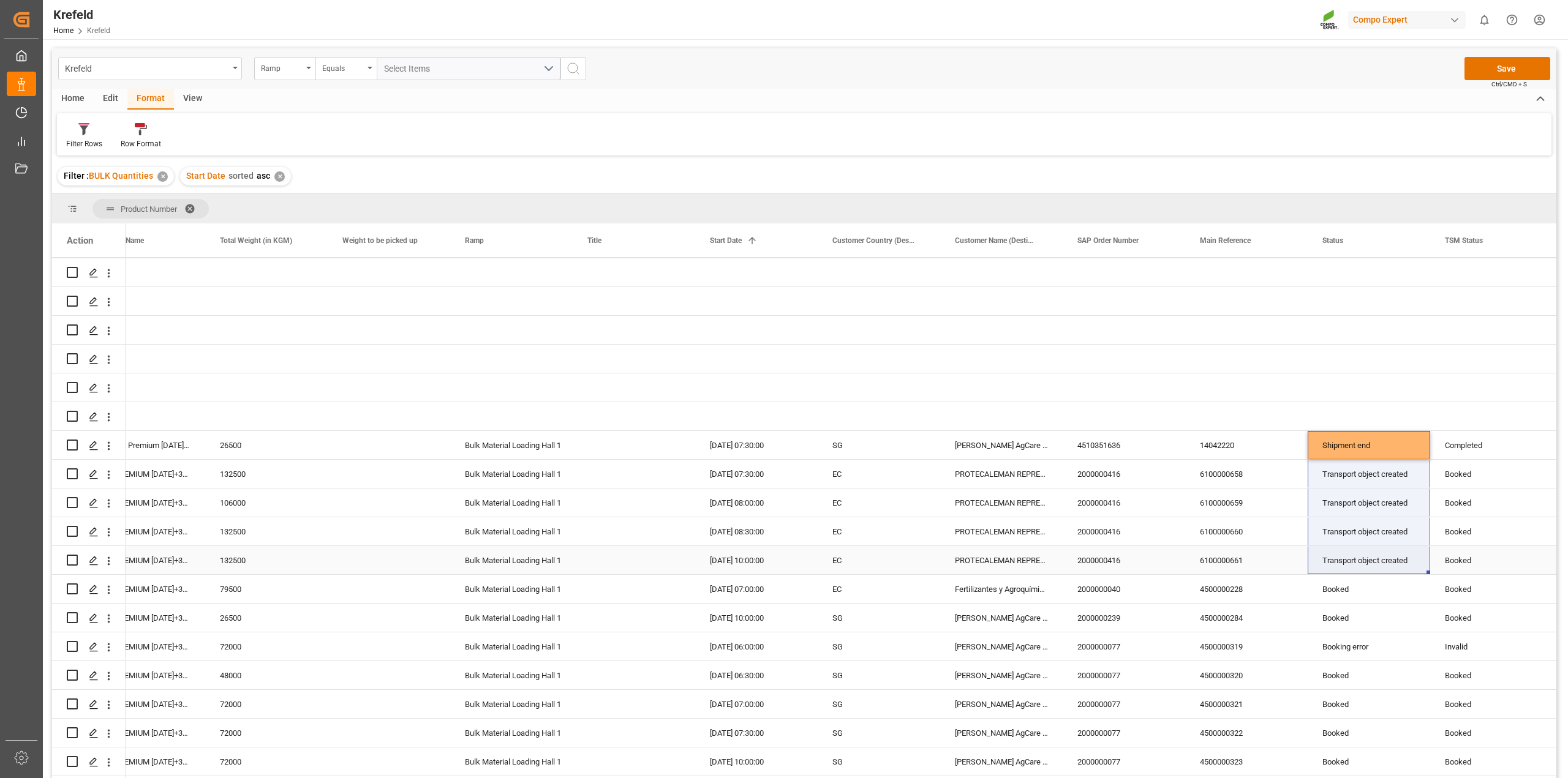
drag, startPoint x: 1425, startPoint y: 455, endPoint x: 1416, endPoint y: 561, distance: 106.4
click at [1389, 504] on div "Transport object created" at bounding box center [1368, 503] width 93 height 28
click at [1383, 441] on div "Shipment end" at bounding box center [1368, 445] width 93 height 28
drag, startPoint x: 1425, startPoint y: 457, endPoint x: 1413, endPoint y: 563, distance: 106.7
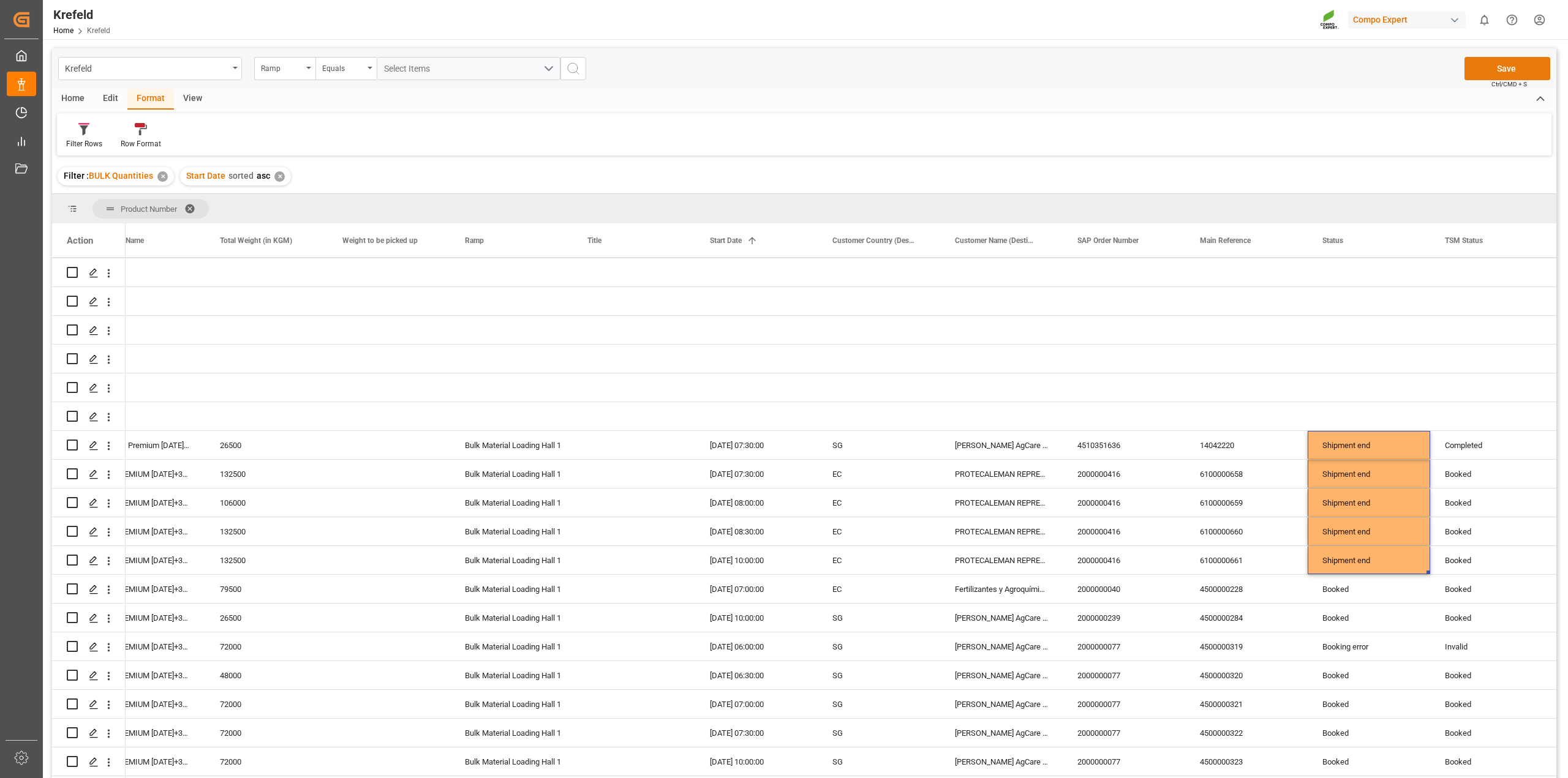
click at [1516, 62] on button "Save" at bounding box center [1507, 68] width 86 height 23
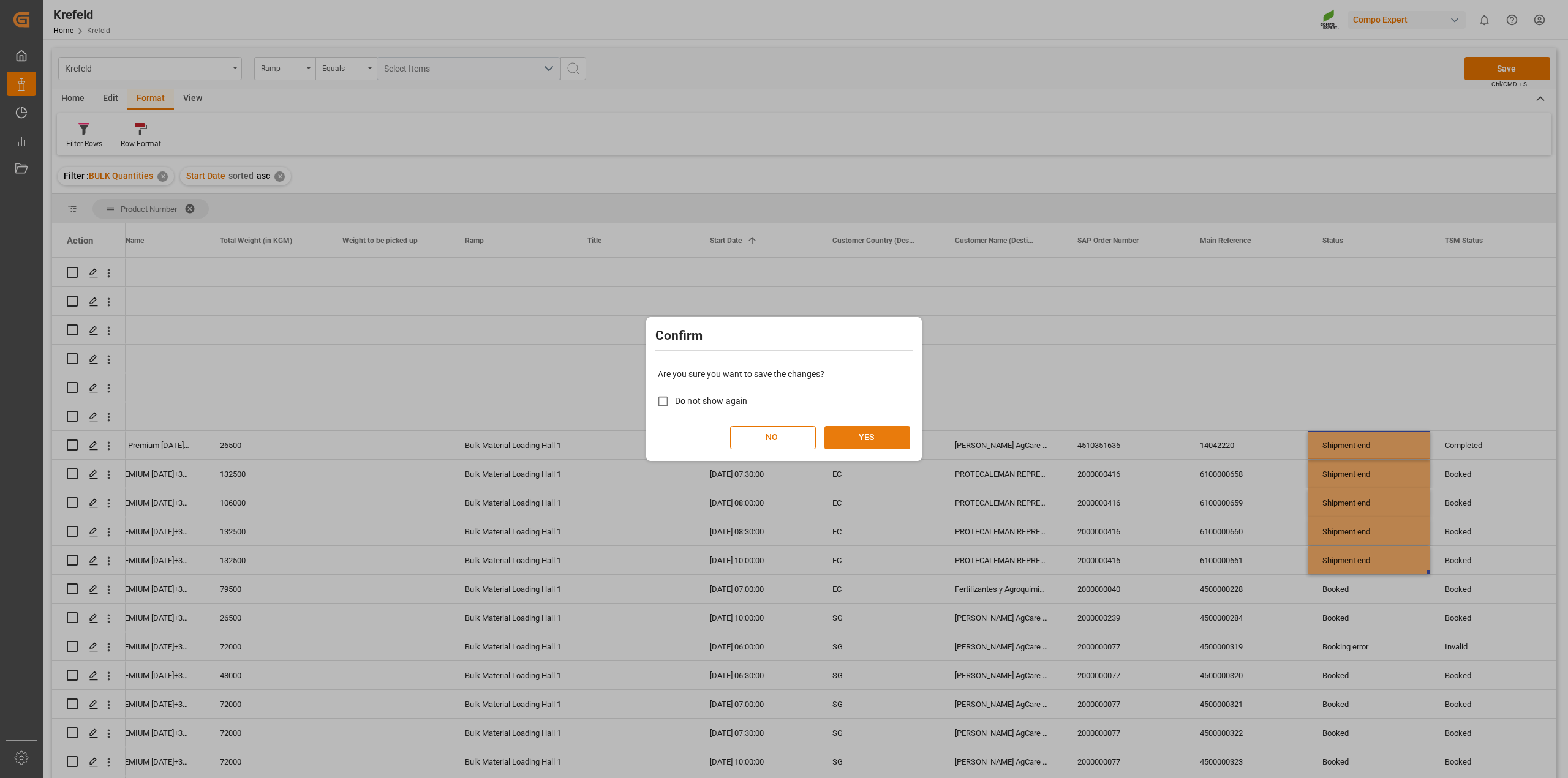
click at [864, 427] on button "YES" at bounding box center [867, 437] width 86 height 23
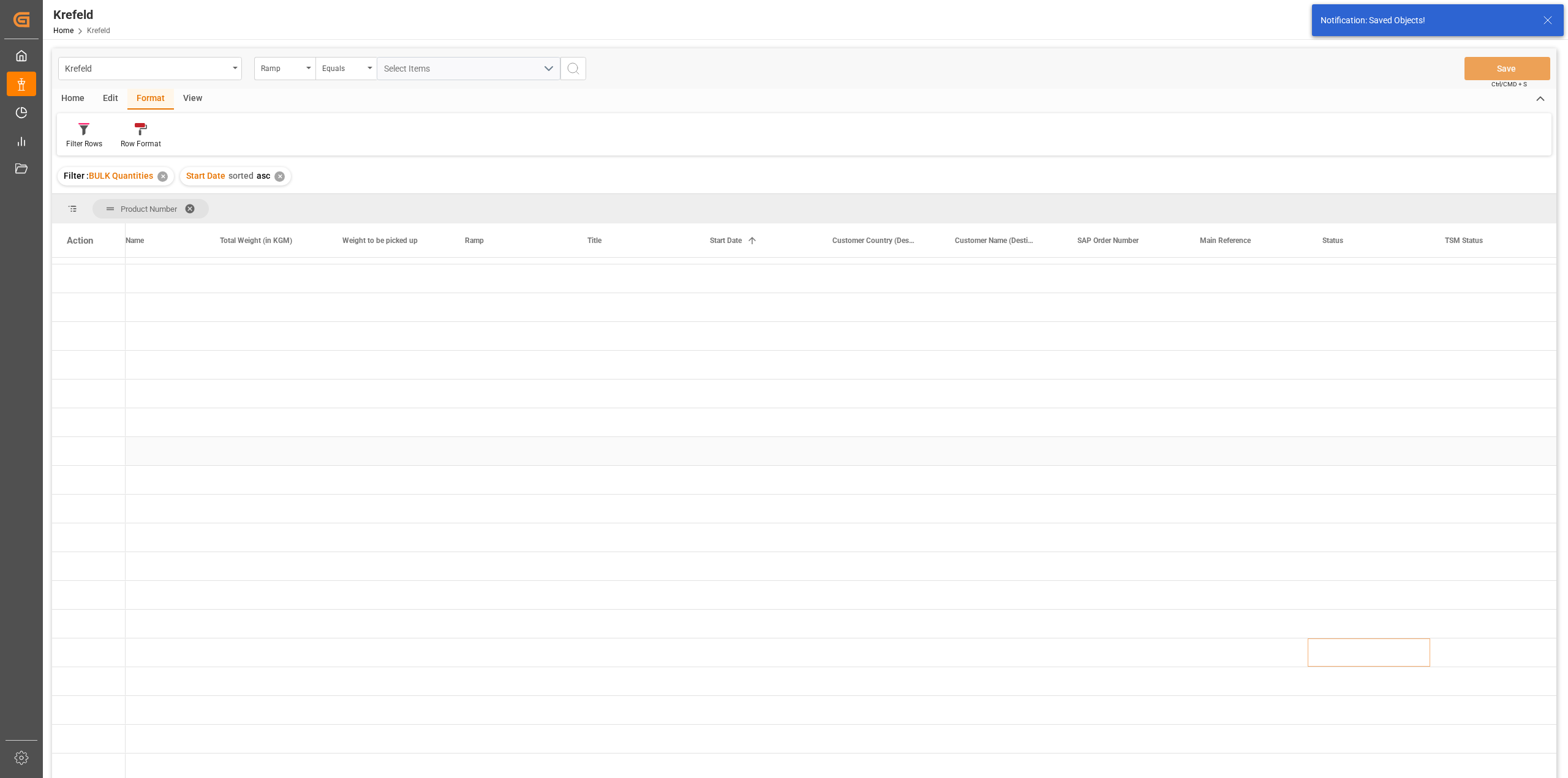
scroll to position [25, 0]
click at [479, 354] on div "Press SPACE to select this row." at bounding box center [511, 364] width 122 height 28
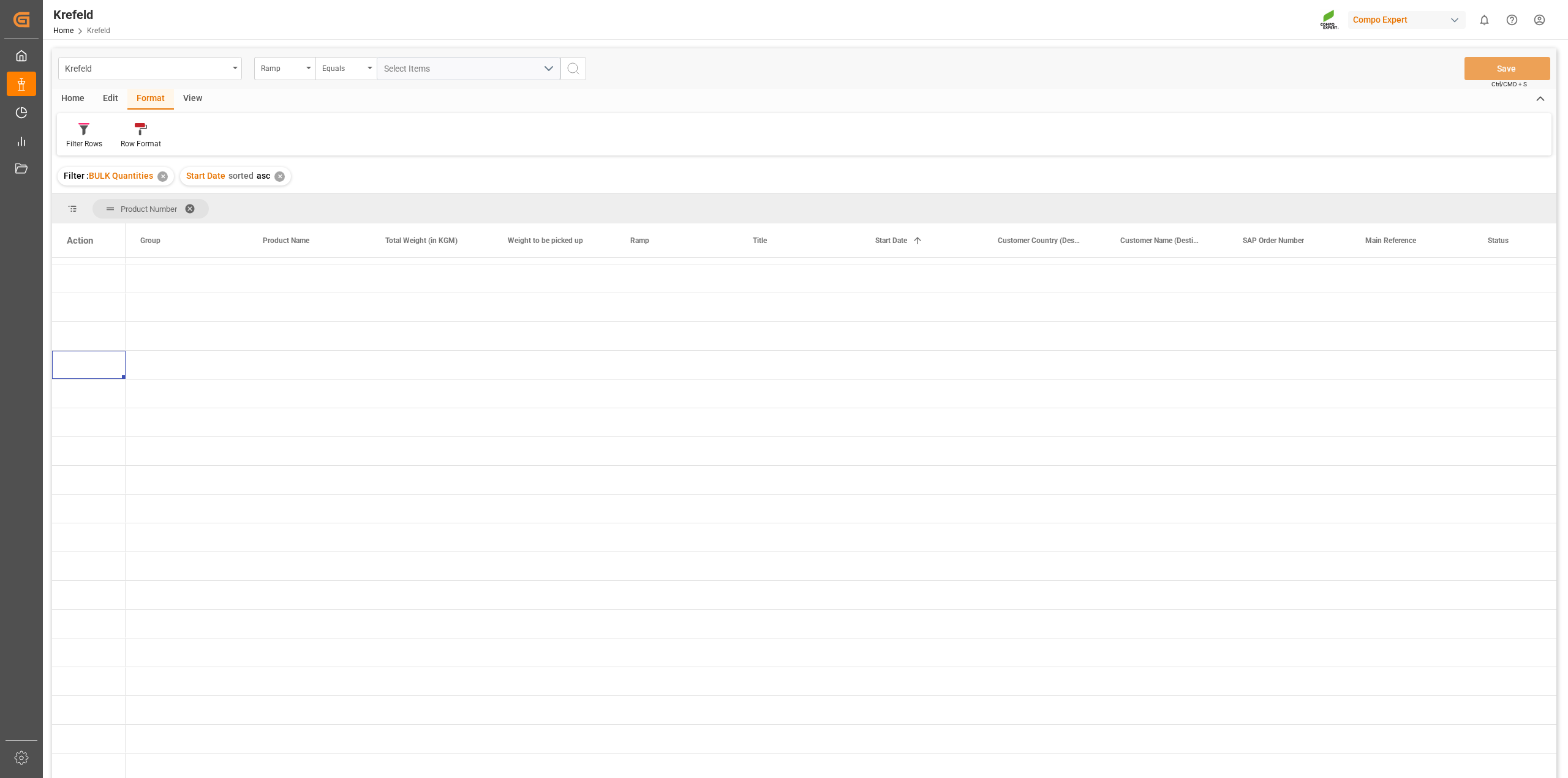
scroll to position [0, 0]
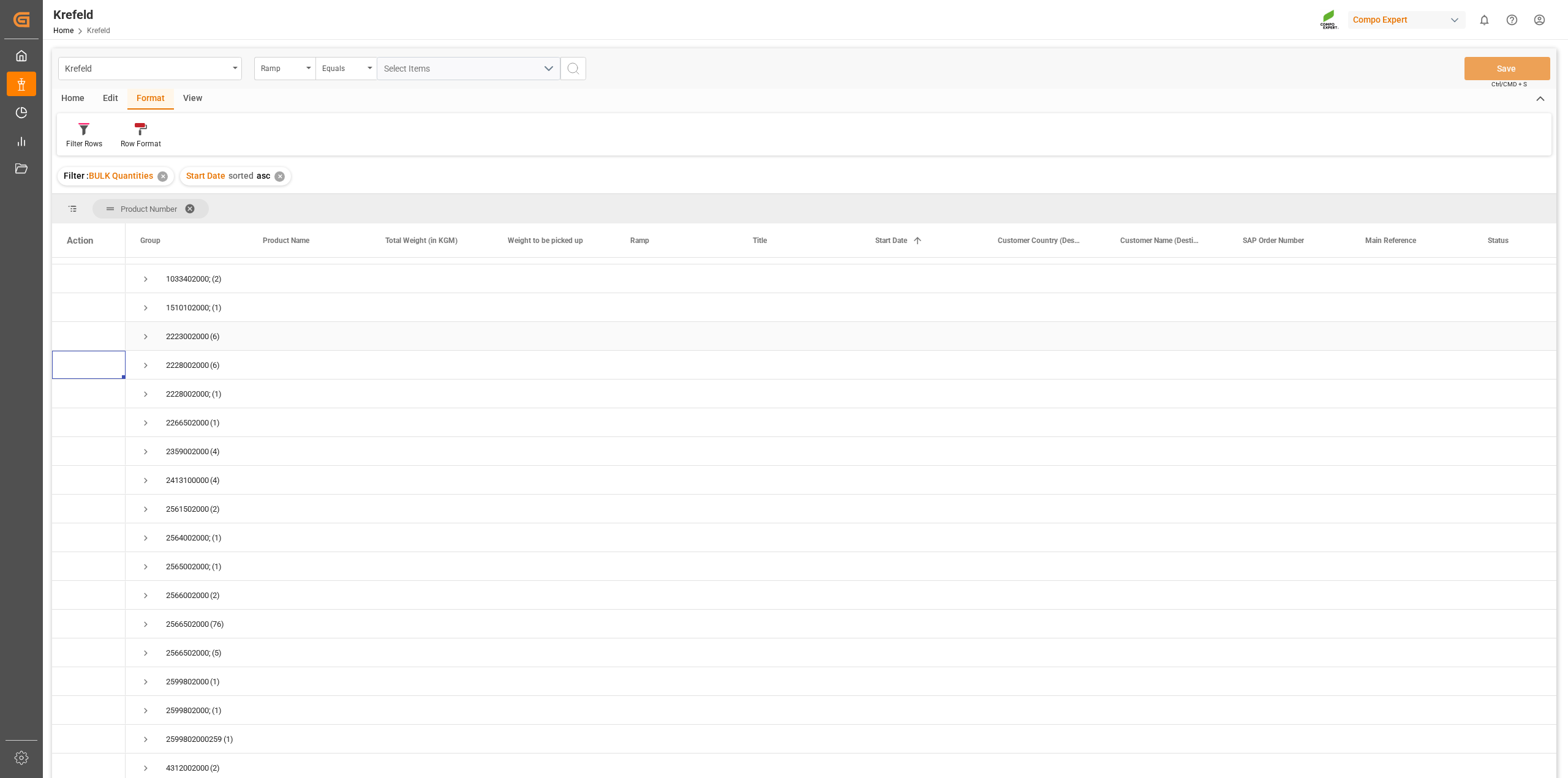
click at [147, 333] on span "Press SPACE to select this row." at bounding box center [146, 337] width 11 height 11
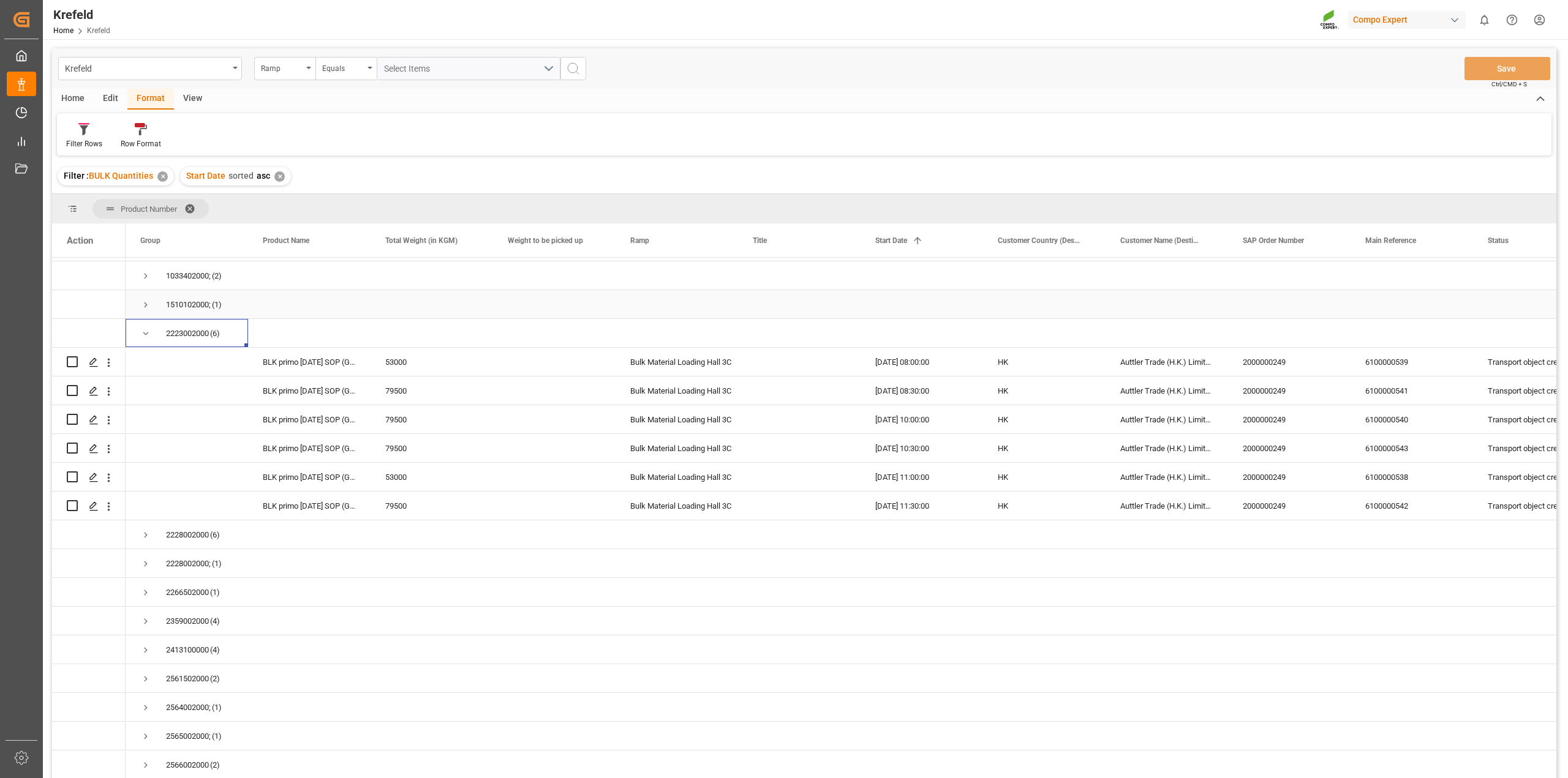
click at [146, 302] on span "Press SPACE to select this row." at bounding box center [146, 305] width 11 height 11
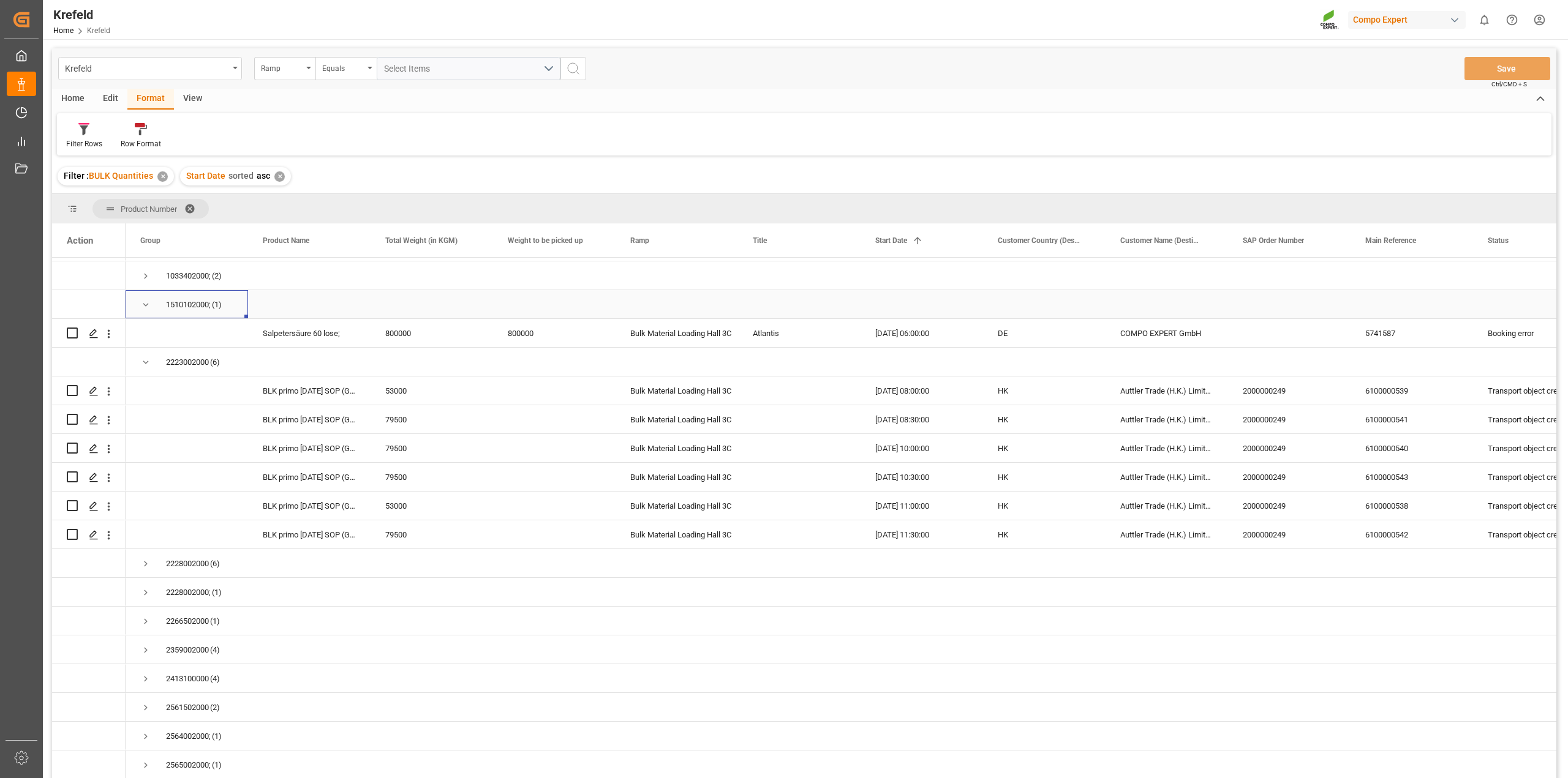
click at [146, 302] on span "Press SPACE to select this row." at bounding box center [146, 305] width 11 height 11
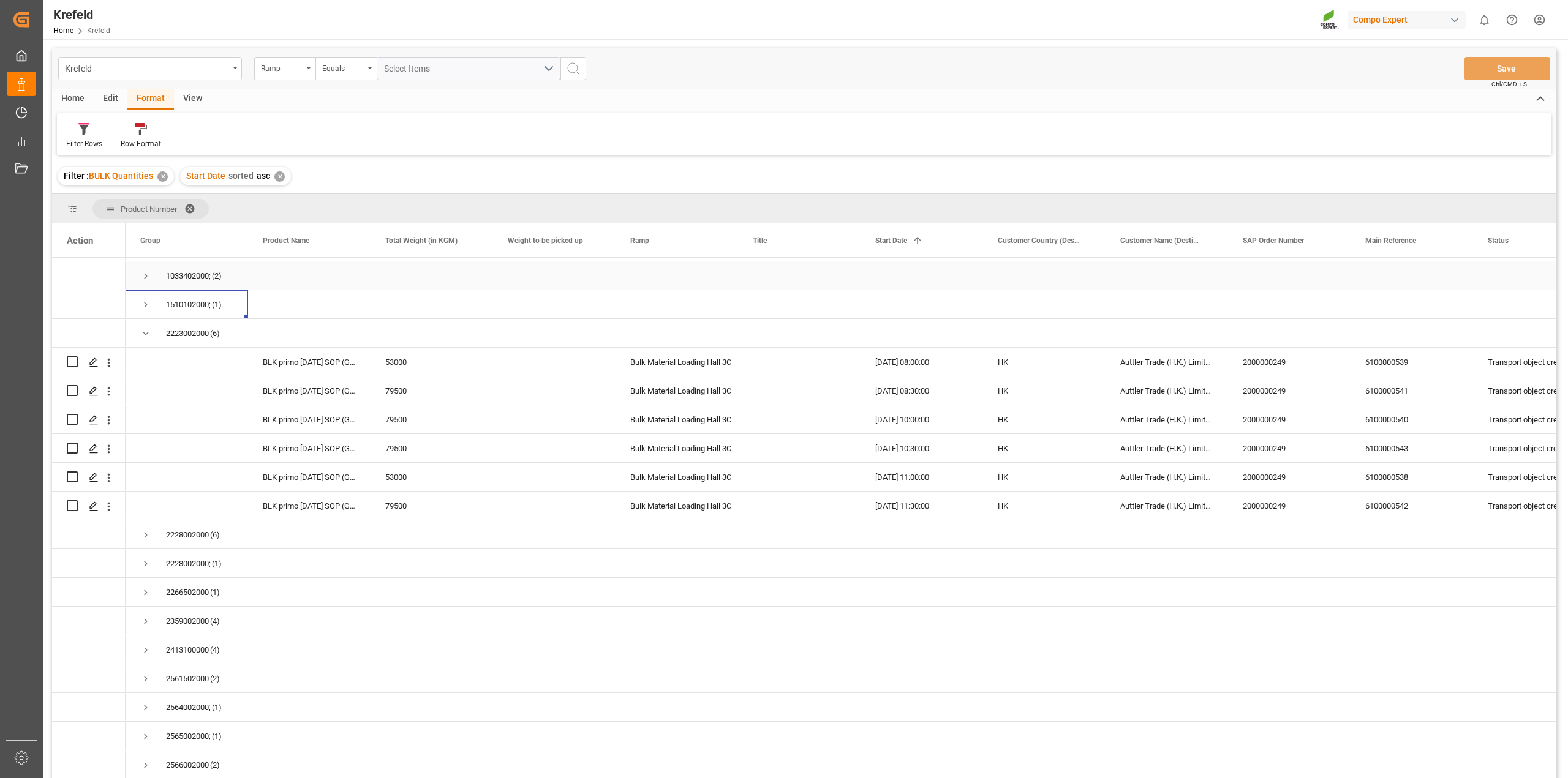
click at [145, 277] on span "Press SPACE to select this row." at bounding box center [146, 276] width 11 height 11
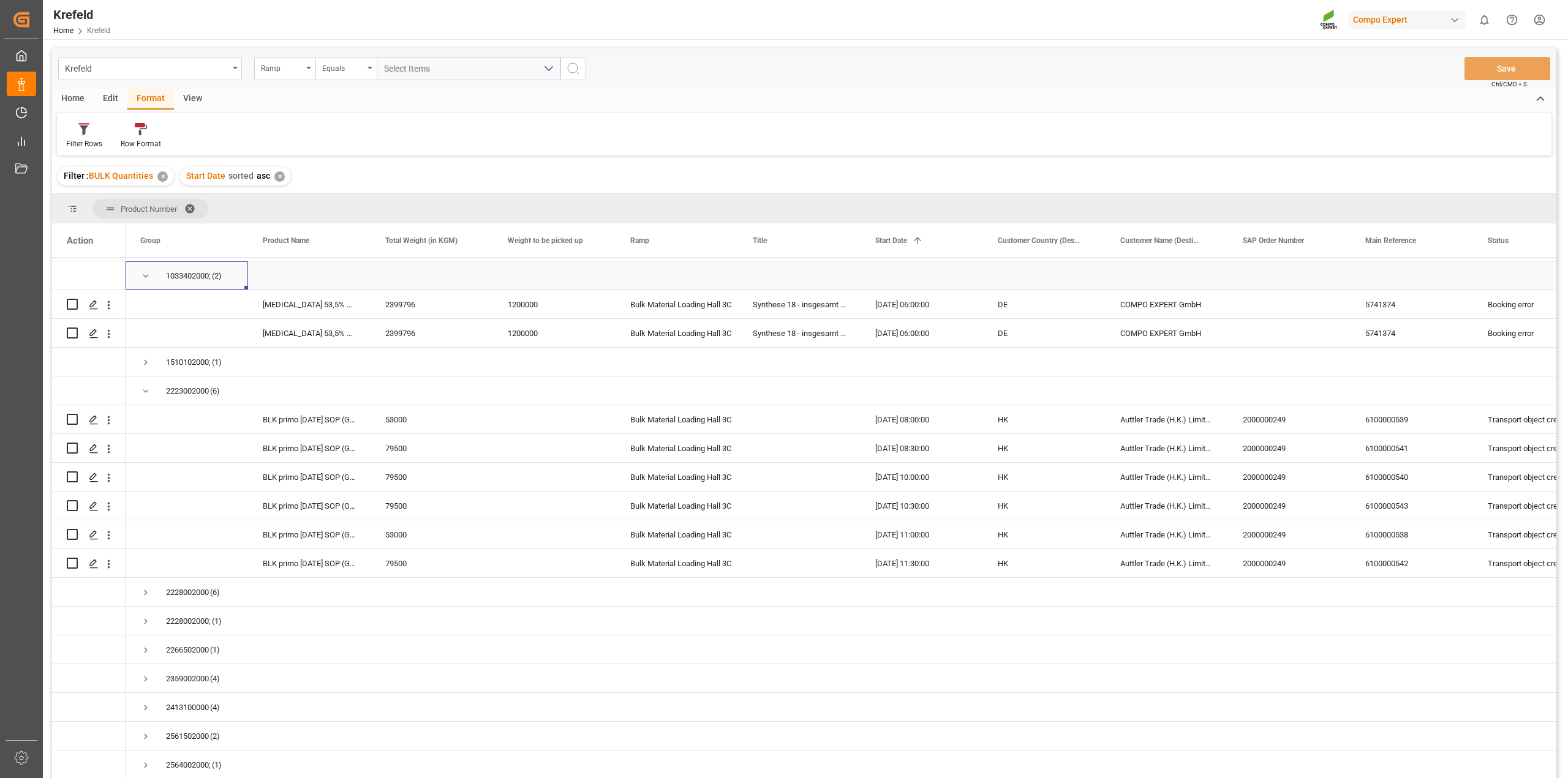
click at [145, 277] on span "Press SPACE to select this row." at bounding box center [146, 276] width 11 height 11
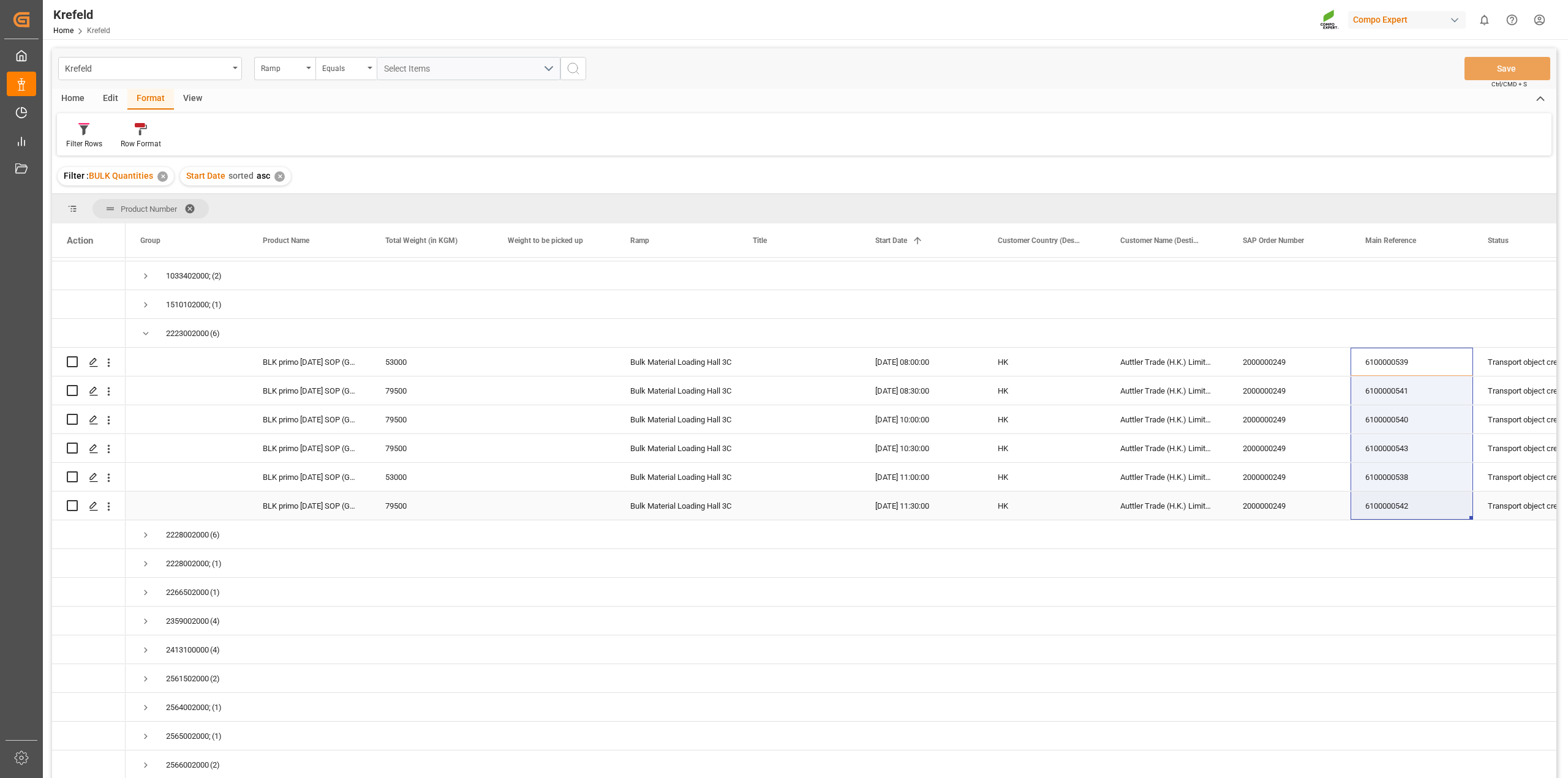
drag, startPoint x: 1391, startPoint y: 366, endPoint x: 1388, endPoint y: 498, distance: 132.0
click at [1388, 498] on div "(15) 1033402000; (2) 1510102000; (1) 2223002000 (6) 2228002000 (6) 2228002000; …" at bounding box center [1228, 592] width 2205 height 719
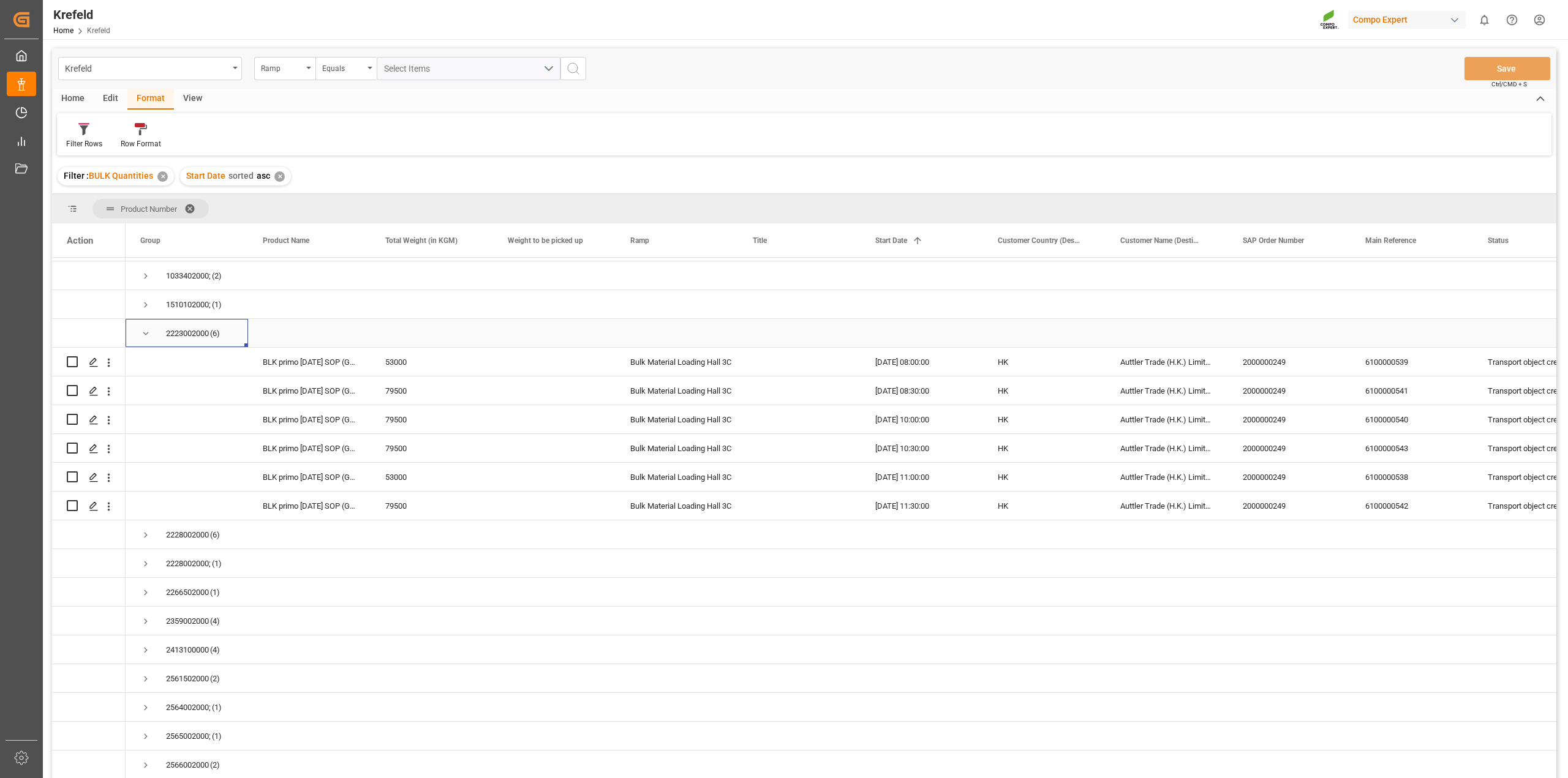
click at [144, 333] on span "Press SPACE to select this row." at bounding box center [146, 334] width 11 height 11
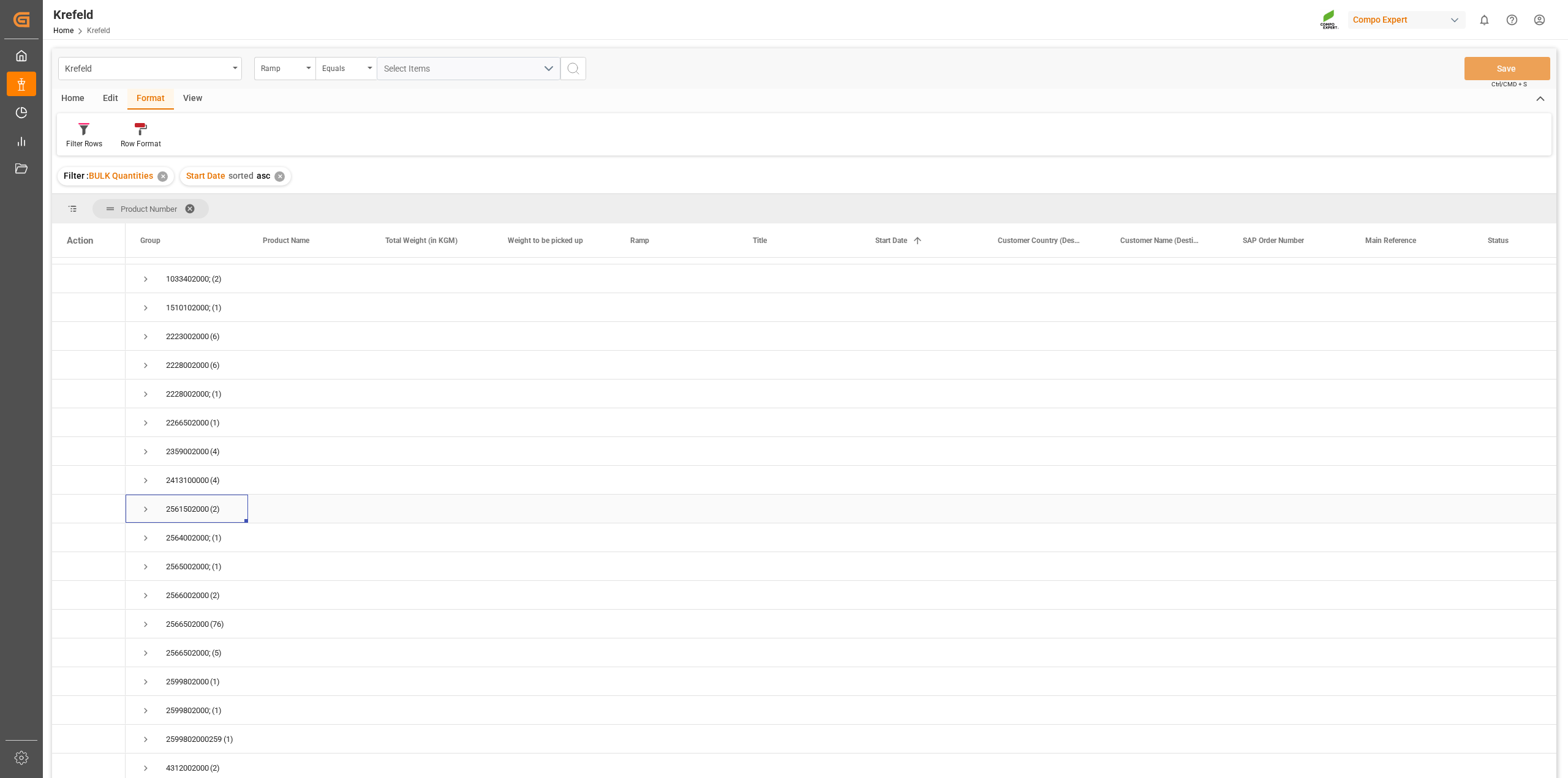
click at [145, 505] on span "Press SPACE to select this row." at bounding box center [146, 509] width 11 height 11
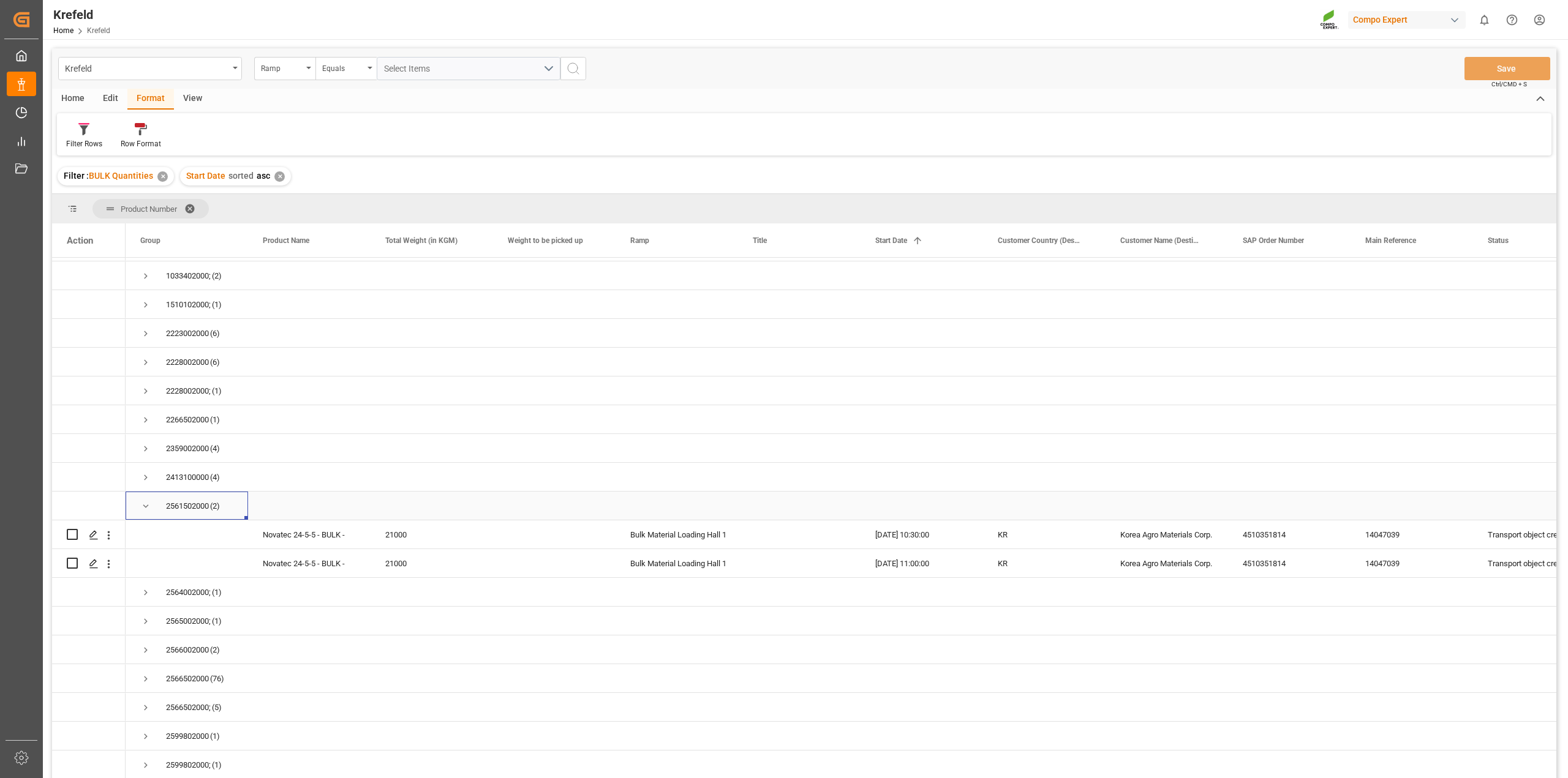
click at [145, 505] on span "Press SPACE to select this row." at bounding box center [146, 506] width 11 height 11
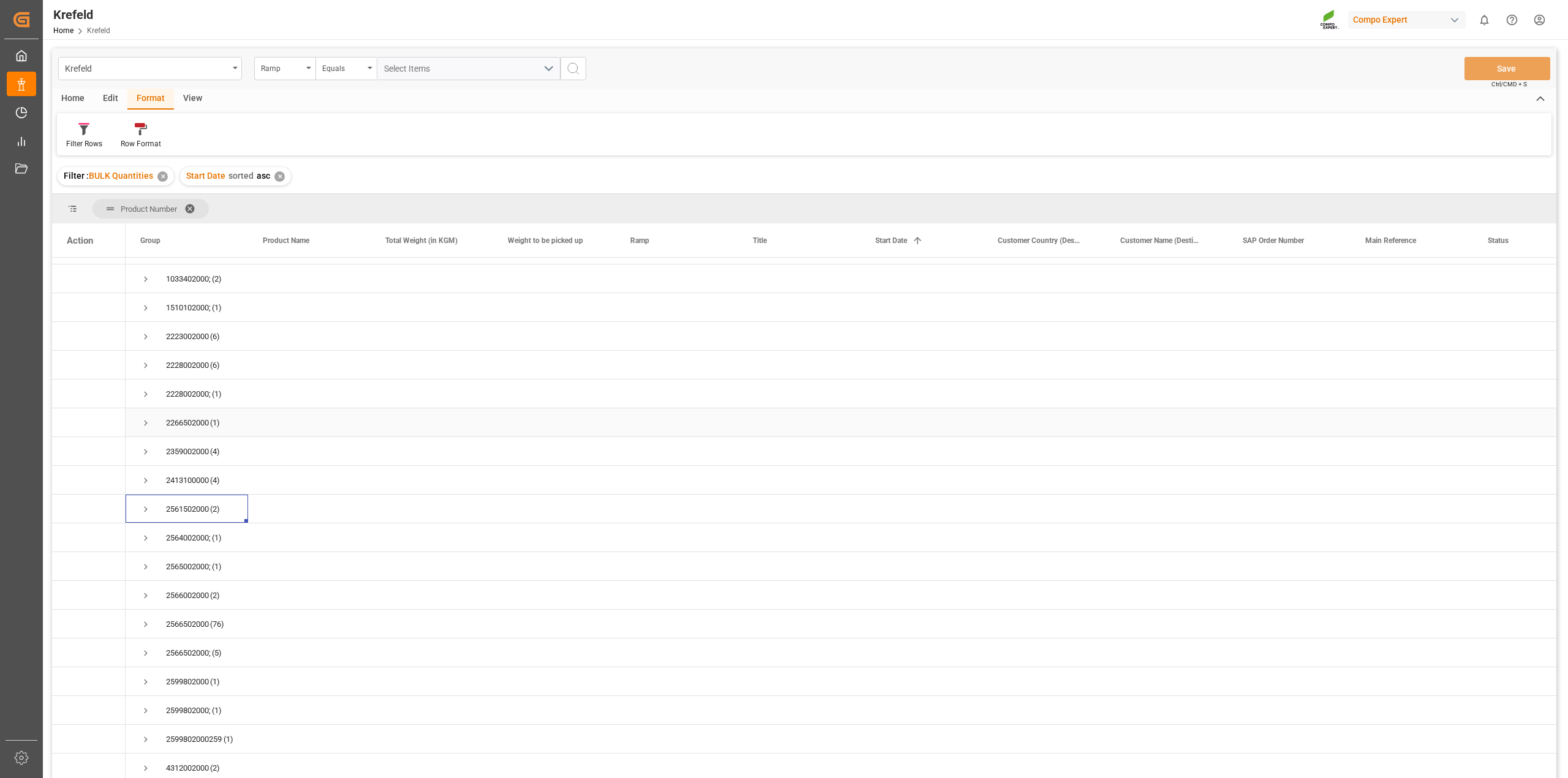
click at [143, 418] on span "Press SPACE to select this row." at bounding box center [146, 423] width 11 height 11
click at [143, 417] on span "Press SPACE to select this row." at bounding box center [146, 420] width 11 height 11
click at [146, 564] on span "Press SPACE to select this row." at bounding box center [146, 567] width 11 height 11
click at [146, 564] on span "Press SPACE to select this row." at bounding box center [146, 564] width 11 height 11
click at [144, 591] on span "Press SPACE to select this row." at bounding box center [146, 596] width 11 height 11
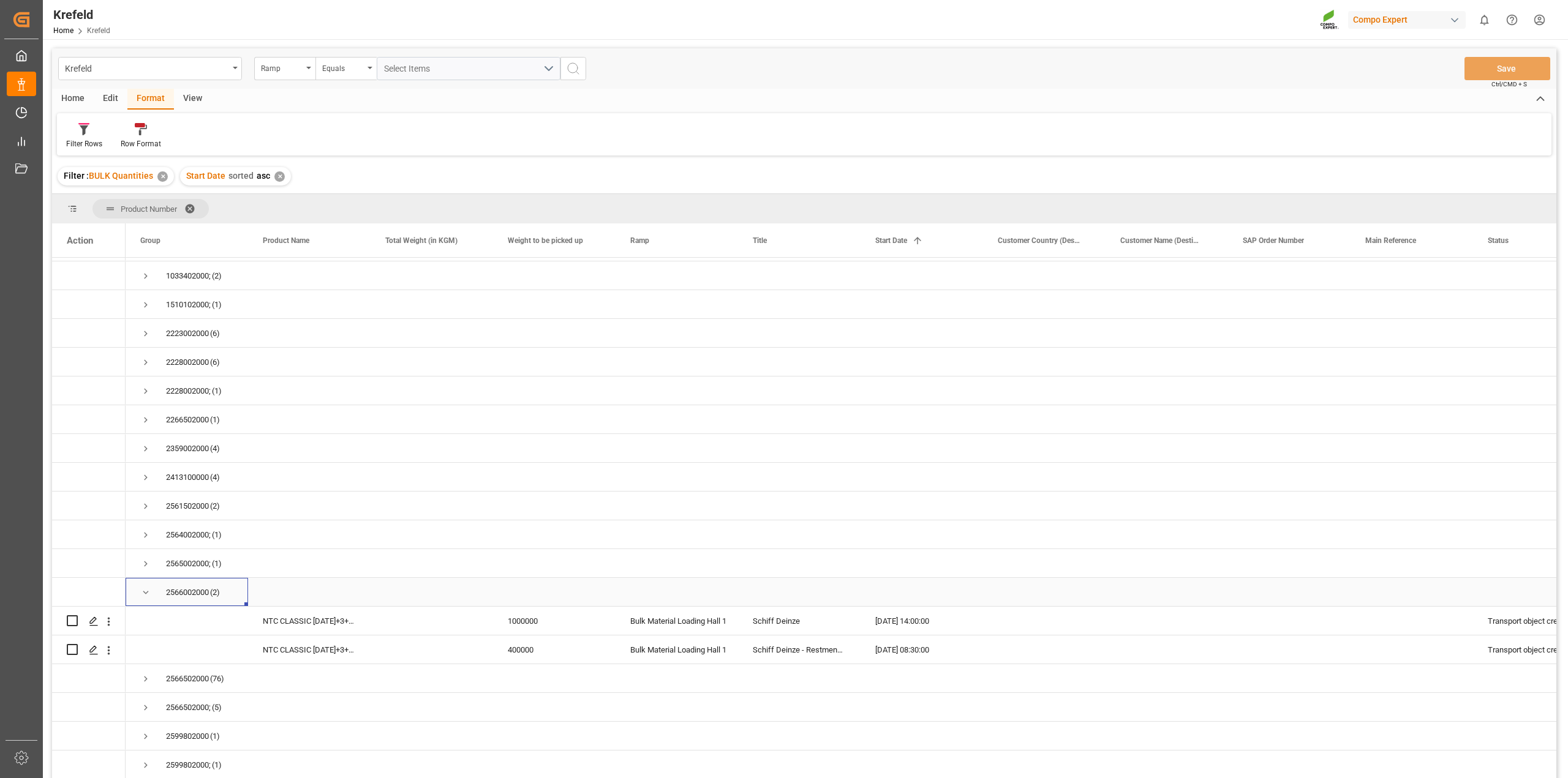
click at [144, 591] on span "Press SPACE to select this row." at bounding box center [146, 593] width 11 height 11
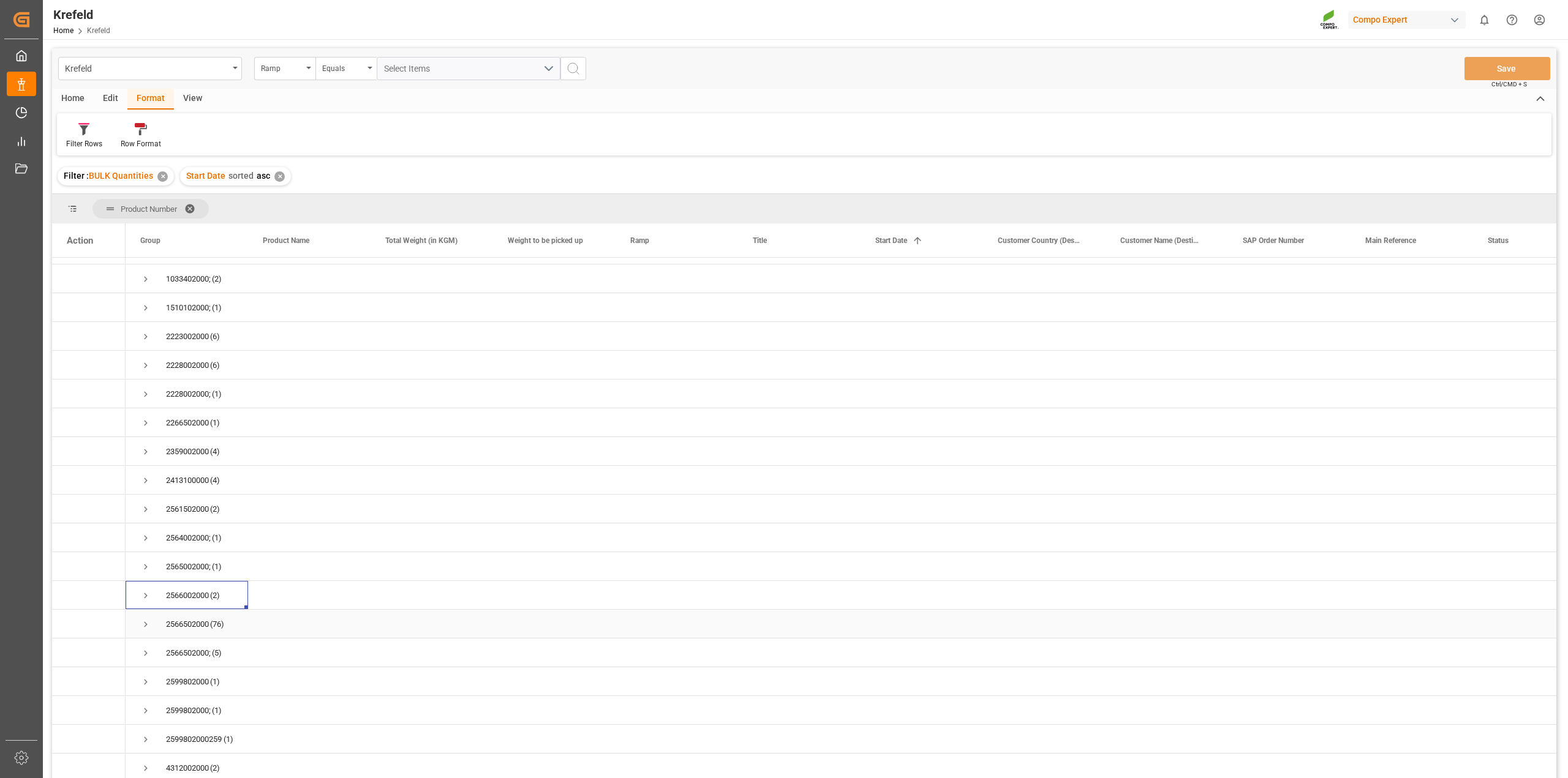
click at [150, 619] on span "Press SPACE to select this row." at bounding box center [146, 624] width 11 height 11
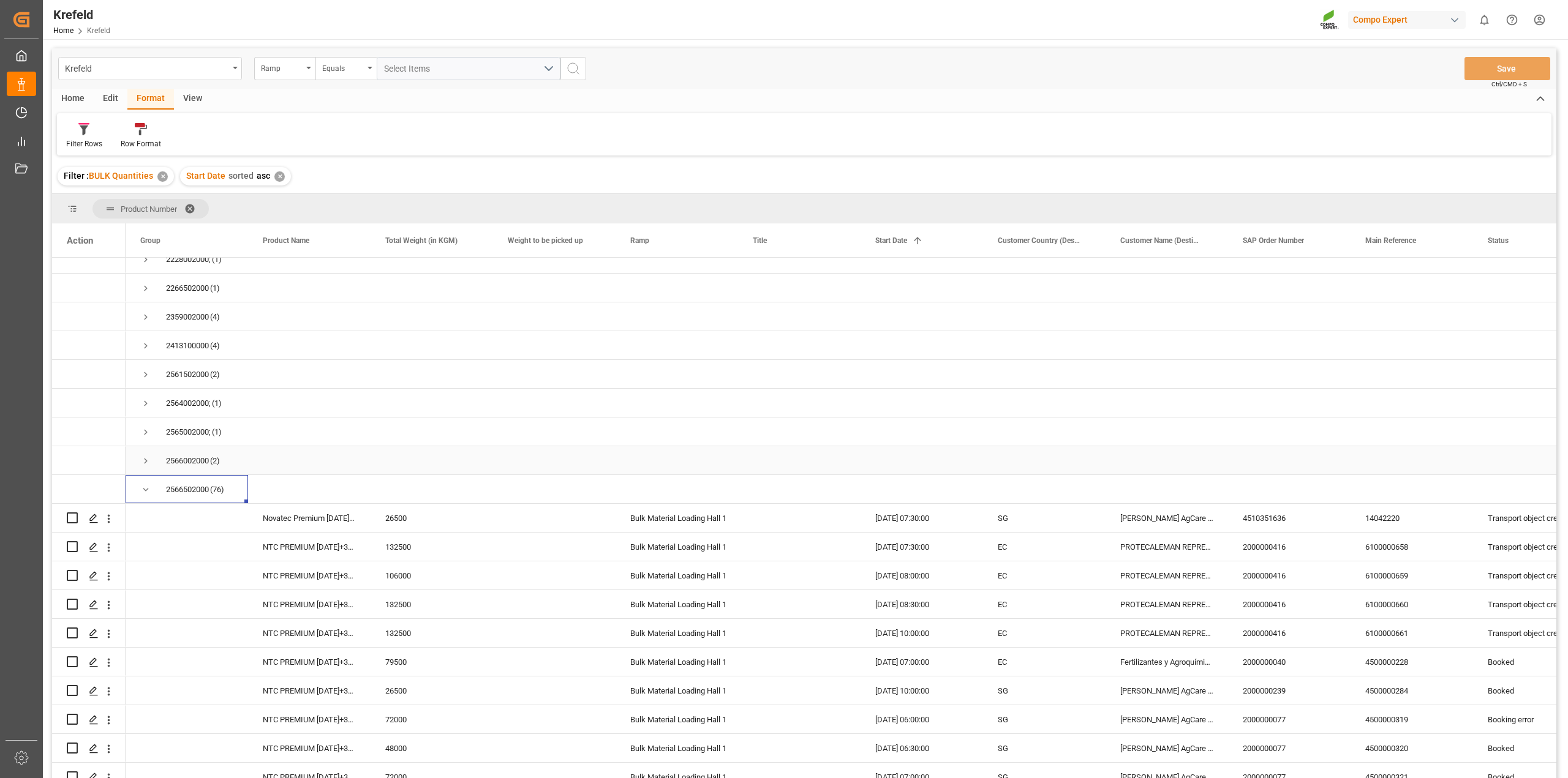
scroll to position [306, 0]
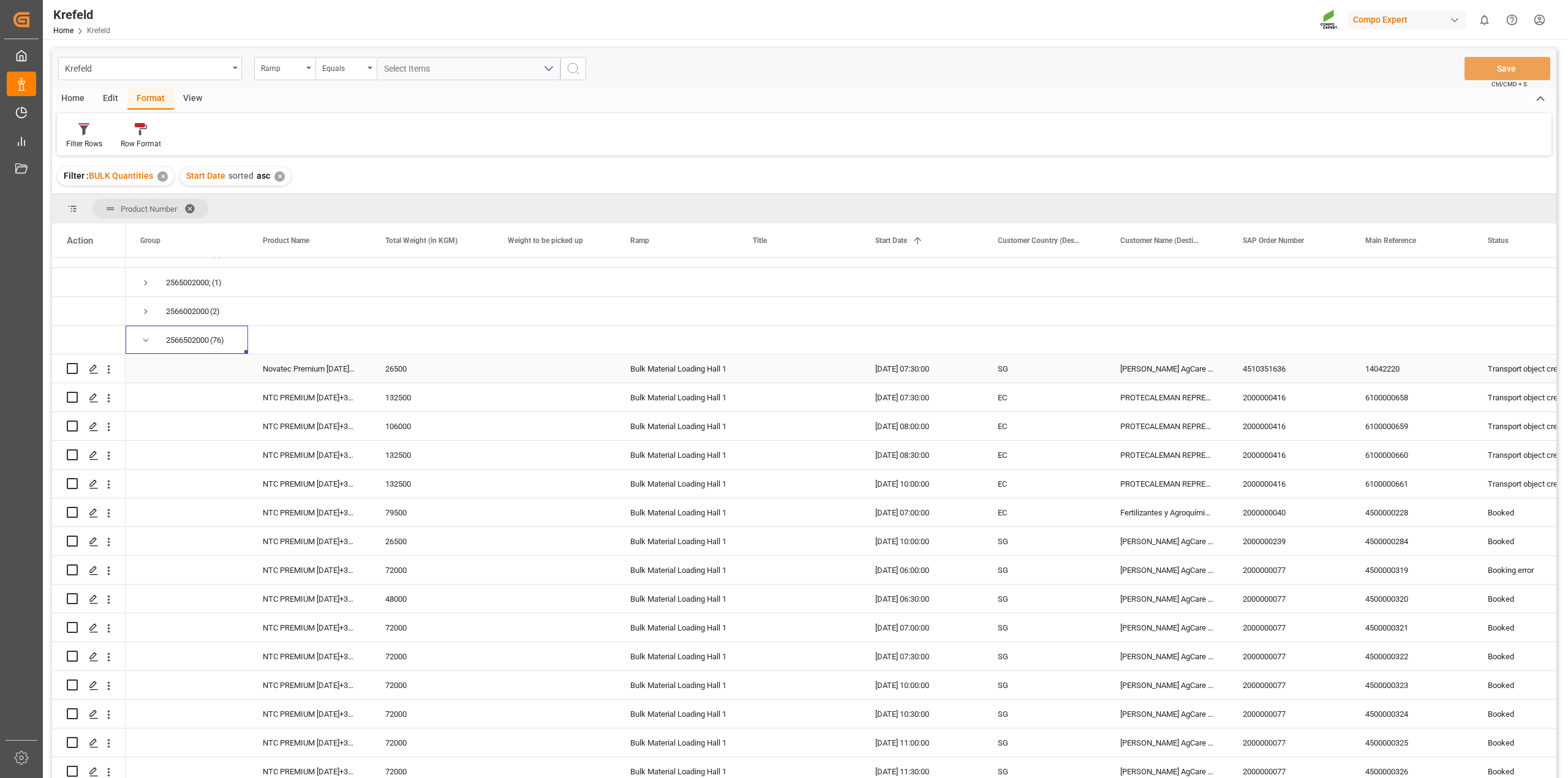
click at [918, 380] on div "16.05.2025 07:30:00" at bounding box center [921, 368] width 122 height 28
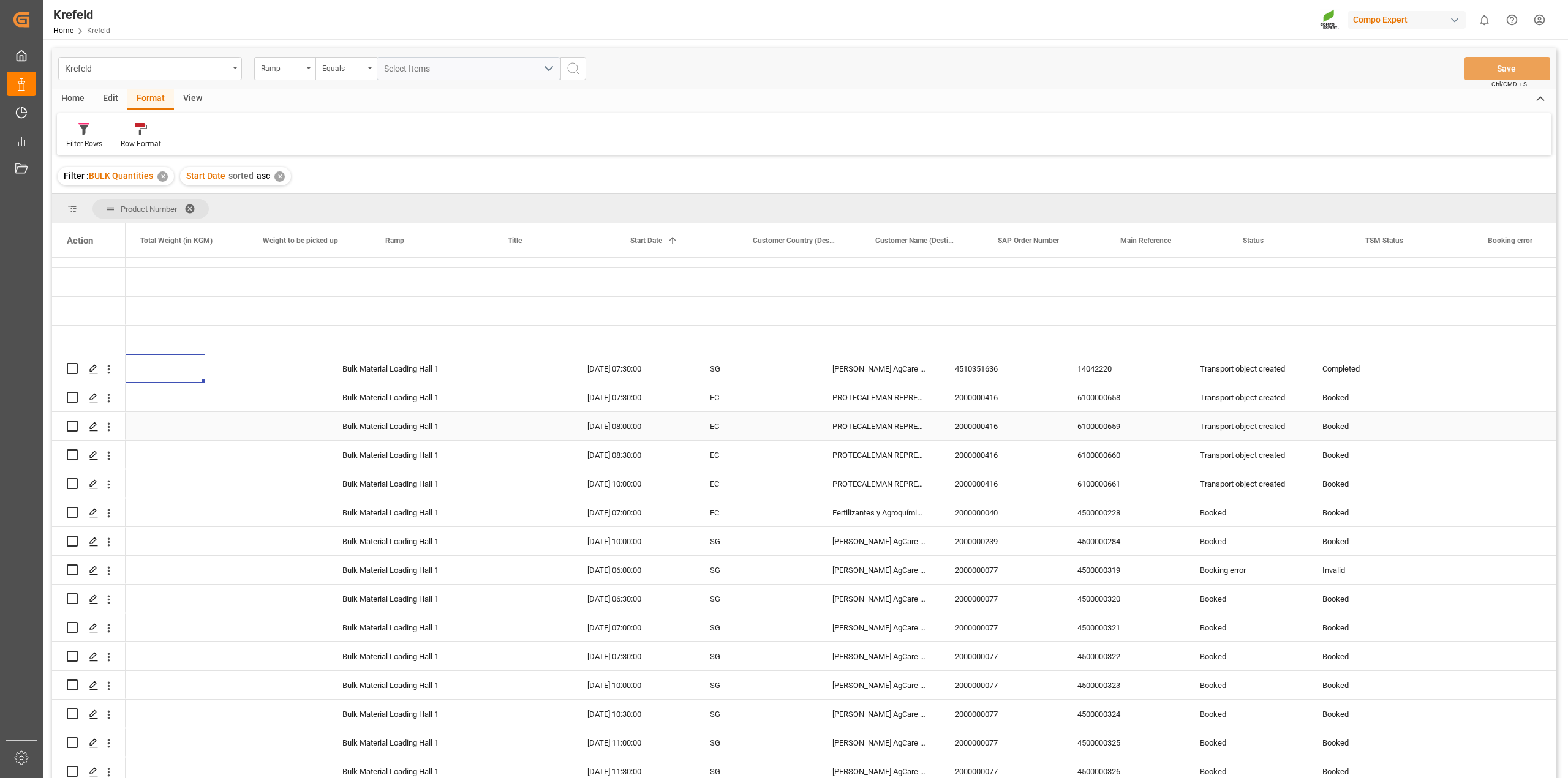
scroll to position [0, 245]
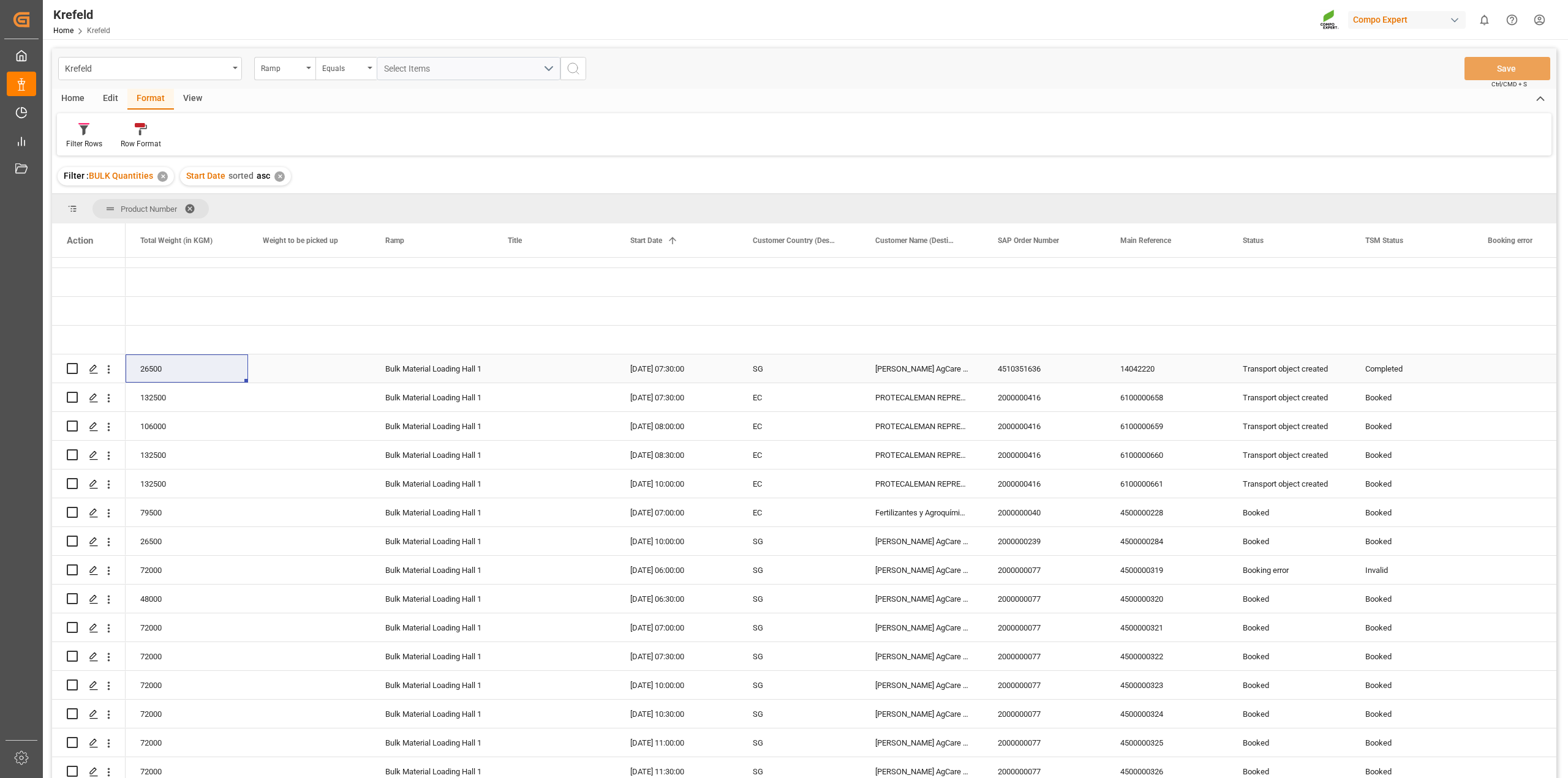
click at [672, 371] on div "16.05.2025 07:30:00" at bounding box center [676, 368] width 122 height 28
drag, startPoint x: 1156, startPoint y: 383, endPoint x: 1223, endPoint y: 383, distance: 67.0
click at [1156, 383] on div "14042220" at bounding box center [1166, 368] width 122 height 28
click at [1287, 372] on div "Transport object created" at bounding box center [1289, 369] width 93 height 28
click at [1312, 368] on div "Transport object created" at bounding box center [1289, 369] width 93 height 28
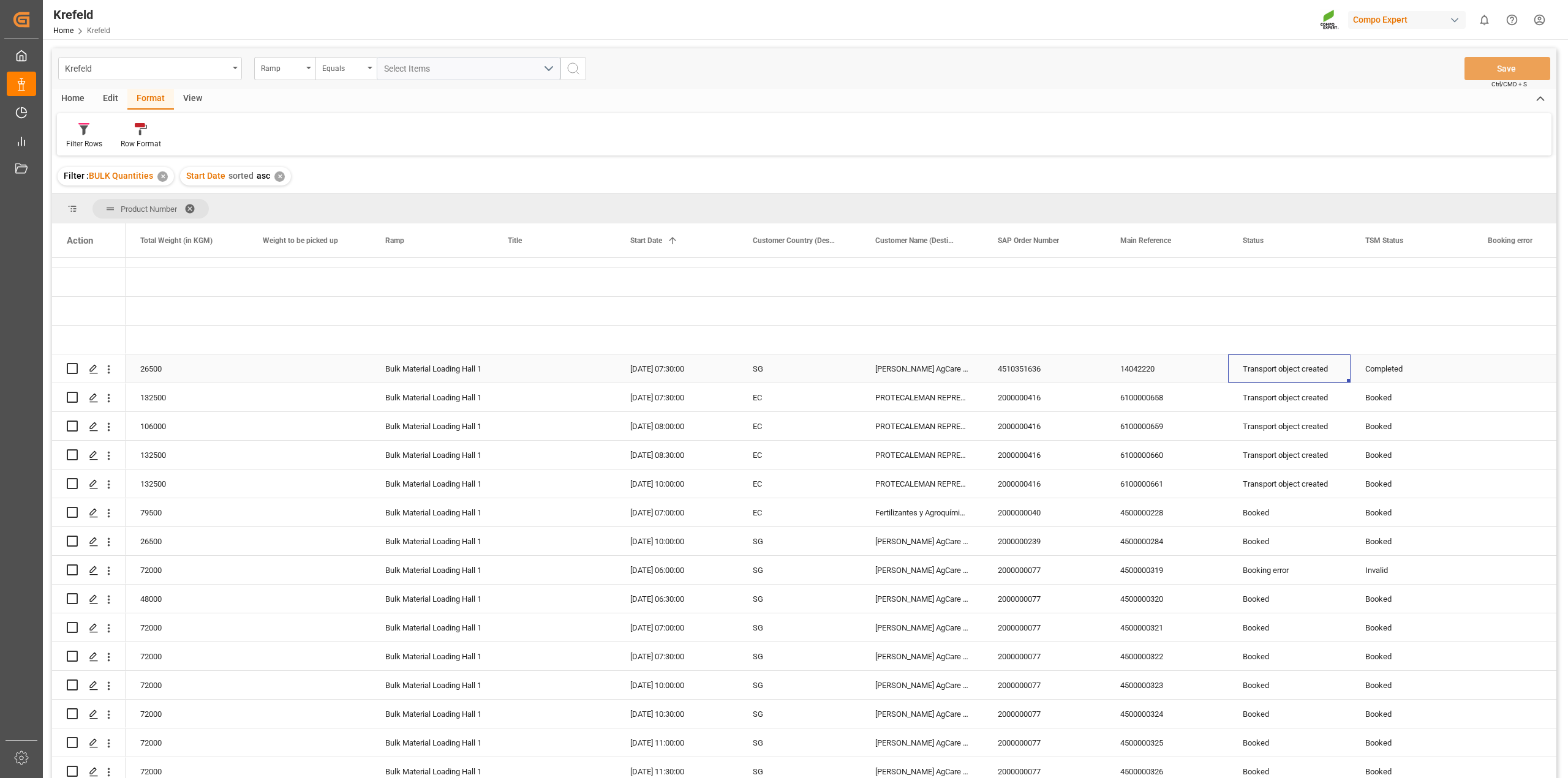
click at [1312, 368] on div "Transport object created" at bounding box center [1289, 369] width 93 height 28
click at [1327, 374] on icon "open menu" at bounding box center [1327, 376] width 15 height 15
click at [1293, 597] on div "Shipment end" at bounding box center [1303, 592] width 130 height 43
type input "Shipment end"
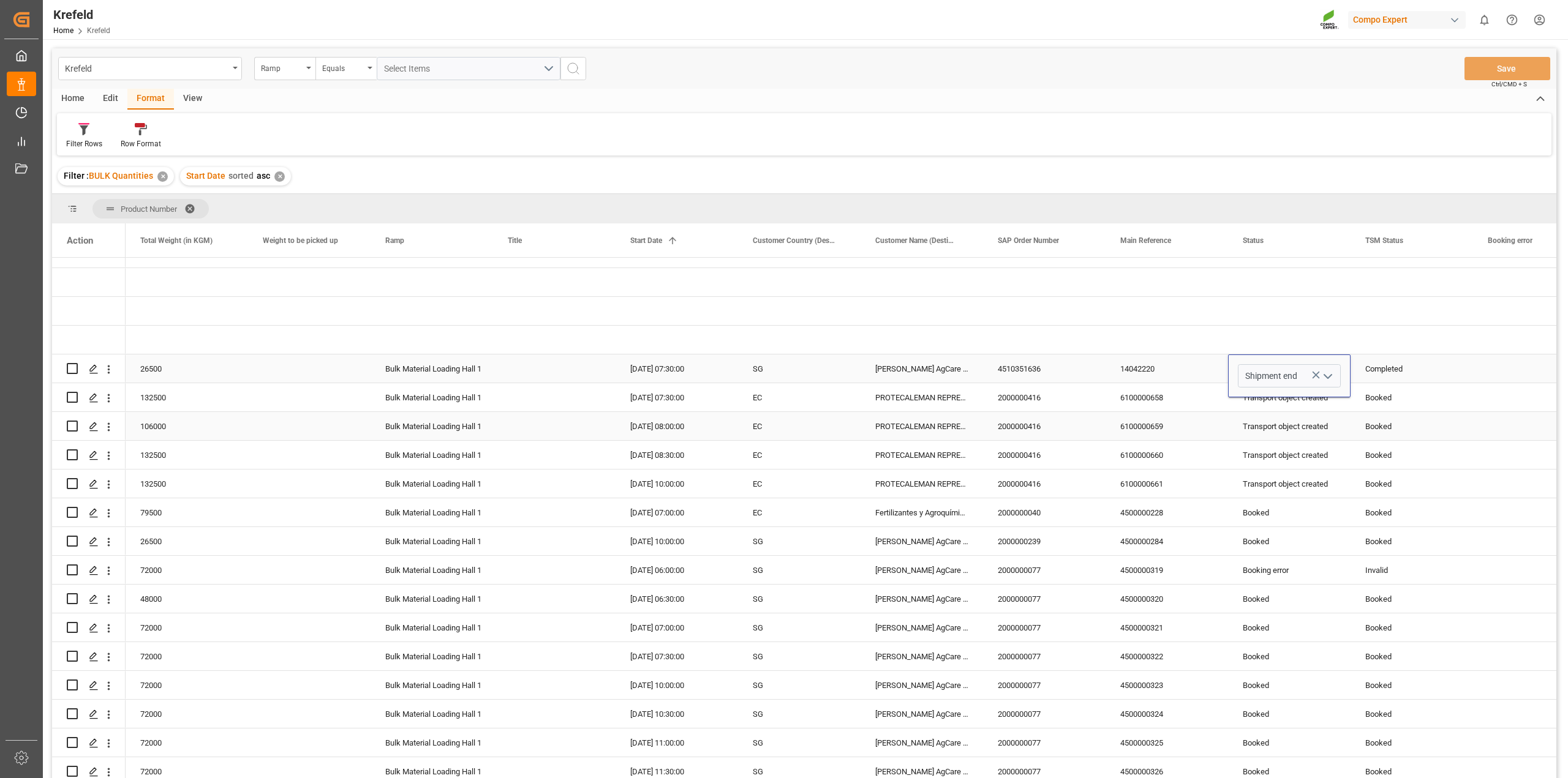
drag, startPoint x: 1453, startPoint y: 436, endPoint x: 1432, endPoint y: 430, distance: 21.8
click at [1453, 436] on div "Booked" at bounding box center [1411, 427] width 93 height 28
click at [1302, 368] on div "Shipment end" at bounding box center [1289, 369] width 93 height 28
drag, startPoint x: 1348, startPoint y: 380, endPoint x: 1314, endPoint y: 494, distance: 119.0
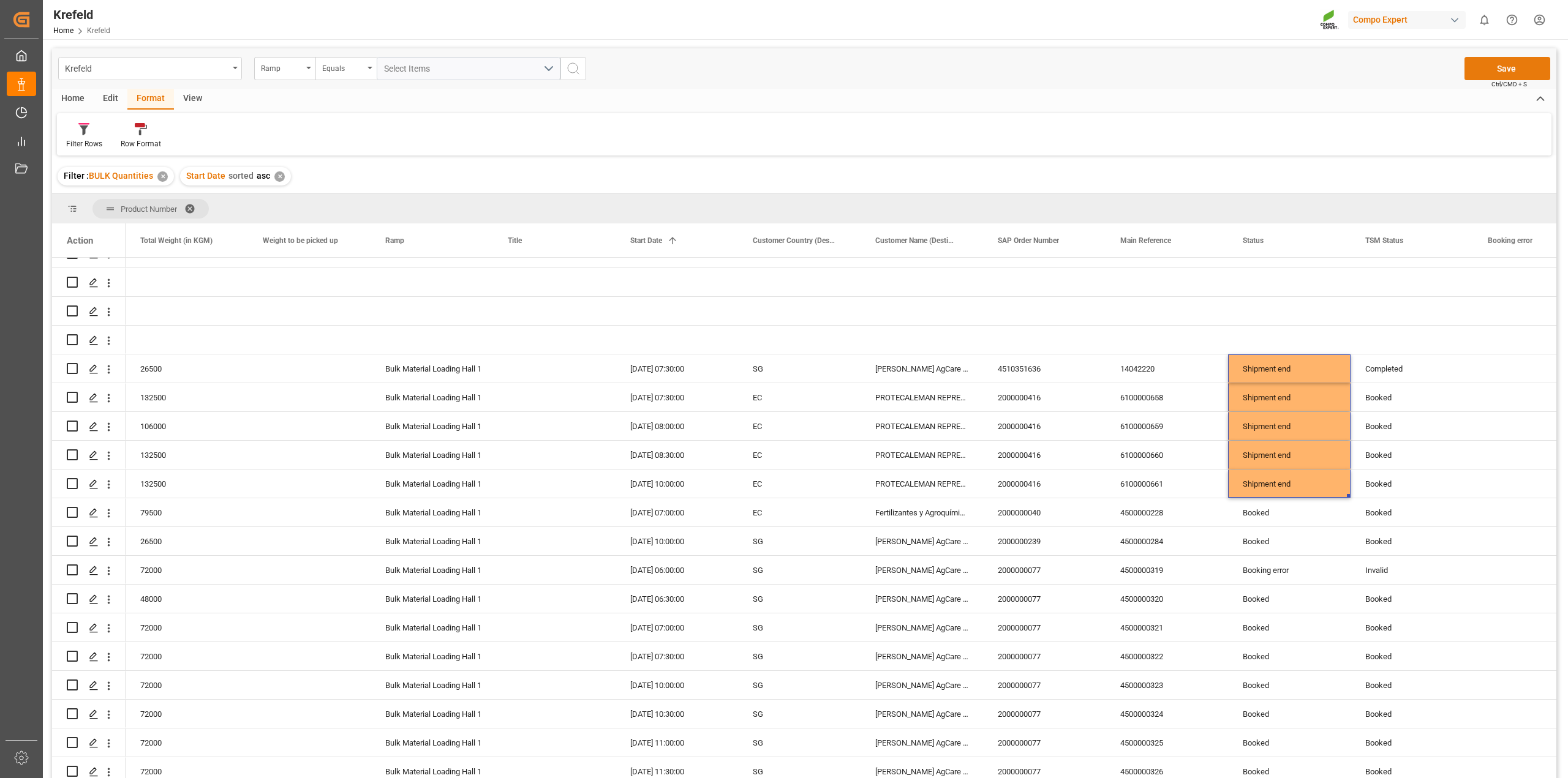
click at [1489, 62] on button "Save" at bounding box center [1507, 68] width 86 height 23
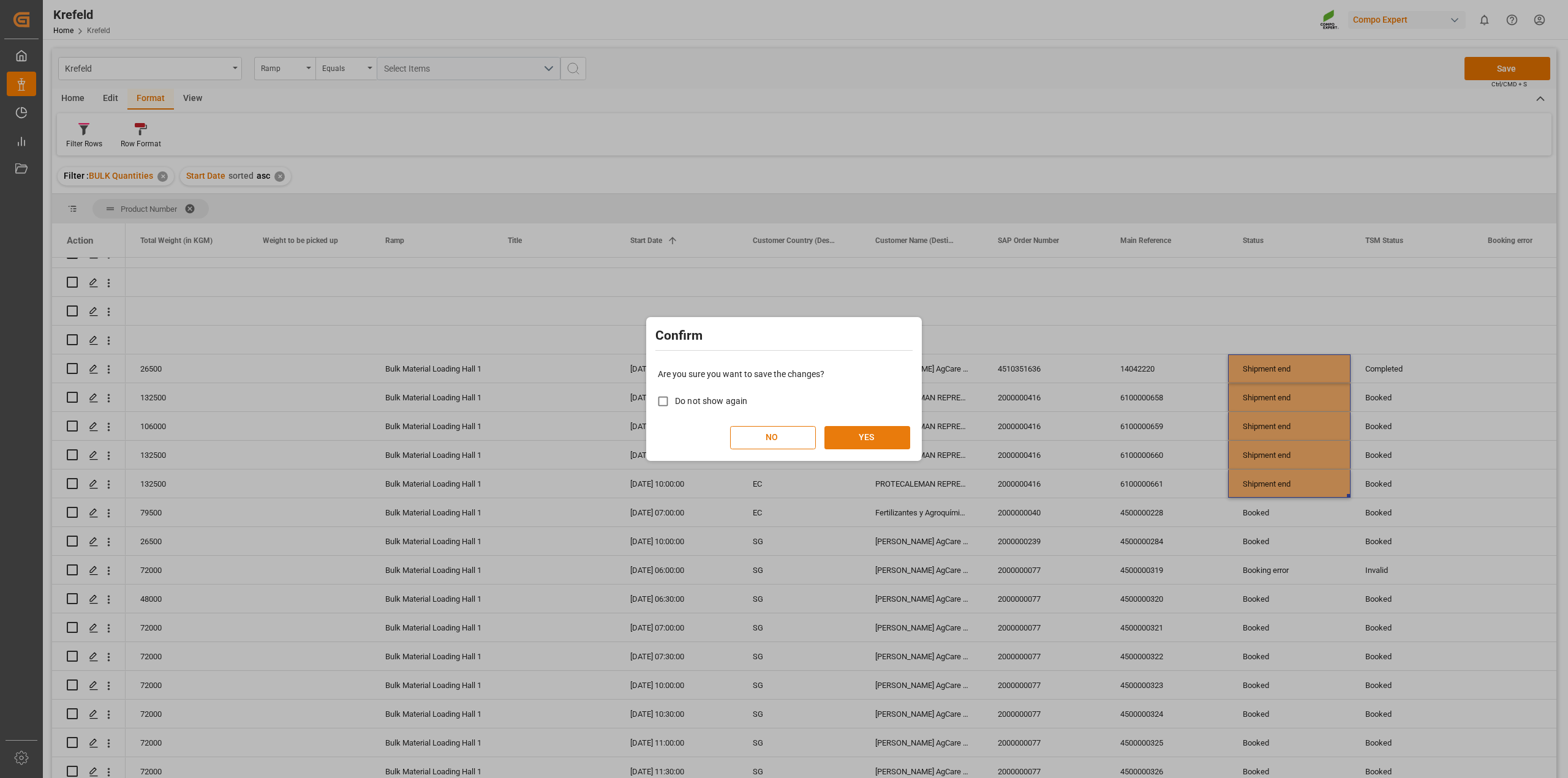
click at [862, 440] on button "YES" at bounding box center [867, 437] width 86 height 23
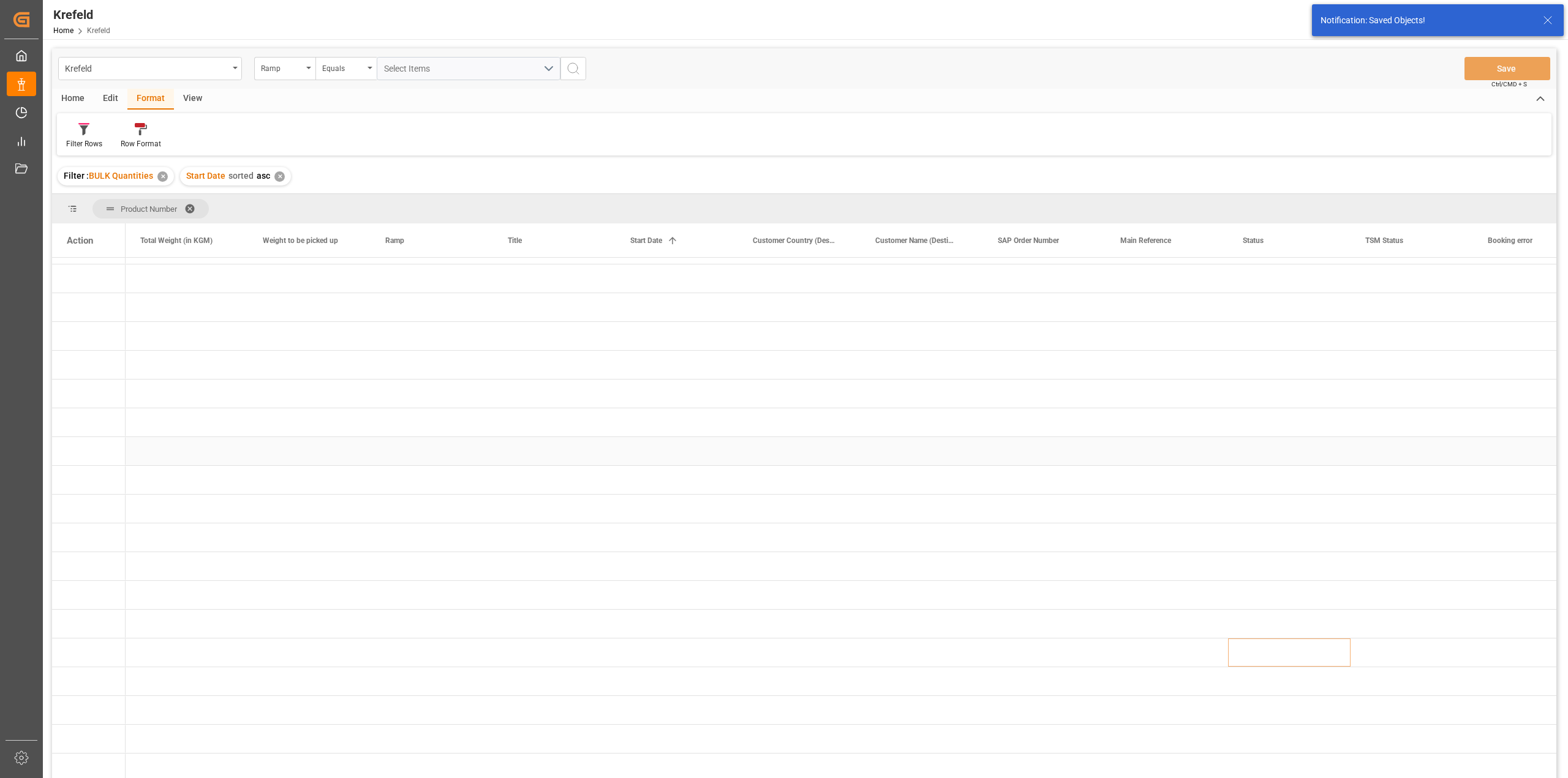
scroll to position [25, 0]
click at [726, 451] on div "Press SPACE to select this row." at bounding box center [676, 451] width 122 height 28
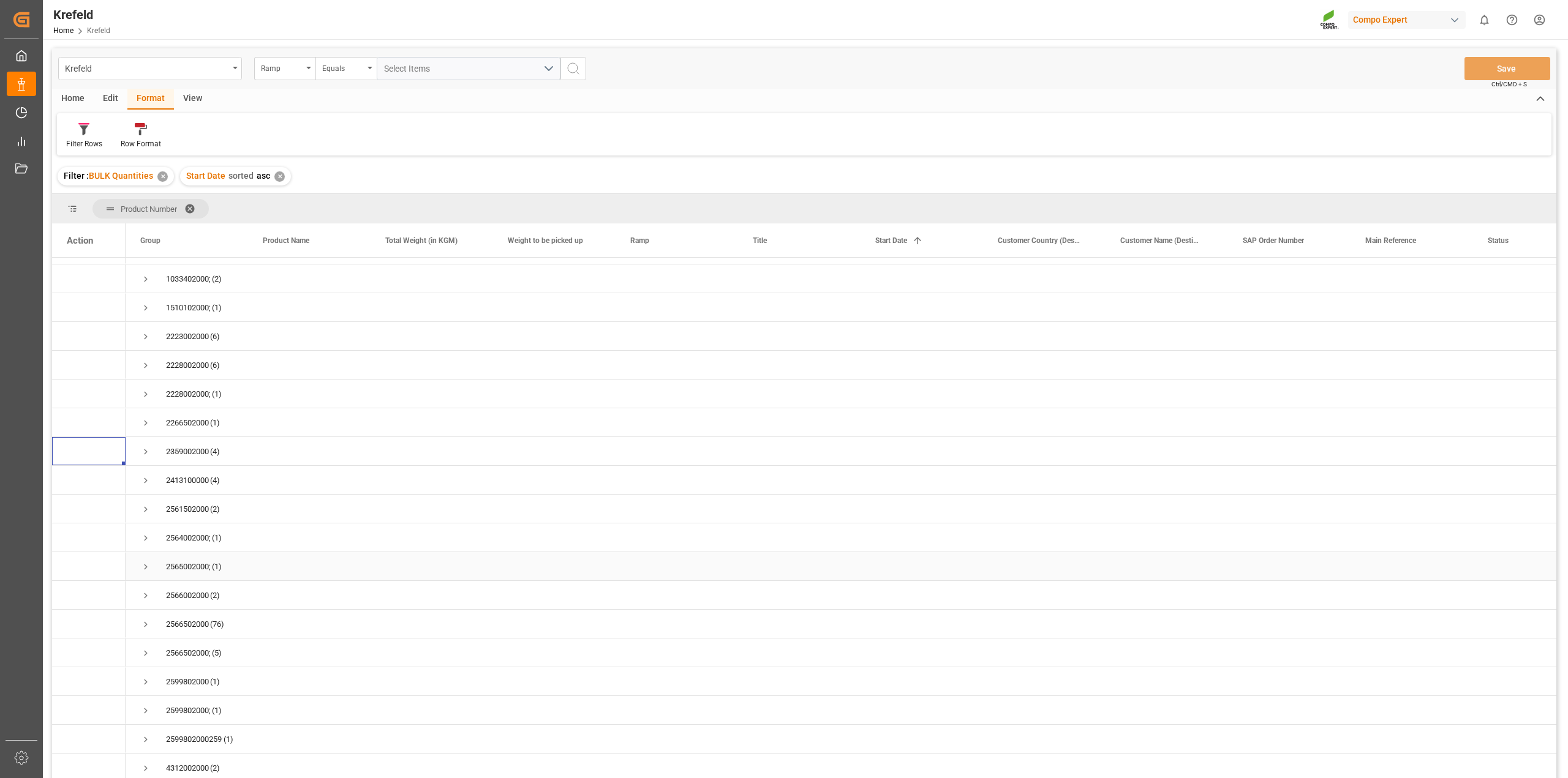
click at [144, 561] on span "Press SPACE to select this row." at bounding box center [146, 567] width 11 height 11
click at [144, 561] on span "Press SPACE to select this row." at bounding box center [146, 564] width 11 height 11
click at [145, 619] on span "Press SPACE to select this row." at bounding box center [146, 624] width 11 height 11
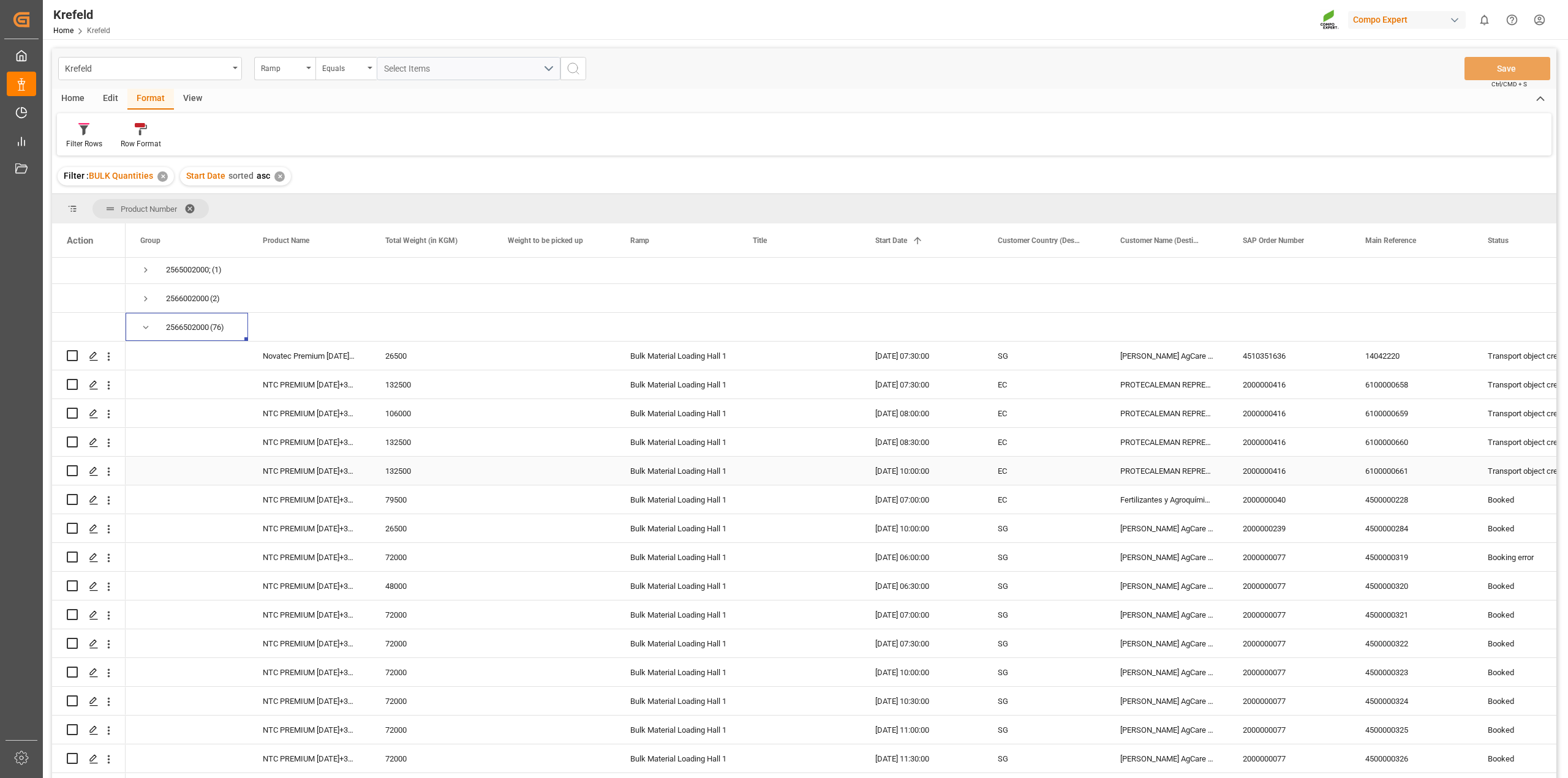
scroll to position [331, 0]
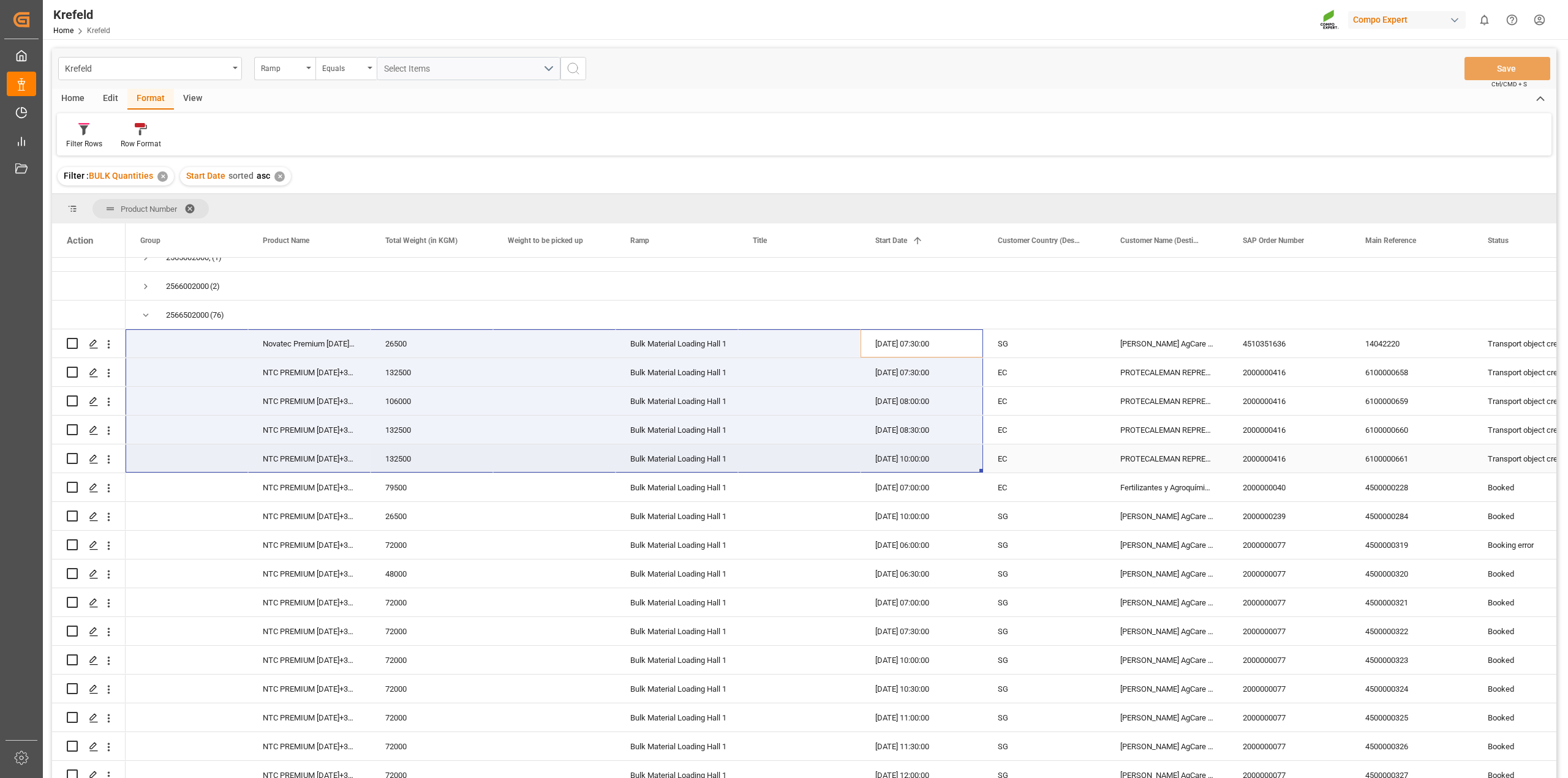
drag, startPoint x: 896, startPoint y: 340, endPoint x: 225, endPoint y: 470, distance: 683.5
click at [69, 338] on input "Press Space to toggle row selection (unchecked)" at bounding box center [72, 343] width 11 height 11
checkbox input "true"
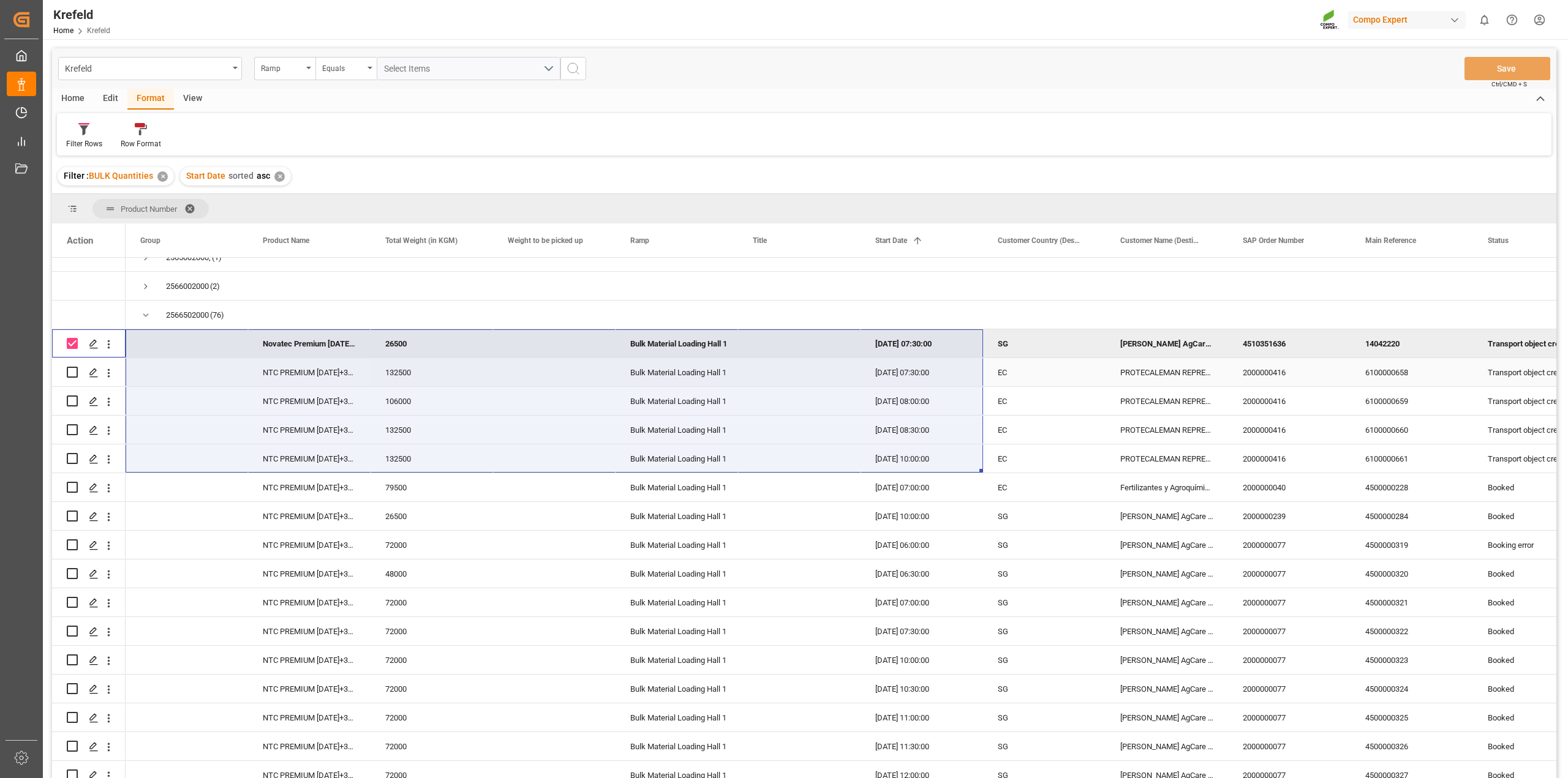
click at [68, 368] on input "Press Space to toggle row selection (unchecked)" at bounding box center [72, 372] width 11 height 11
checkbox input "true"
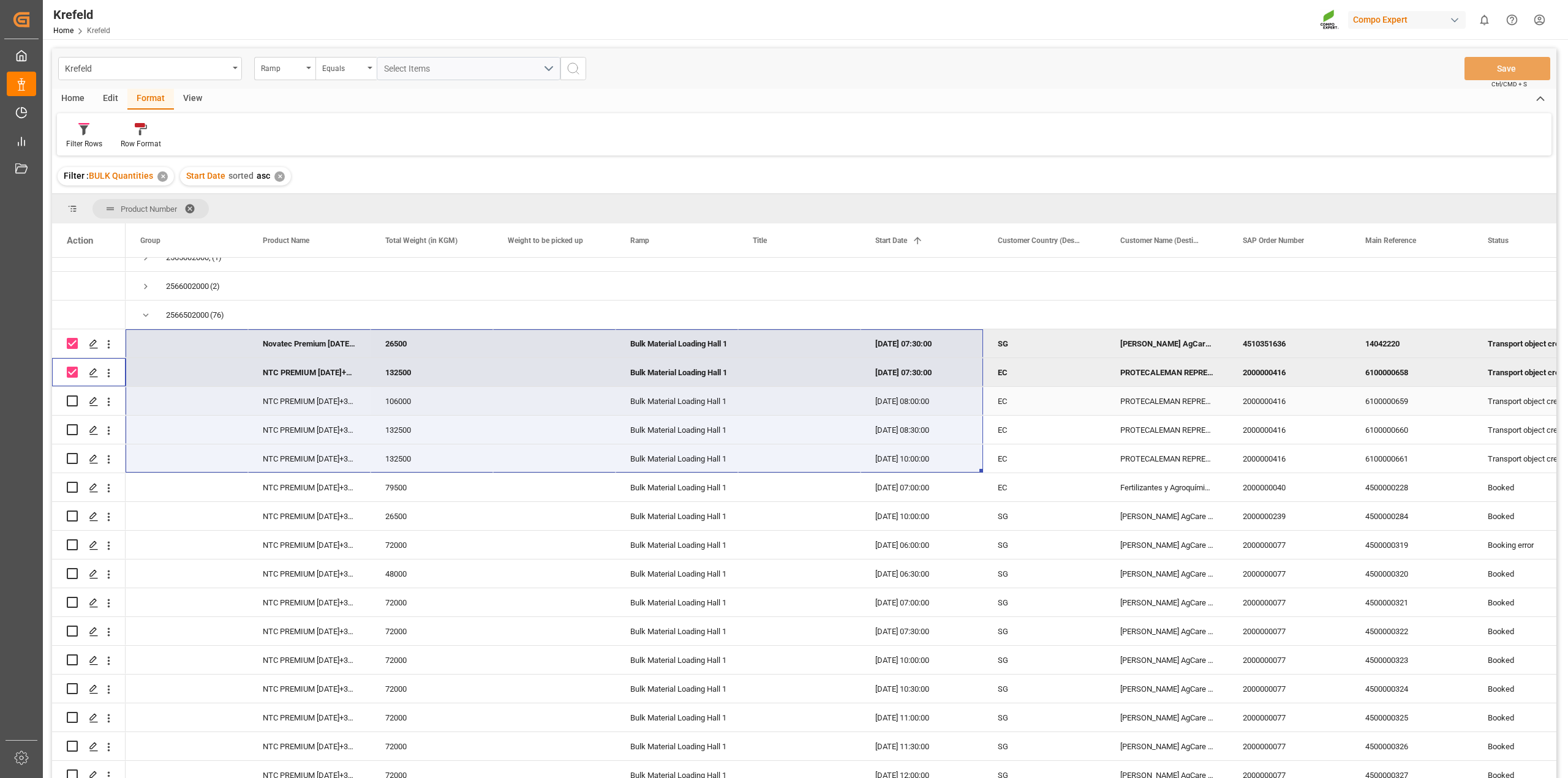
click at [69, 408] on div "Press SPACE to select this row." at bounding box center [72, 401] width 11 height 28
click at [69, 430] on input "Press Space to toggle row selection (unchecked)" at bounding box center [72, 430] width 11 height 11
checkbox input "true"
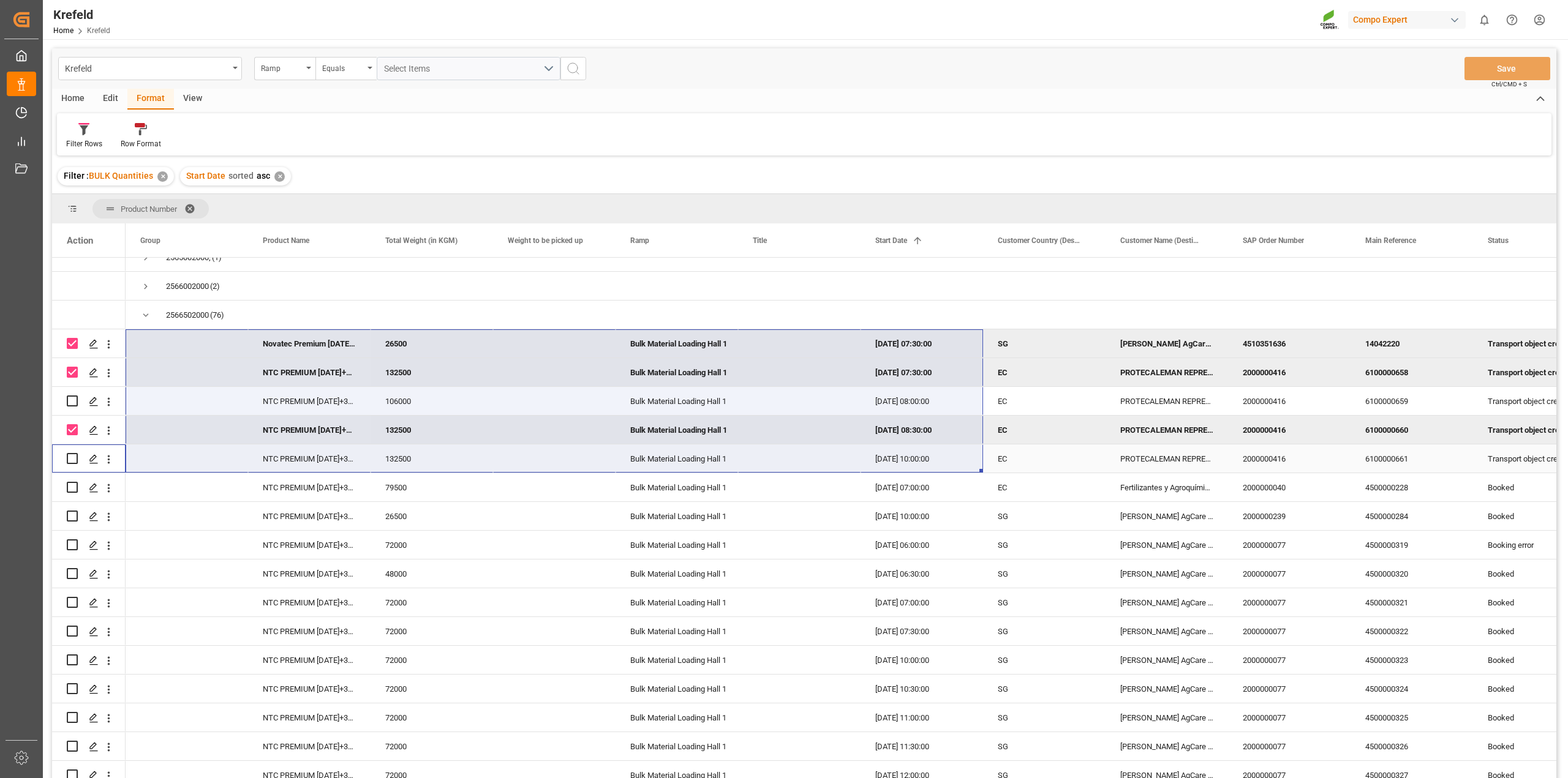
click at [72, 458] on input "Press Space to toggle row selection (unchecked)" at bounding box center [72, 458] width 11 height 11
checkbox input "true"
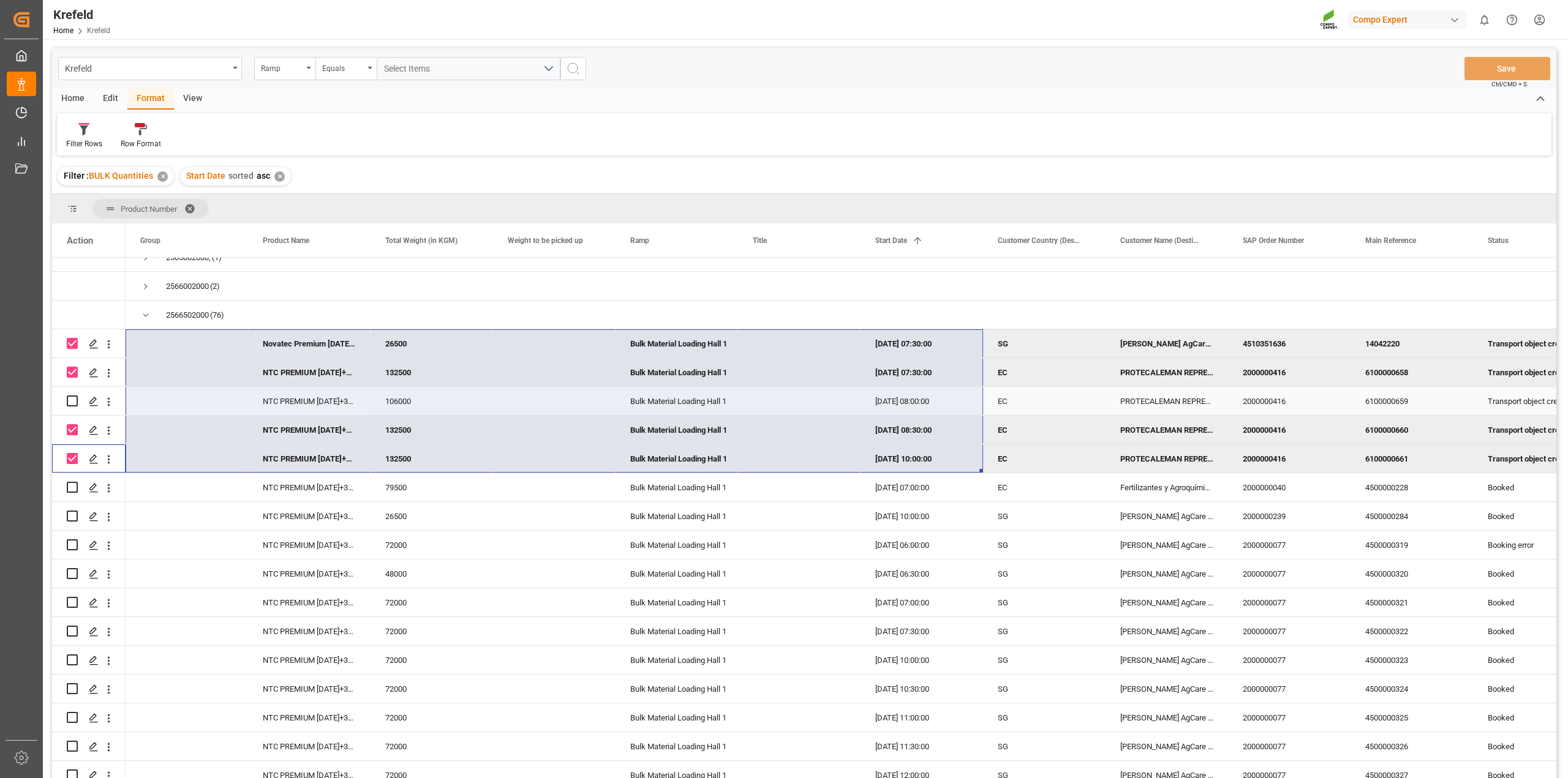
click at [74, 396] on input "Press Space to toggle row selection (unchecked)" at bounding box center [72, 401] width 11 height 11
checkbox input "true"
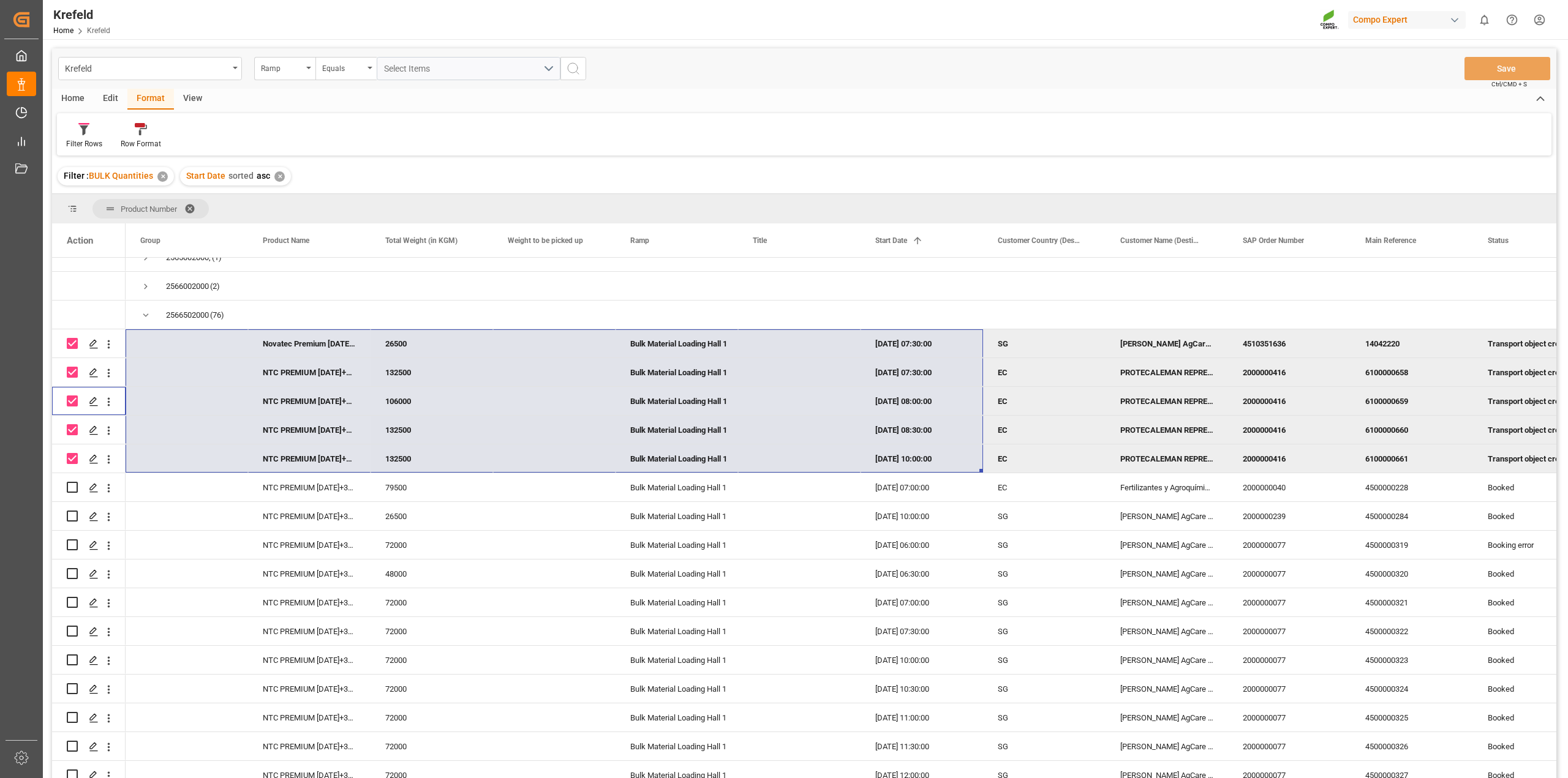
click at [112, 93] on div "Edit" at bounding box center [111, 100] width 34 height 21
click at [87, 130] on icon at bounding box center [84, 129] width 10 height 12
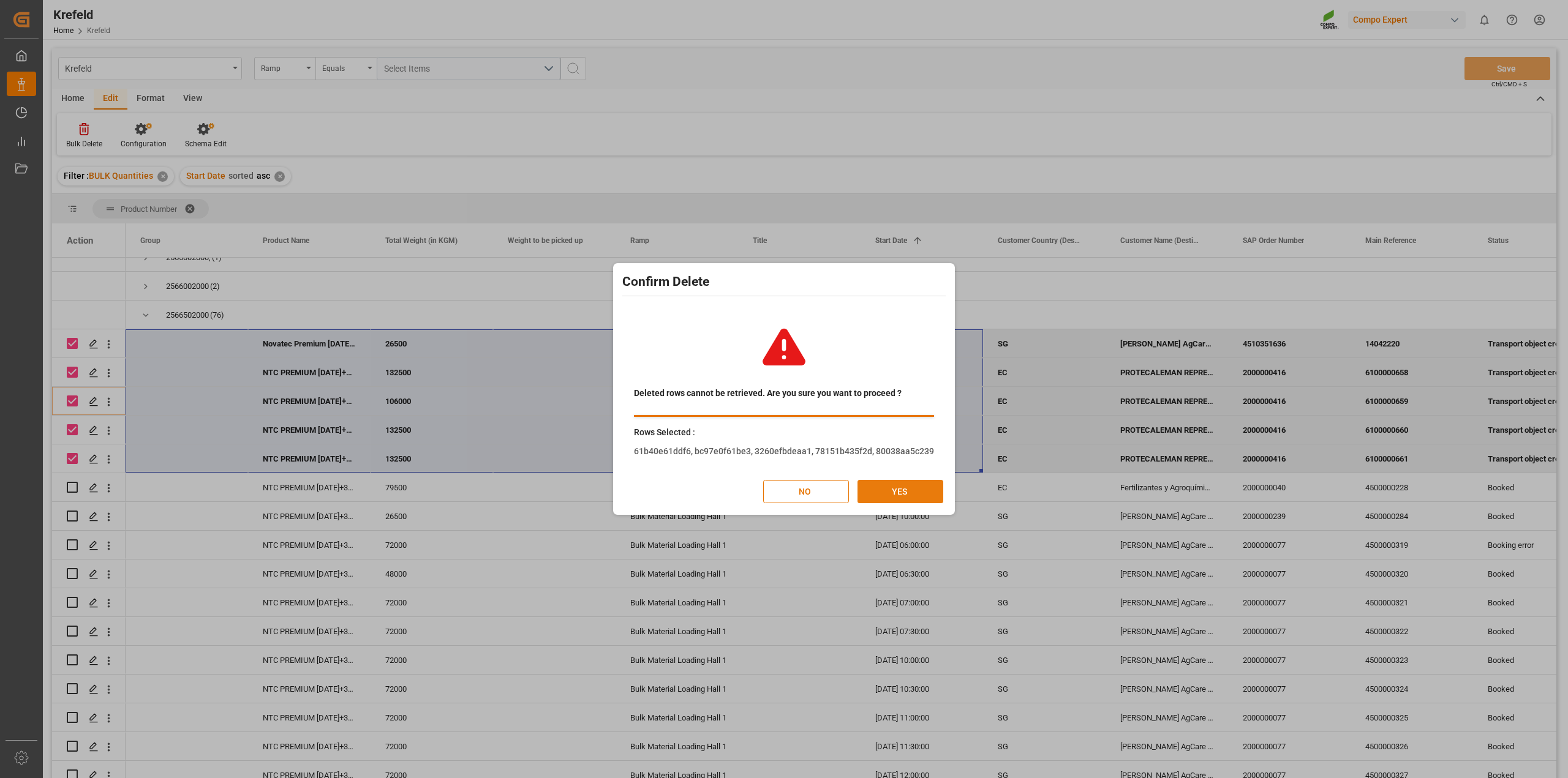
click at [876, 491] on button "YES" at bounding box center [901, 491] width 86 height 23
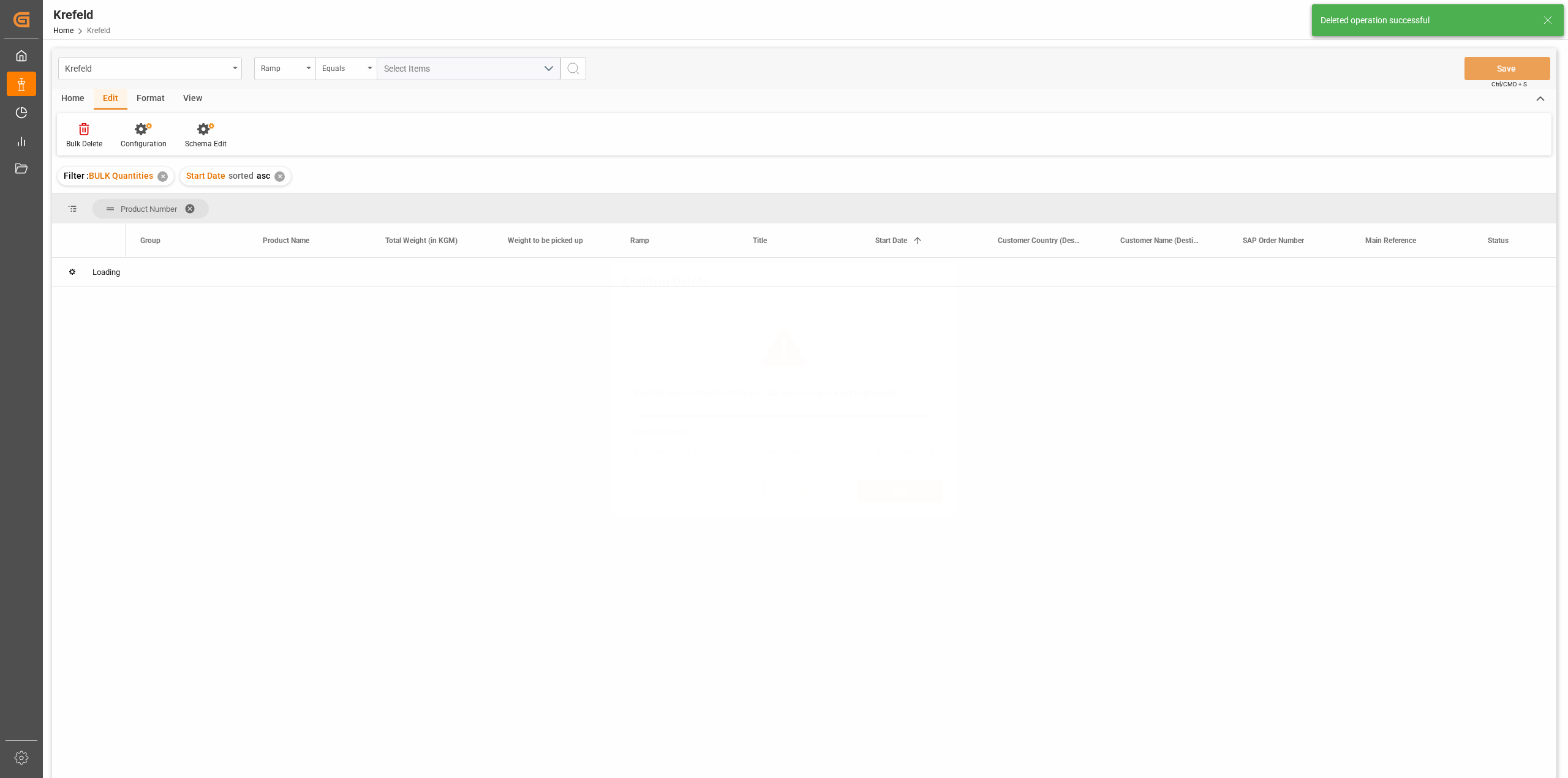
scroll to position [0, 0]
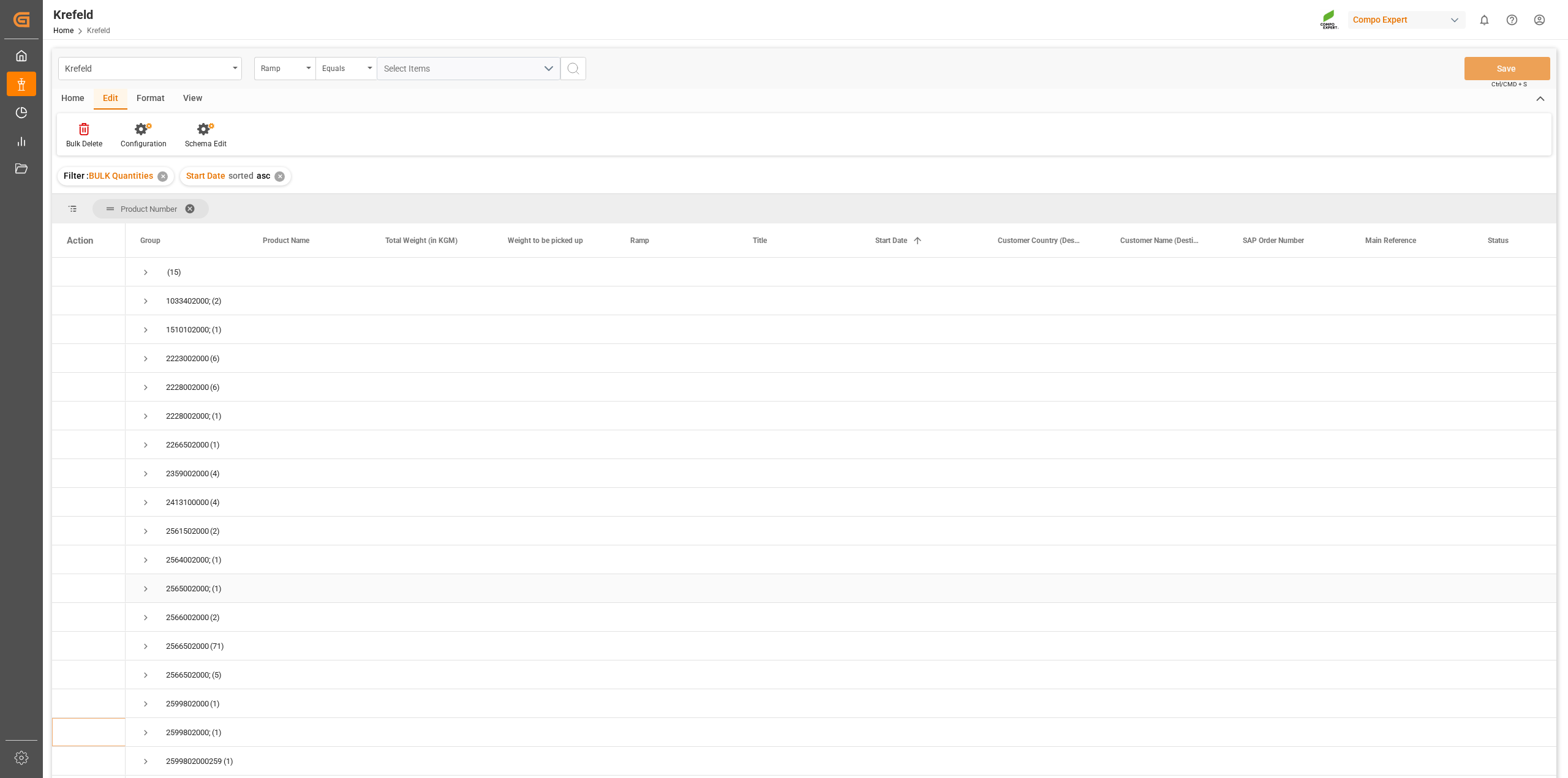
click at [139, 584] on div "2565002000; (1)" at bounding box center [186, 588] width 122 height 28
click at [150, 651] on span "Press SPACE to select this row." at bounding box center [146, 647] width 11 height 11
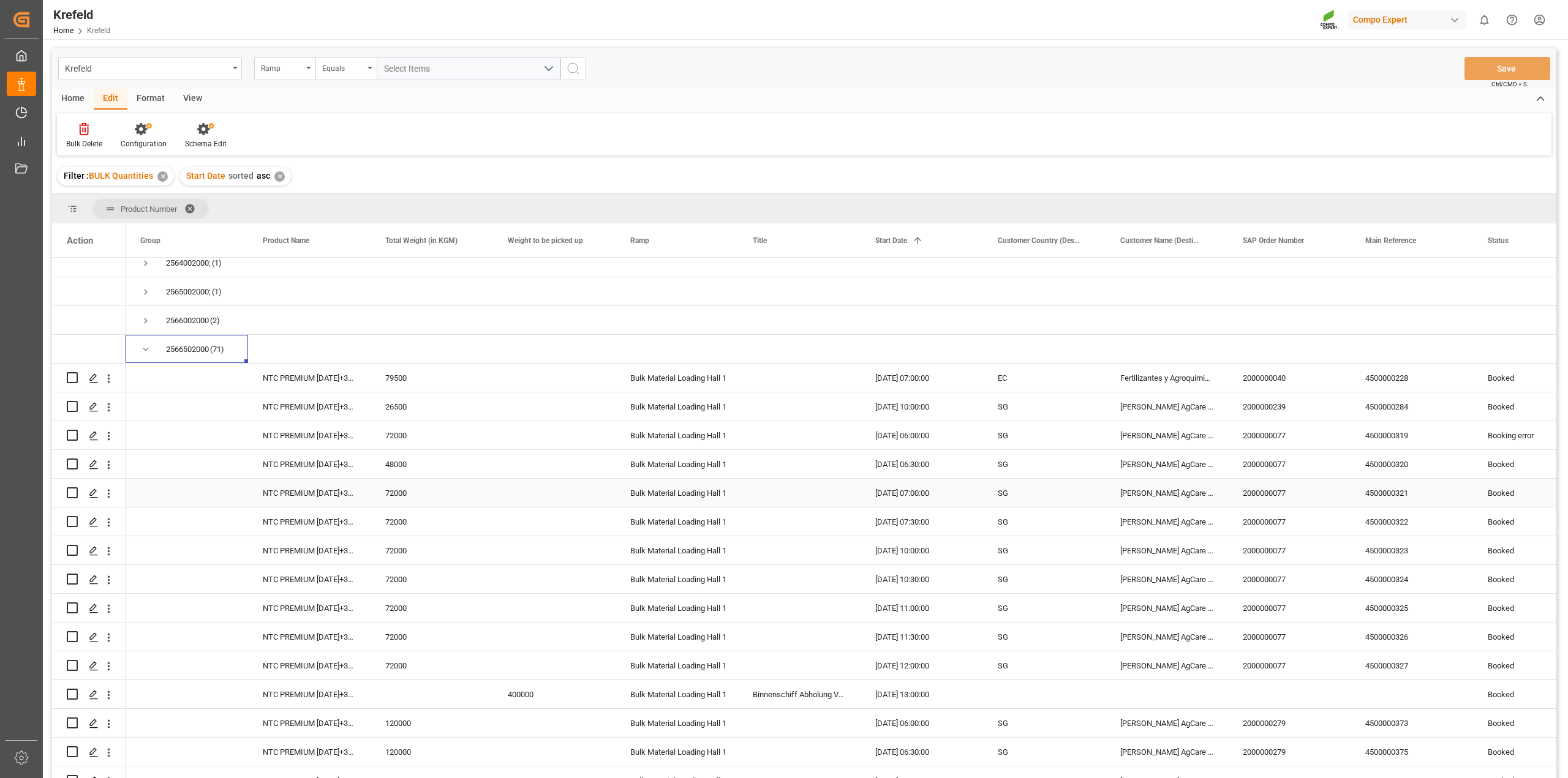
scroll to position [306, 0]
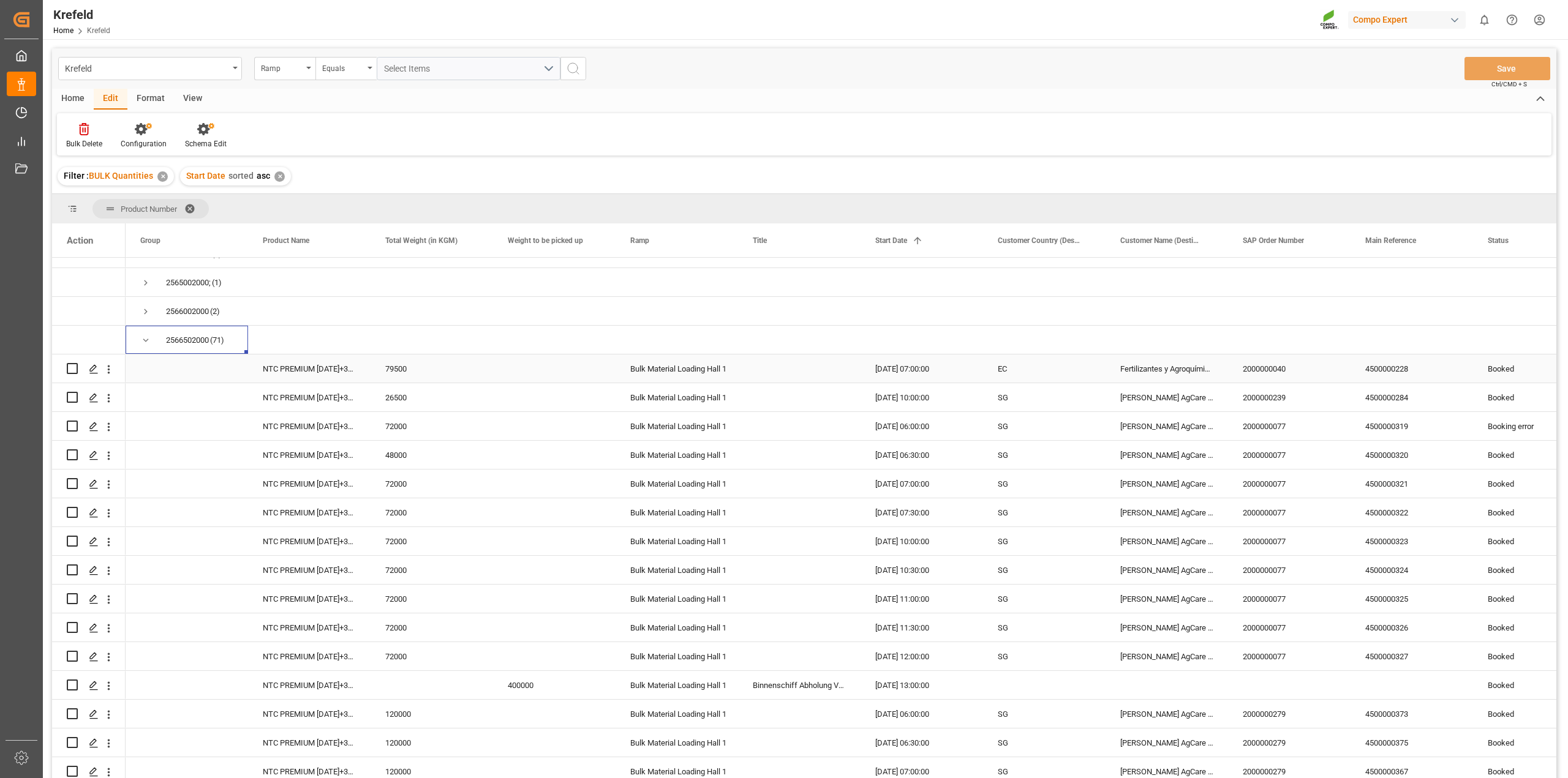
click at [1283, 375] on div "2000000040" at bounding box center [1289, 368] width 122 height 28
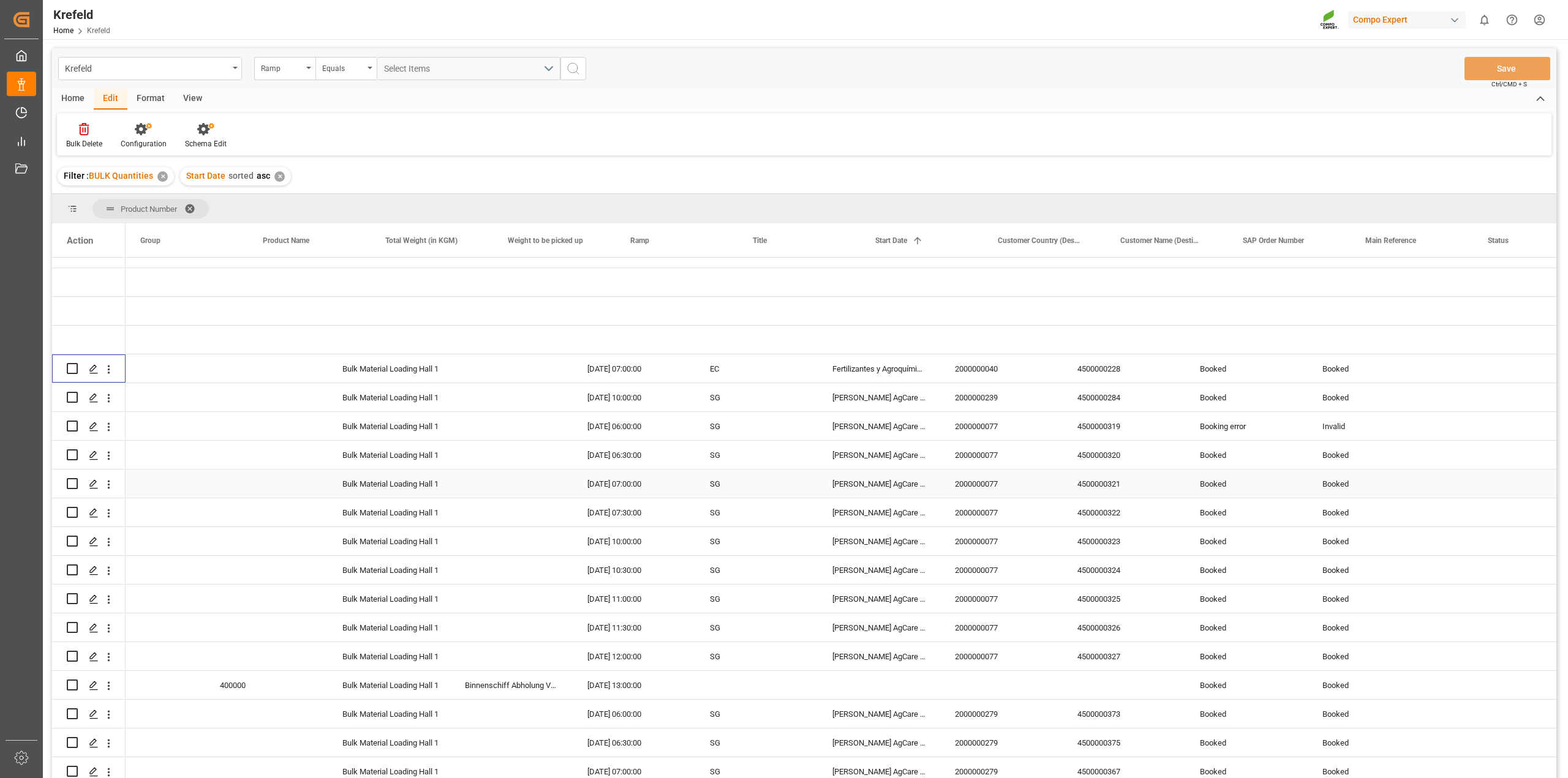
scroll to position [0, 0]
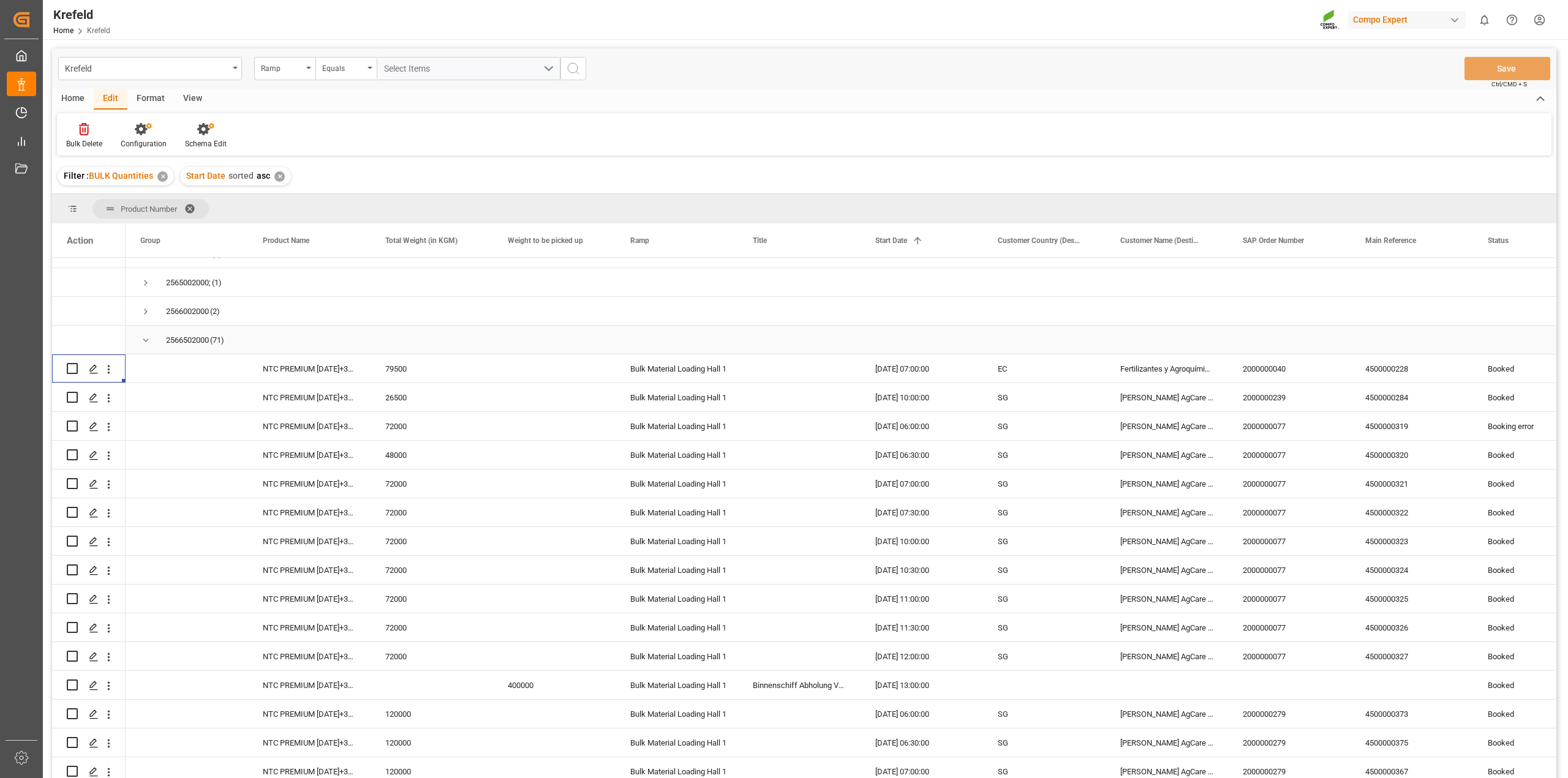
click at [147, 340] on span "Press SPACE to select this row." at bounding box center [146, 341] width 11 height 11
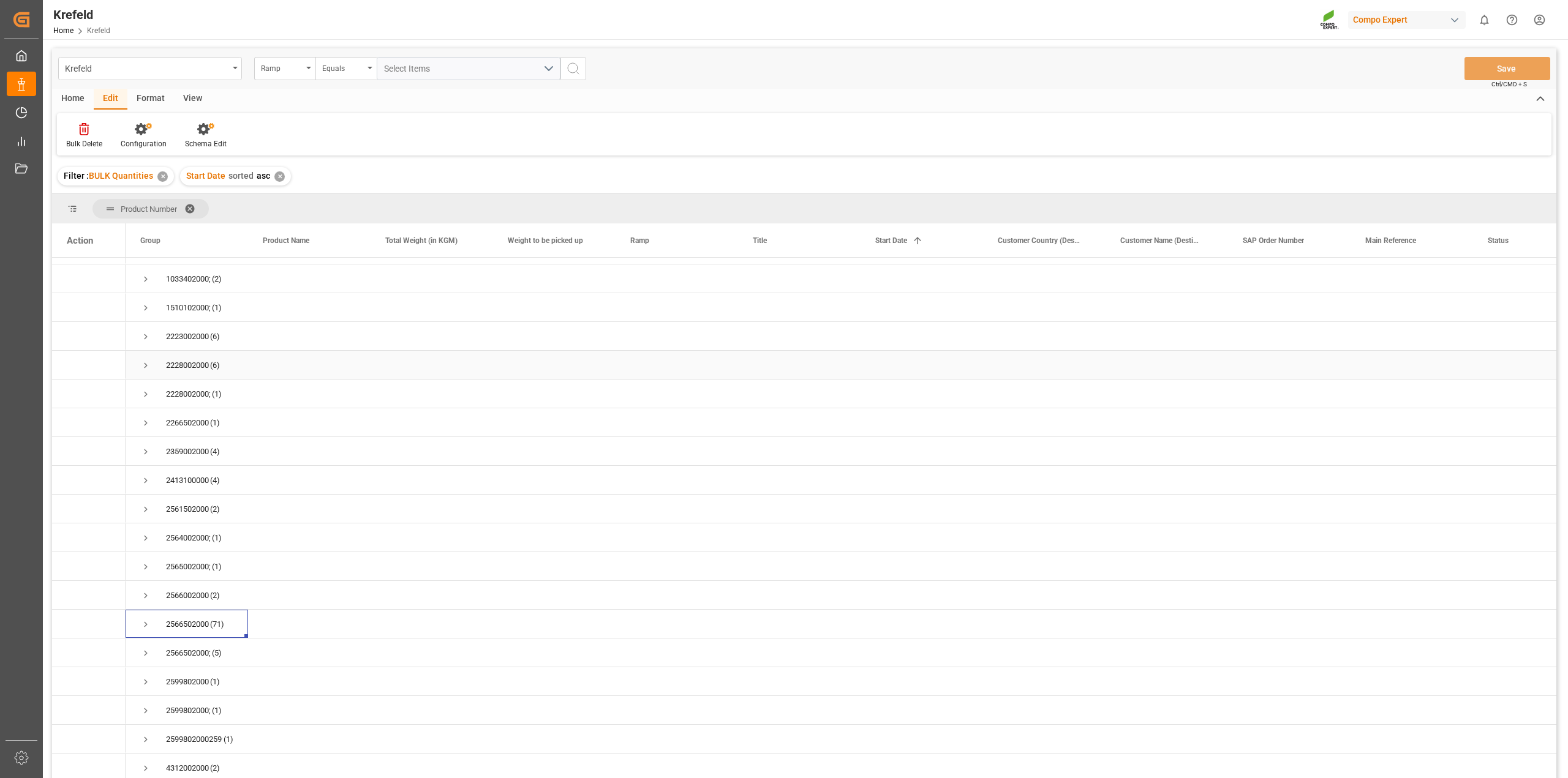
scroll to position [25, 0]
click at [147, 331] on span "Press SPACE to select this row." at bounding box center [146, 337] width 11 height 11
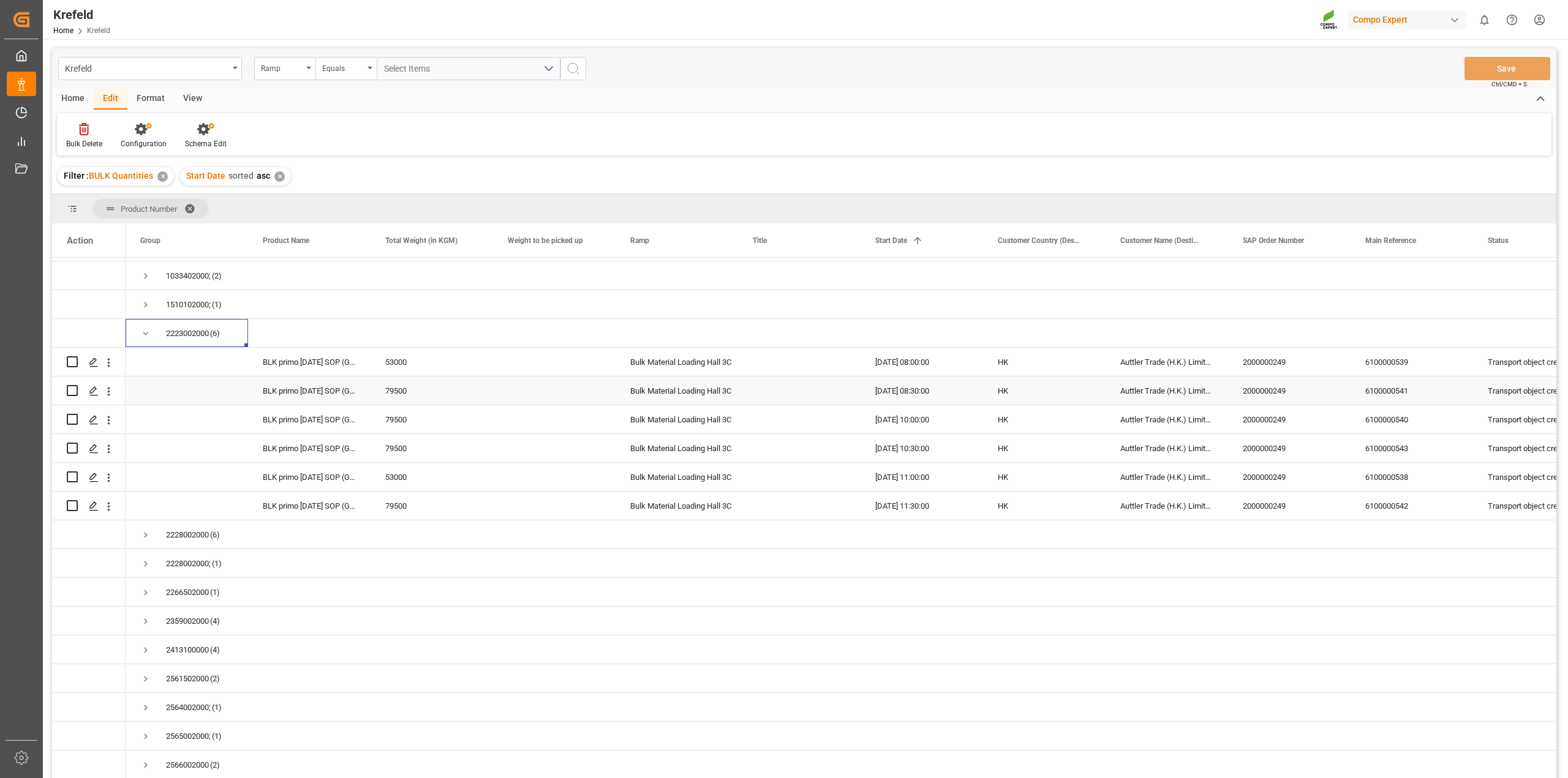
click at [602, 384] on div "Press SPACE to select this row." at bounding box center [554, 390] width 122 height 28
click at [1422, 356] on div "6100000539" at bounding box center [1411, 361] width 122 height 28
drag, startPoint x: 1407, startPoint y: 363, endPoint x: 1391, endPoint y: 500, distance: 137.9
click at [1391, 500] on div "(15) 1033402000; (2) 1510102000; (1) 2223002000 (6) 2228002000 (6) 2228002000; …" at bounding box center [1228, 592] width 2205 height 719
click at [144, 334] on span "Press SPACE to select this row." at bounding box center [146, 334] width 11 height 11
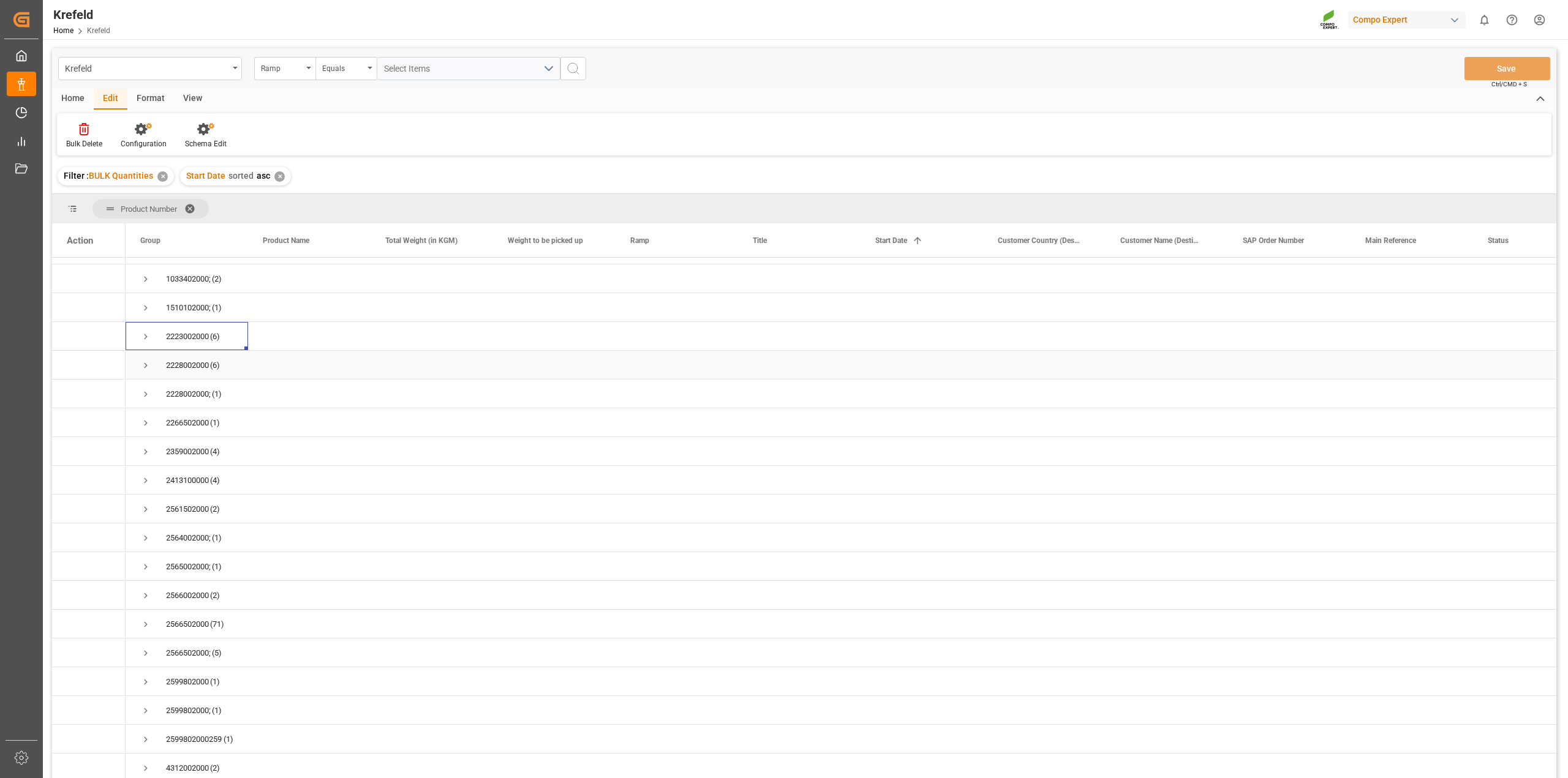
click at [143, 360] on span "Press SPACE to select this row." at bounding box center [146, 366] width 11 height 11
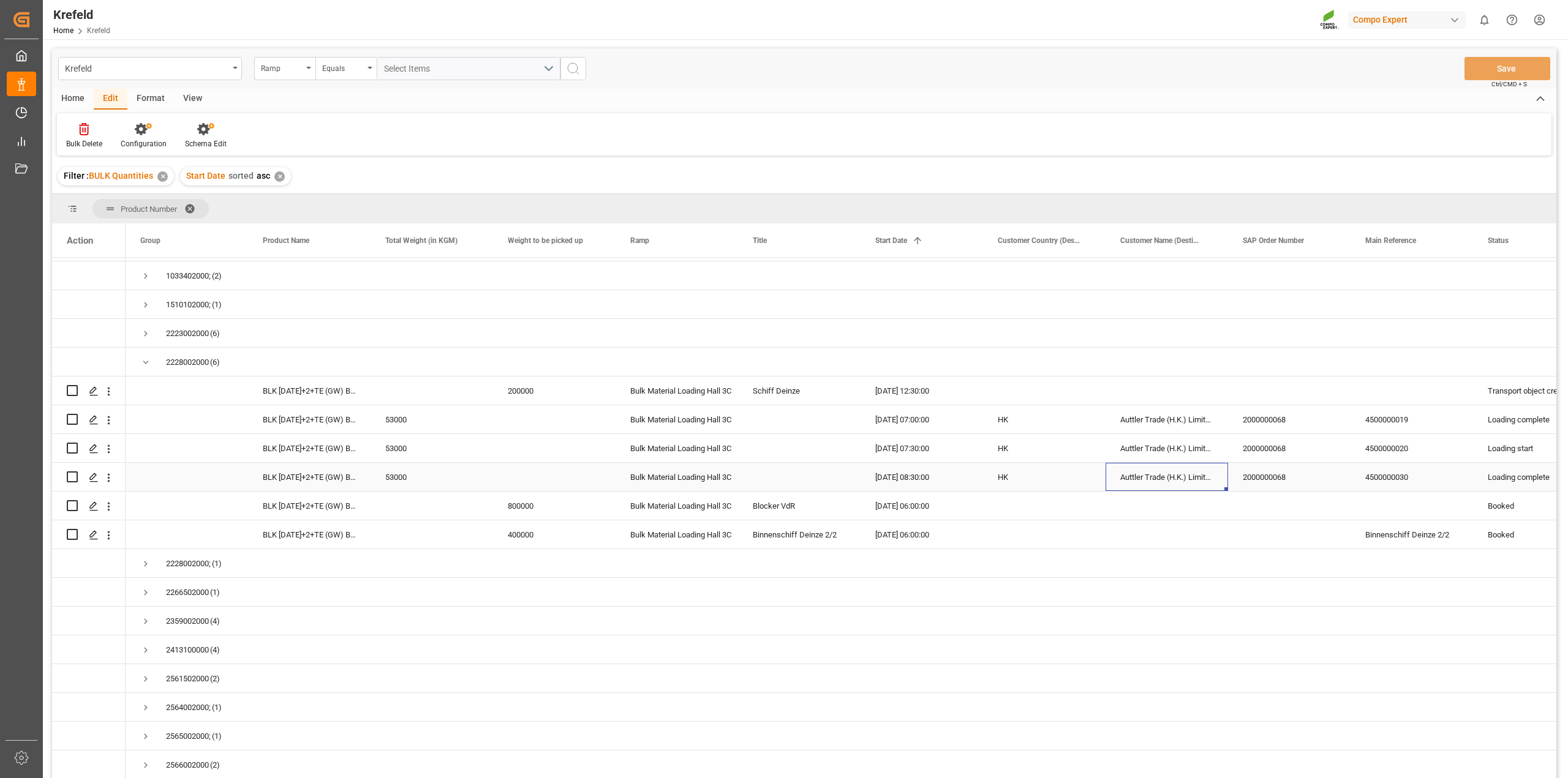
click at [1126, 486] on div "Auttler Trade (H.K.) Limited" at bounding box center [1166, 477] width 122 height 28
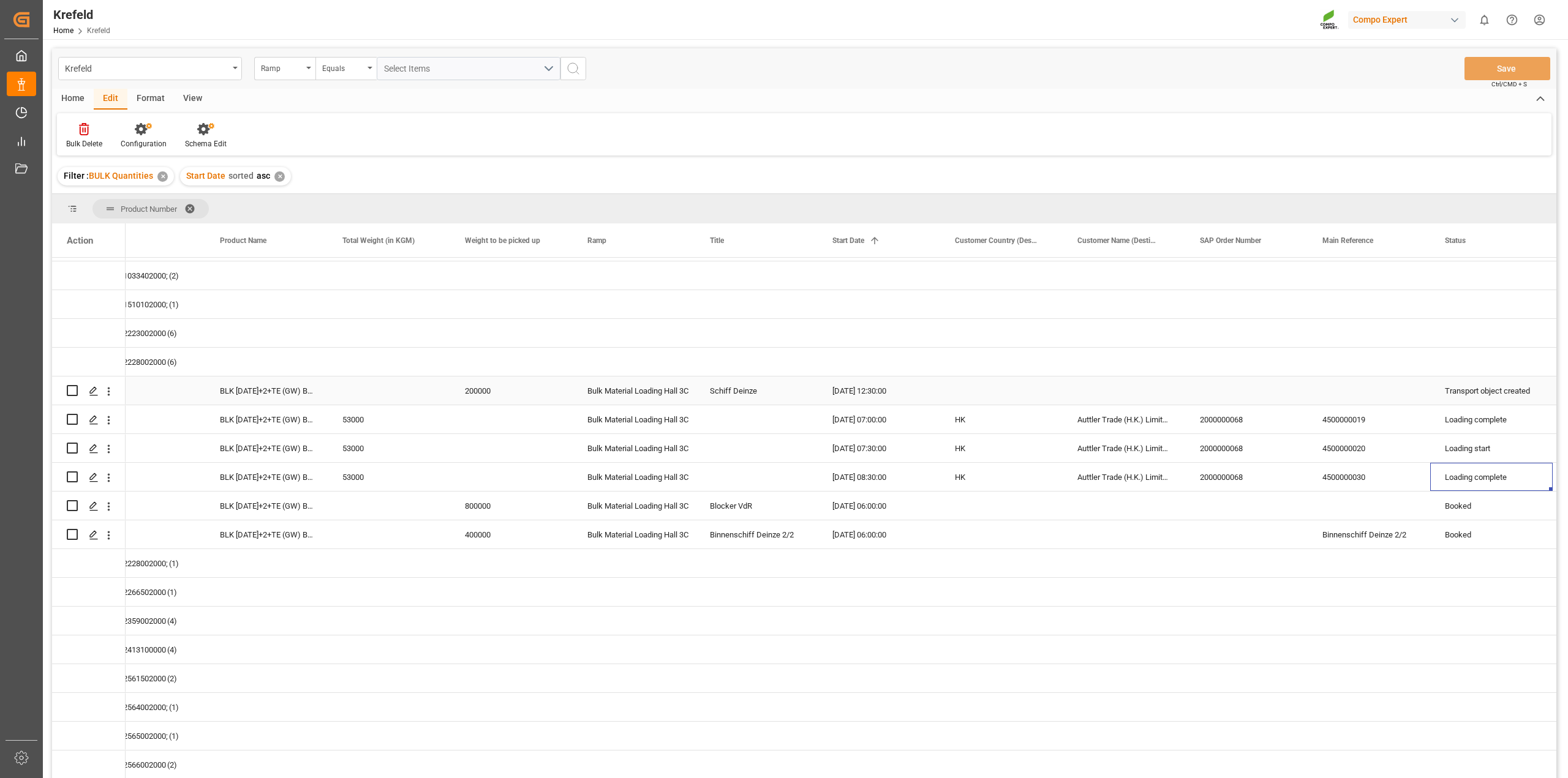
click at [1489, 393] on div "Transport object created" at bounding box center [1491, 391] width 93 height 28
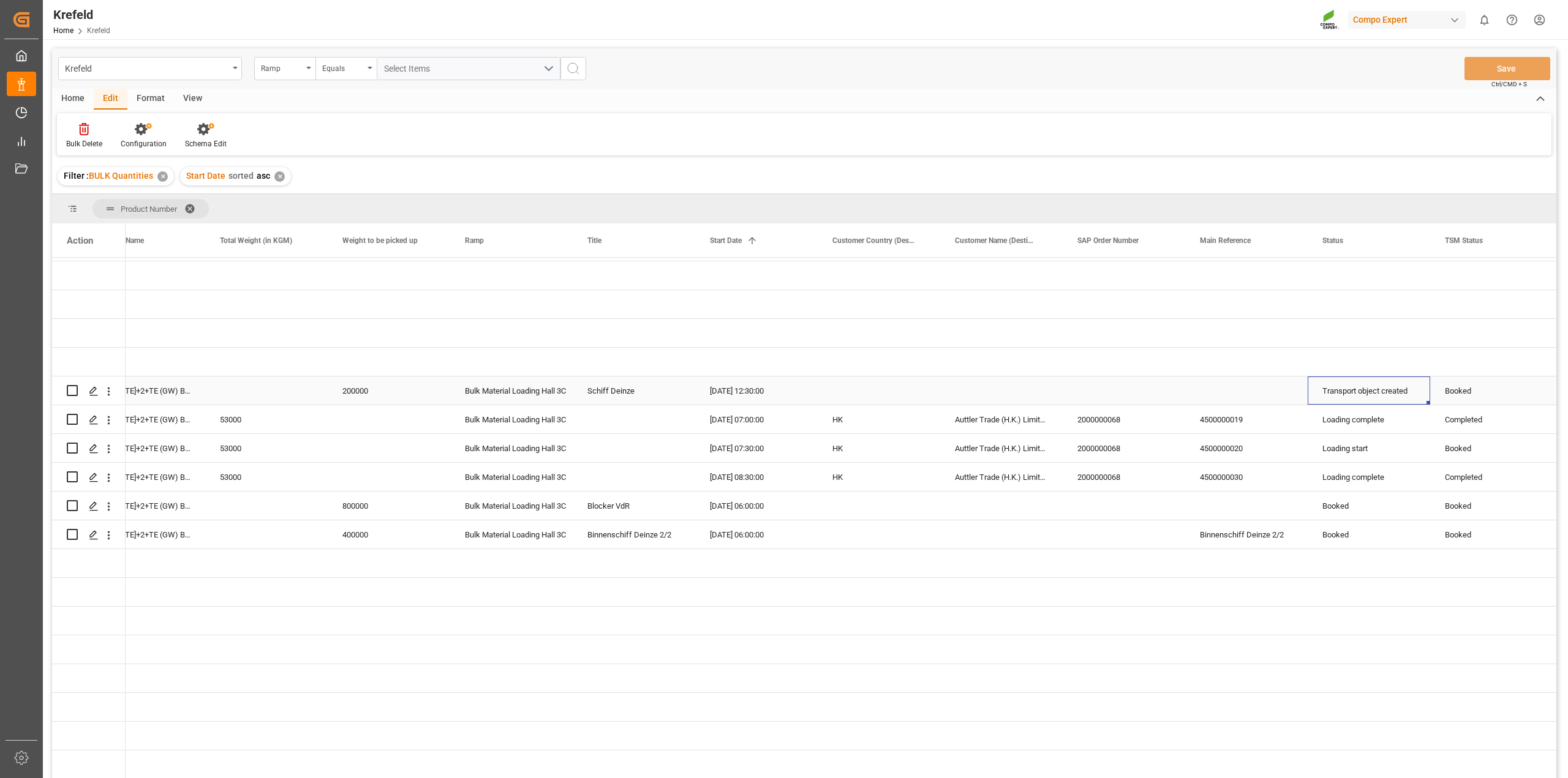
click at [1378, 393] on div "Transport object created" at bounding box center [1368, 391] width 93 height 28
click at [1409, 397] on polyline "open menu" at bounding box center [1407, 398] width 7 height 4
click at [1367, 568] on div "Shipment start" at bounding box center [1383, 571] width 130 height 43
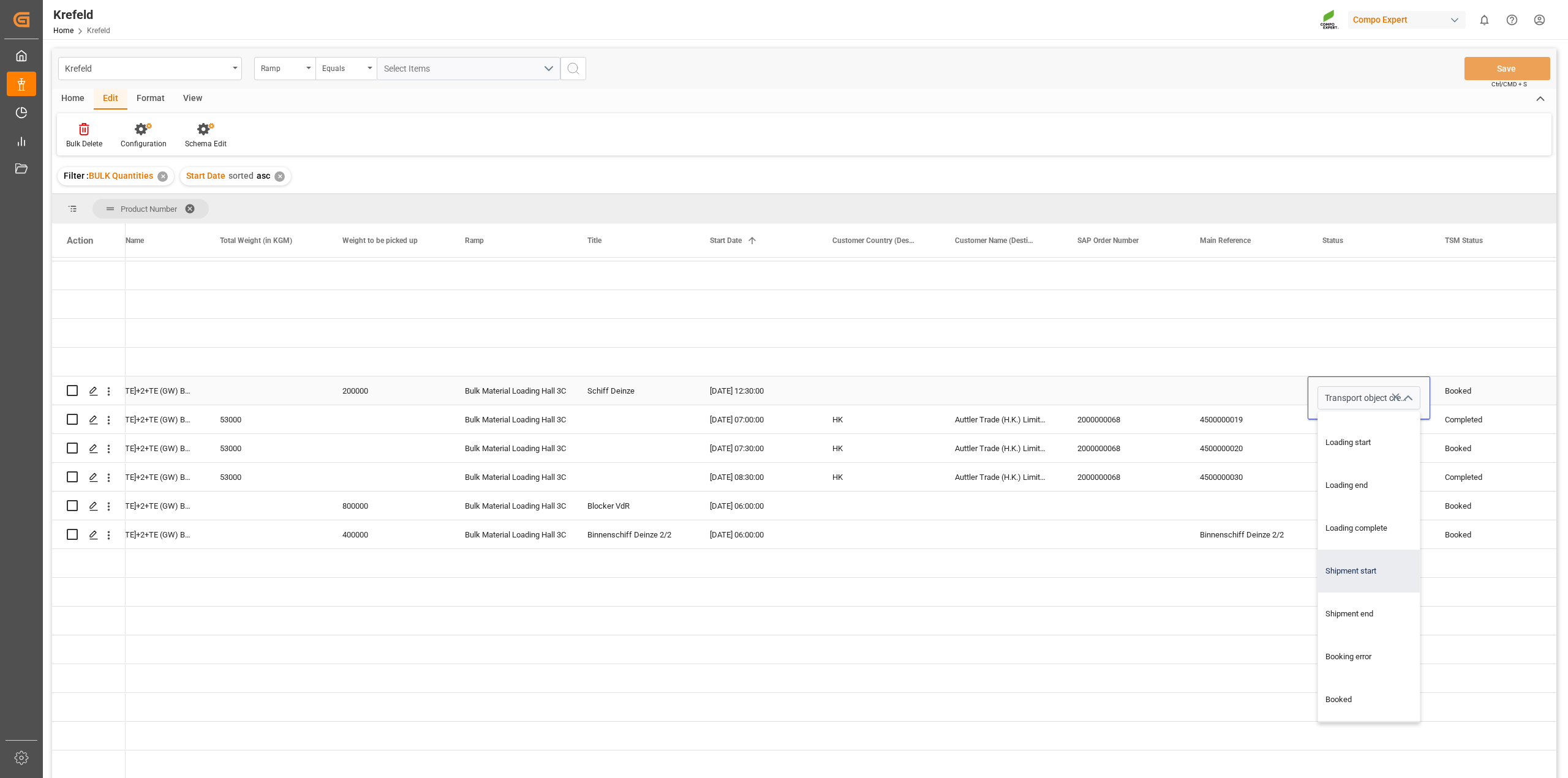
type input "Shipment start"
click at [1471, 420] on div "Completed" at bounding box center [1491, 419] width 93 height 28
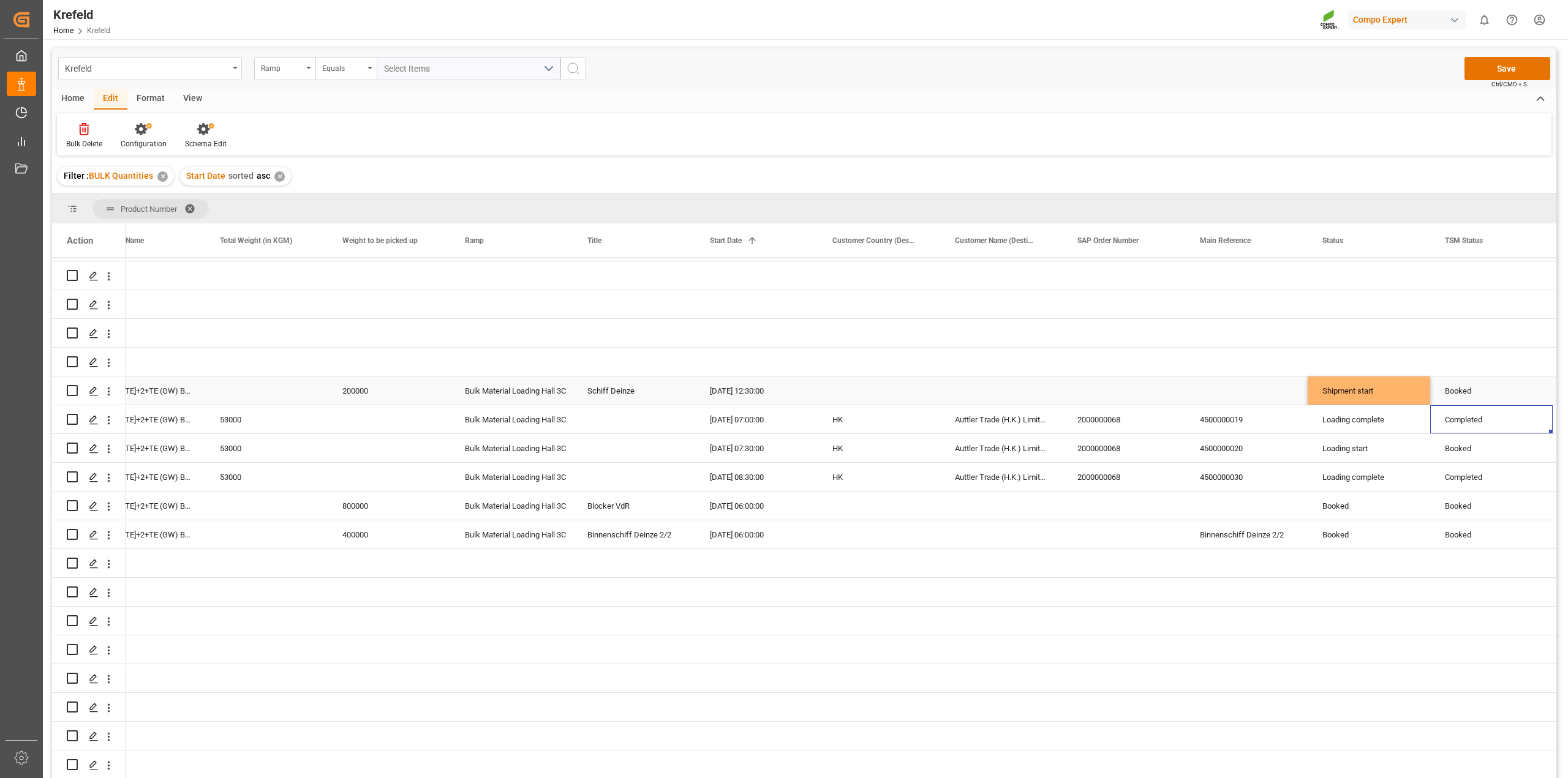
click at [1367, 390] on div "Shipment start" at bounding box center [1368, 391] width 93 height 28
drag, startPoint x: 1427, startPoint y: 402, endPoint x: 1418, endPoint y: 474, distance: 72.6
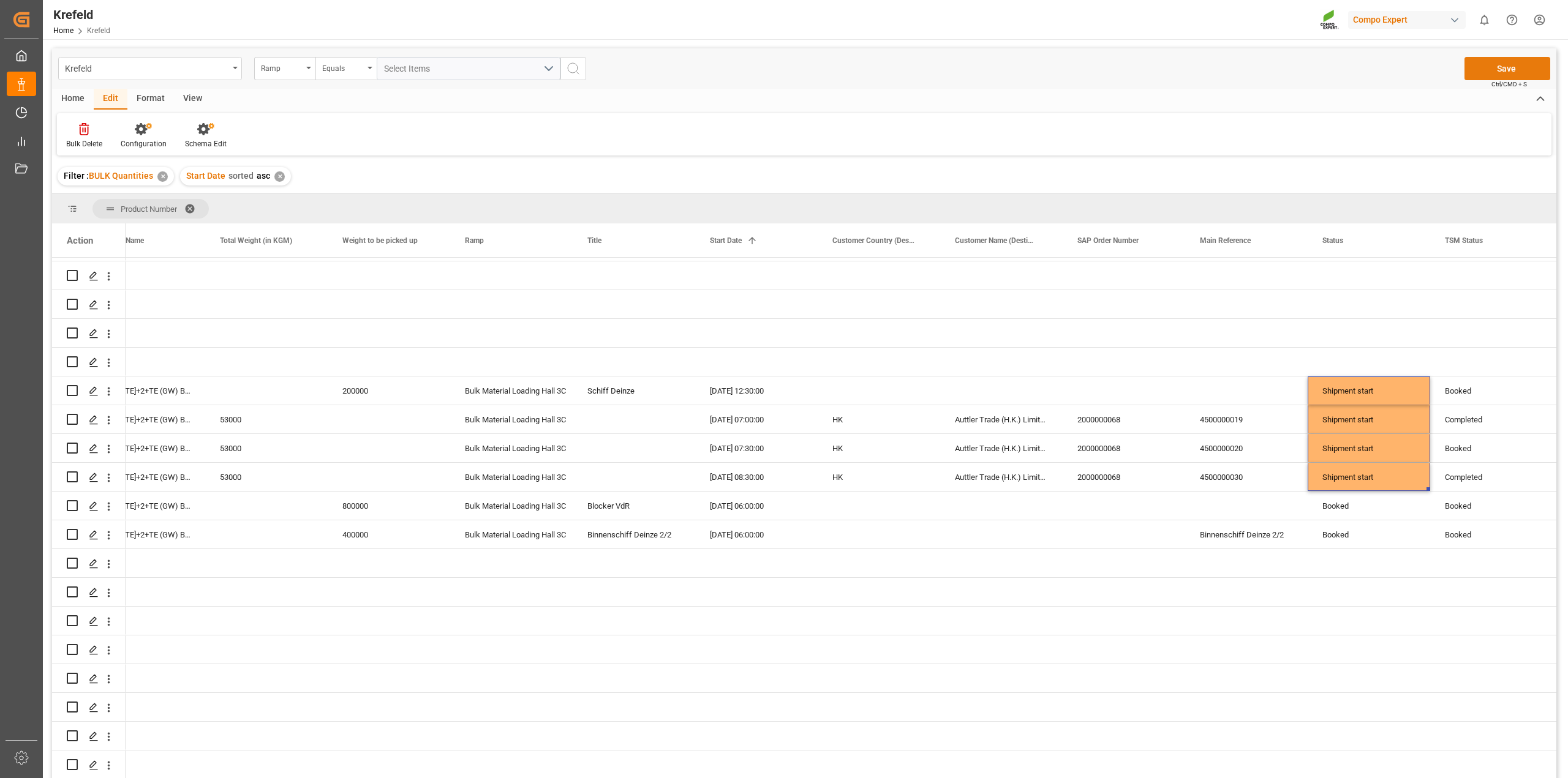
click at [1500, 66] on button "Save" at bounding box center [1507, 68] width 86 height 23
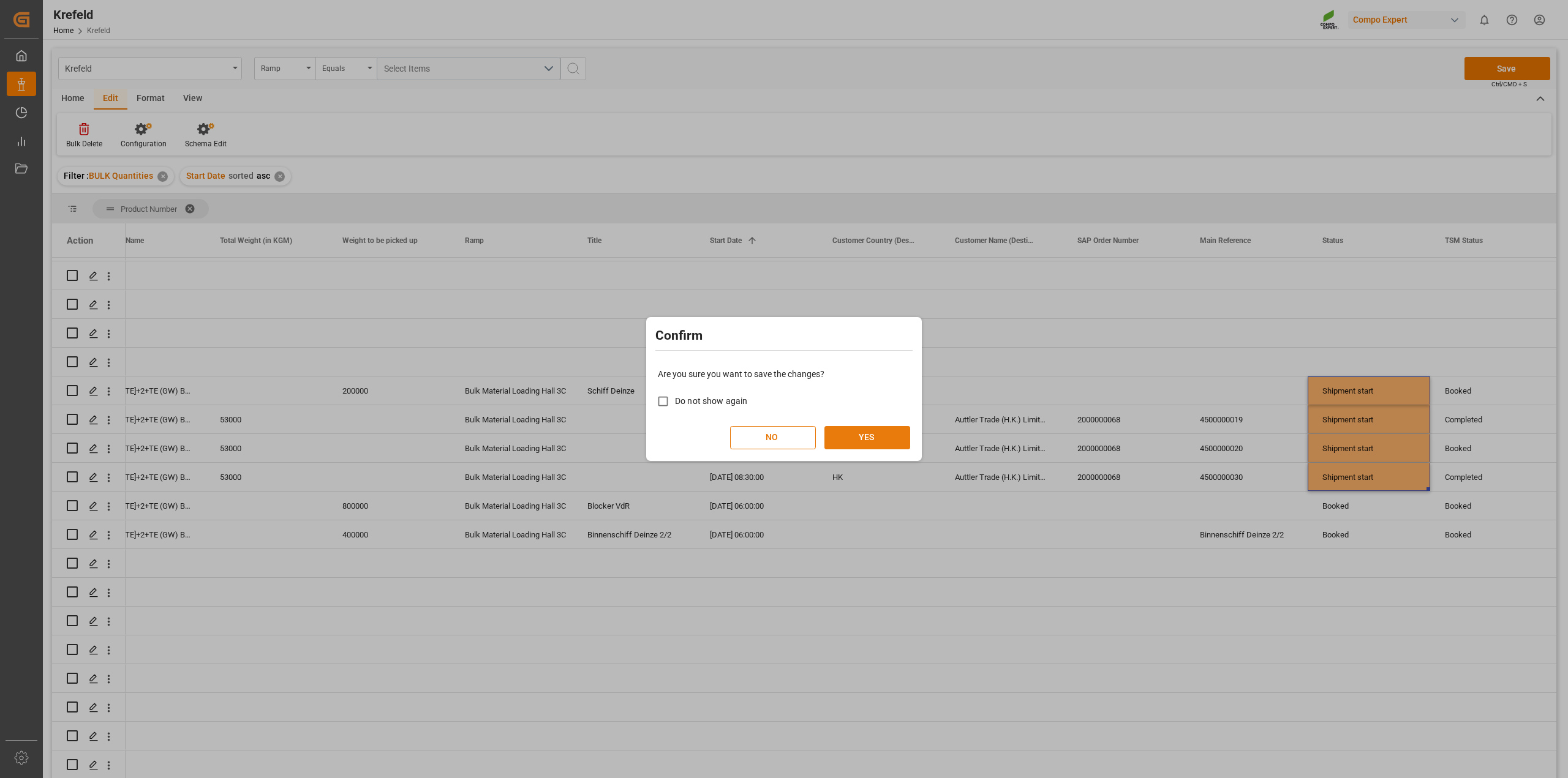
click at [893, 436] on button "YES" at bounding box center [867, 437] width 86 height 23
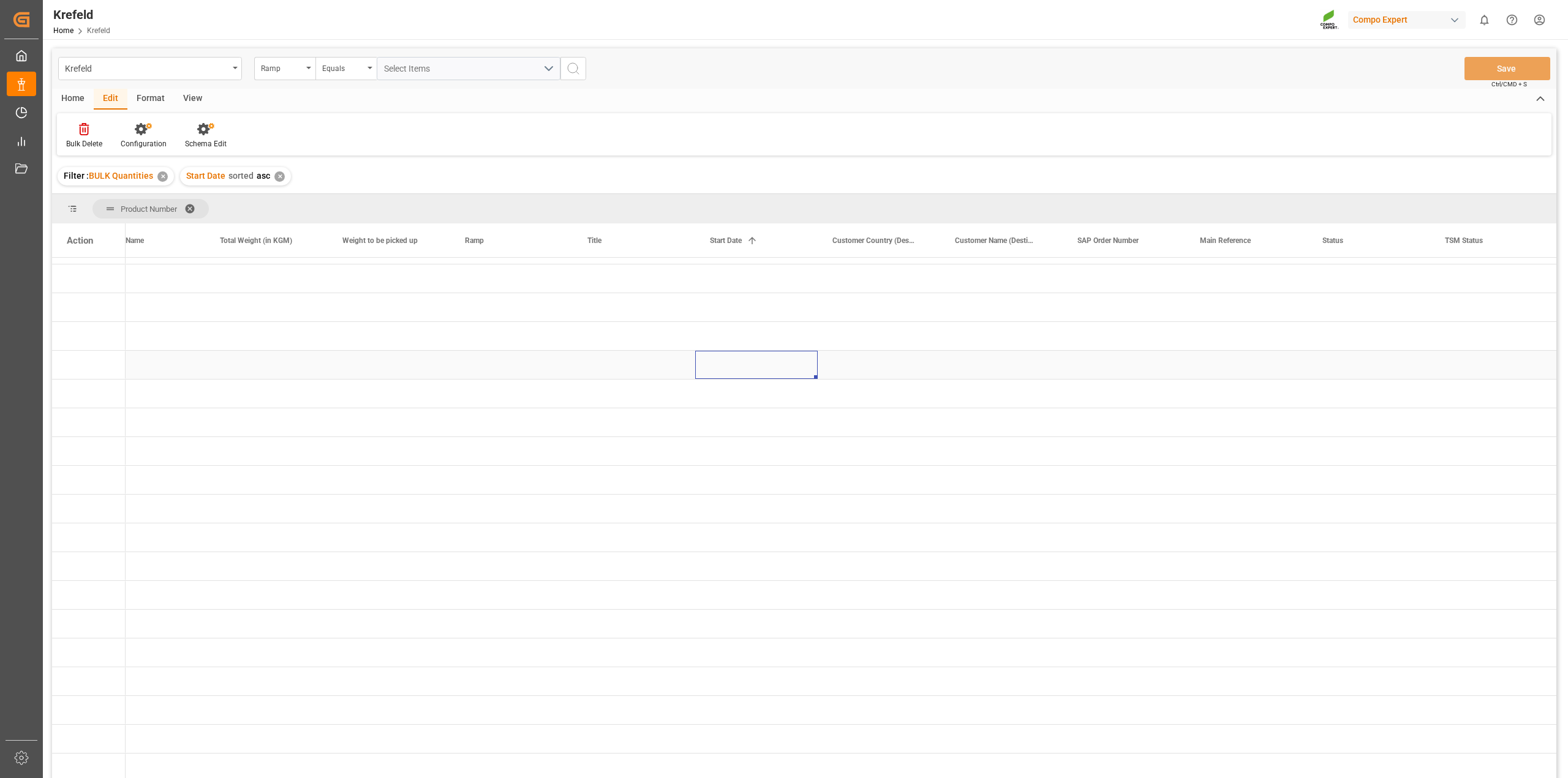
click at [781, 373] on div "Press SPACE to select this row." at bounding box center [756, 364] width 122 height 28
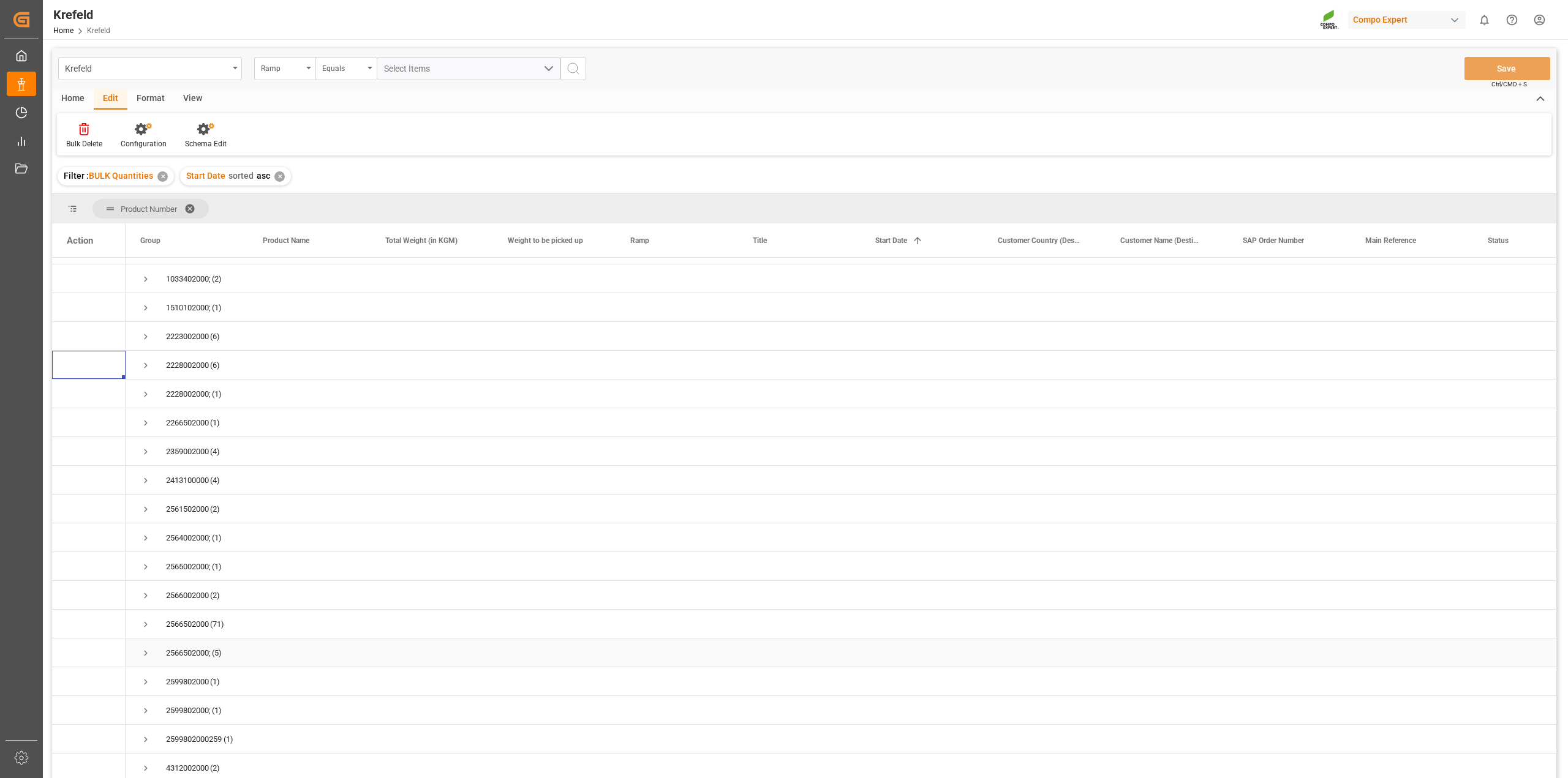
click at [140, 648] on span "Press SPACE to select this row." at bounding box center [146, 653] width 11 height 11
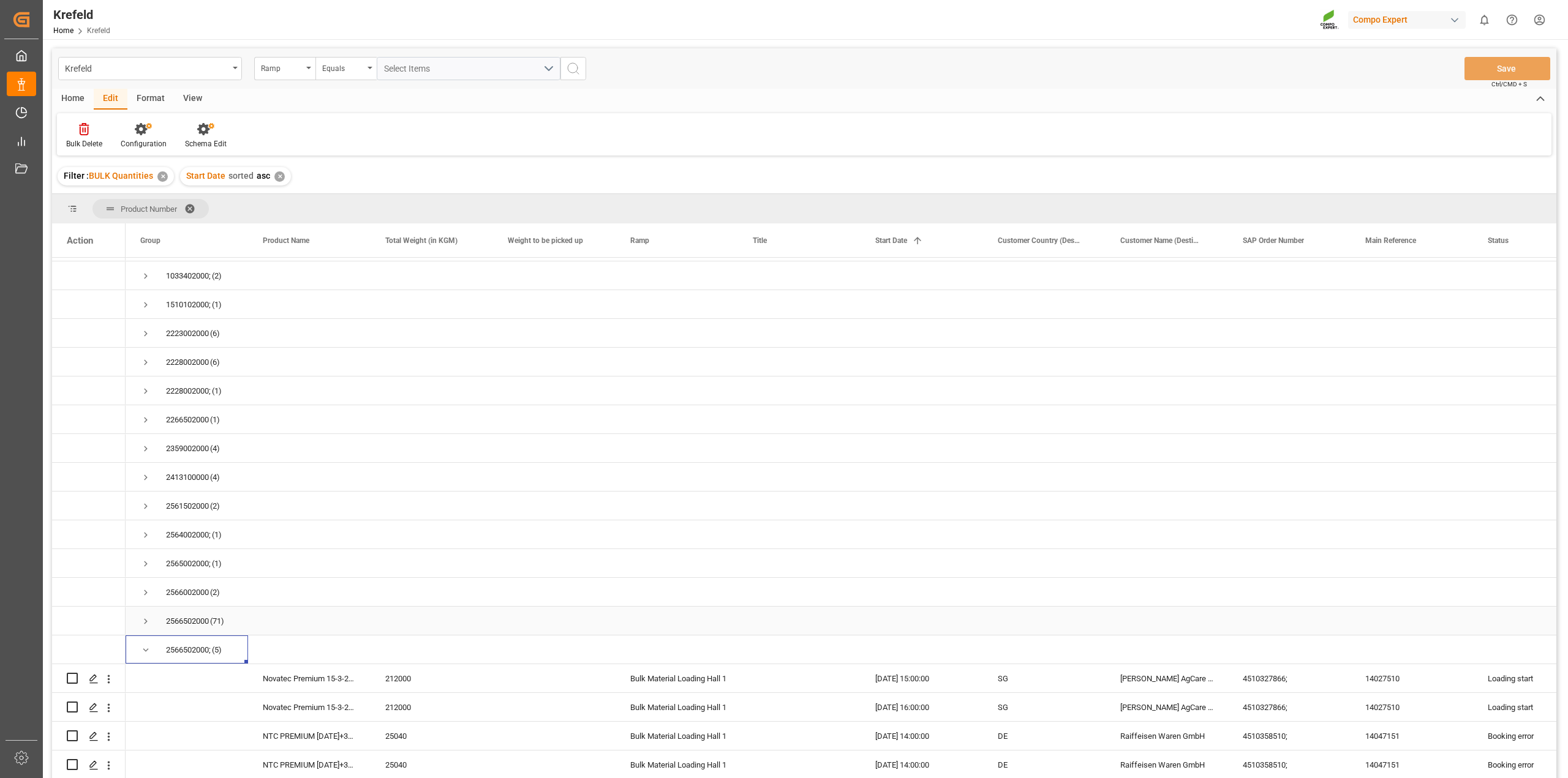
scroll to position [169, 0]
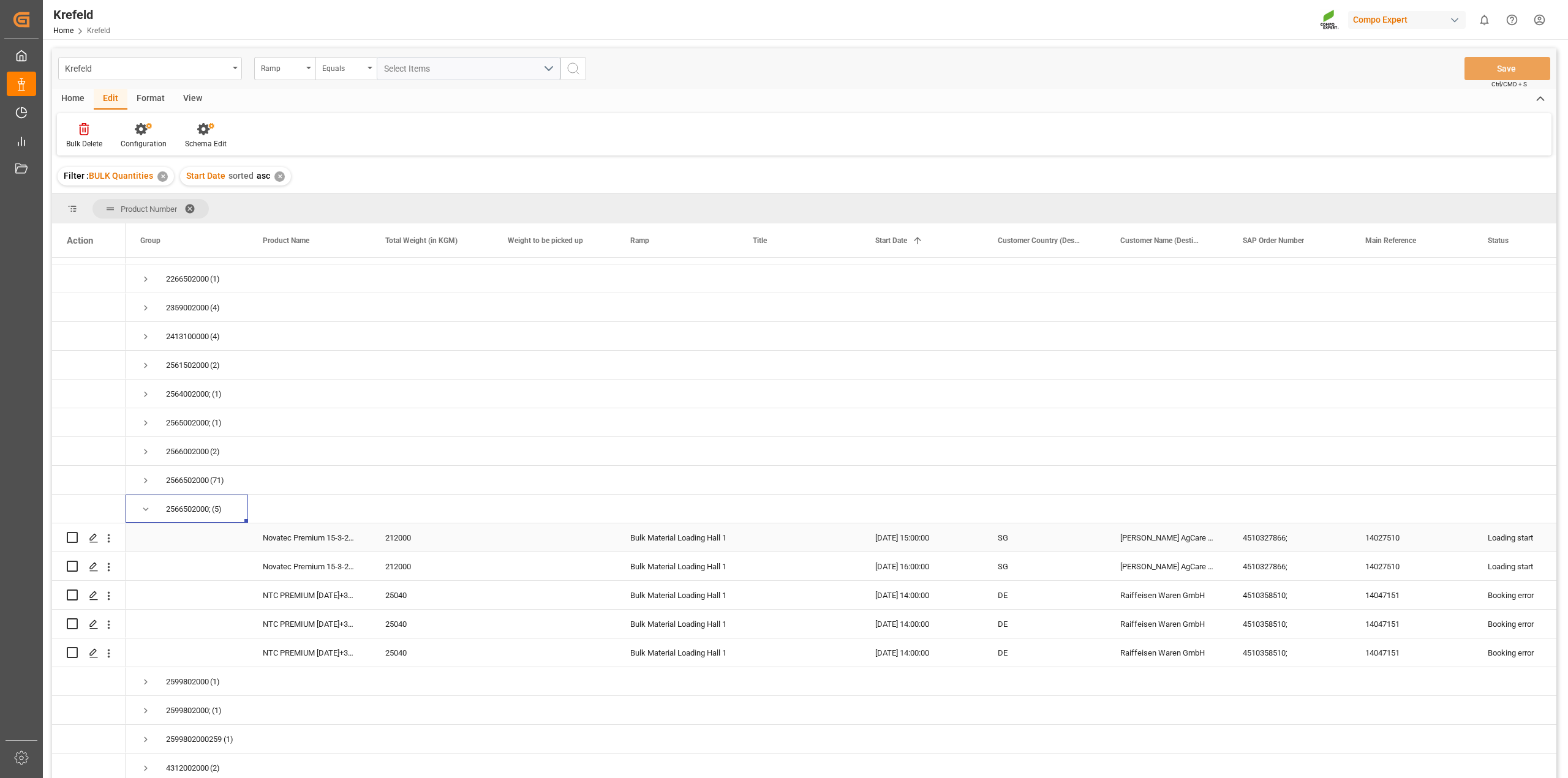
click at [319, 539] on div "Novatec Premium 15-3-20-2+10S+TE - BULK;" at bounding box center [309, 537] width 122 height 28
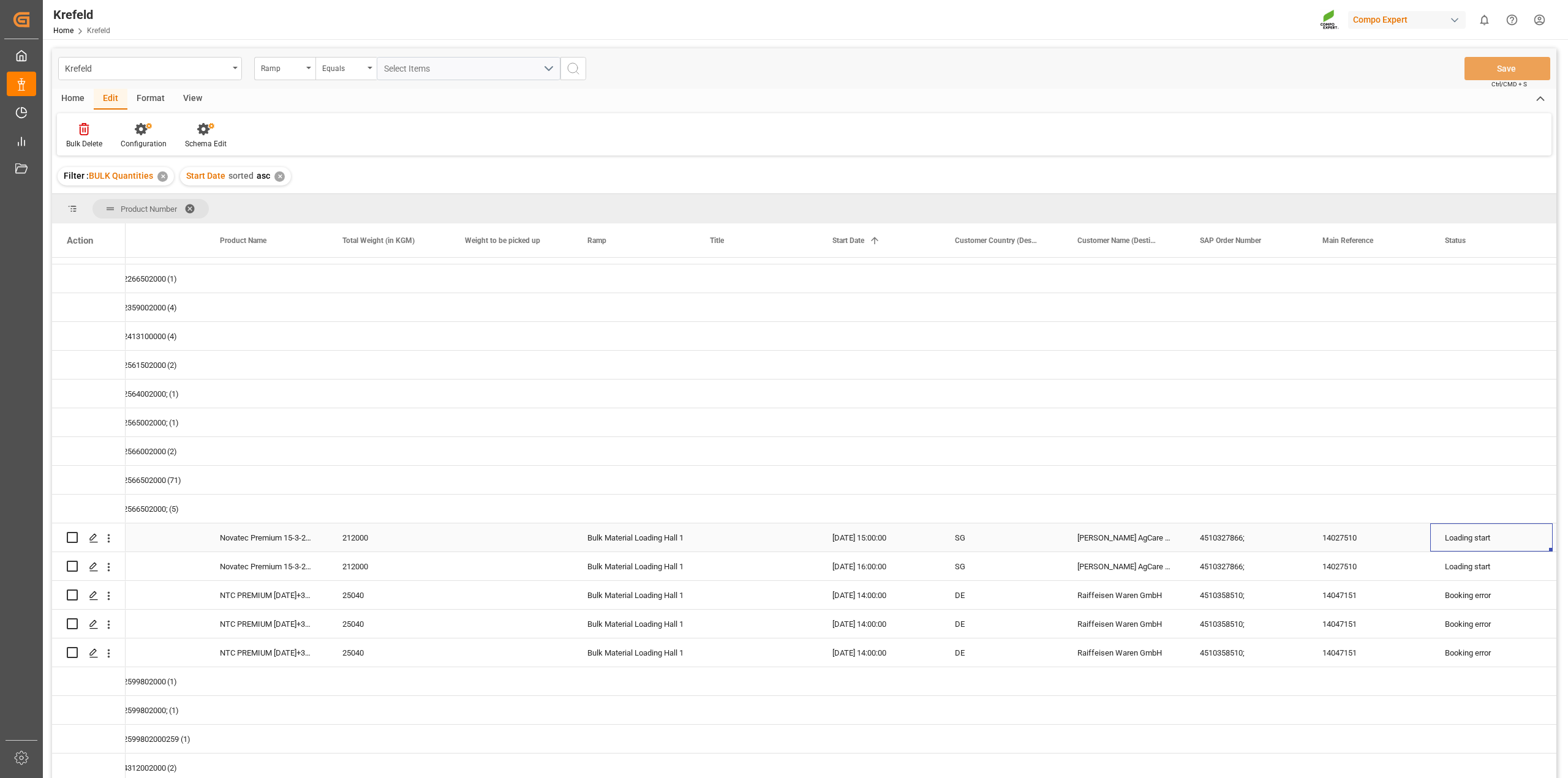
click at [1492, 530] on div "Loading start" at bounding box center [1491, 538] width 93 height 28
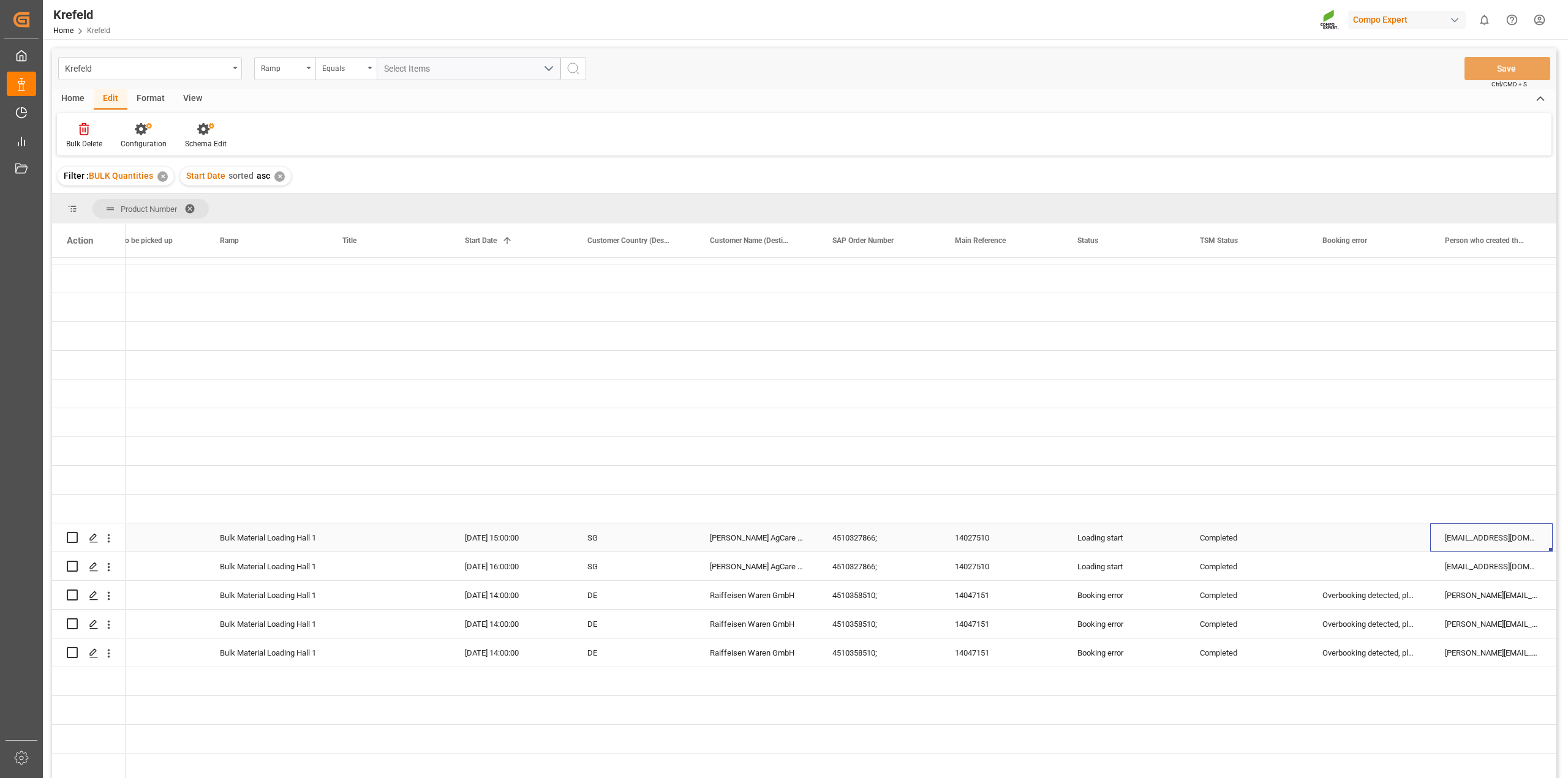
scroll to position [0, 411]
click at [1118, 540] on div "Loading start" at bounding box center [1123, 538] width 93 height 28
click at [1158, 542] on icon "open menu" at bounding box center [1162, 546] width 15 height 15
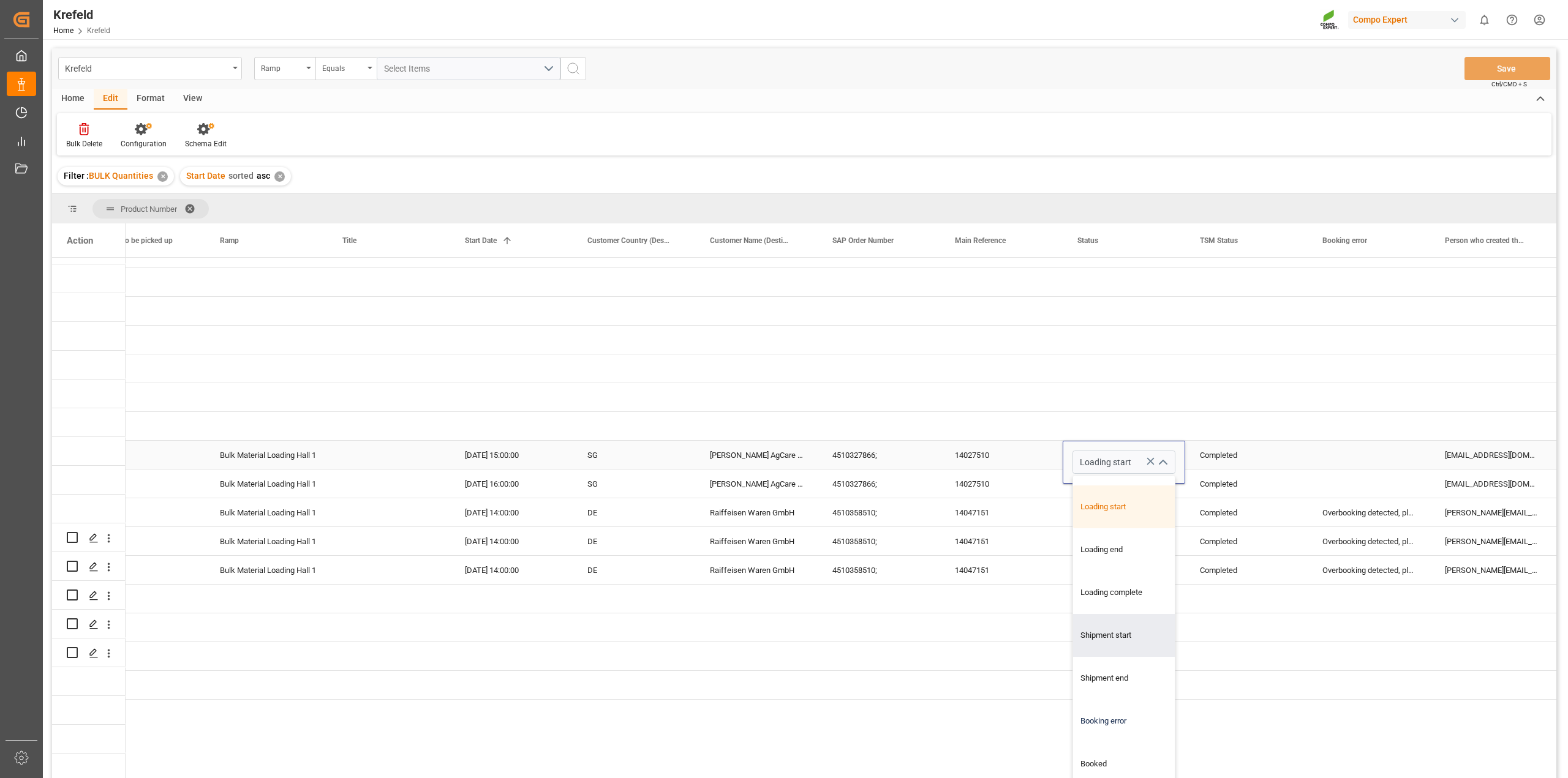
scroll to position [87, 411]
click at [1101, 672] on div "Shipment end" at bounding box center [1138, 678] width 130 height 43
type input "Shipment end"
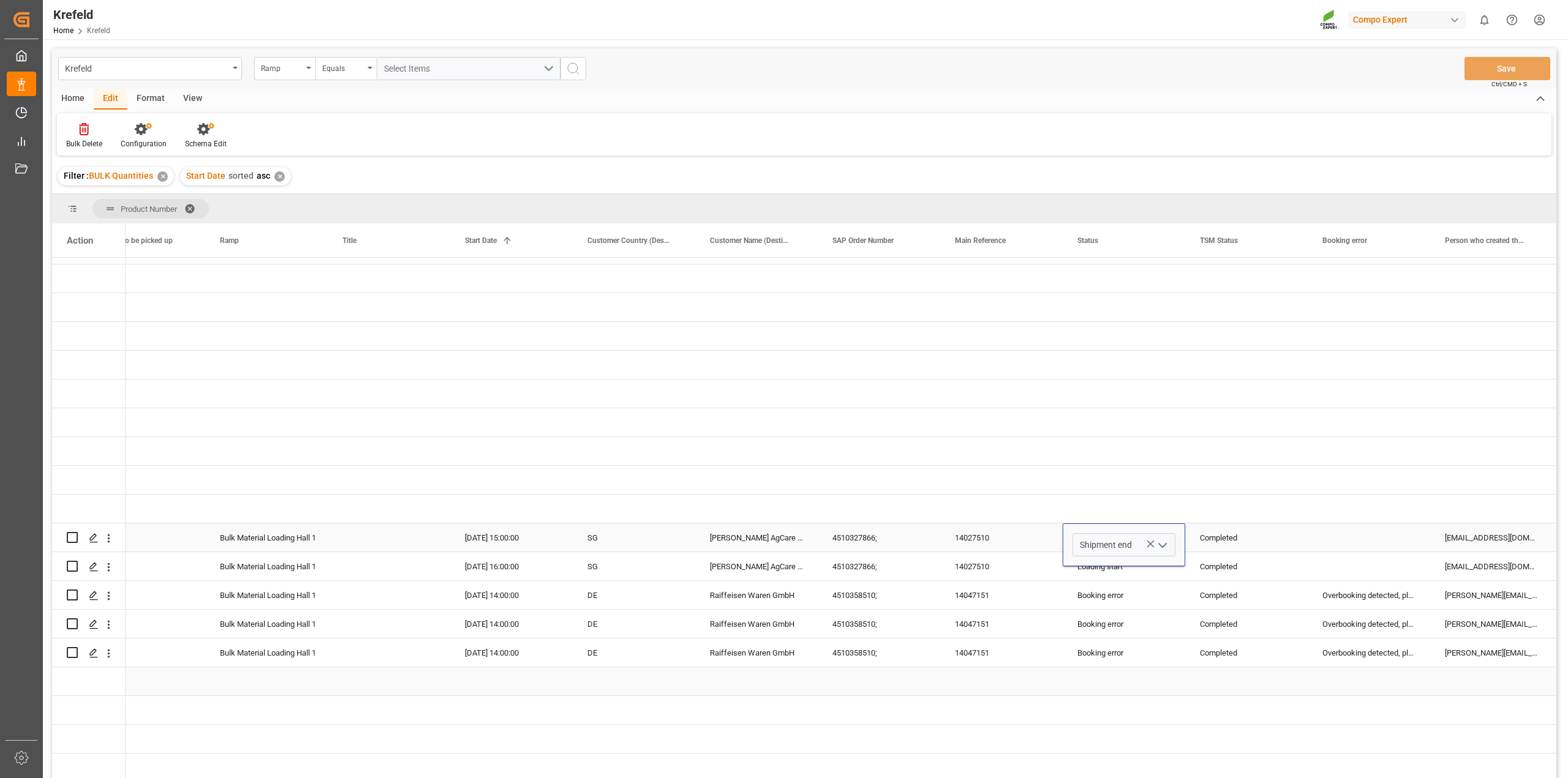
scroll to position [0, 411]
drag, startPoint x: 1266, startPoint y: 559, endPoint x: 1252, endPoint y: 562, distance: 14.3
click at [1266, 559] on div "Completed" at bounding box center [1246, 567] width 93 height 28
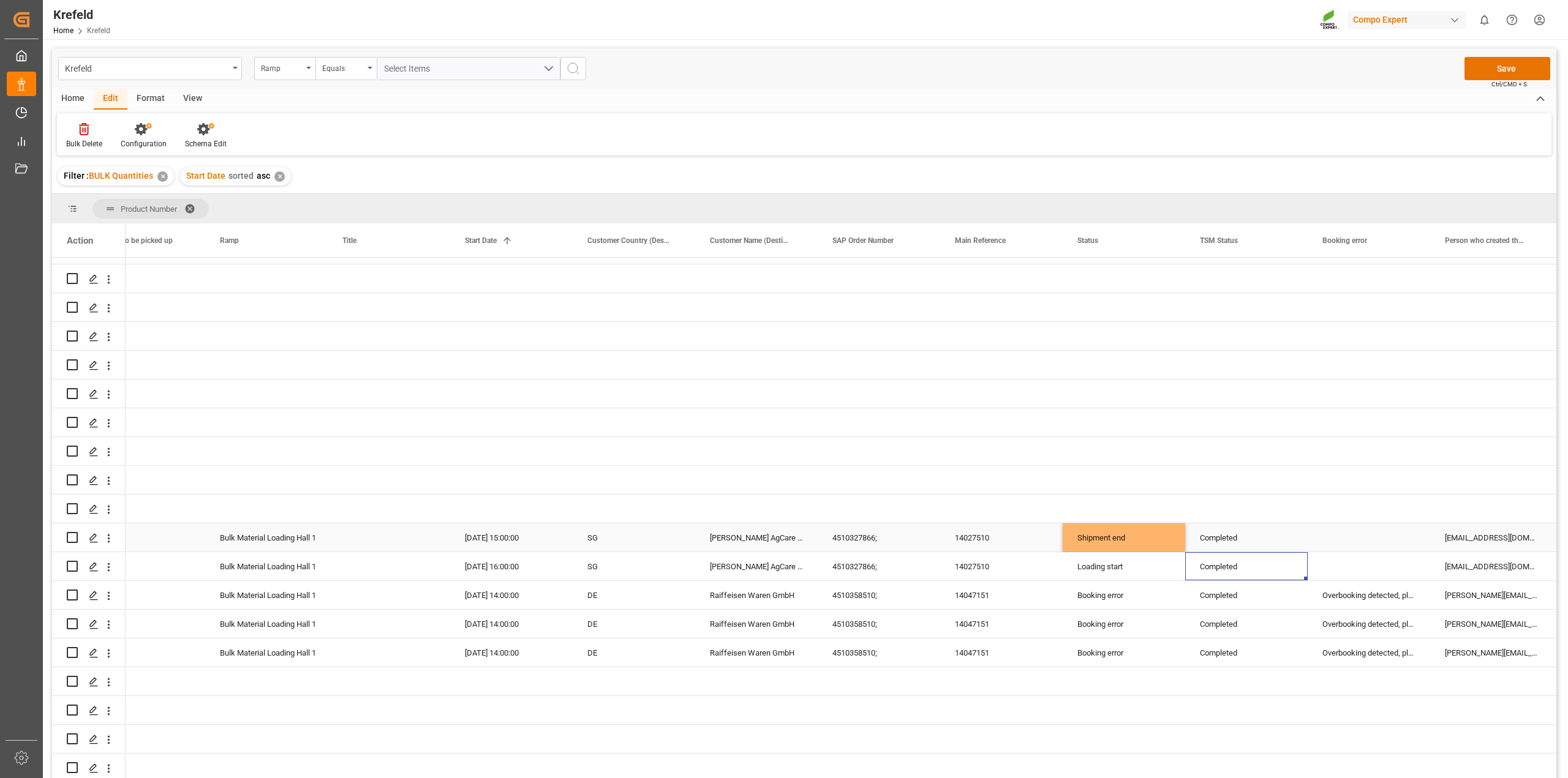
click at [1127, 531] on div "Shipment end" at bounding box center [1123, 538] width 93 height 28
drag, startPoint x: 1183, startPoint y: 543, endPoint x: 1168, endPoint y: 643, distance: 101.1
click at [1168, 643] on div "212000 Bulk Material Loading Hall 1 18.02.2025 15:00:00 SG Behn Meyer AgCare LL…" at bounding box center [817, 436] width 2205 height 691
click at [1157, 564] on div "Loading start" at bounding box center [1123, 567] width 93 height 28
click at [1154, 538] on div "Shipment end" at bounding box center [1123, 538] width 93 height 28
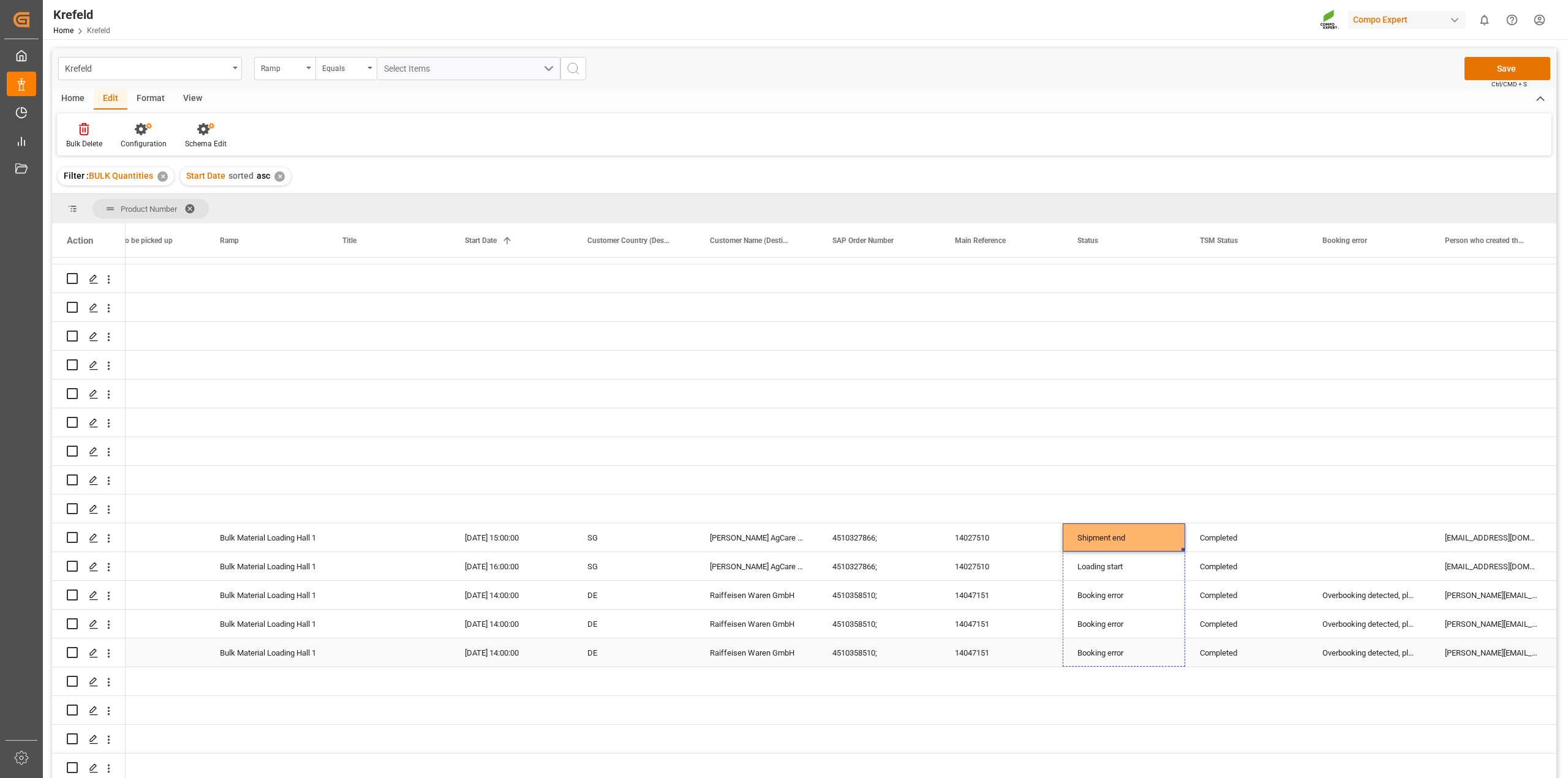
drag, startPoint x: 1182, startPoint y: 543, endPoint x: 1174, endPoint y: 641, distance: 98.3
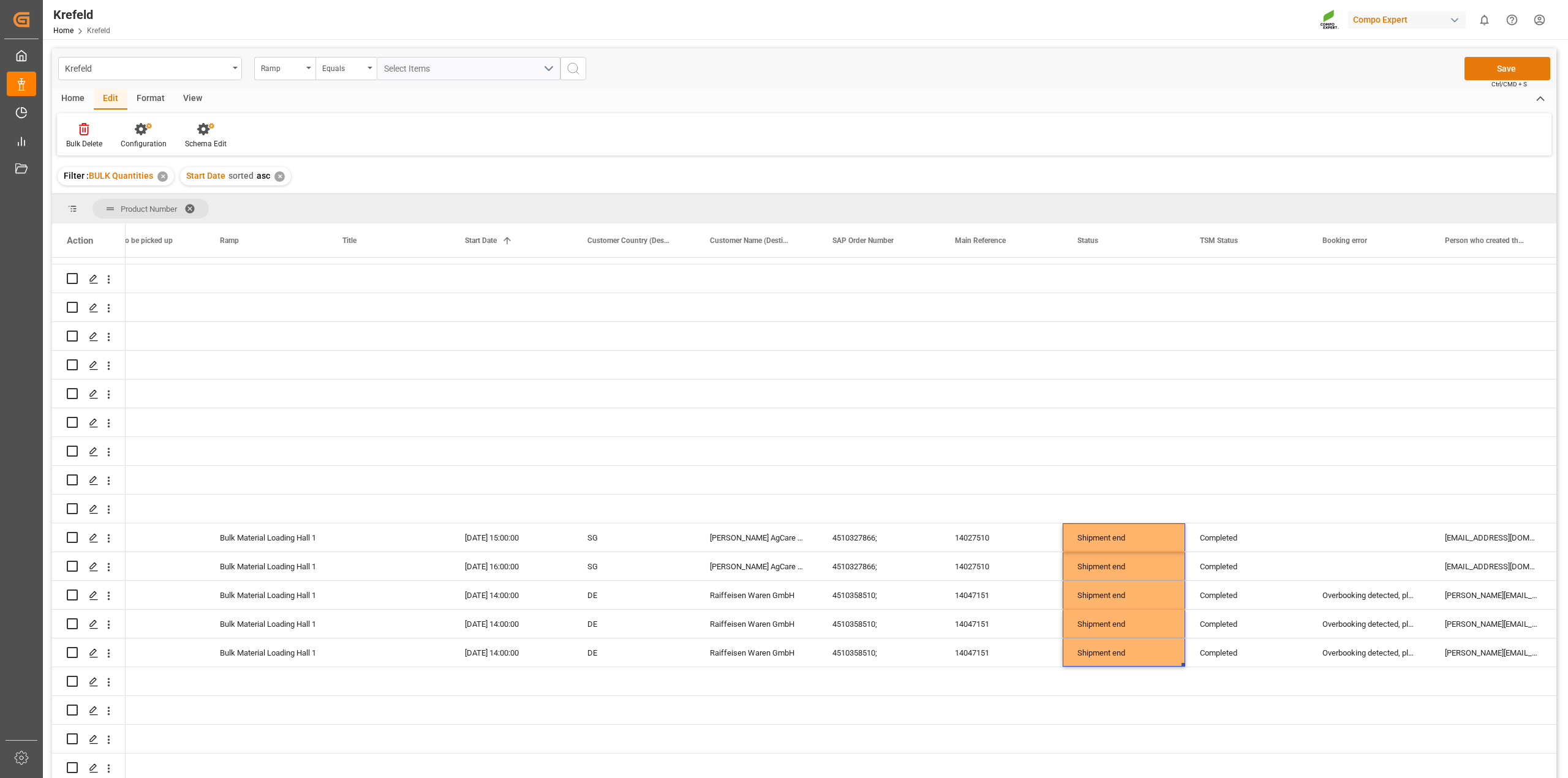
click at [1510, 64] on button "Save" at bounding box center [1507, 68] width 86 height 23
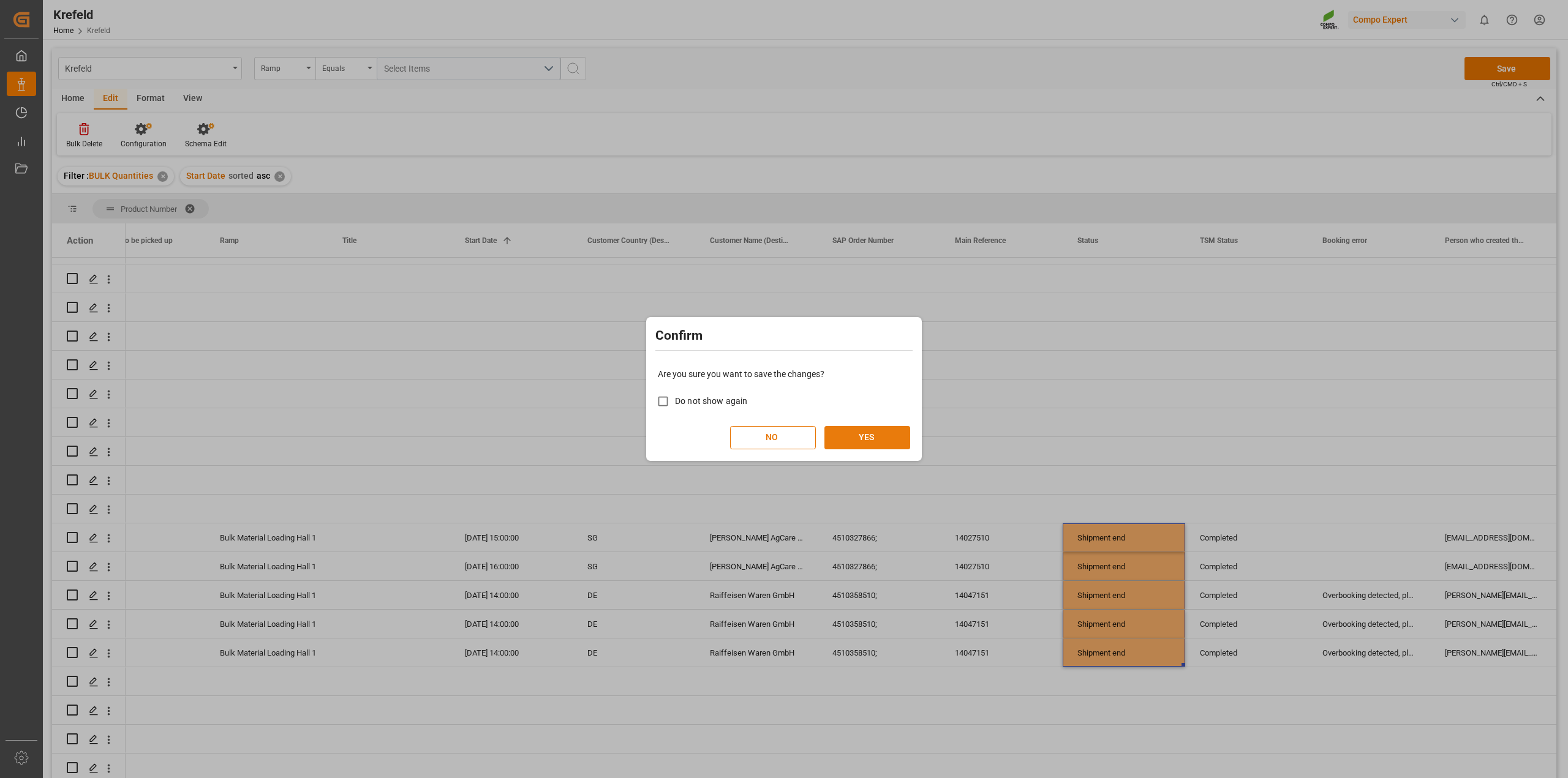
click at [887, 440] on button "YES" at bounding box center [867, 437] width 86 height 23
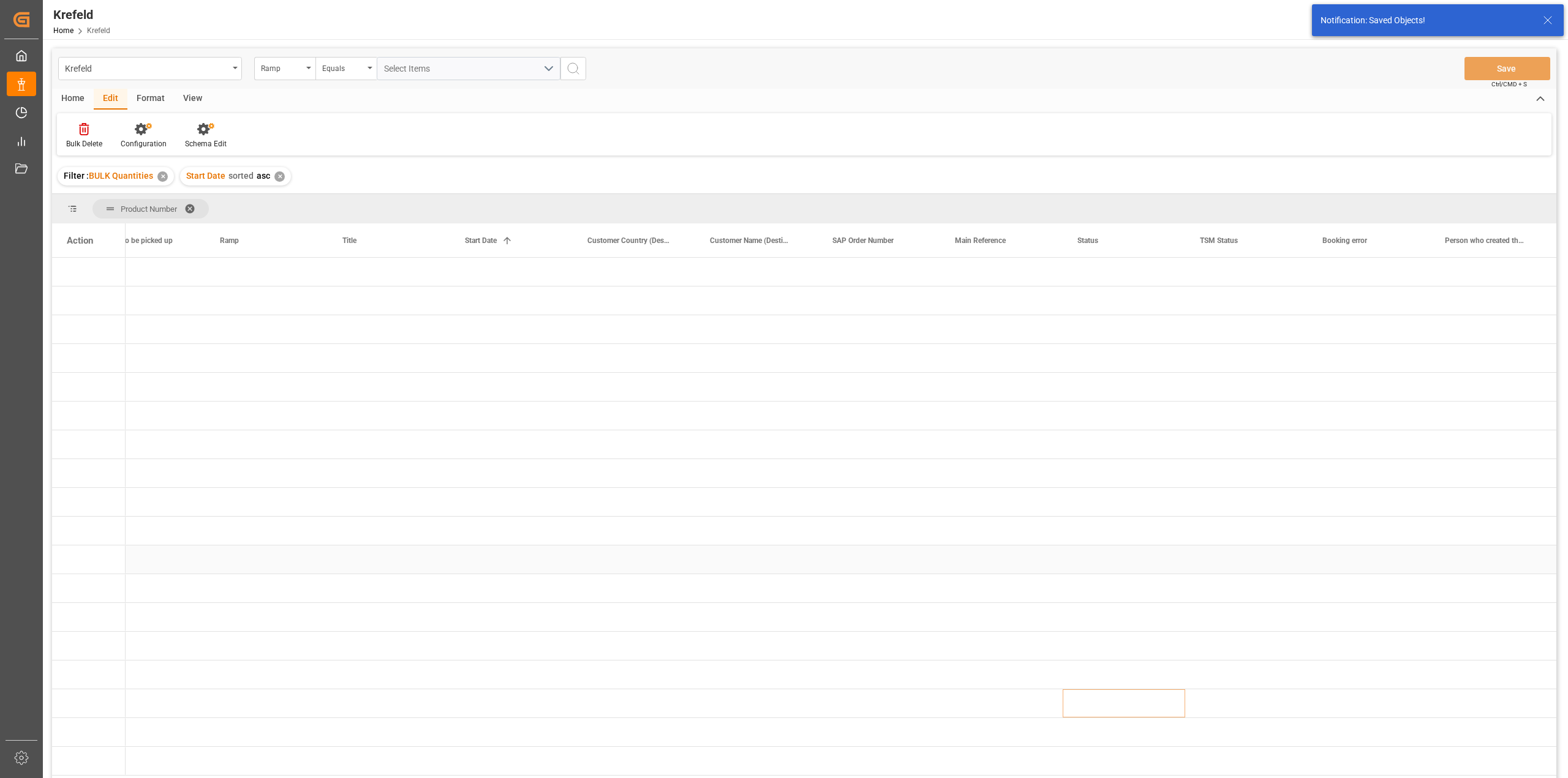
scroll to position [0, 0]
click at [949, 503] on div "Press SPACE to select this row." at bounding box center [1001, 502] width 122 height 28
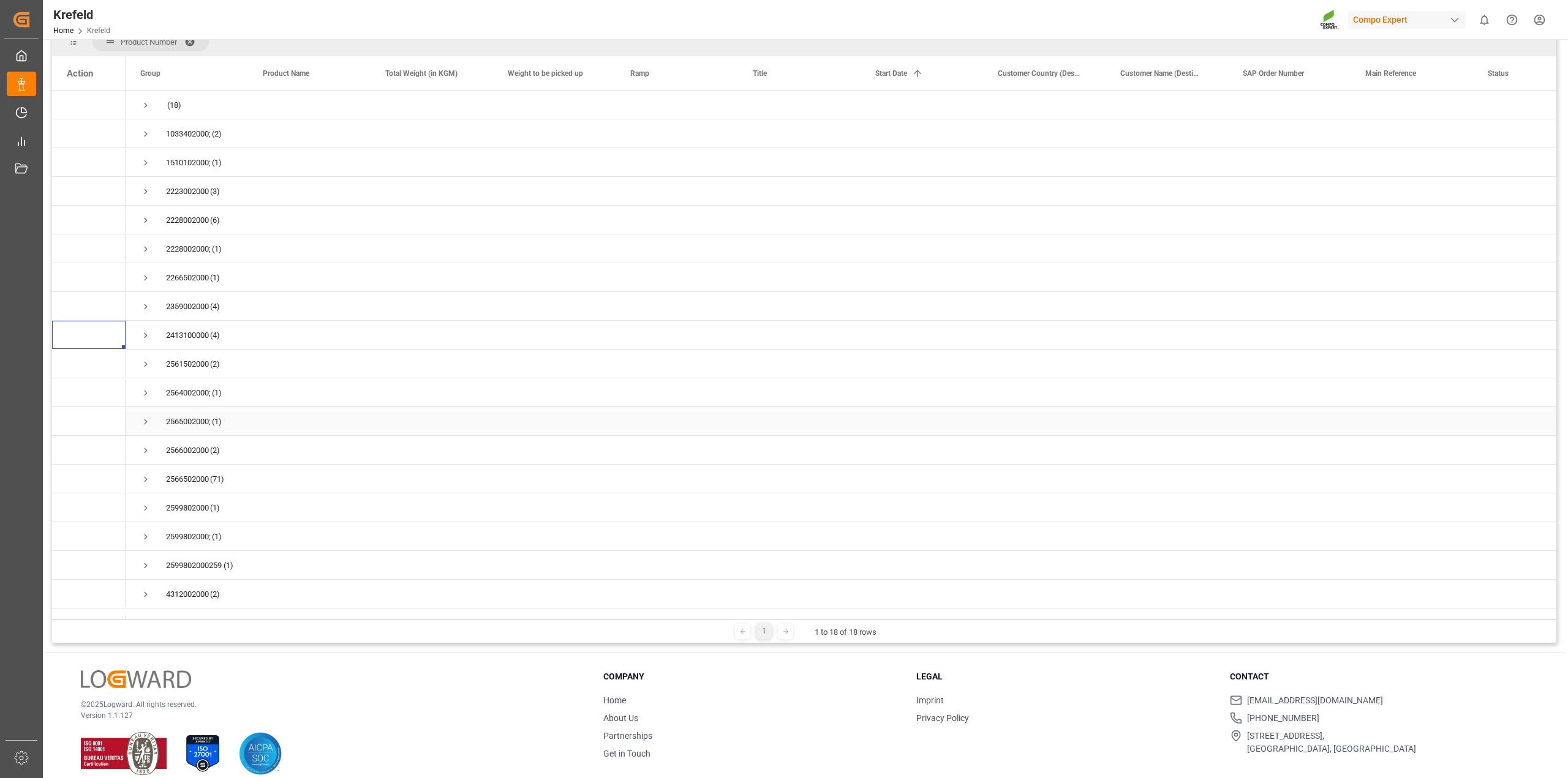
scroll to position [181, 0]
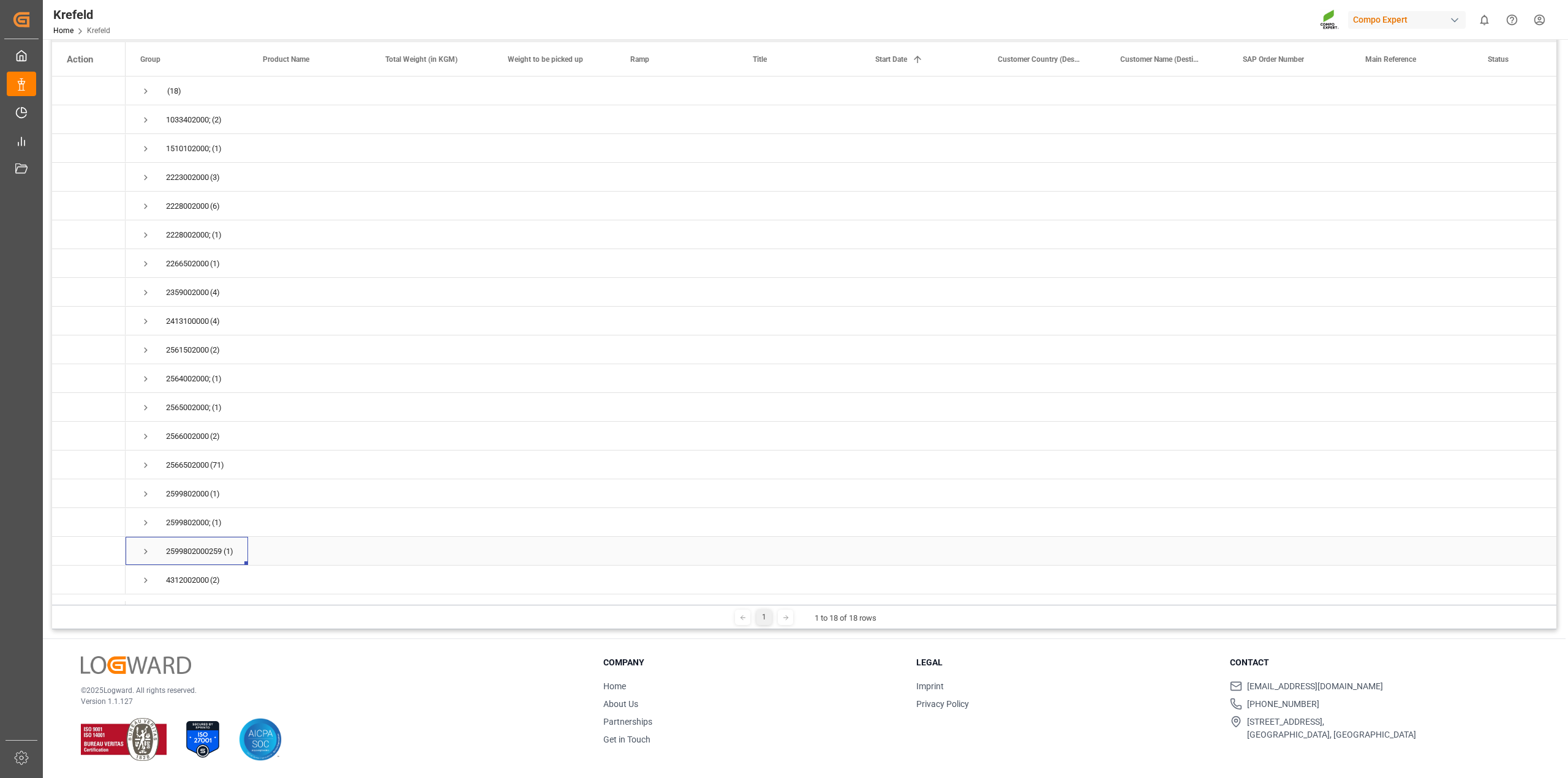
click at [143, 548] on span "Press SPACE to select this row." at bounding box center [146, 551] width 11 height 11
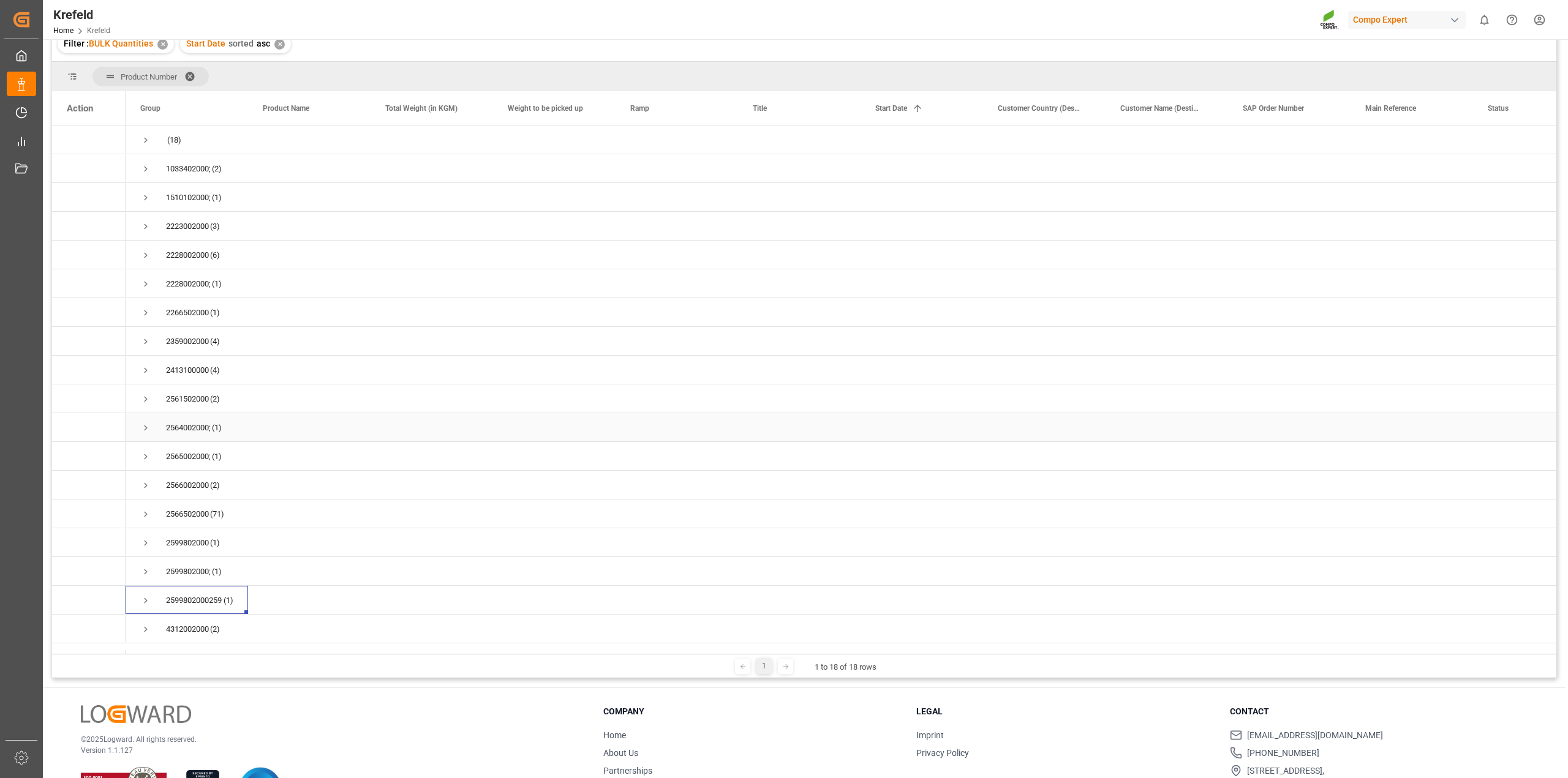
scroll to position [153, 0]
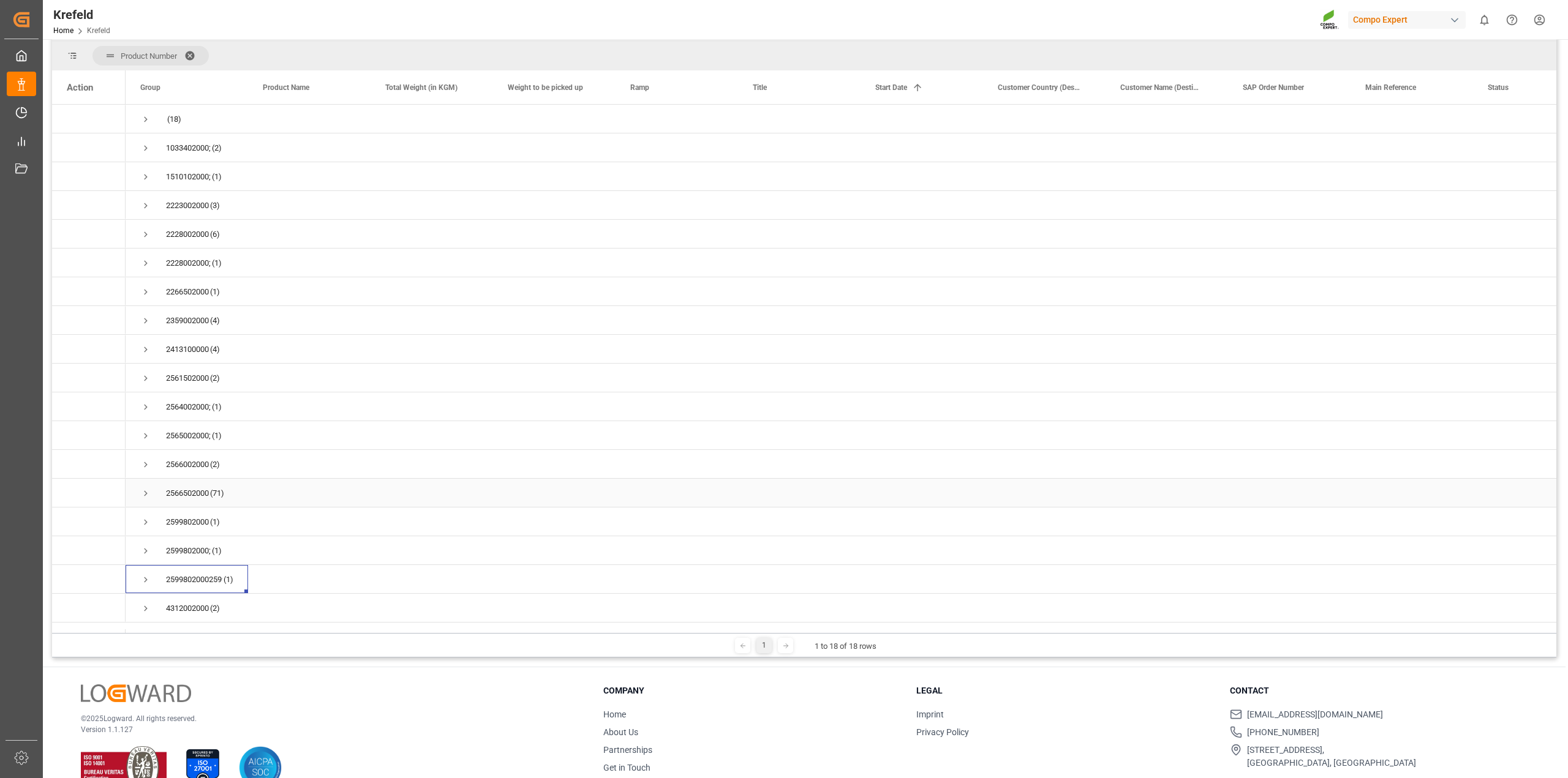
click at [143, 491] on span "Press SPACE to select this row." at bounding box center [146, 494] width 11 height 11
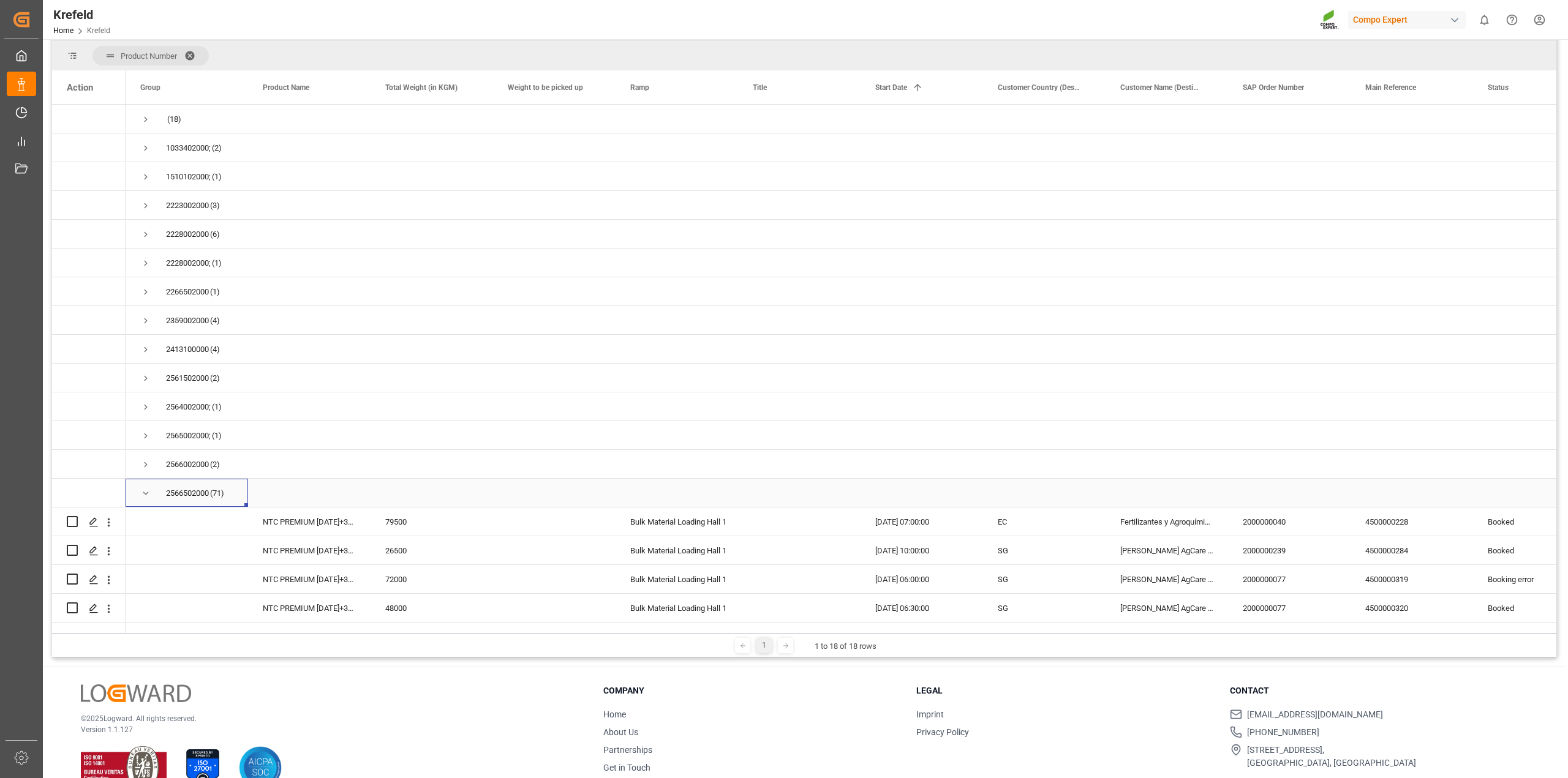
click at [143, 491] on span "Press SPACE to select this row." at bounding box center [146, 494] width 11 height 11
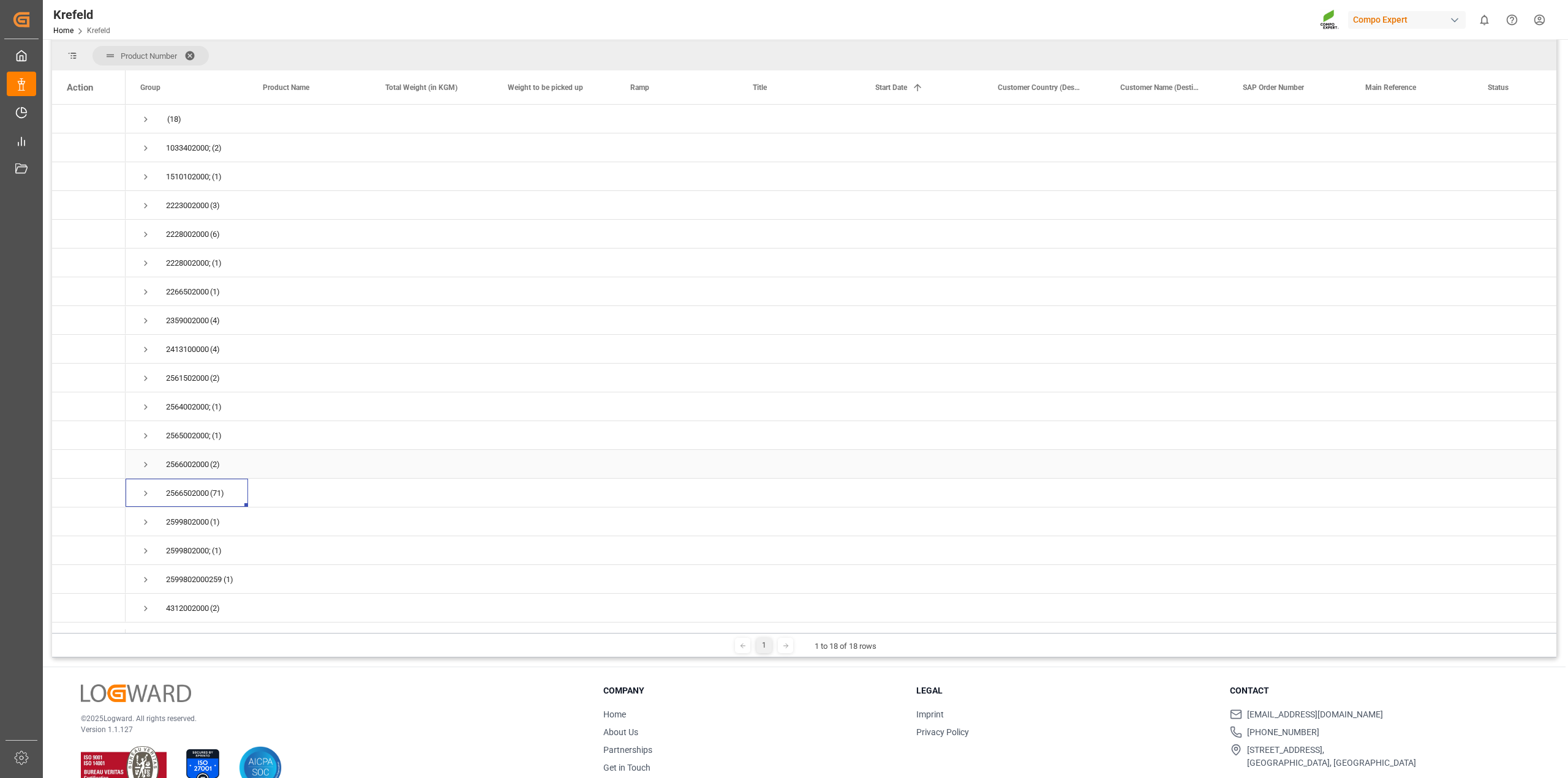
click at [144, 459] on span "Press SPACE to select this row." at bounding box center [146, 465] width 11 height 11
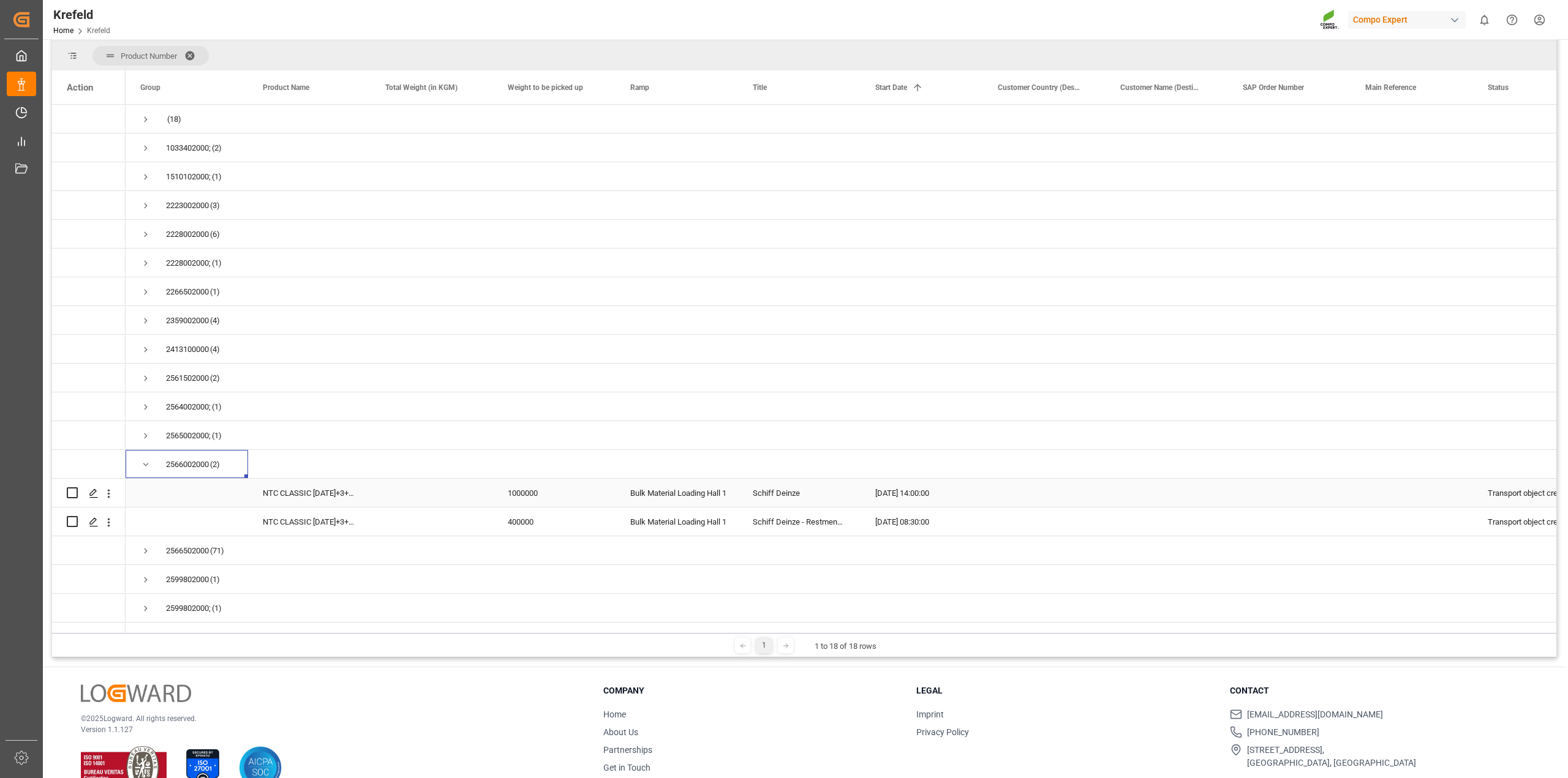
click at [829, 486] on div "Schiff Deinze" at bounding box center [799, 492] width 122 height 28
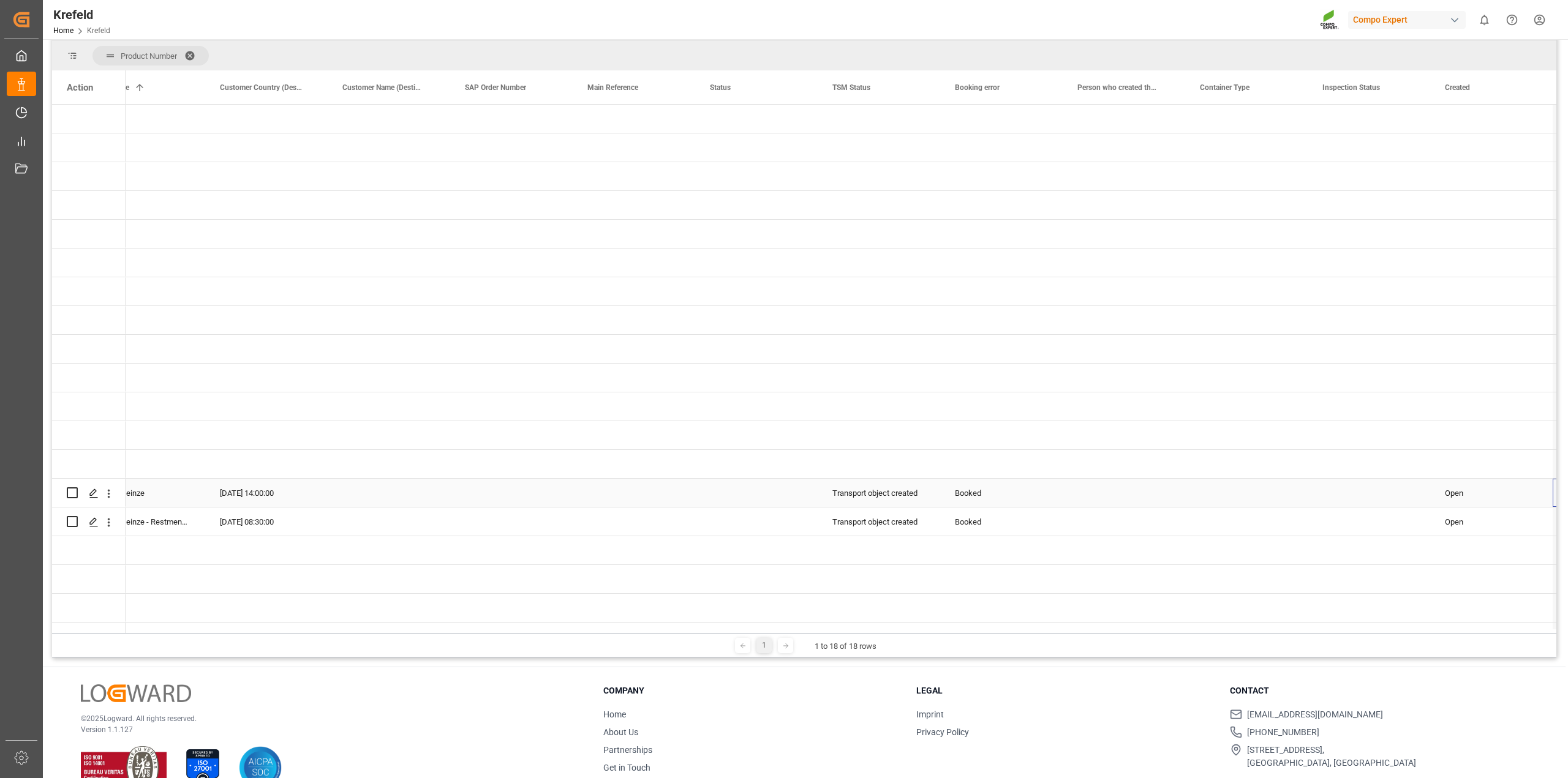
scroll to position [0, 778]
click at [874, 491] on div "Booked" at bounding box center [882, 493] width 93 height 28
click at [919, 499] on icon "open menu" at bounding box center [921, 500] width 15 height 15
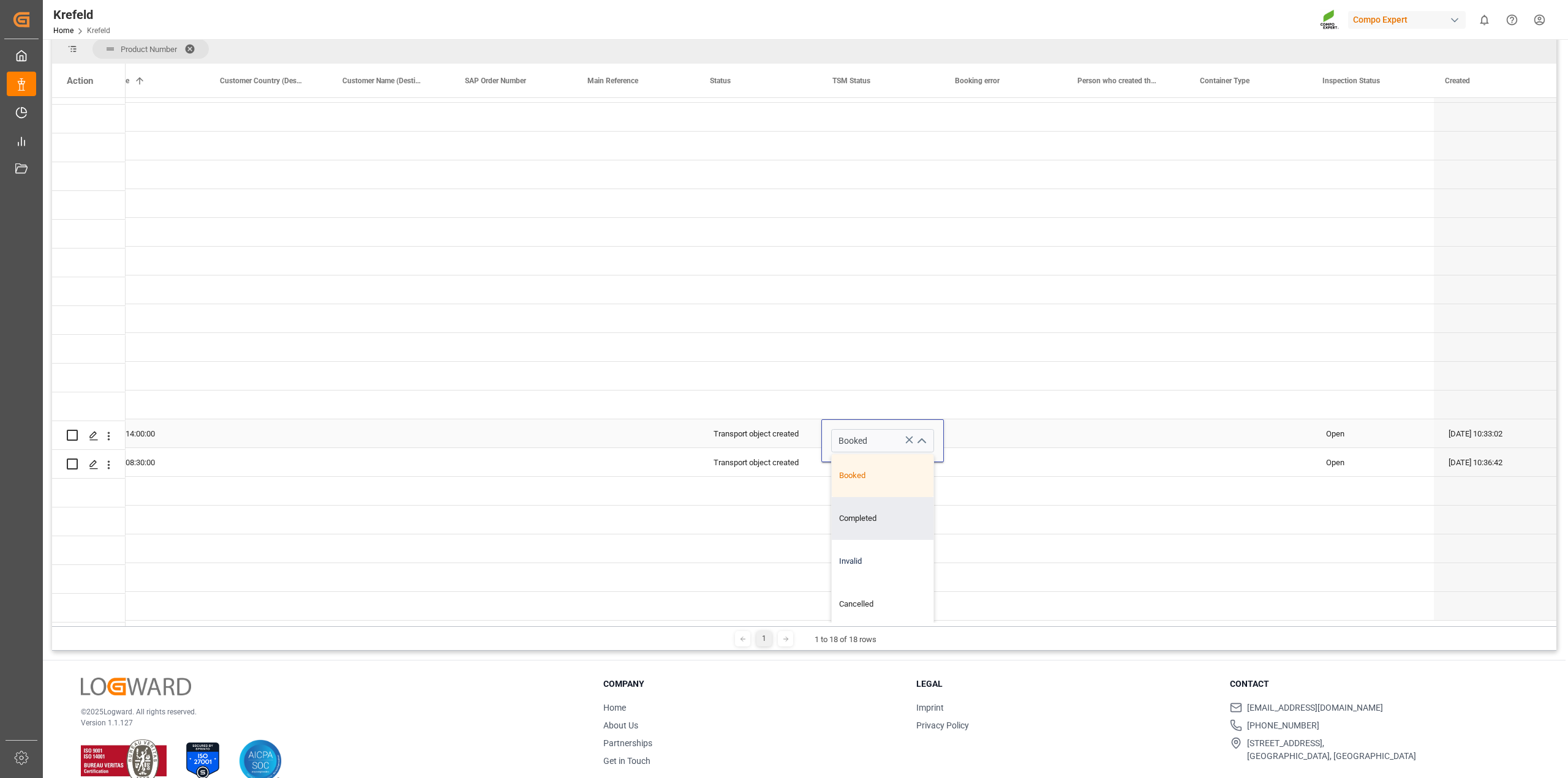
scroll to position [181, 0]
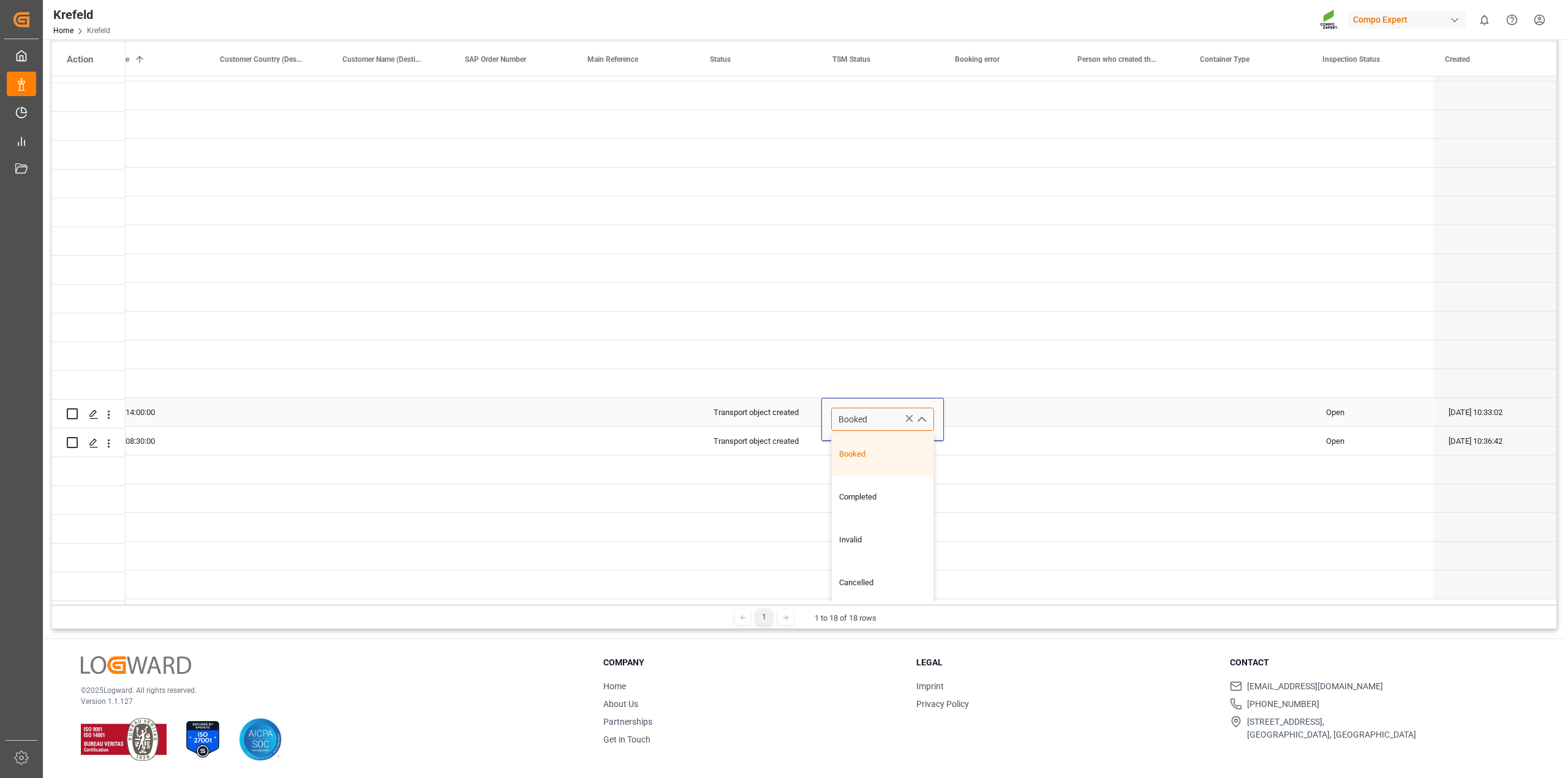
click at [871, 415] on input "Booked" at bounding box center [882, 419] width 103 height 23
click at [996, 410] on div "Press SPACE to select this row." at bounding box center [1004, 411] width 122 height 28
click at [779, 415] on div "Transport object created" at bounding box center [760, 414] width 93 height 28
click at [791, 406] on div "Transport object created" at bounding box center [760, 414] width 93 height 28
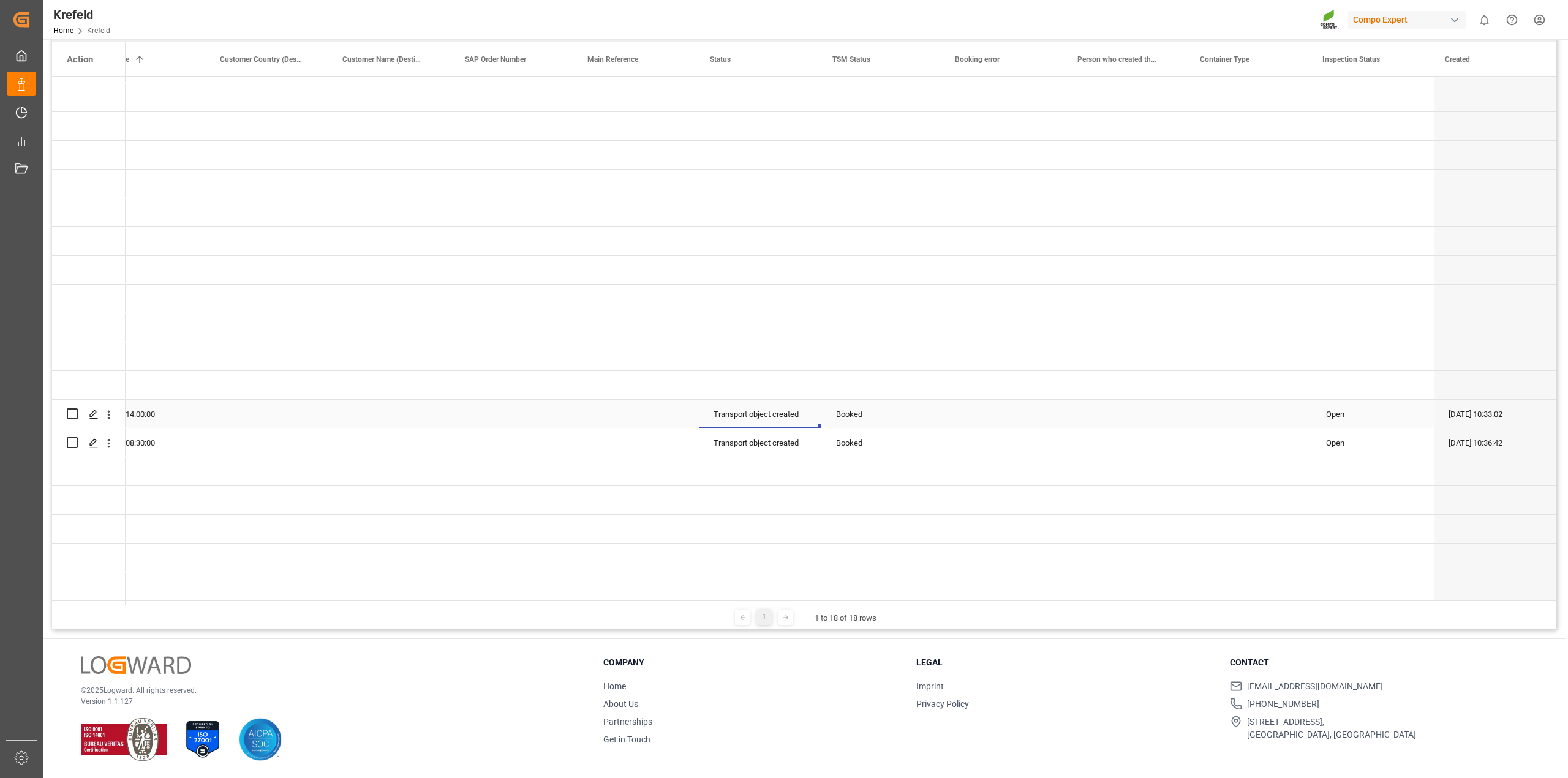
click at [791, 406] on div "Transport object created" at bounding box center [760, 414] width 93 height 28
click at [794, 418] on icon "open menu" at bounding box center [799, 422] width 15 height 15
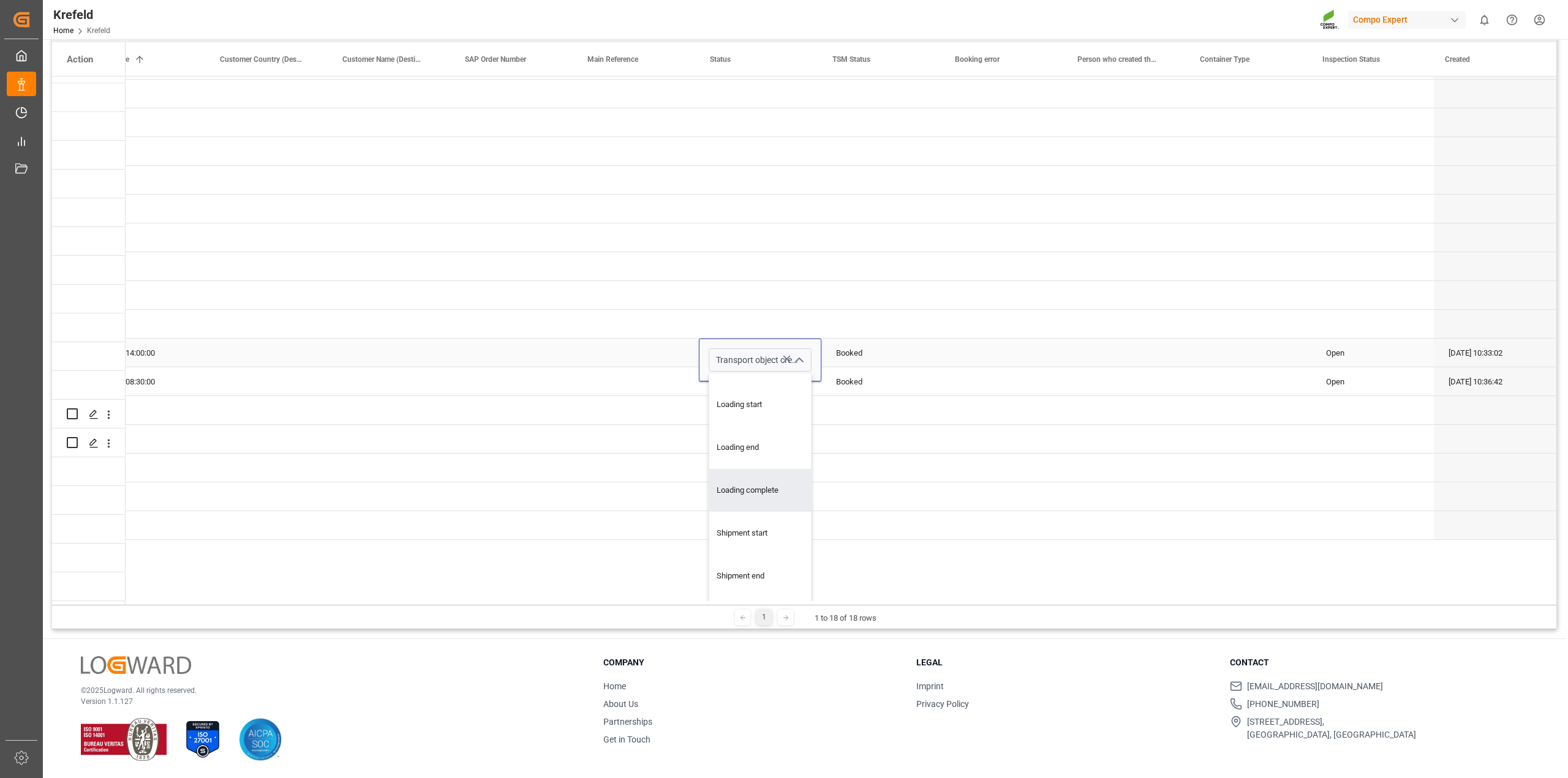
scroll to position [144, 778]
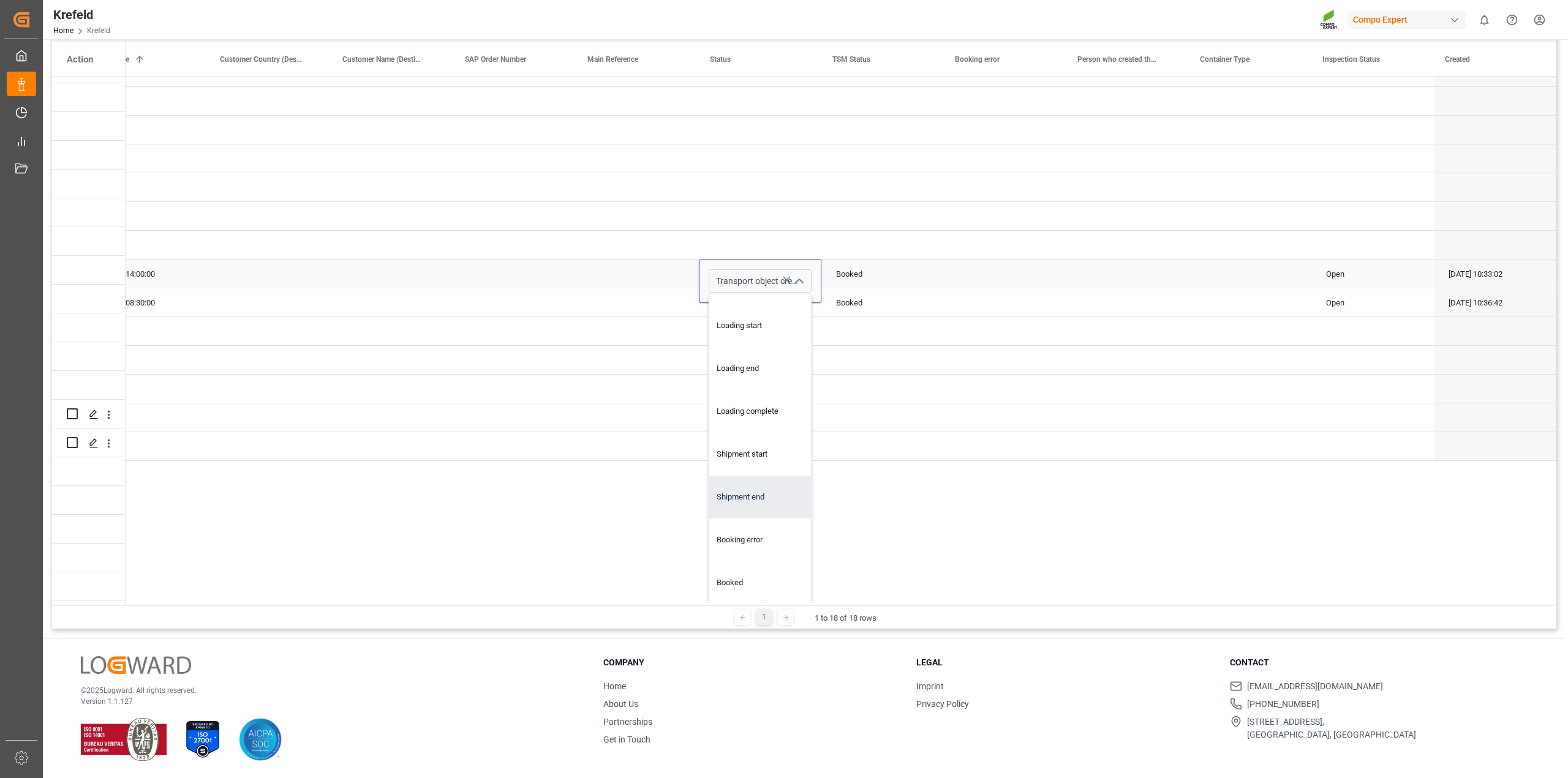
click at [756, 483] on div "Shipment end" at bounding box center [774, 496] width 130 height 43
type input "Shipment end"
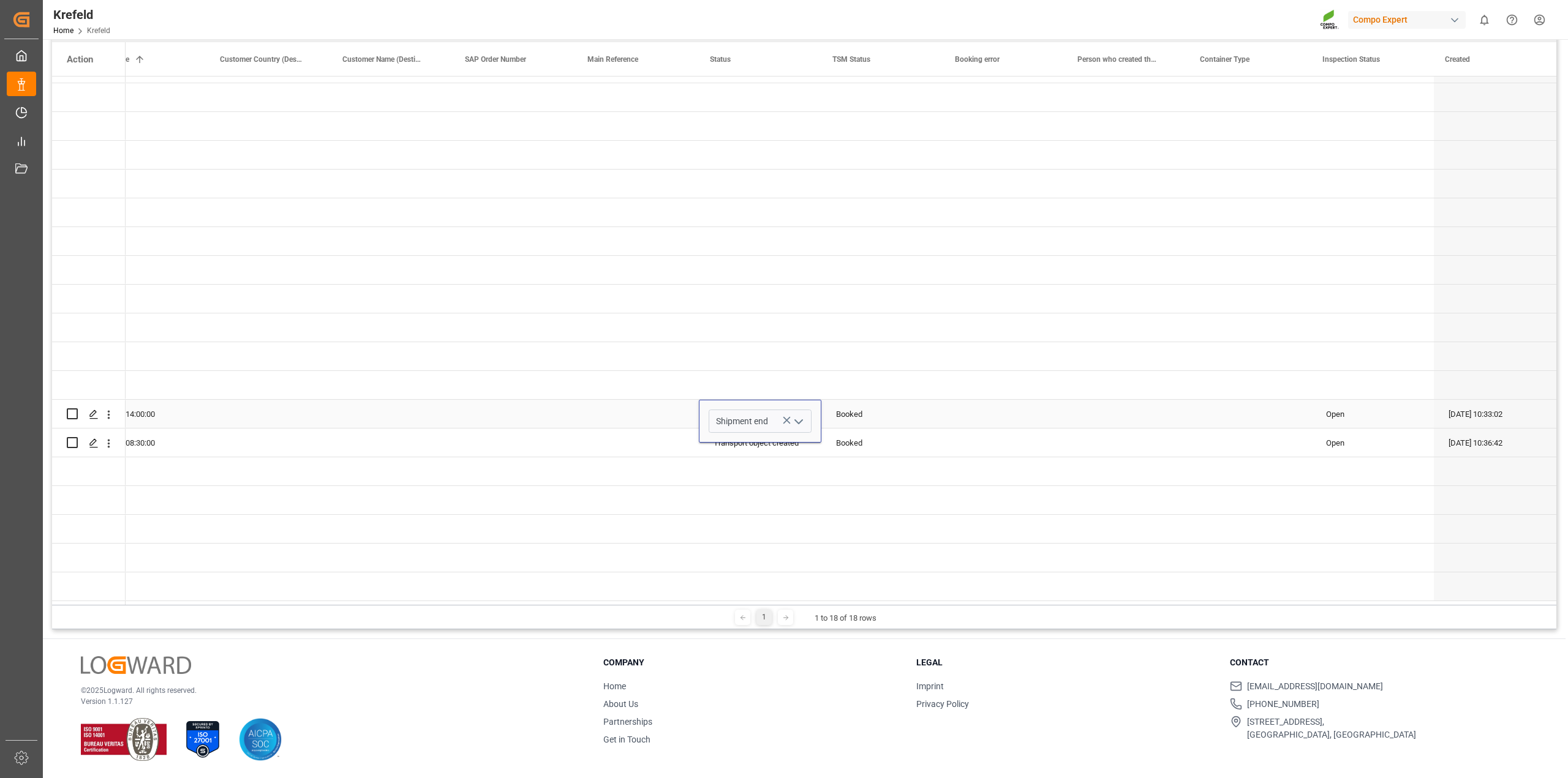
click at [922, 405] on div "Booked" at bounding box center [882, 414] width 93 height 28
click at [773, 430] on div "Transport object created" at bounding box center [760, 443] width 93 height 28
click at [772, 436] on div "Transport object created" at bounding box center [760, 443] width 93 height 28
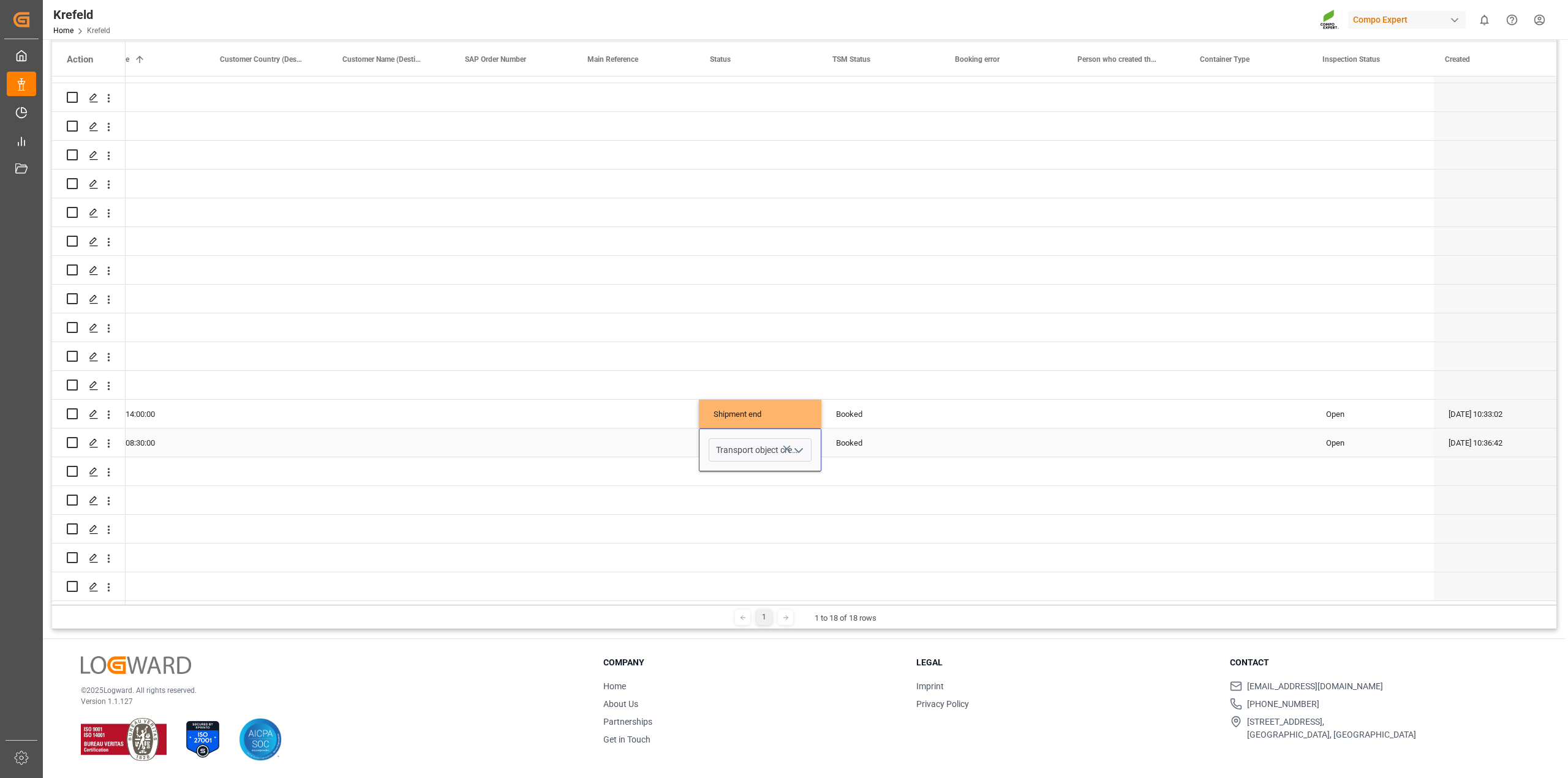
click at [795, 445] on icon "open menu" at bounding box center [799, 450] width 15 height 15
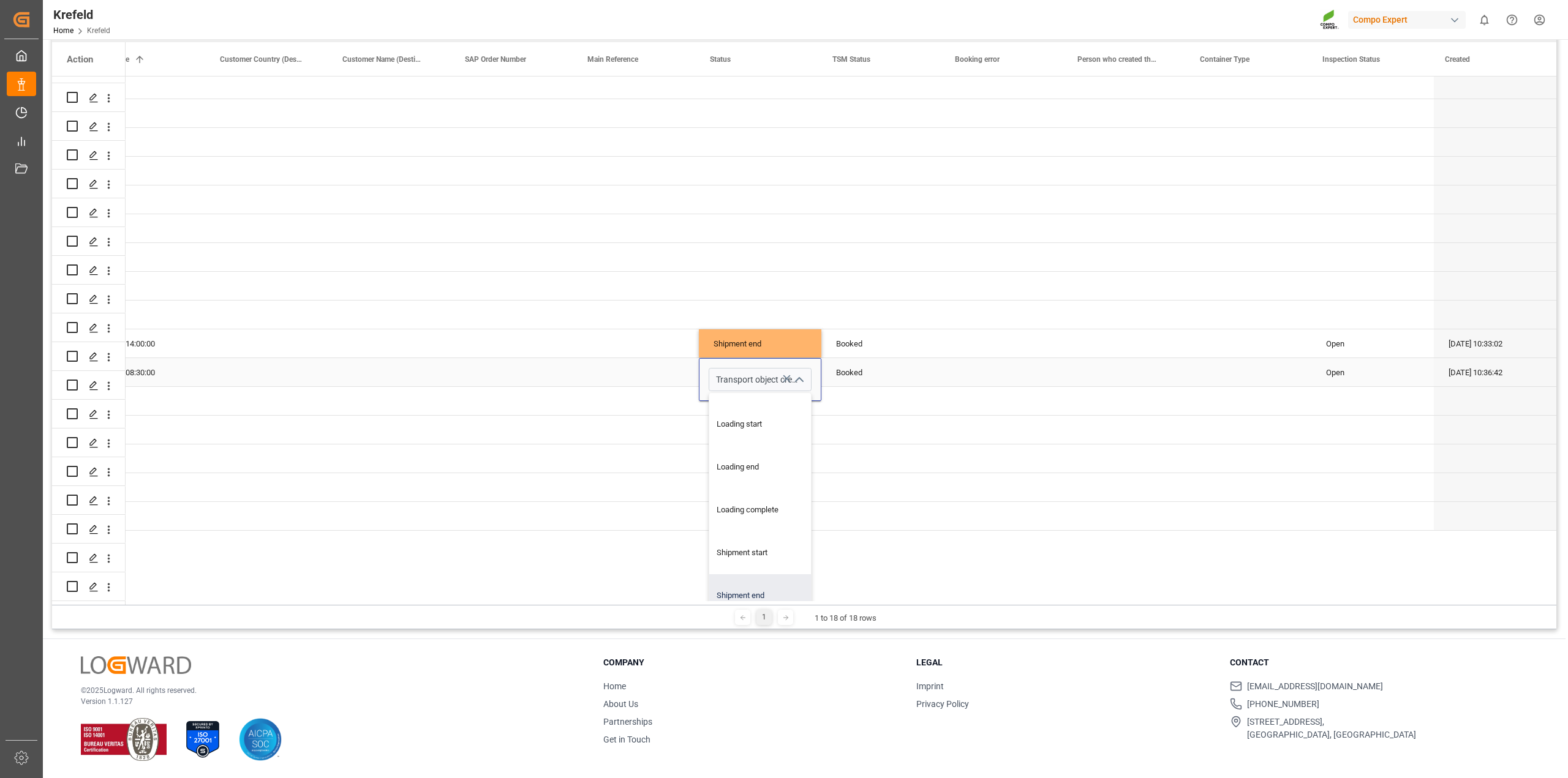
scroll to position [172, 778]
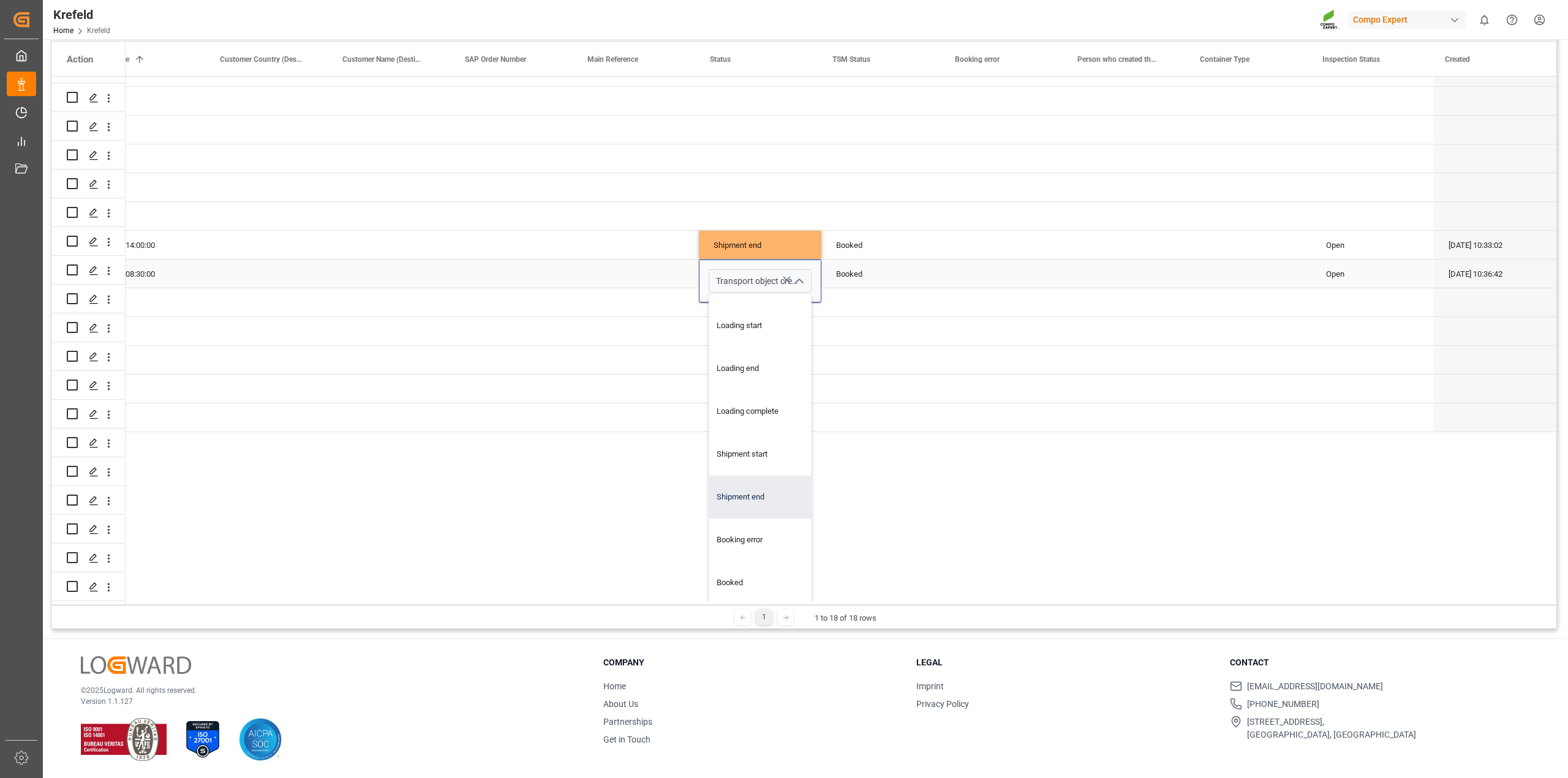
click at [765, 487] on div "Shipment end" at bounding box center [774, 496] width 130 height 43
type input "Shipment end"
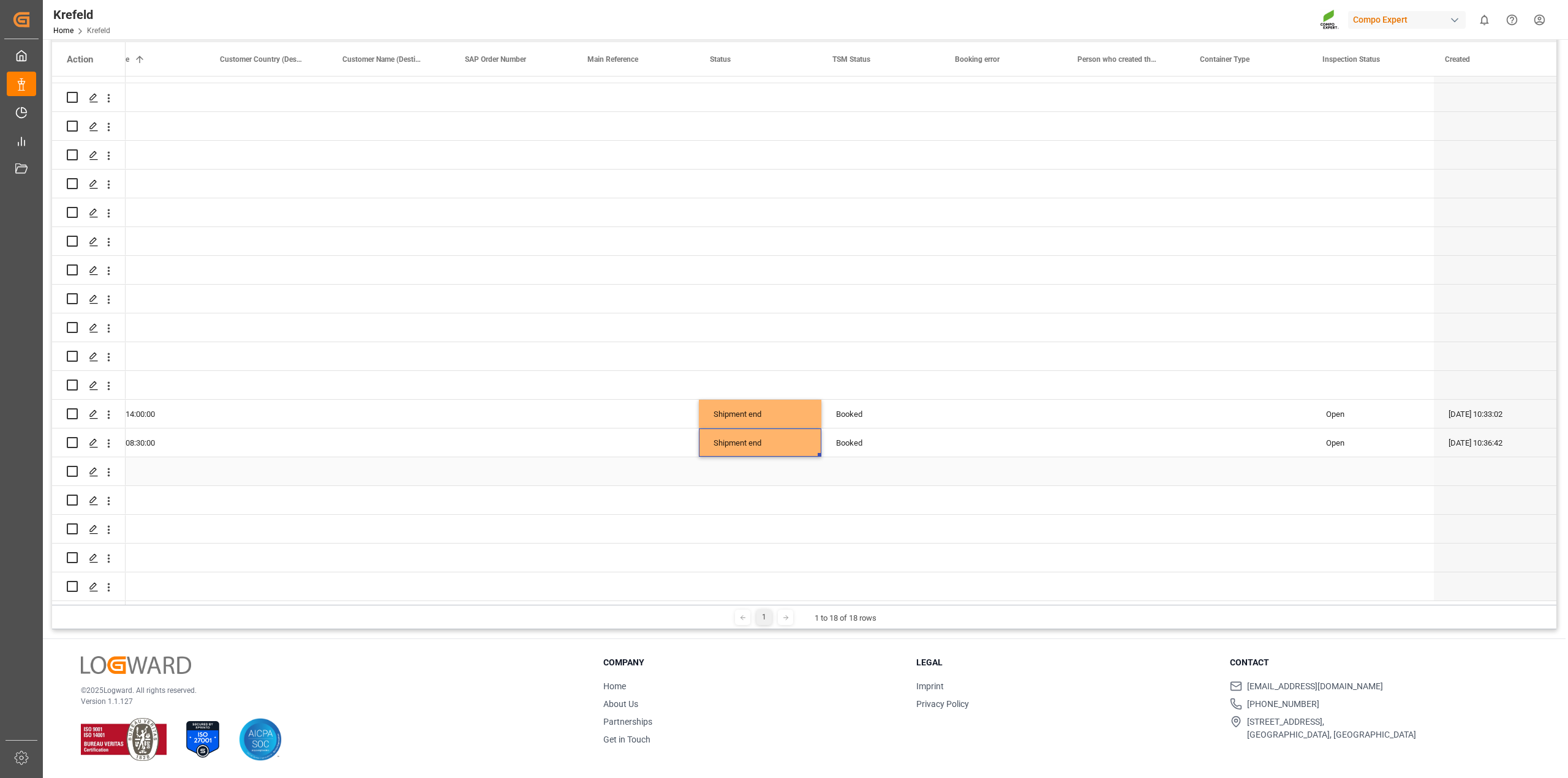
scroll to position [0, 0]
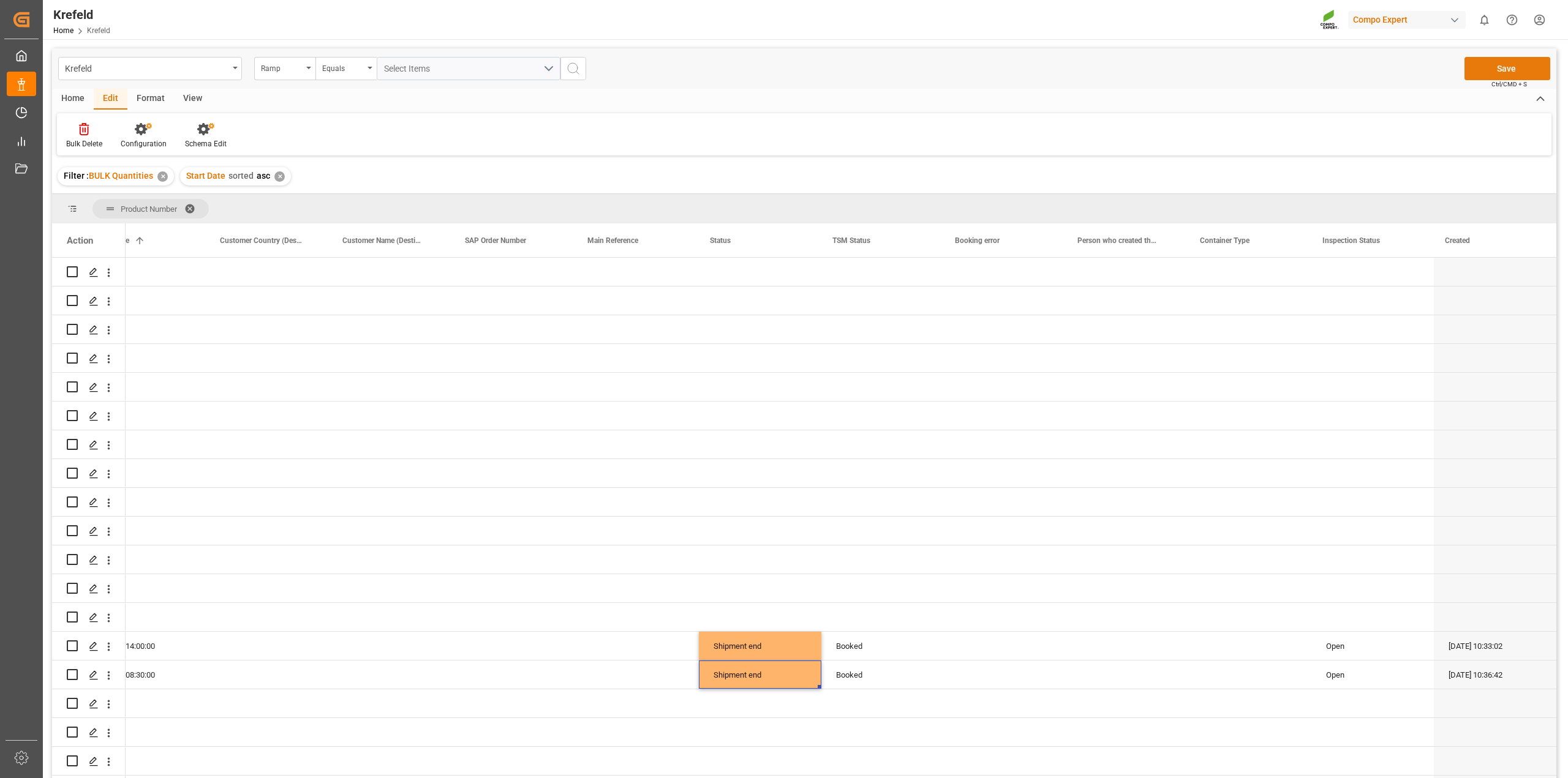
click at [1511, 69] on button "Save" at bounding box center [1507, 68] width 86 height 23
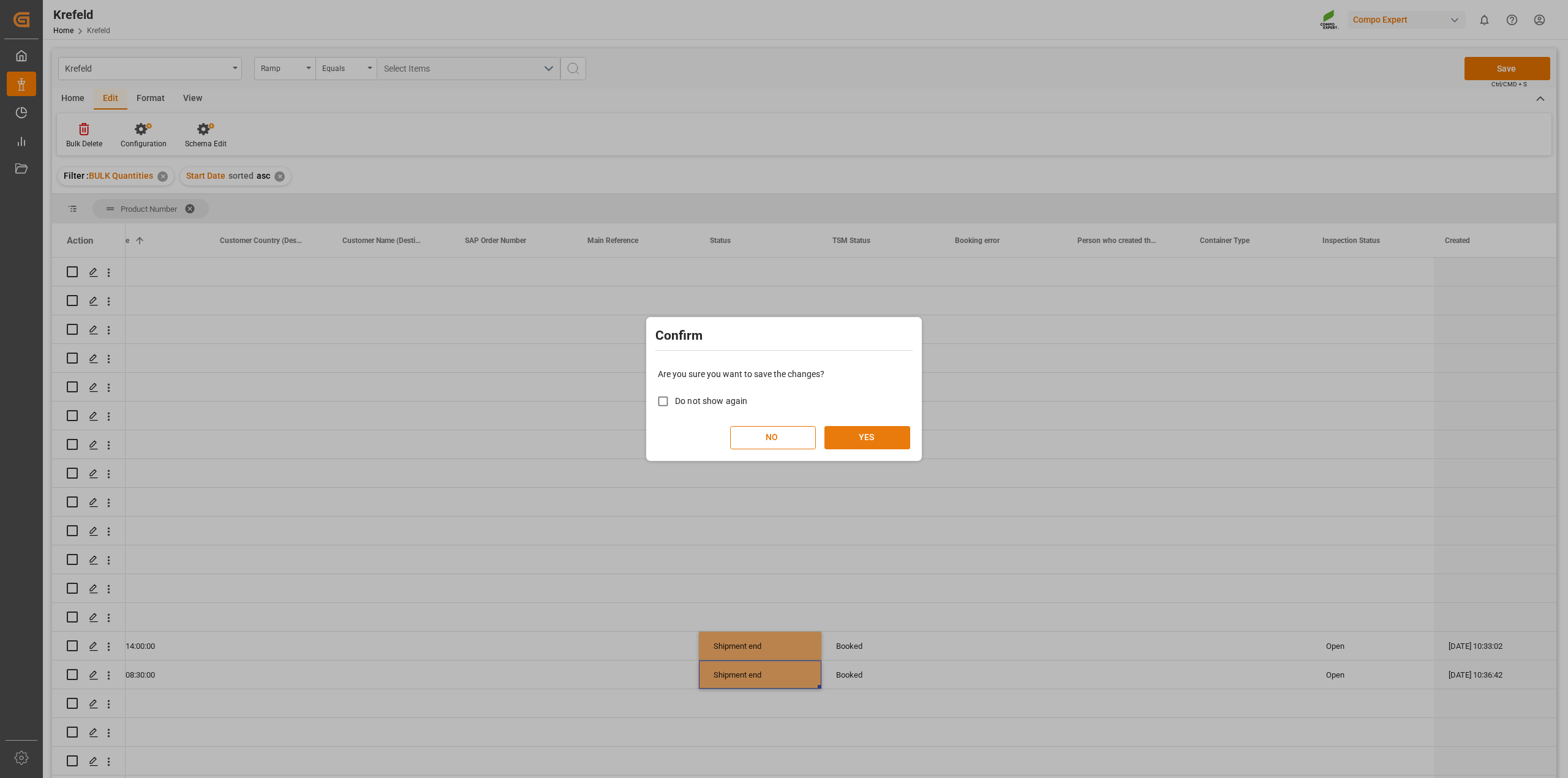
click at [879, 431] on button "YES" at bounding box center [867, 437] width 86 height 23
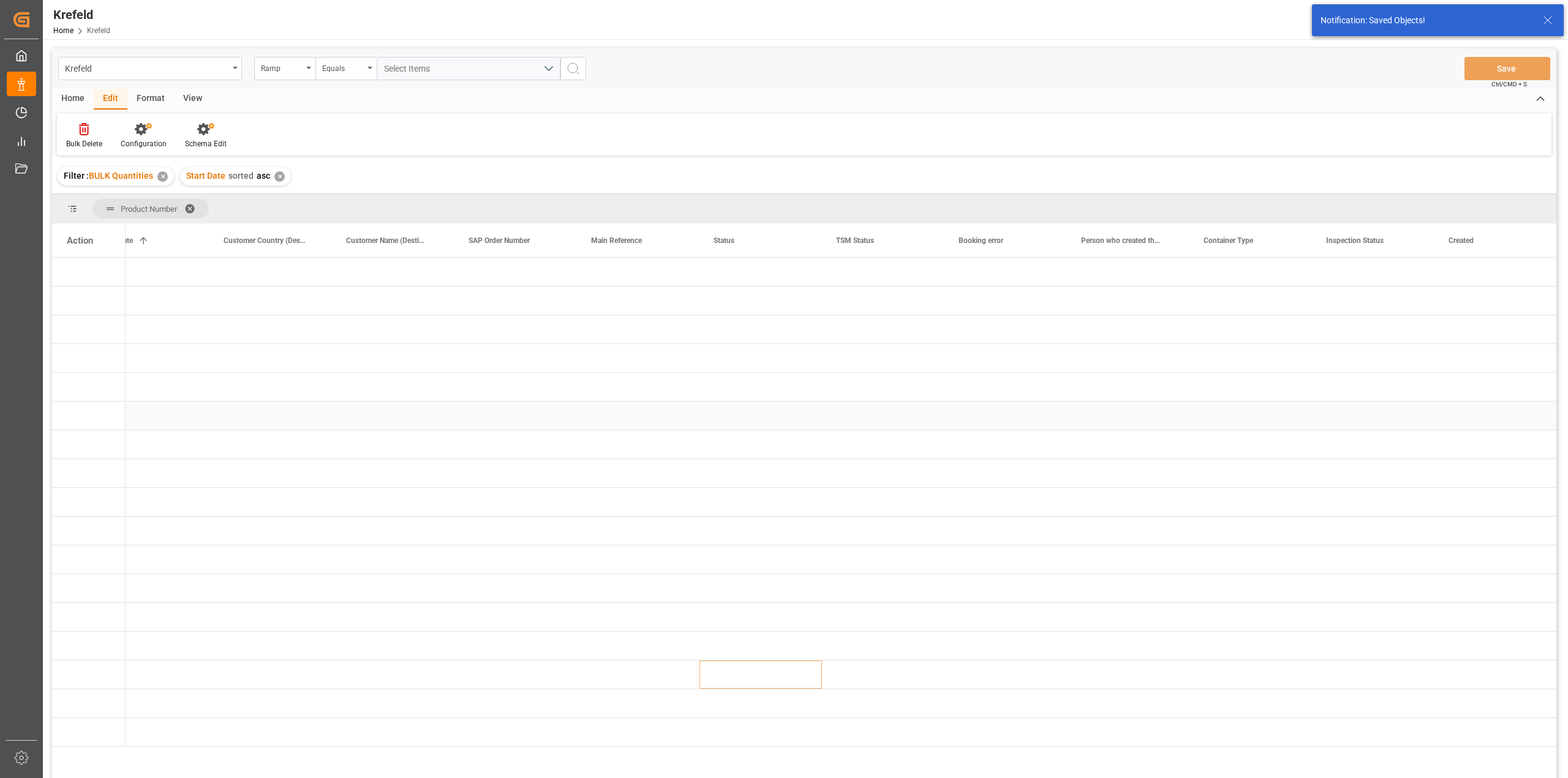
click at [519, 408] on div "Press SPACE to select this row." at bounding box center [515, 415] width 122 height 28
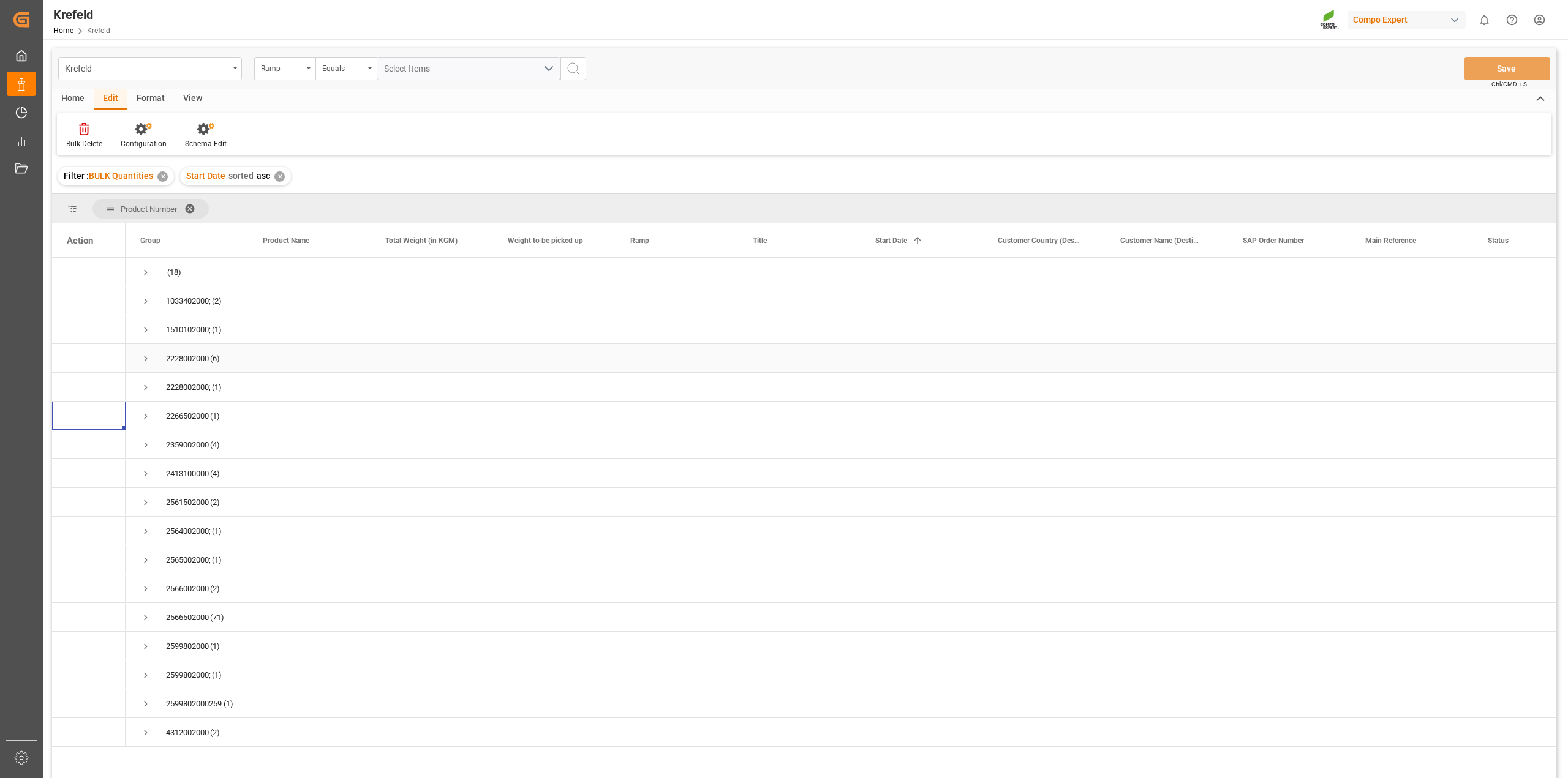
click at [144, 357] on span "Press SPACE to select this row." at bounding box center [146, 359] width 11 height 11
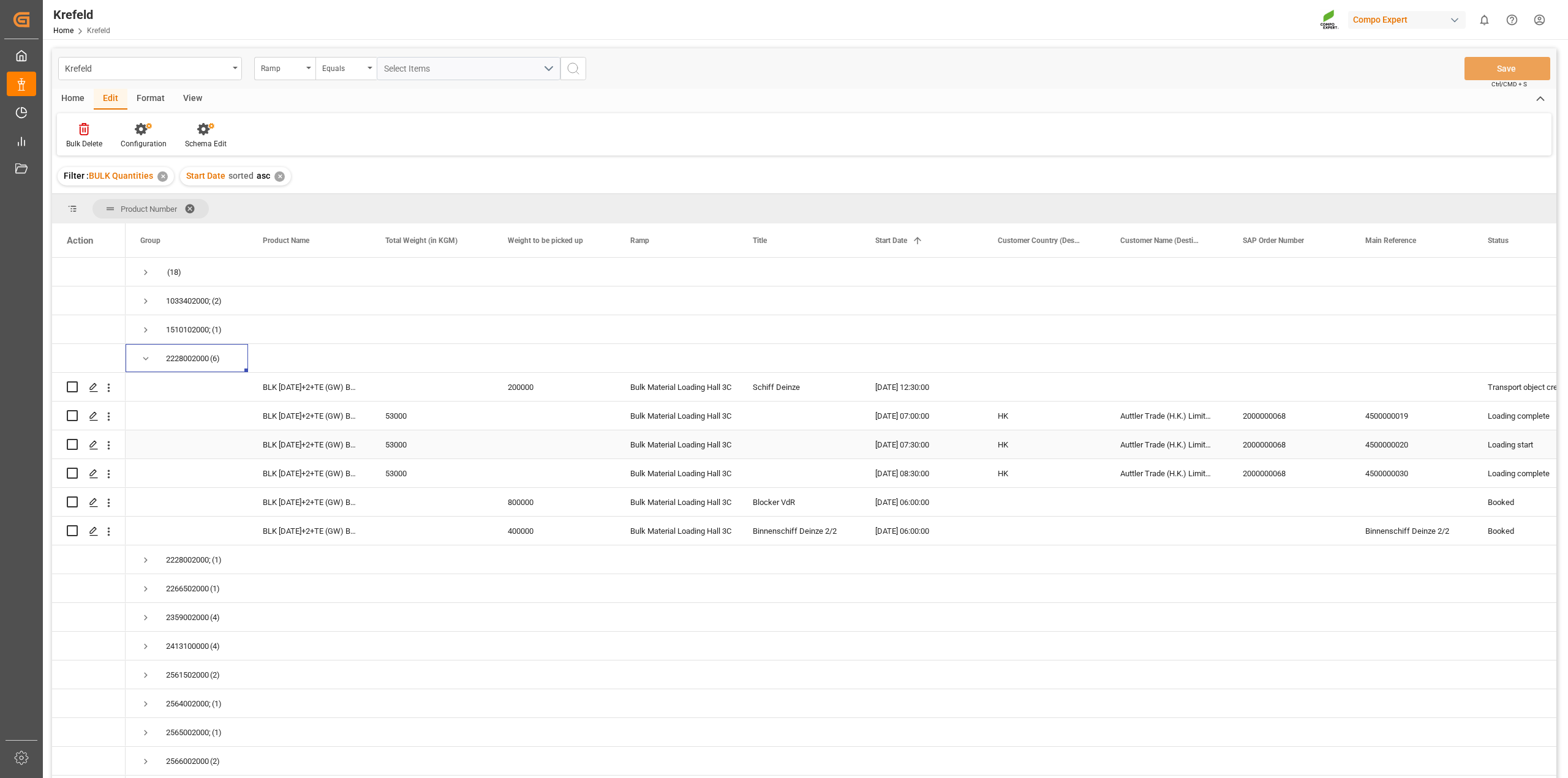
click at [789, 438] on div "Press SPACE to select this row." at bounding box center [799, 444] width 122 height 28
click at [883, 504] on div "10.09.2025 06:00:00" at bounding box center [921, 502] width 122 height 28
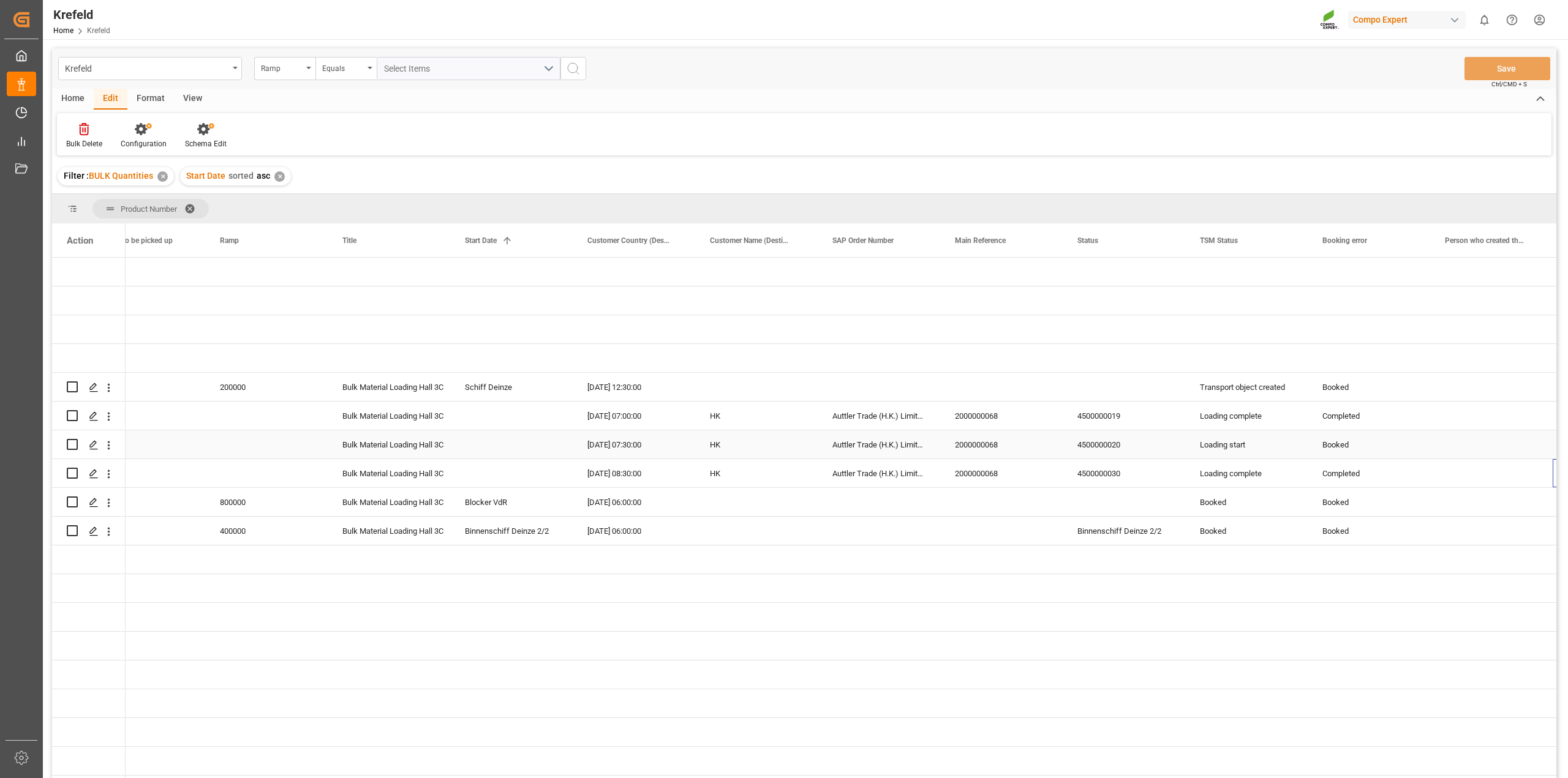
scroll to position [0, 411]
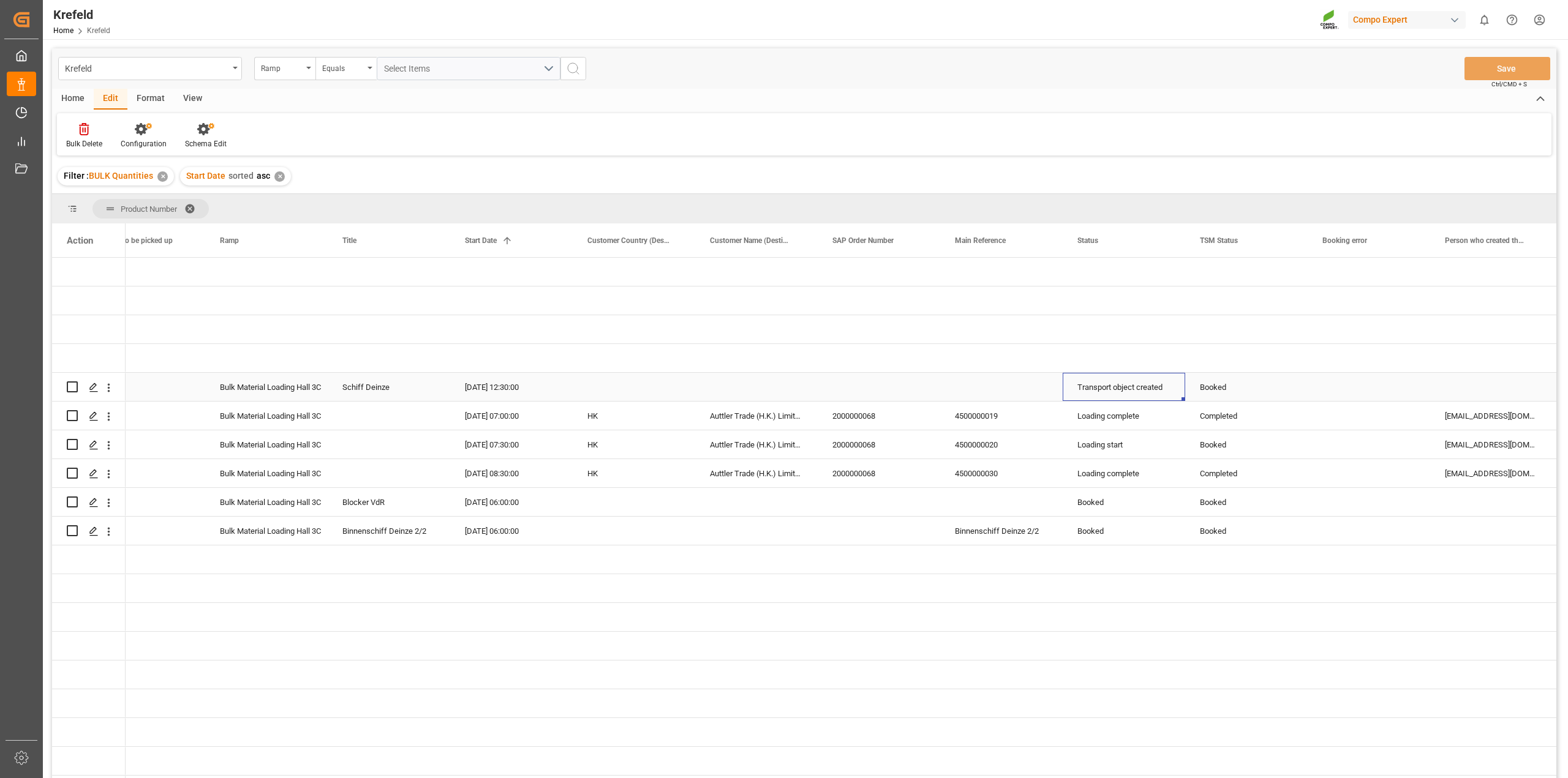
click at [1144, 389] on div "Transport object created" at bounding box center [1123, 387] width 93 height 28
click at [1151, 387] on div "Transport object created" at bounding box center [1123, 387] width 93 height 28
click at [1143, 411] on div "Loading complete" at bounding box center [1123, 416] width 93 height 28
click at [1148, 385] on div "Transport object created" at bounding box center [1123, 387] width 93 height 28
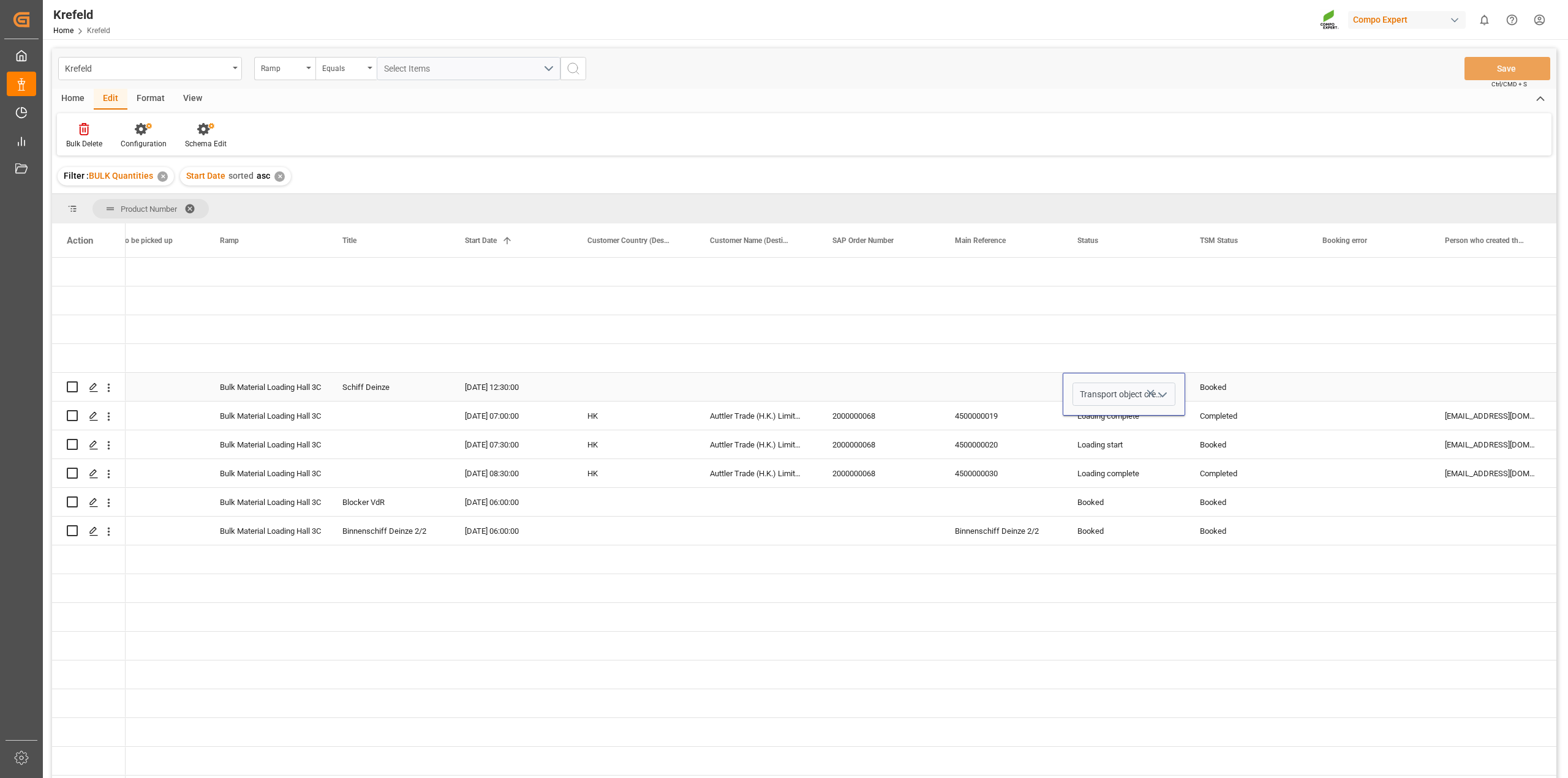
click at [1161, 393] on icon "open menu" at bounding box center [1162, 395] width 15 height 15
click at [559, 402] on div "10.07.2025 07:00:00" at bounding box center [511, 415] width 122 height 28
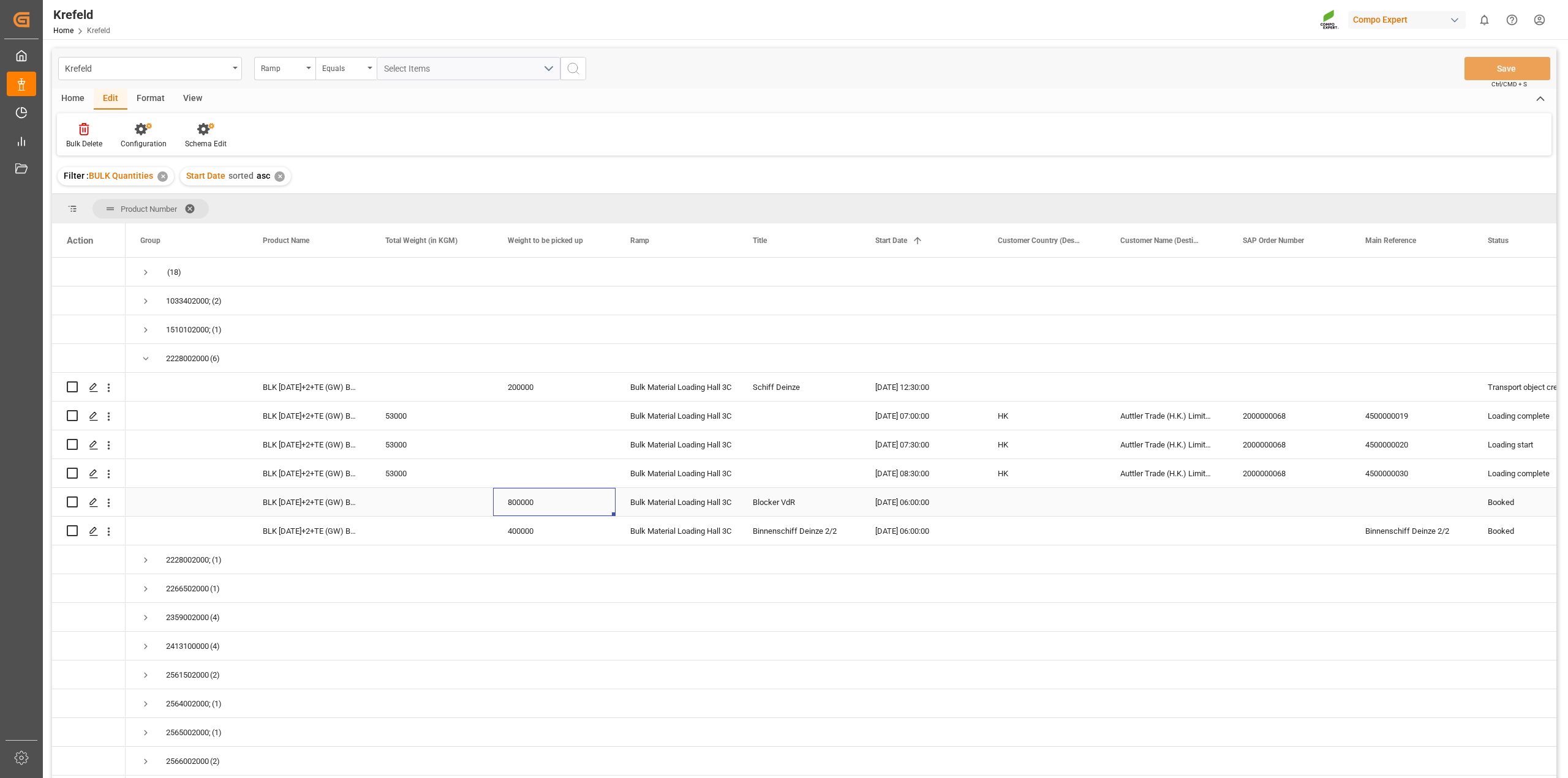
click at [540, 495] on div "800000" at bounding box center [554, 502] width 122 height 28
click at [143, 561] on span "Press SPACE to select this row." at bounding box center [146, 560] width 11 height 11
click at [1216, 594] on div "v.d. Reijt Meststoffen bv" at bounding box center [1166, 588] width 122 height 28
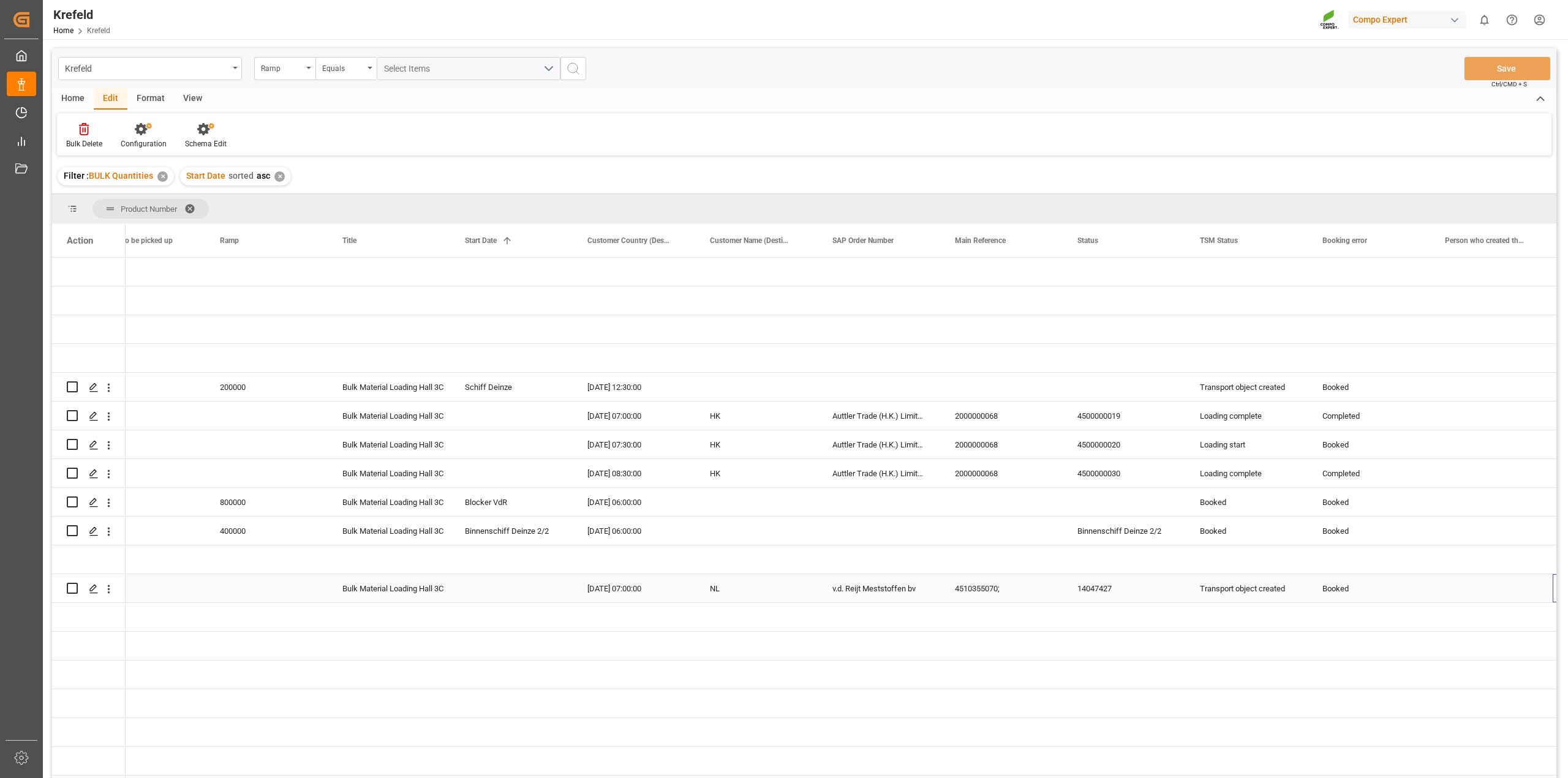
scroll to position [0, 411]
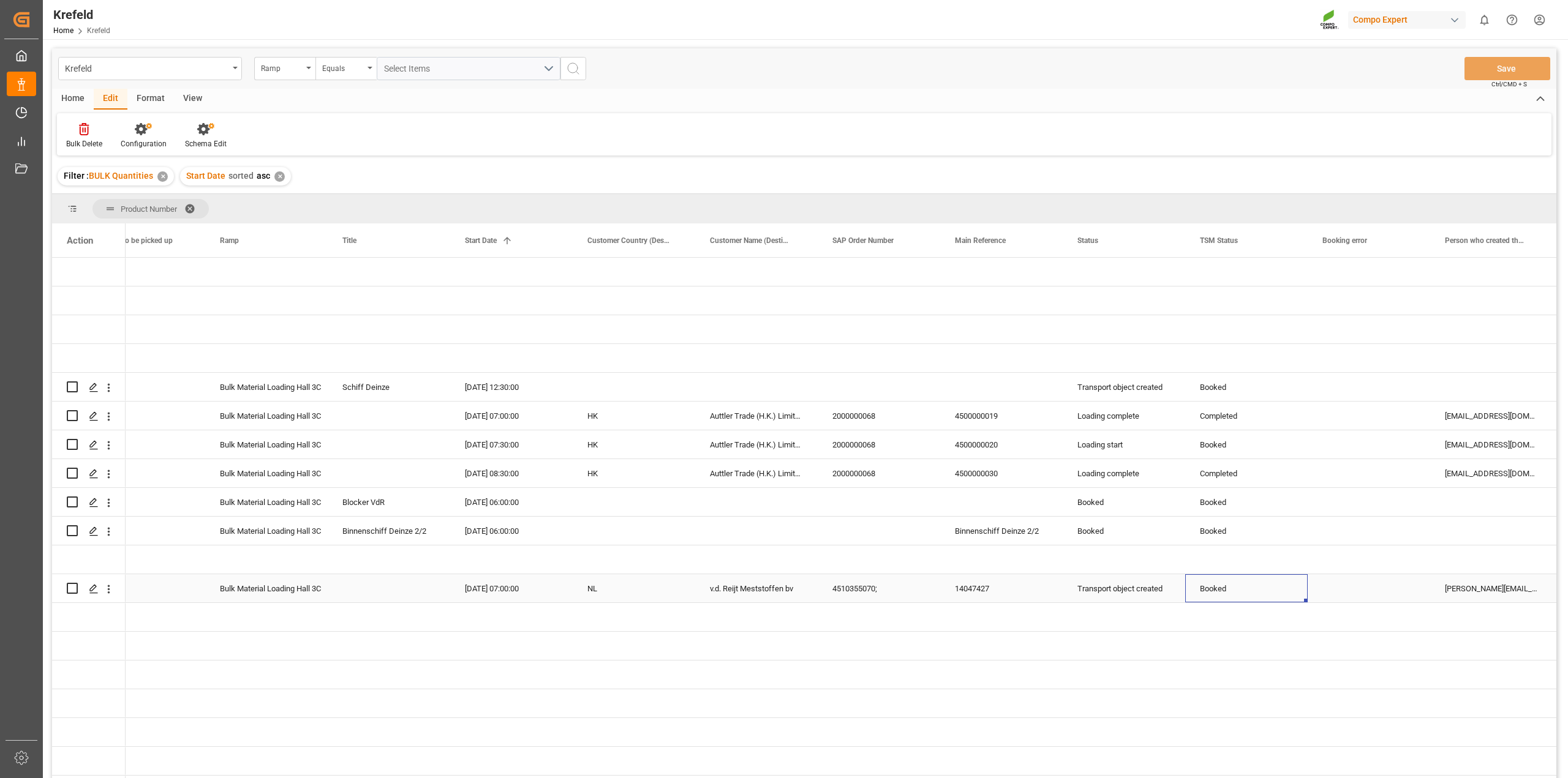
click at [1259, 592] on div "Booked" at bounding box center [1246, 589] width 93 height 28
click at [1259, 592] on div "Booked" at bounding box center [1246, 589] width 93 height 28
click at [1259, 592] on input "Booked" at bounding box center [1246, 595] width 103 height 23
click at [1283, 597] on icon "open menu" at bounding box center [1285, 596] width 15 height 15
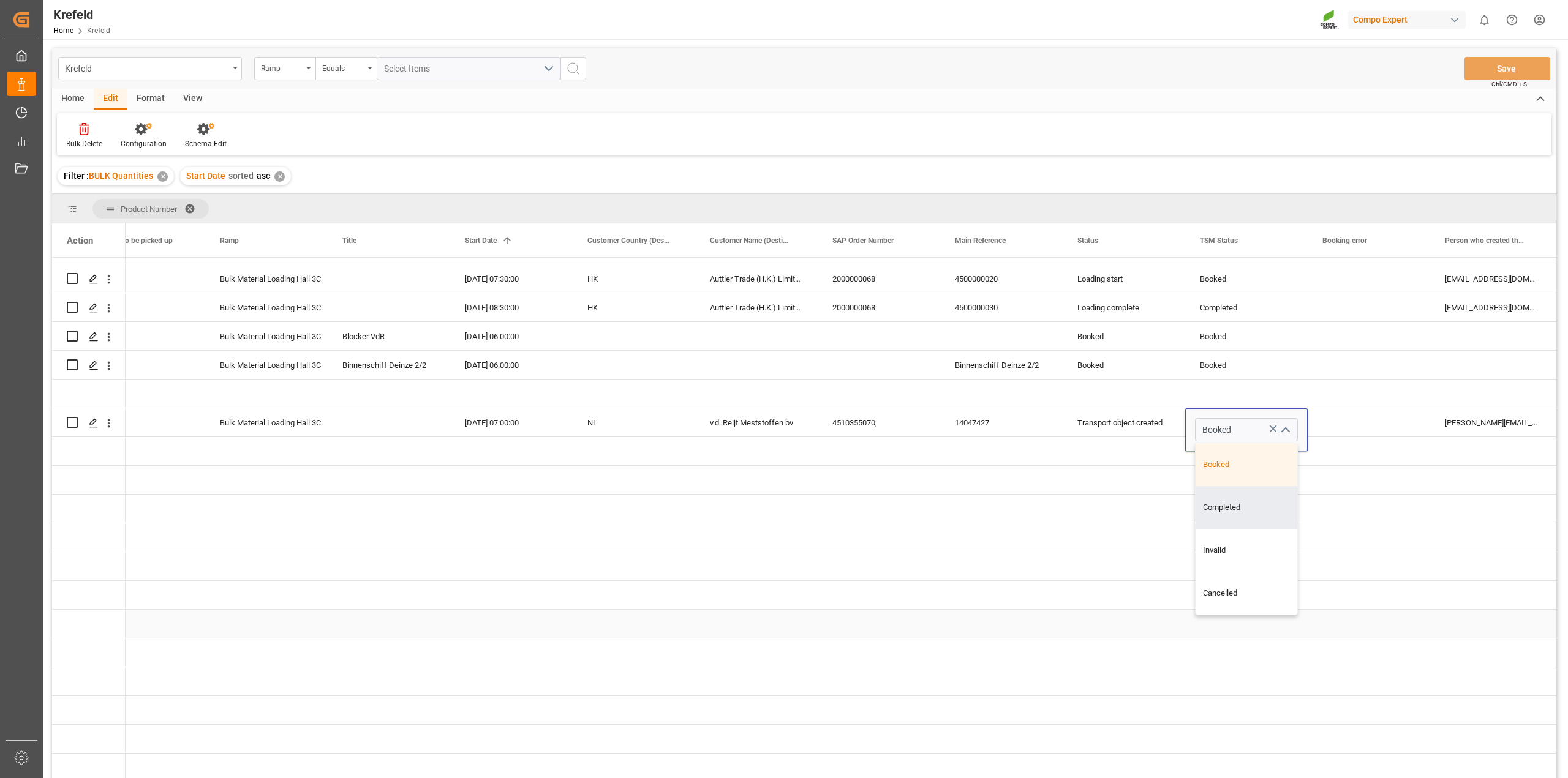
scroll to position [169, 0]
click at [1136, 420] on div "Transport object created" at bounding box center [1123, 423] width 93 height 28
click at [1164, 430] on icon "open menu" at bounding box center [1162, 430] width 15 height 15
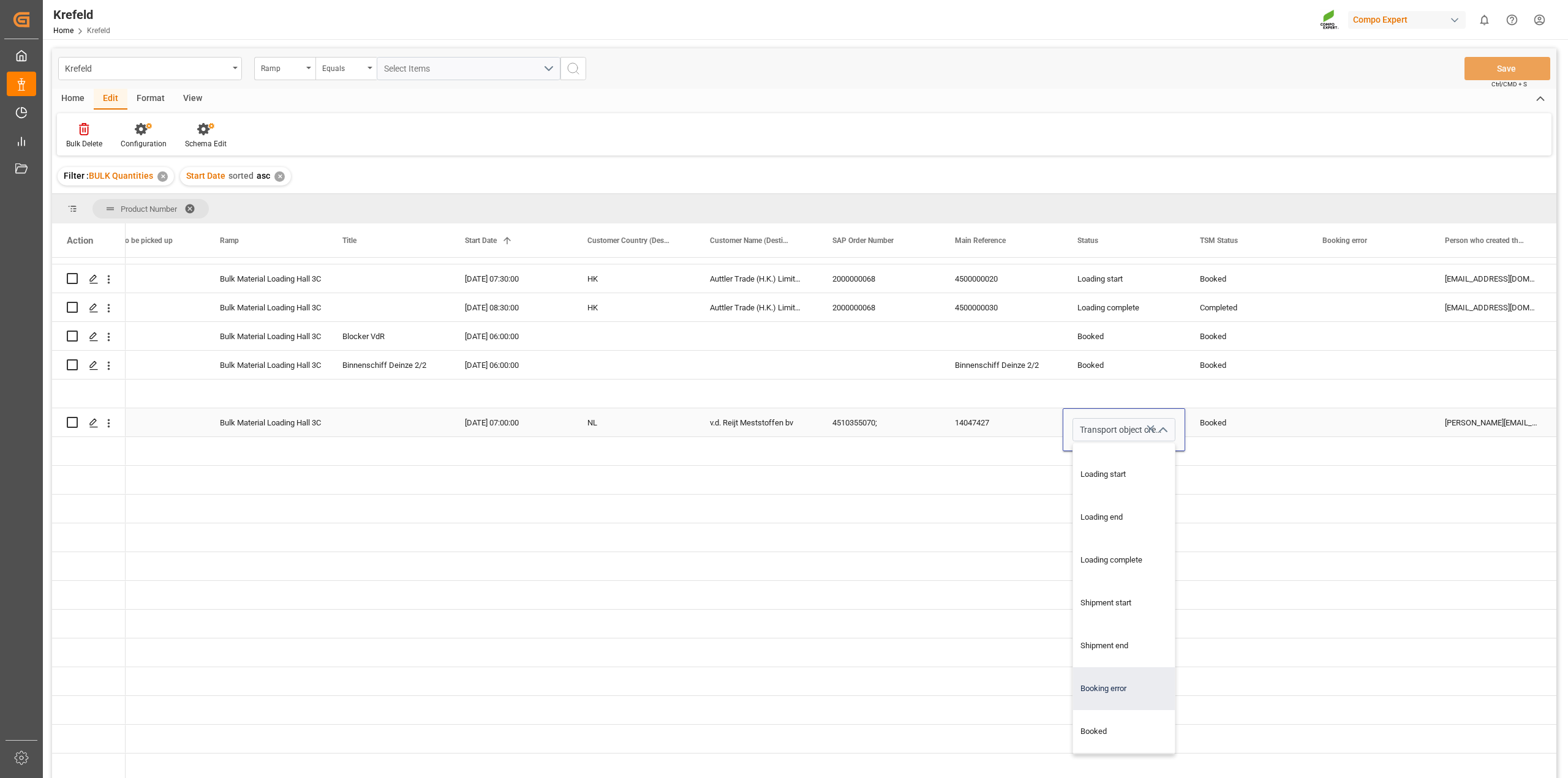
scroll to position [79, 0]
click at [1119, 634] on div "Shipment end" at bounding box center [1138, 645] width 130 height 43
type input "Shipment end"
click at [1159, 431] on icon "open menu" at bounding box center [1162, 430] width 15 height 15
click at [1114, 712] on div "Shipment end" at bounding box center [1138, 721] width 130 height 43
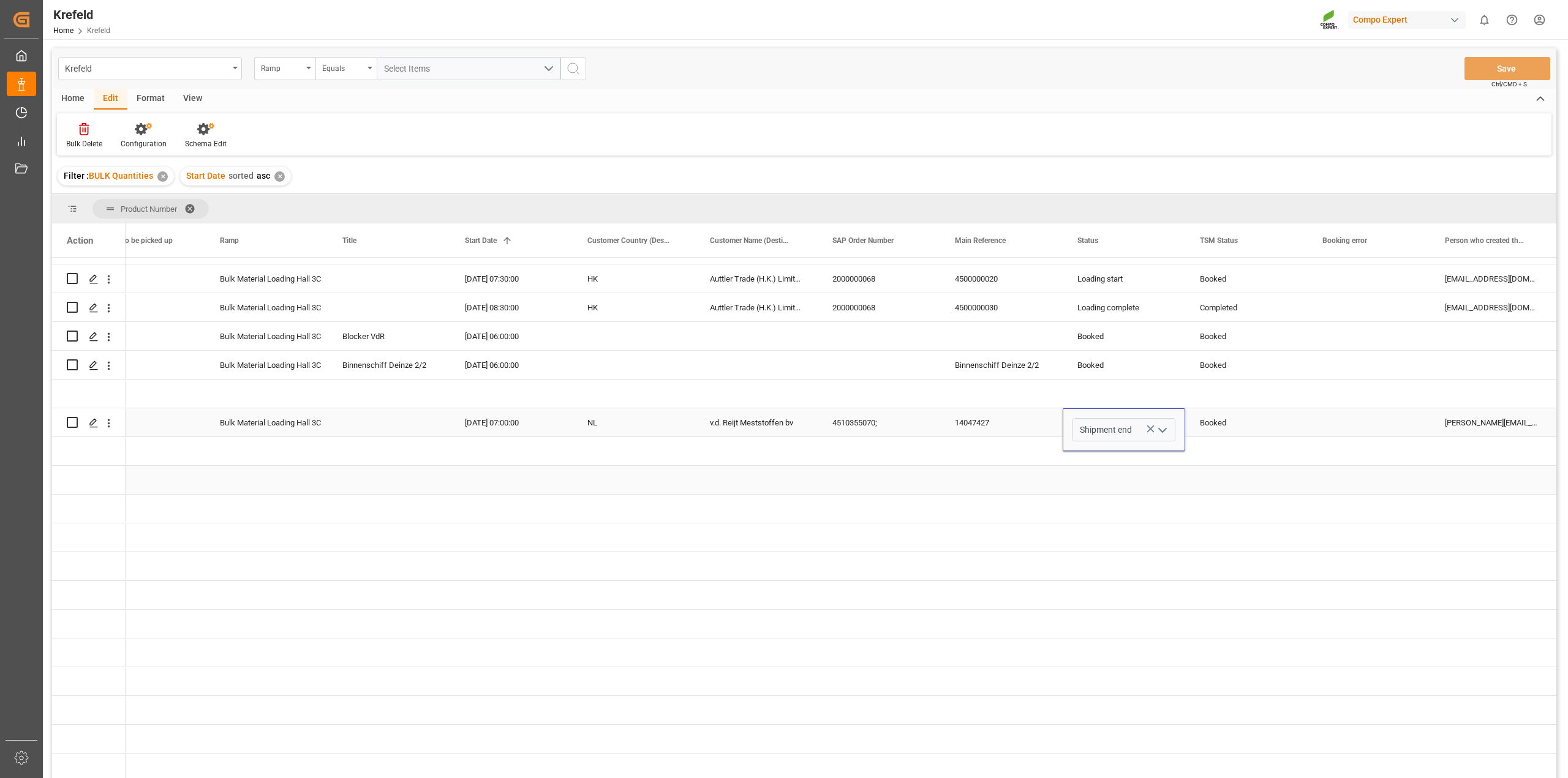
click at [1264, 467] on div "Press SPACE to select this row." at bounding box center [1246, 479] width 122 height 28
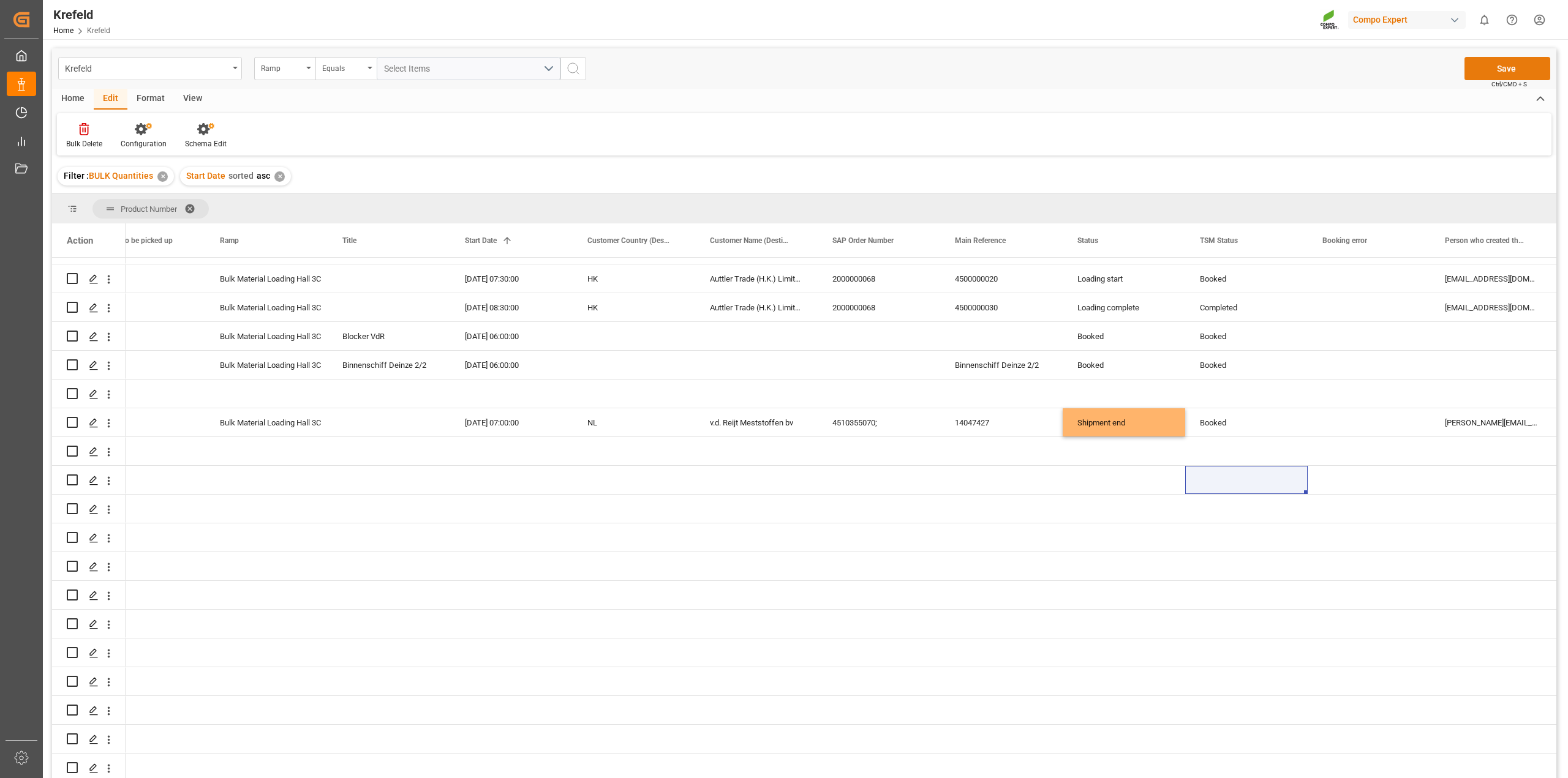
click at [1514, 68] on button "Save" at bounding box center [1507, 68] width 86 height 23
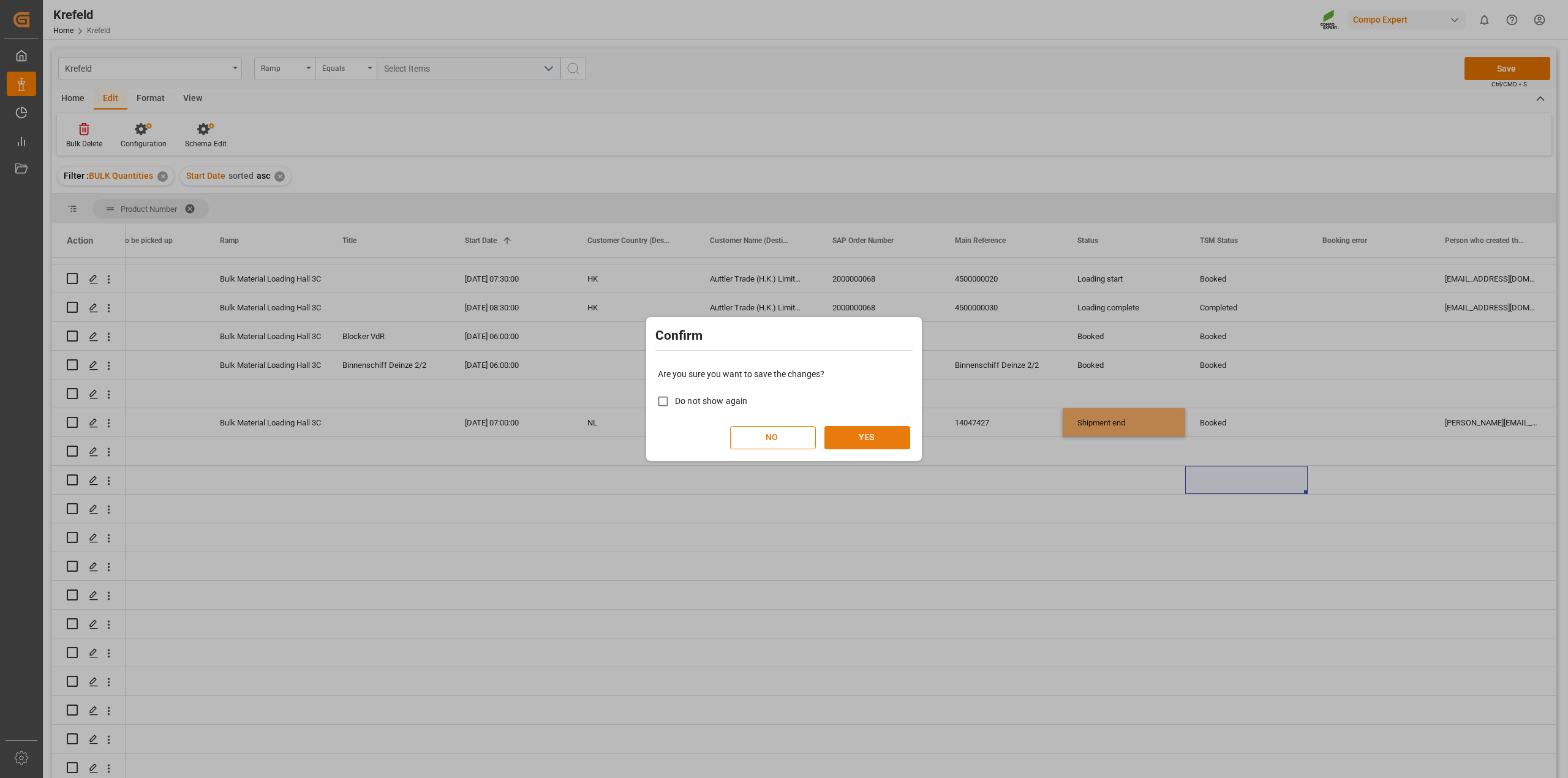
click at [905, 431] on button "YES" at bounding box center [867, 437] width 86 height 23
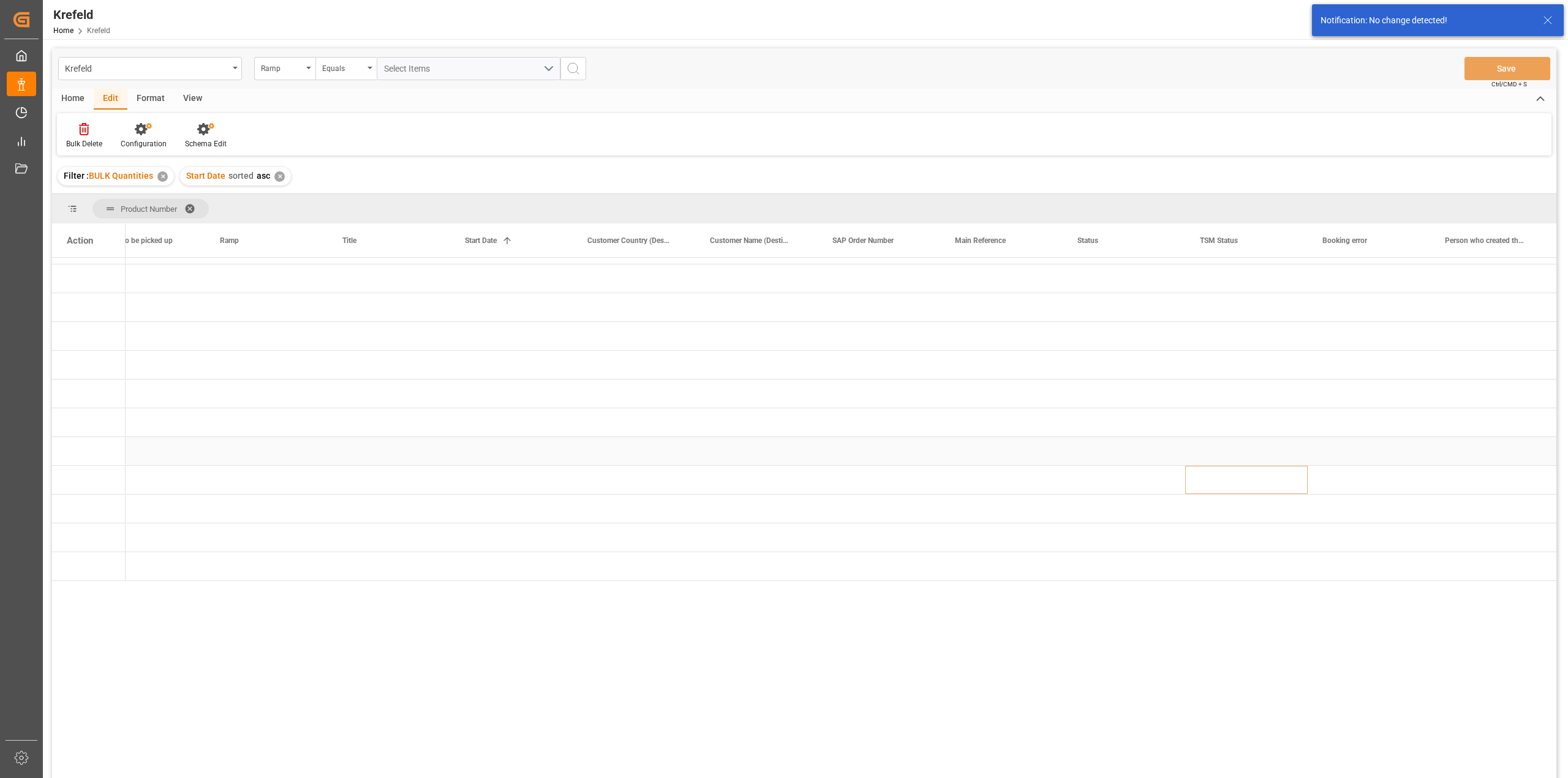
scroll to position [0, 0]
click at [660, 445] on div "Press SPACE to select this row." at bounding box center [633, 444] width 122 height 28
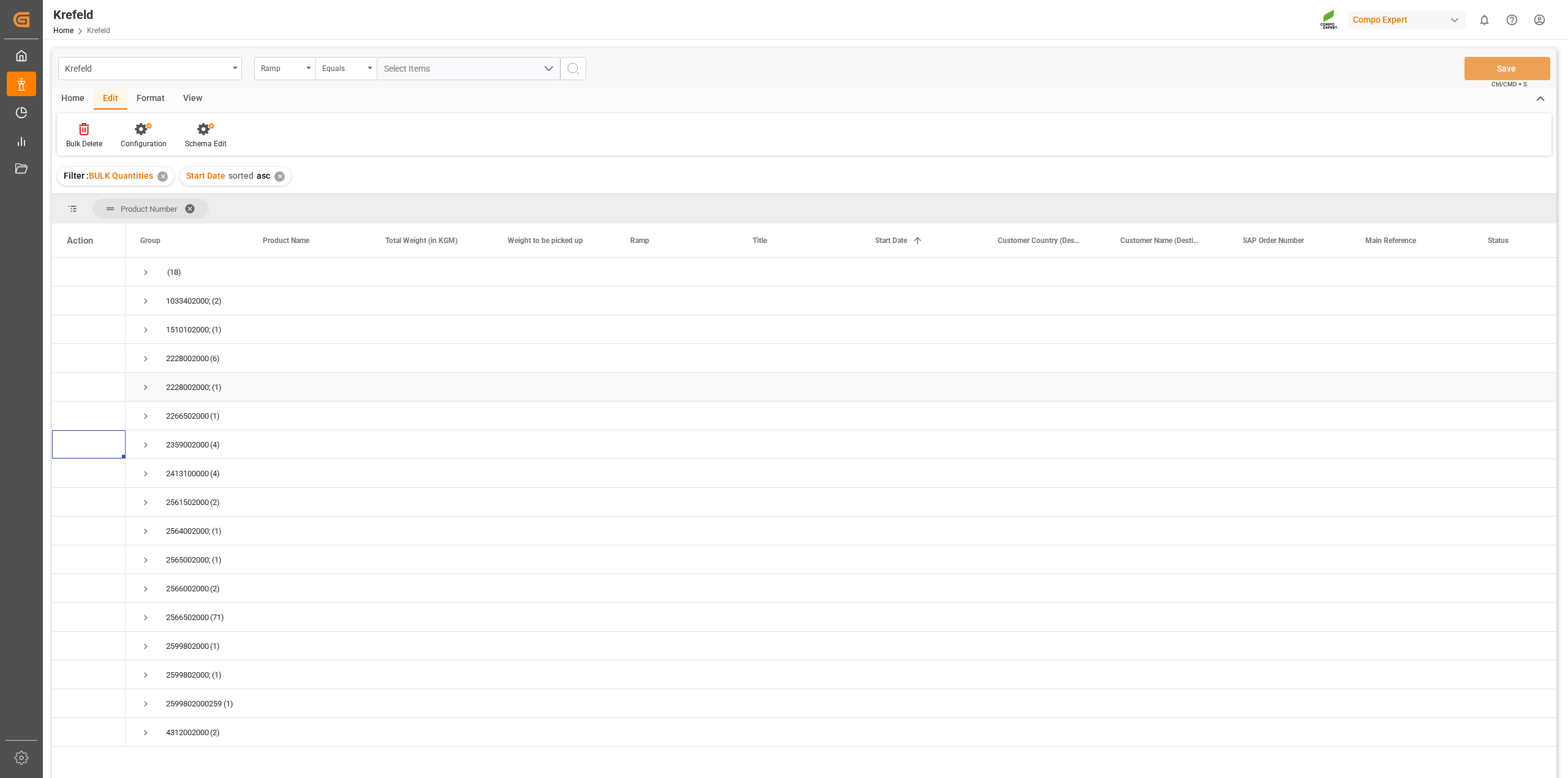
click at [141, 388] on span "Press SPACE to select this row." at bounding box center [146, 388] width 11 height 11
click at [295, 419] on div "BLK 12-12-17+2+TE (GW) BULK;" at bounding box center [309, 415] width 122 height 28
click at [745, 416] on div "Press SPACE to select this row." at bounding box center [799, 415] width 122 height 28
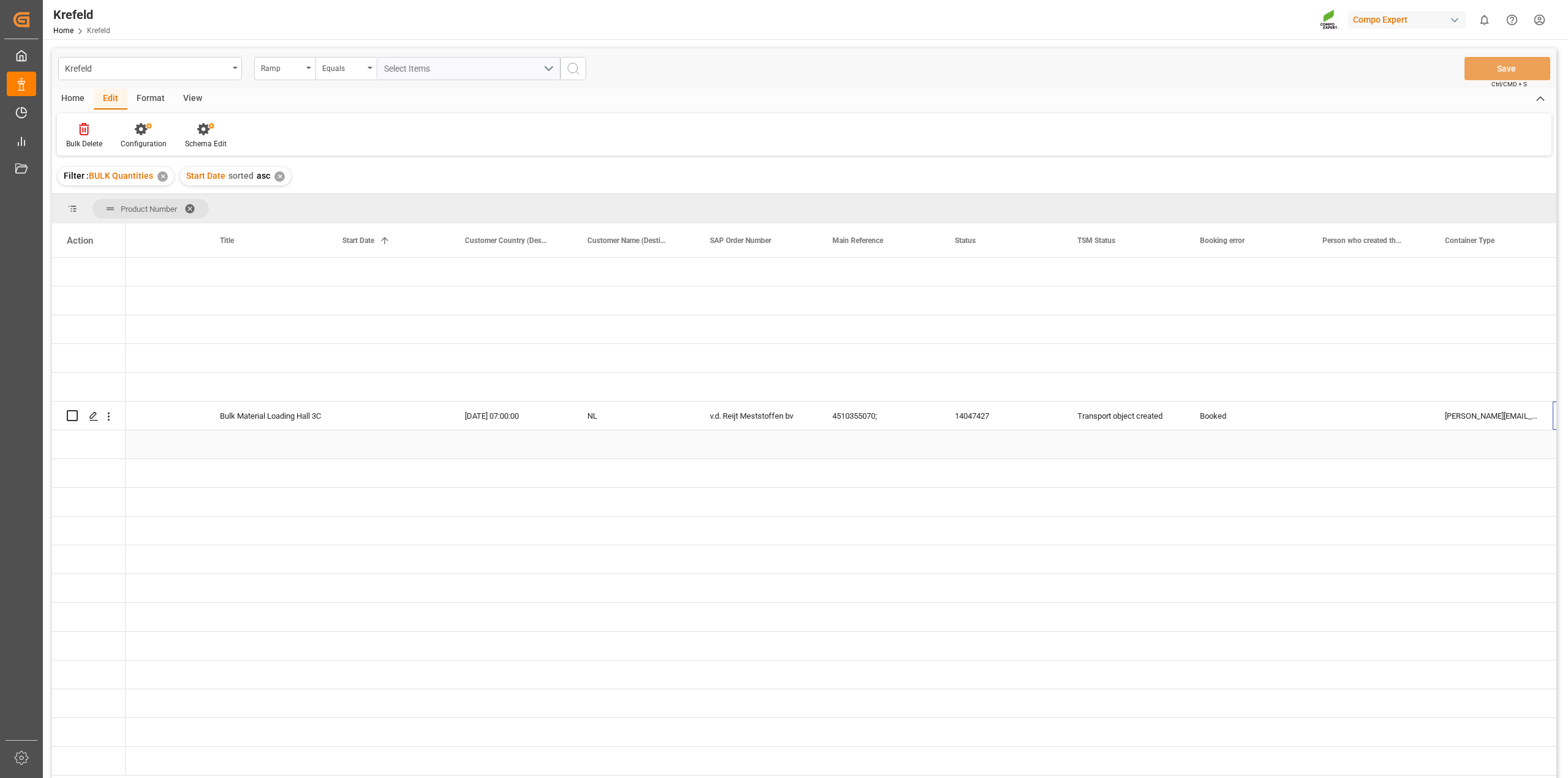
scroll to position [0, 533]
click at [849, 406] on div "Booked" at bounding box center [882, 416] width 93 height 28
click at [777, 415] on div "Transport object created" at bounding box center [760, 416] width 93 height 28
click at [797, 423] on polyline "open menu" at bounding box center [798, 423] width 7 height 4
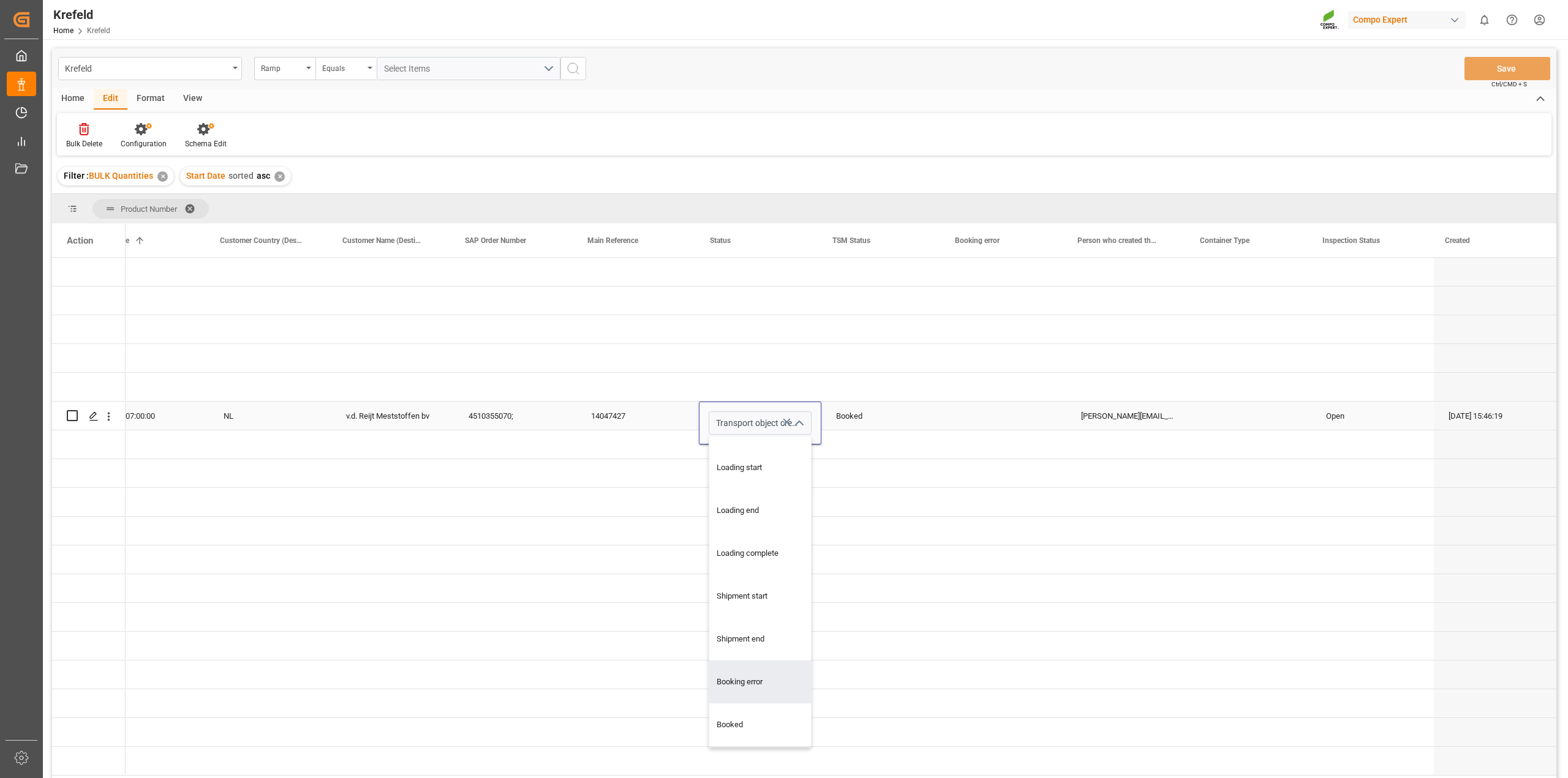
scroll to position [181, 0]
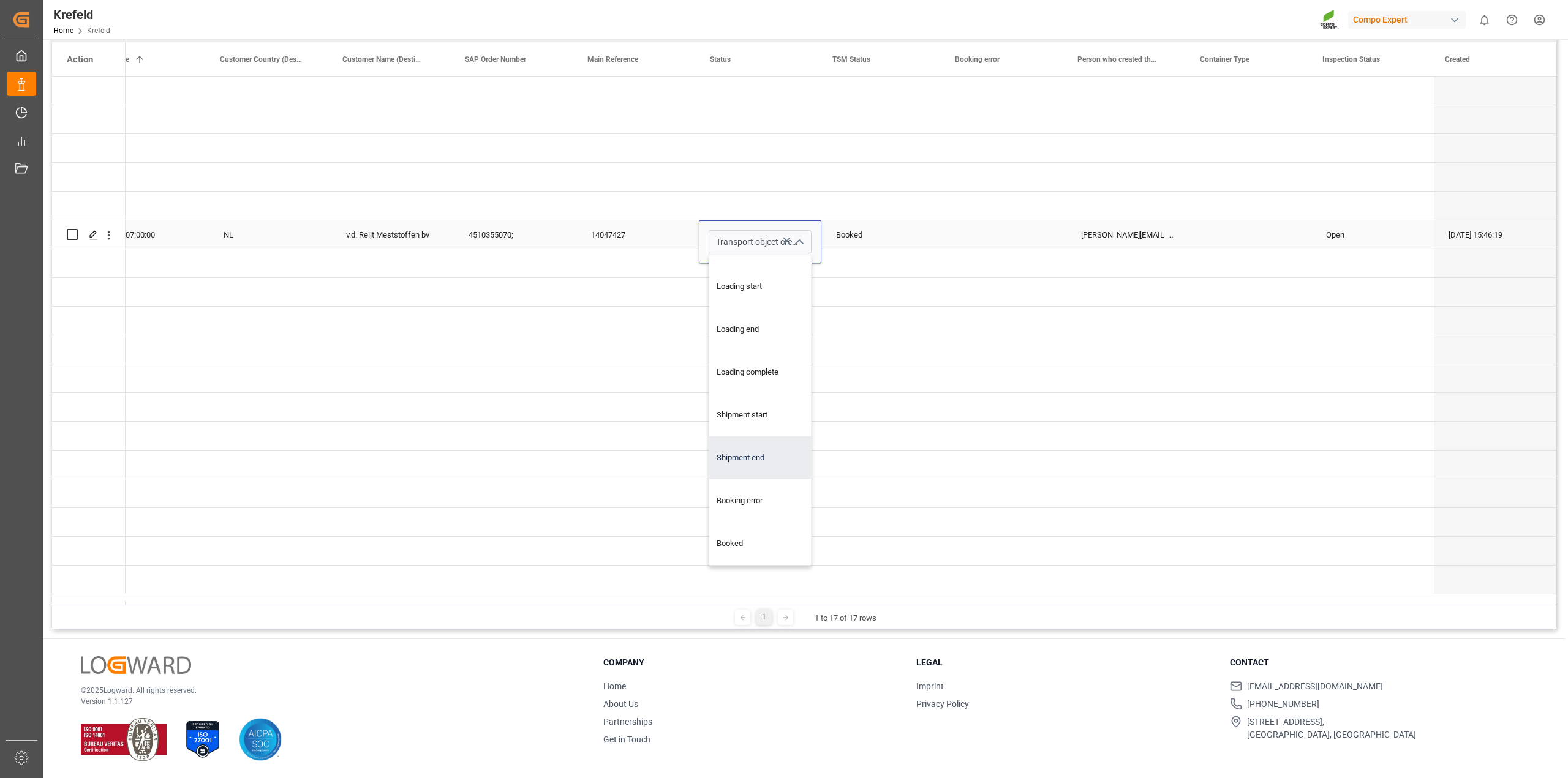
click at [752, 450] on div "Shipment end" at bounding box center [774, 457] width 130 height 43
type input "Shipment end"
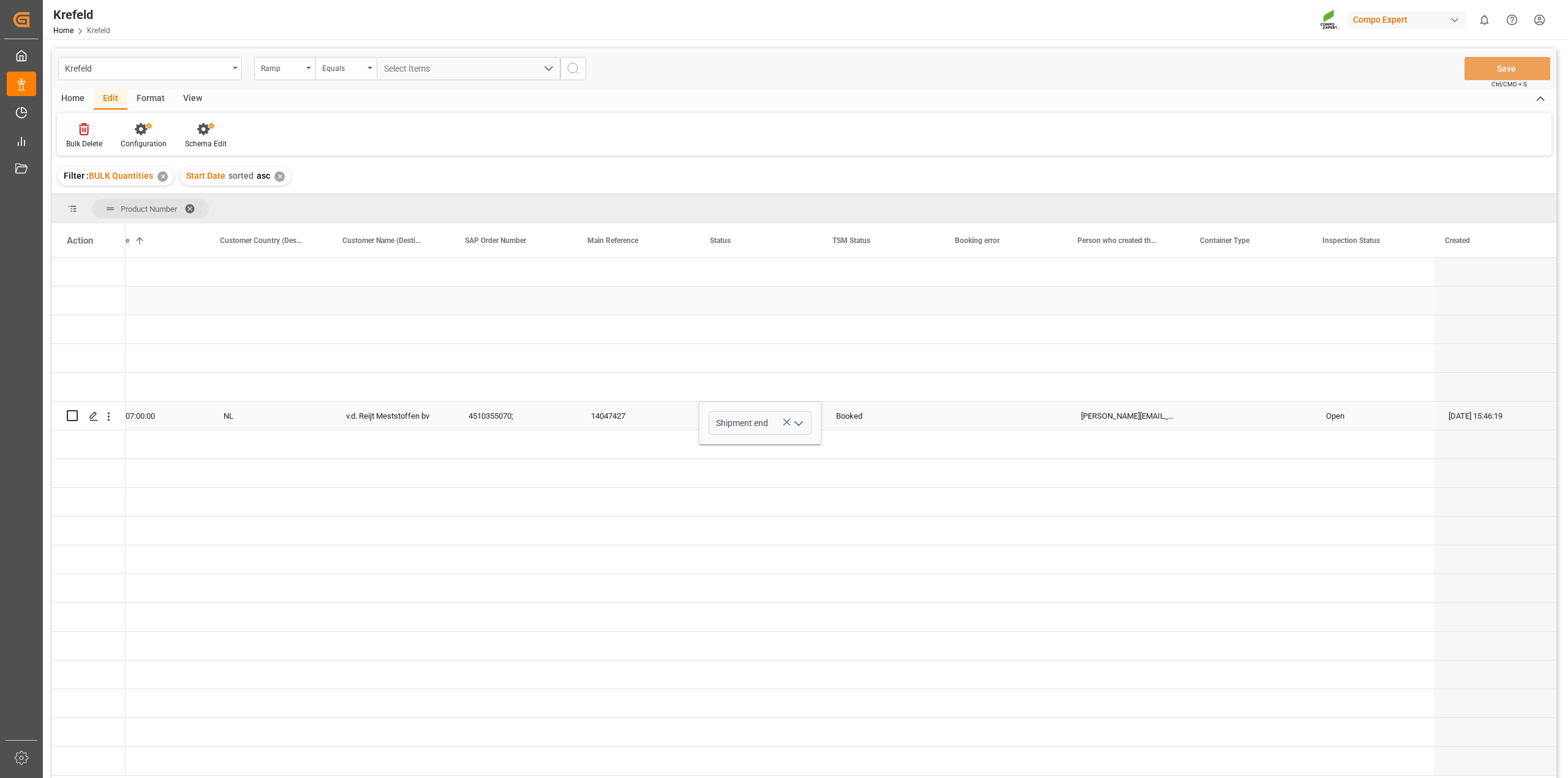
click at [1089, 317] on div "Press SPACE to select this row." at bounding box center [1127, 329] width 122 height 28
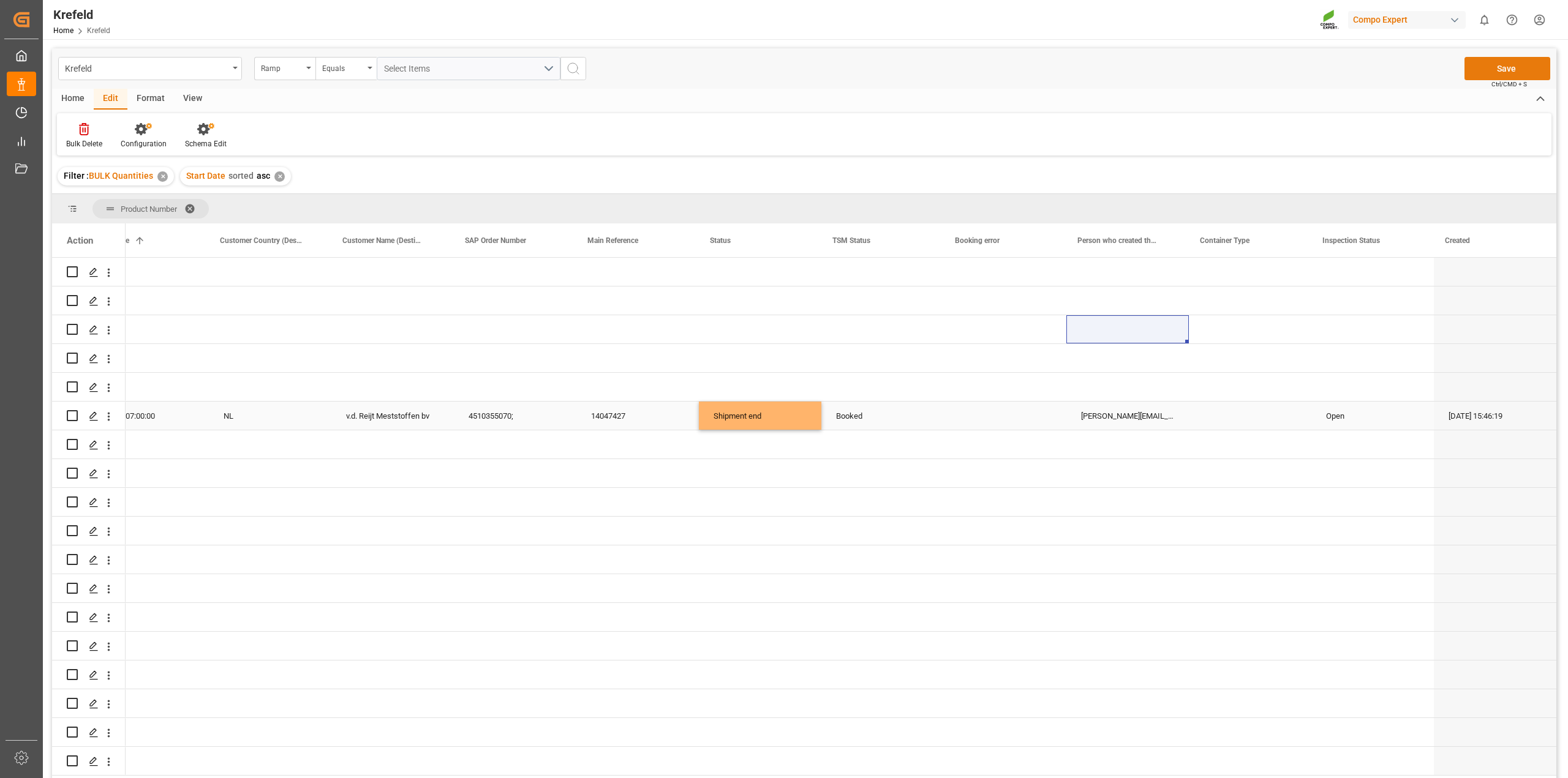
click at [1493, 68] on button "Save" at bounding box center [1507, 68] width 86 height 23
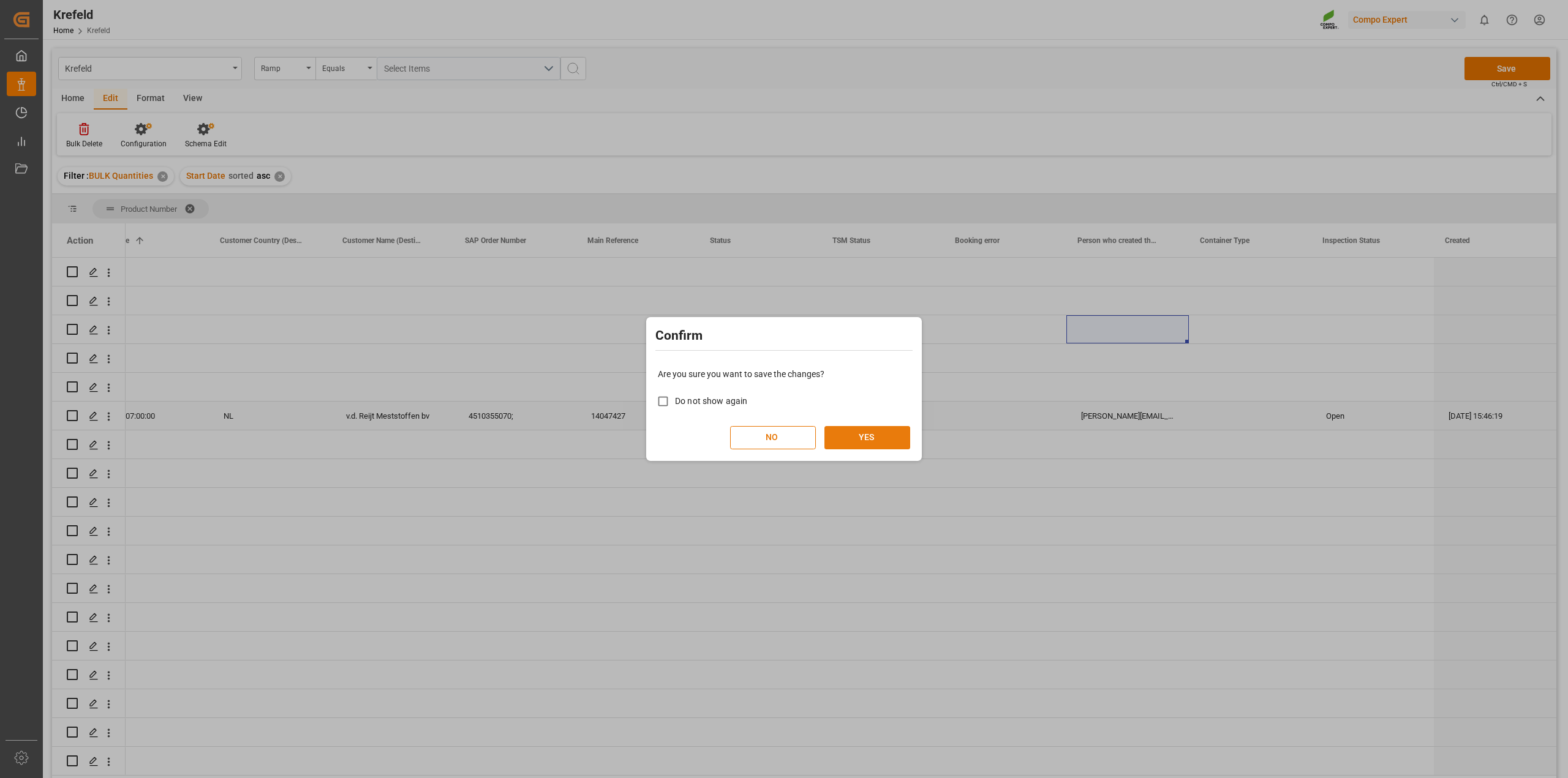
click at [861, 444] on button "YES" at bounding box center [867, 437] width 86 height 23
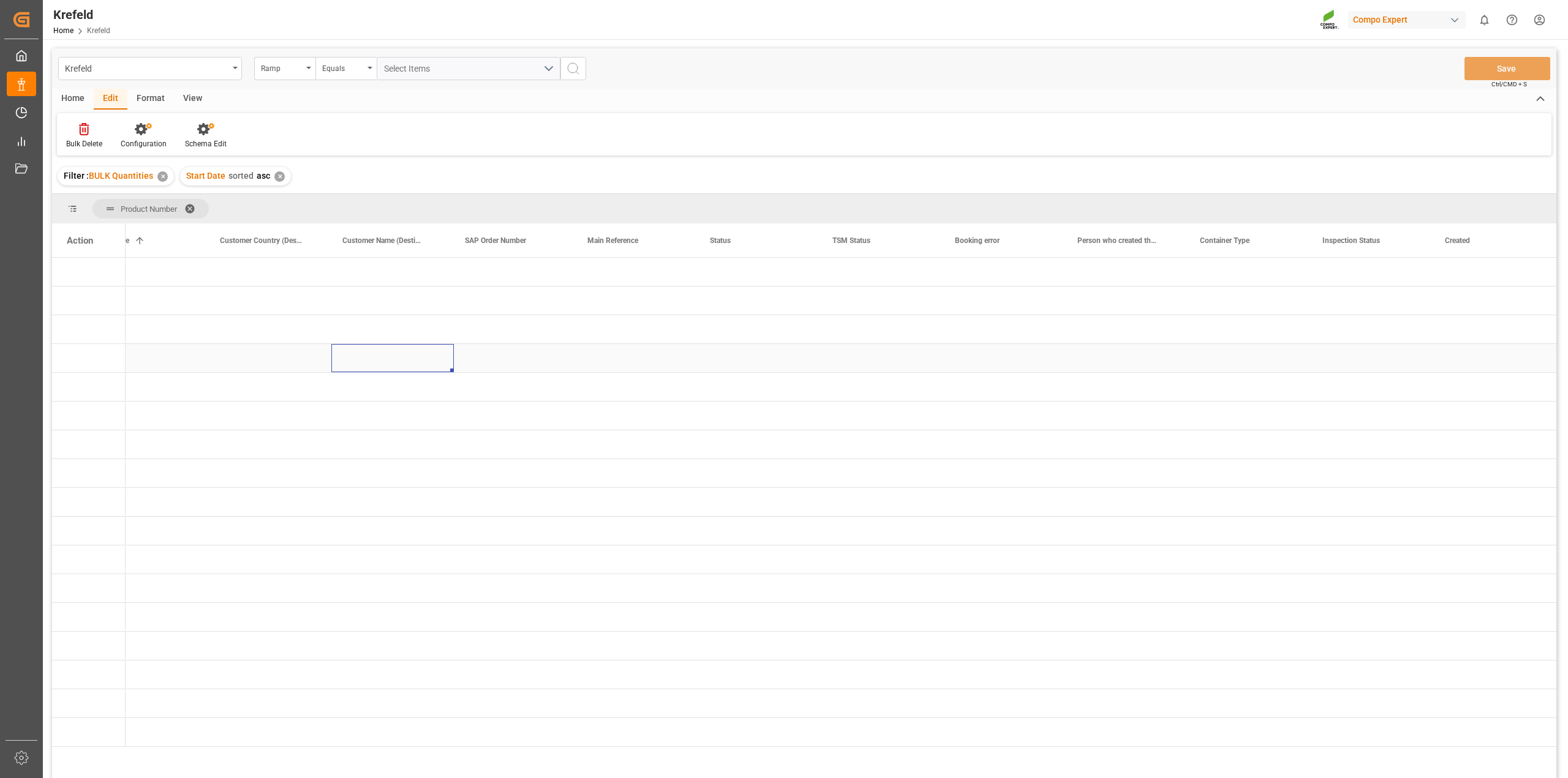
click at [364, 350] on div "Press SPACE to select this row." at bounding box center [392, 358] width 122 height 28
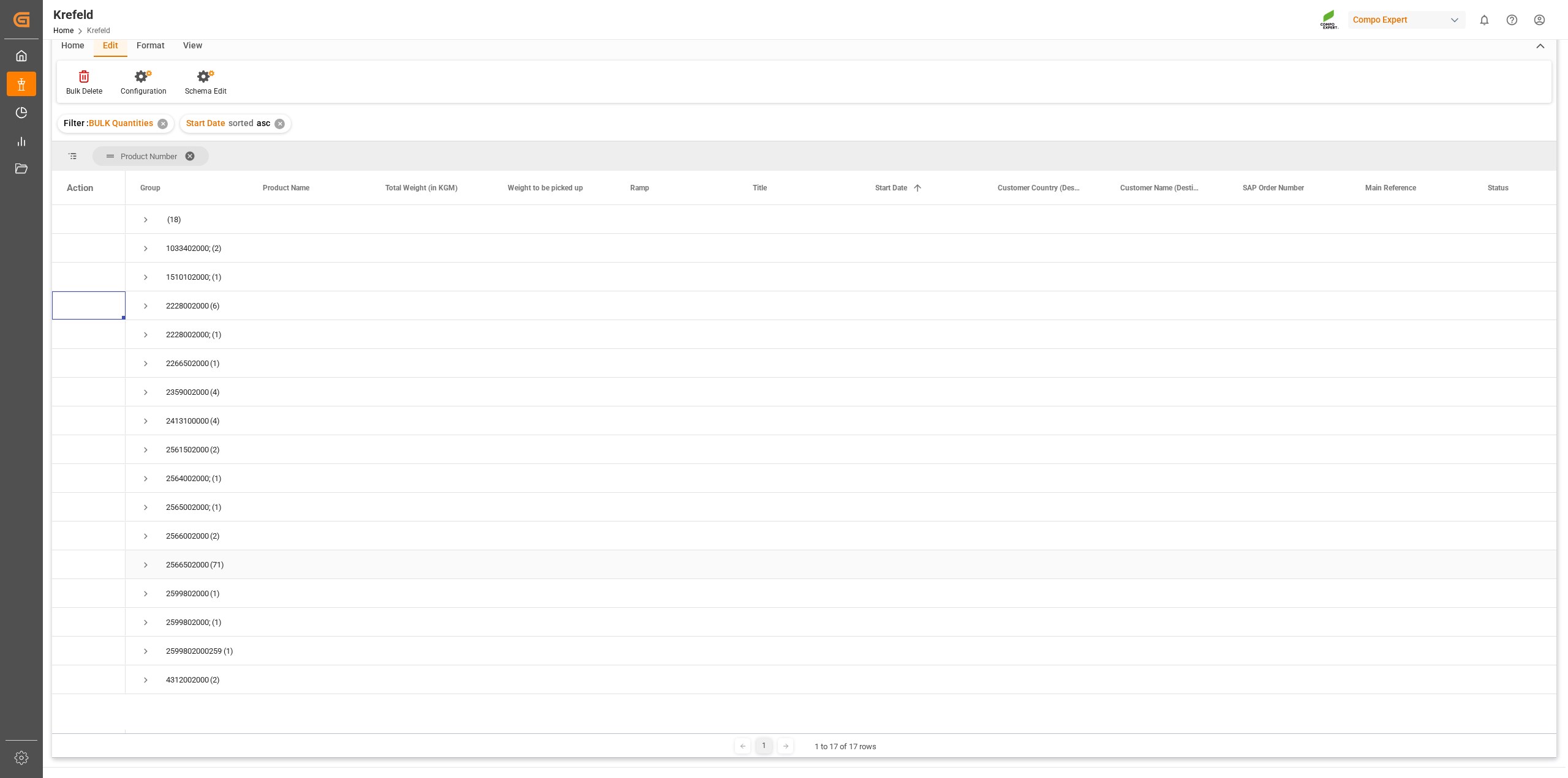
scroll to position [77, 0]
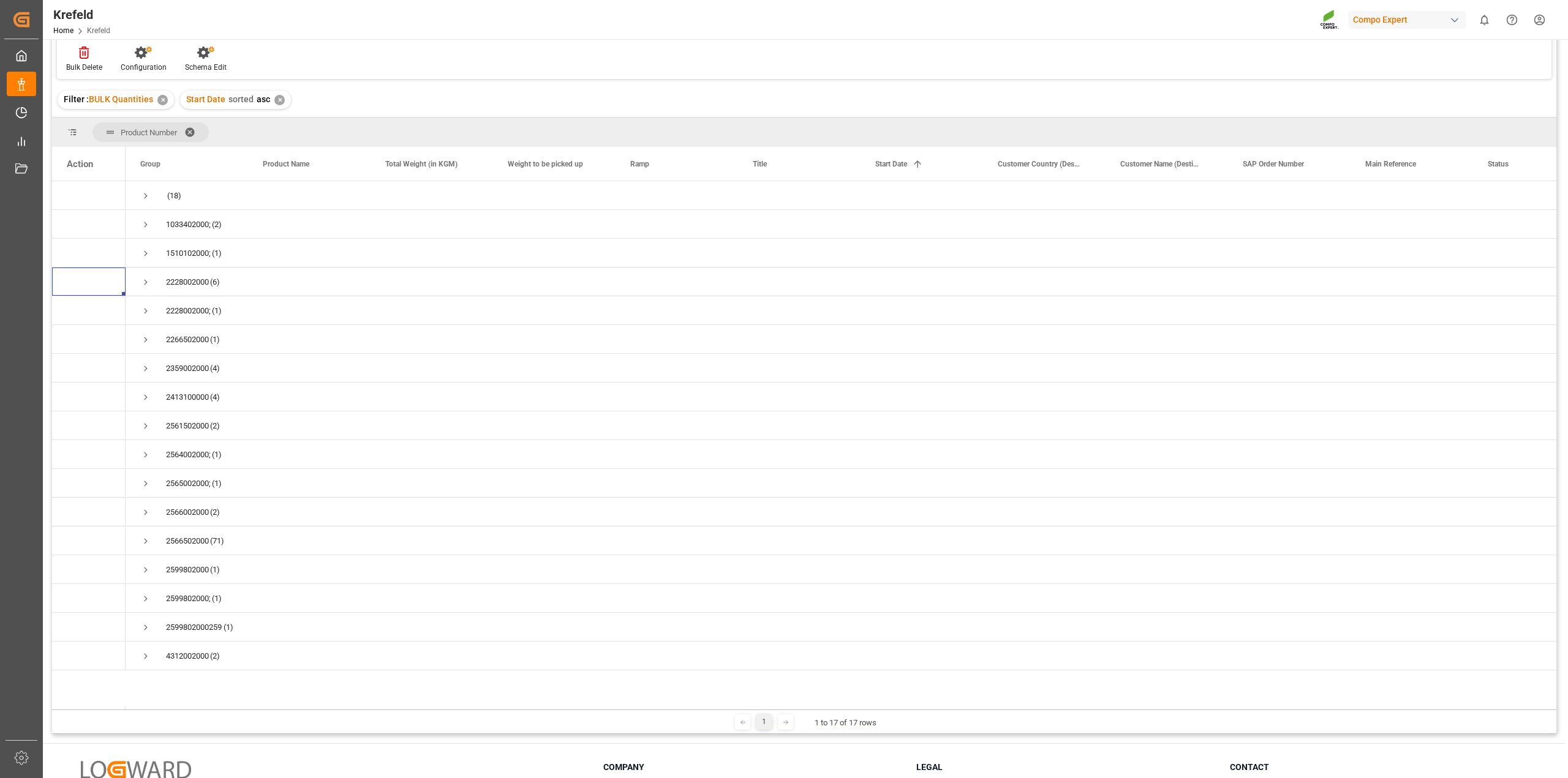
click at [782, 721] on icon at bounding box center [786, 722] width 7 height 7
